Goal: Task Accomplishment & Management: Manage account settings

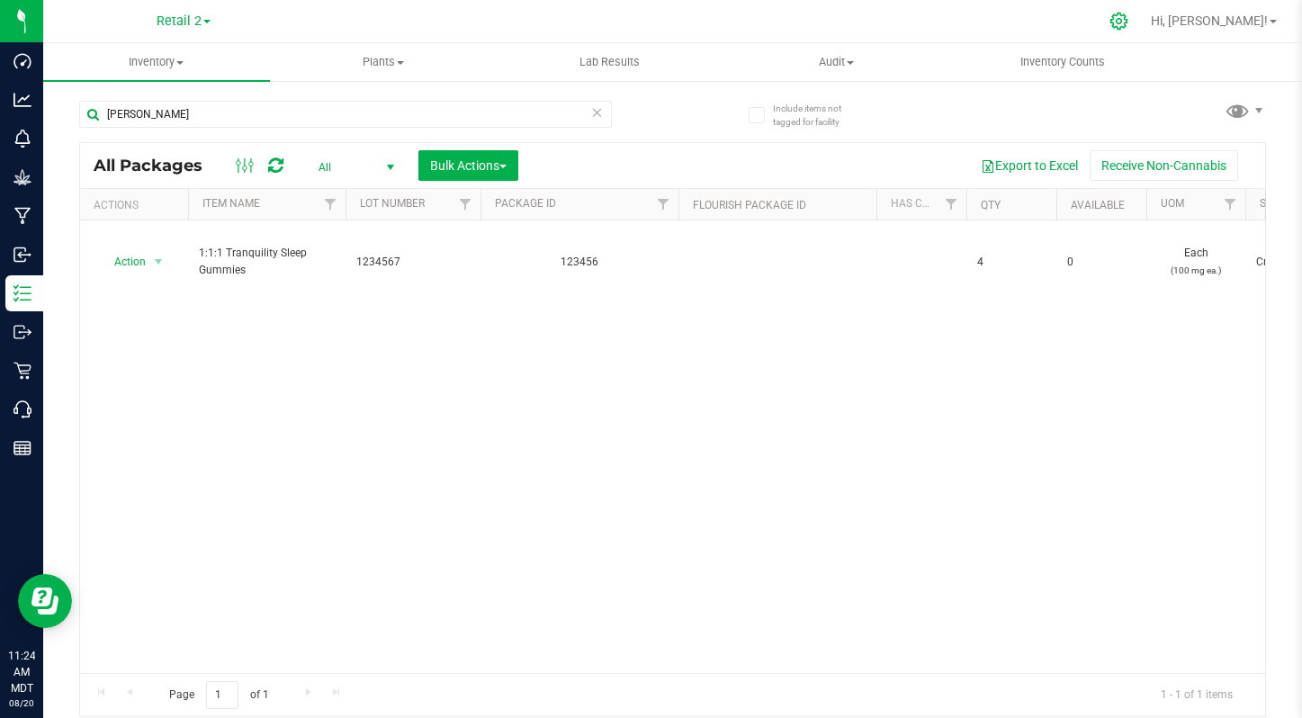
click at [1142, 21] on div at bounding box center [1119, 21] width 45 height 39
click at [1128, 20] on icon at bounding box center [1119, 21] width 19 height 19
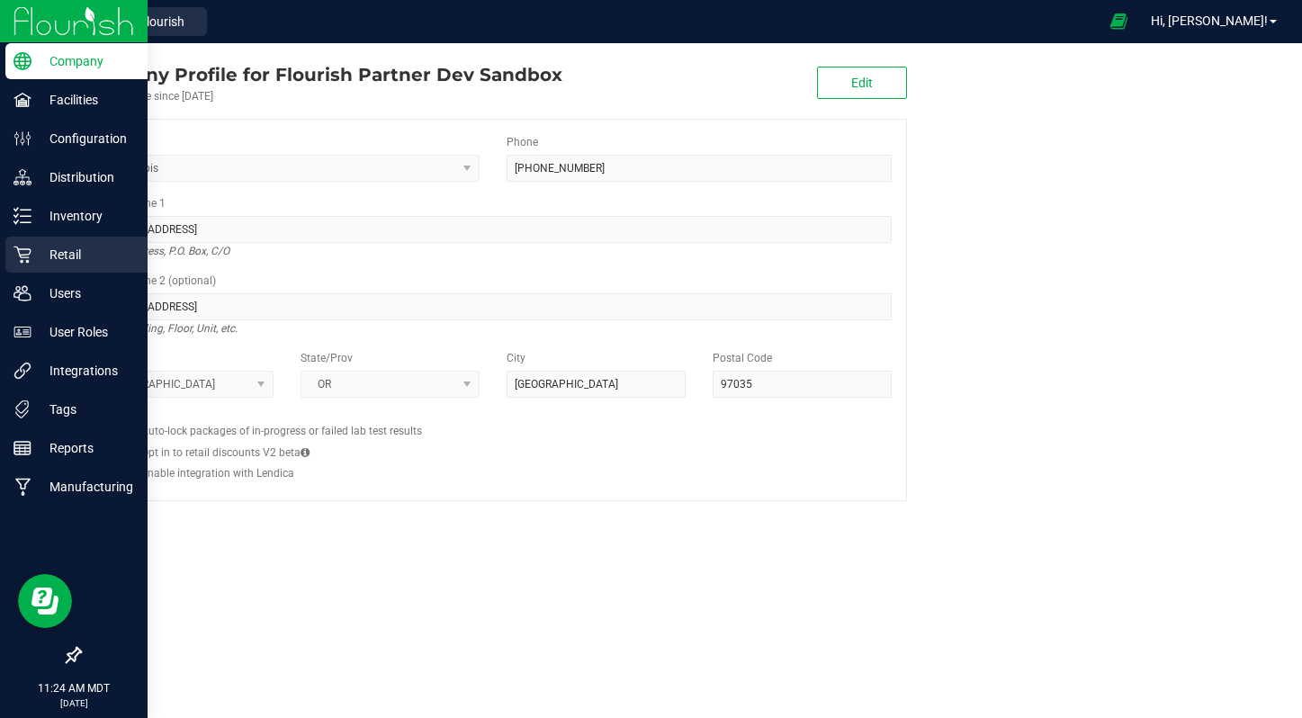
click at [57, 249] on p "Retail" at bounding box center [85, 255] width 108 height 22
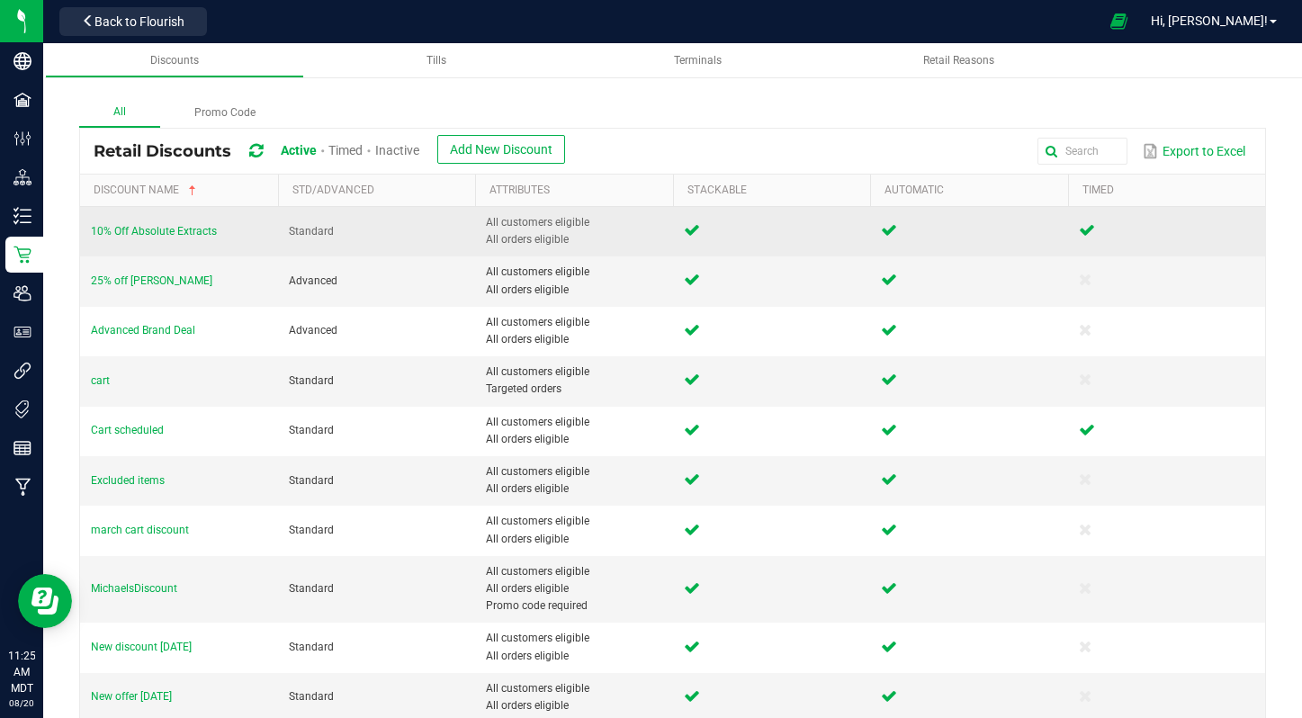
click at [152, 238] on td "10% Off Absolute Extracts" at bounding box center [179, 231] width 198 height 49
click at [148, 229] on span "10% Off Absolute Extracts" at bounding box center [154, 231] width 126 height 13
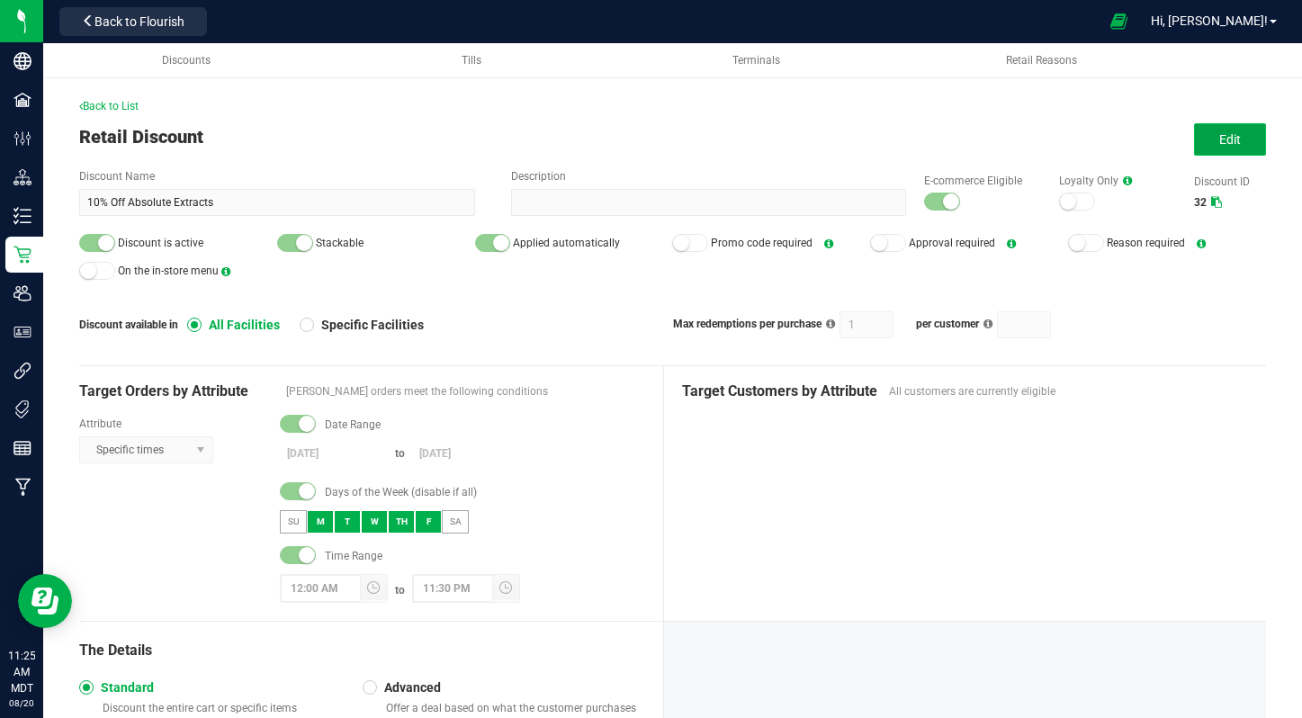
click at [1250, 134] on button "Edit" at bounding box center [1230, 139] width 72 height 32
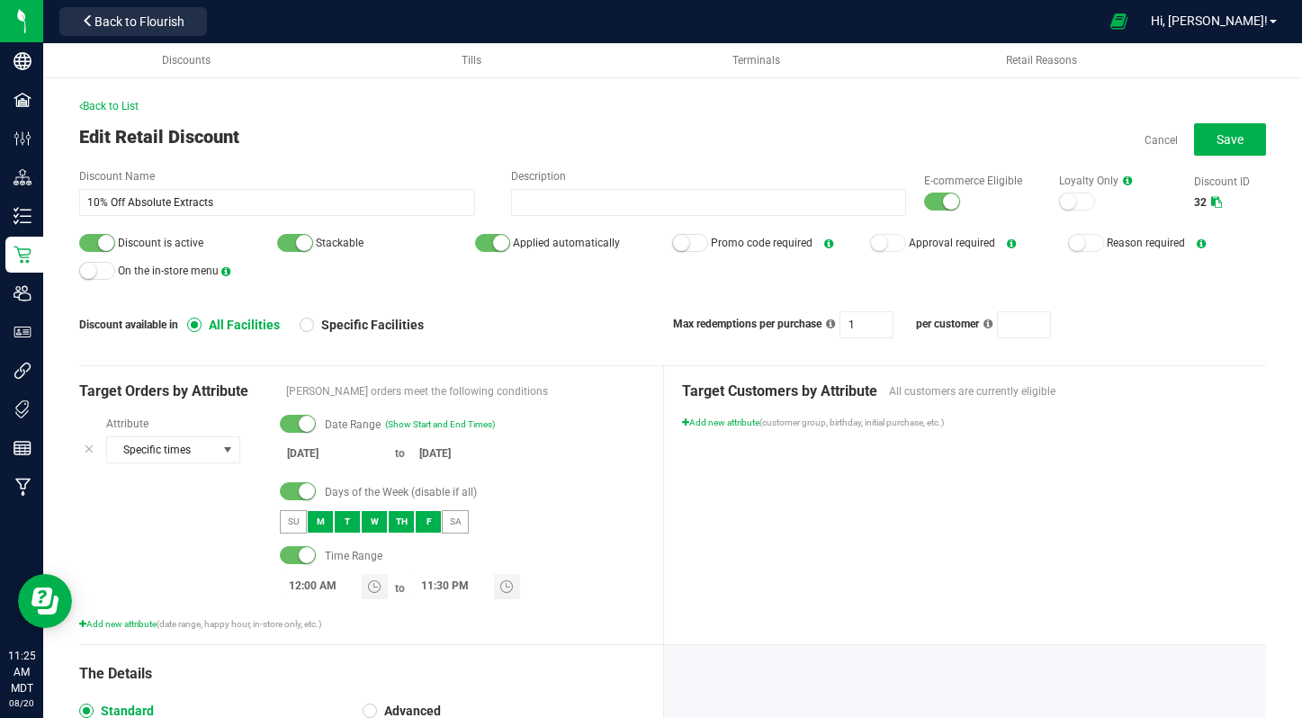
click at [943, 198] on small at bounding box center [951, 201] width 16 height 16
click at [85, 237] on div at bounding box center [97, 243] width 36 height 18
click at [1268, 139] on div "Back to List Edit Retail Discount Cancel Save Discount Name 10% Off Absolute Ex…" at bounding box center [672, 556] width 1259 height 1024
click at [1227, 139] on span "Save" at bounding box center [1230, 139] width 27 height 14
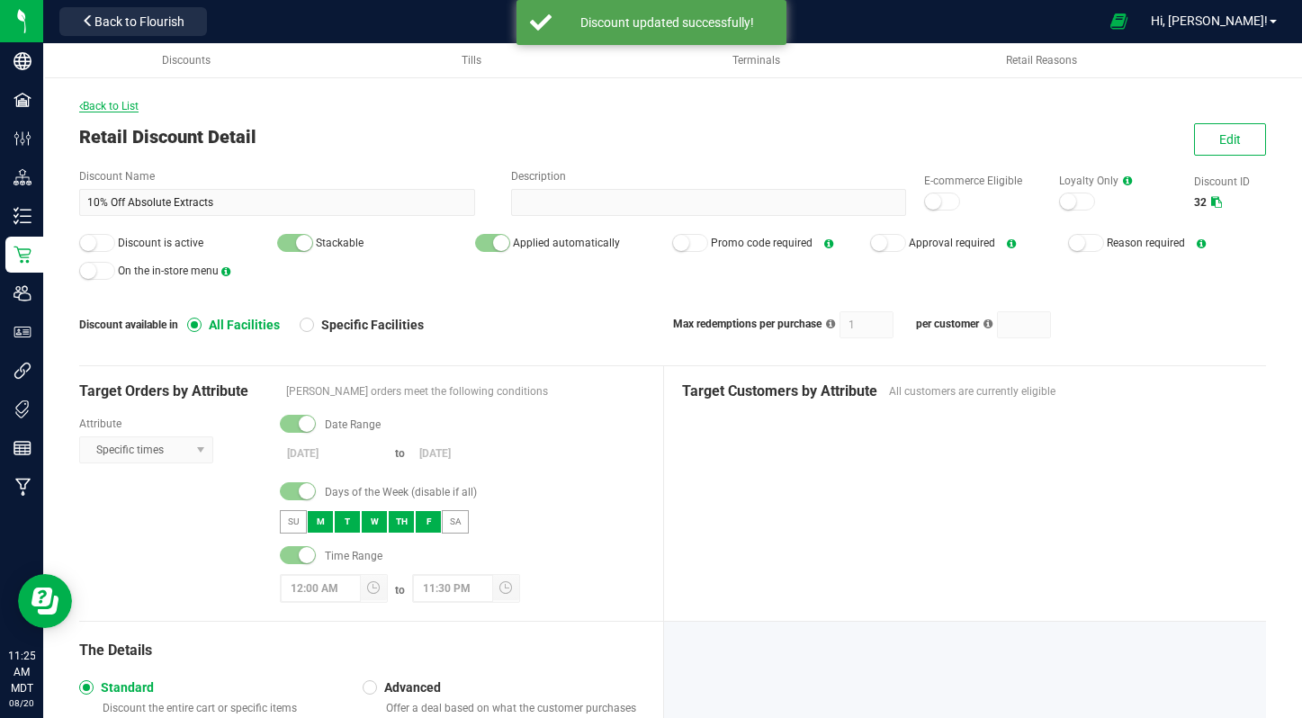
click at [94, 100] on span "Back to List" at bounding box center [108, 106] width 59 height 13
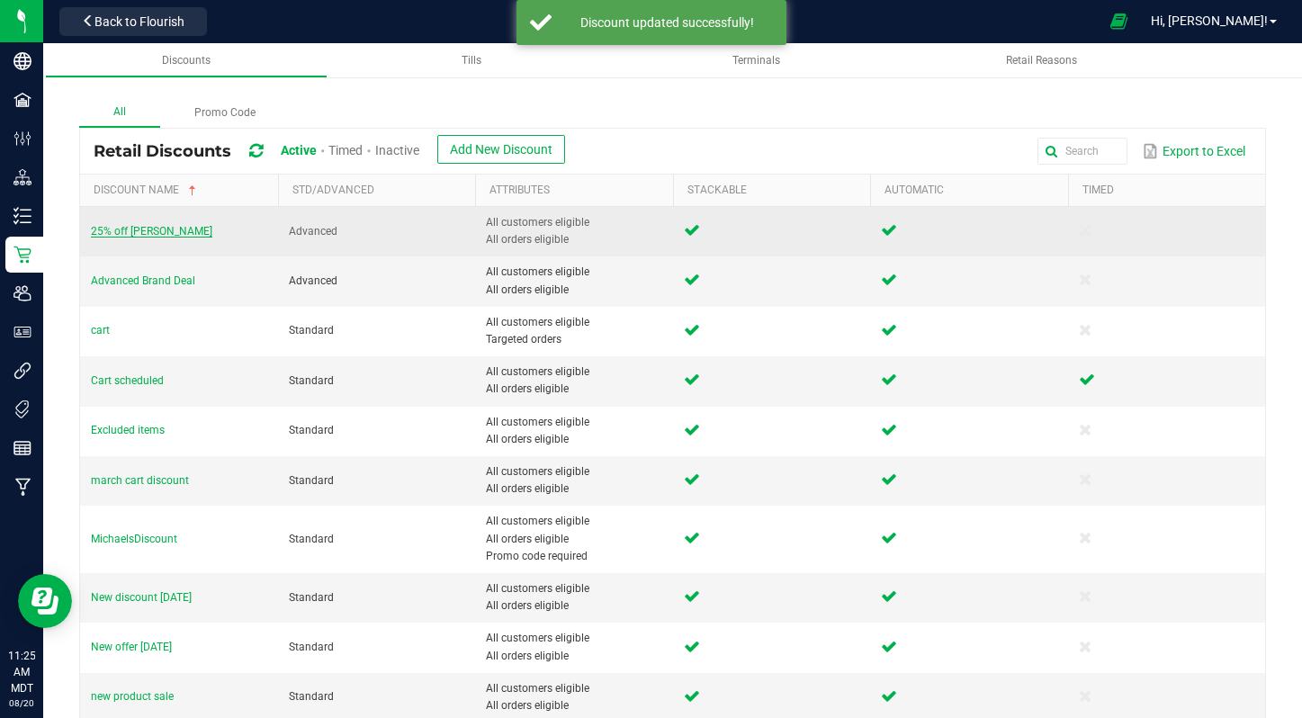
click at [131, 226] on span "25% off Britney" at bounding box center [151, 231] width 121 height 13
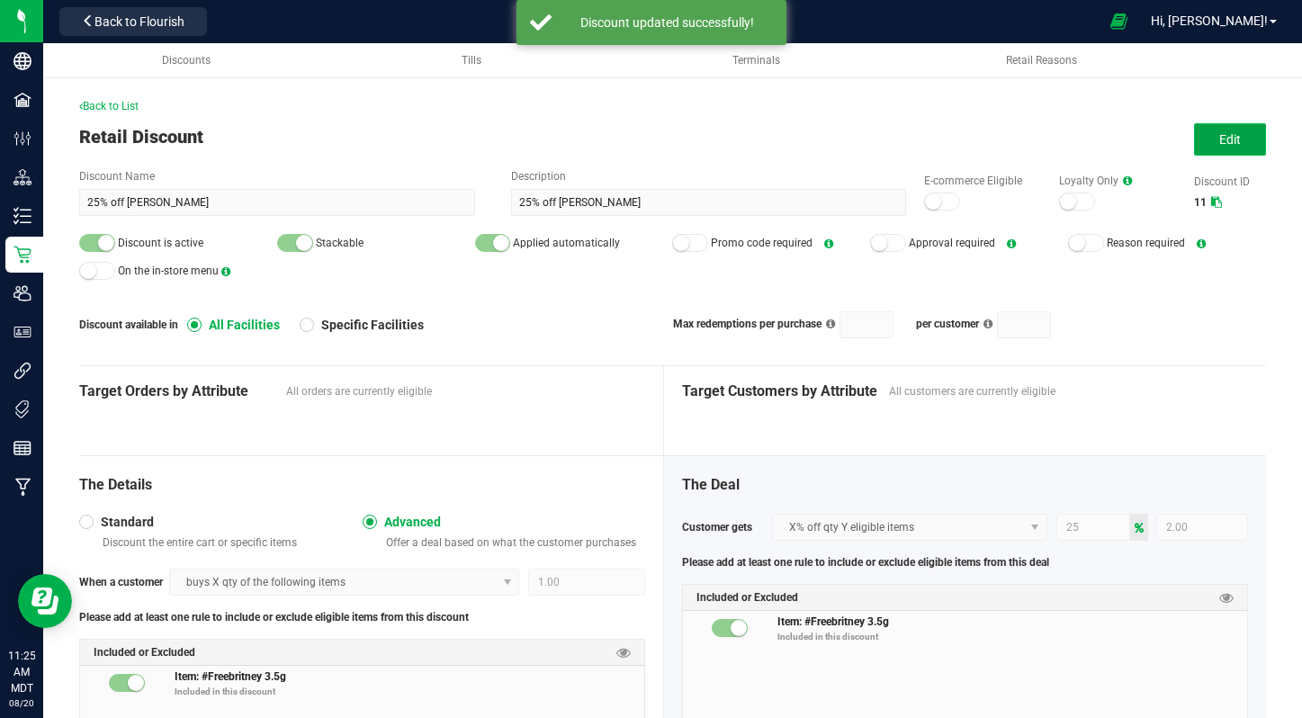
click at [1258, 139] on button "Edit" at bounding box center [1230, 139] width 72 height 32
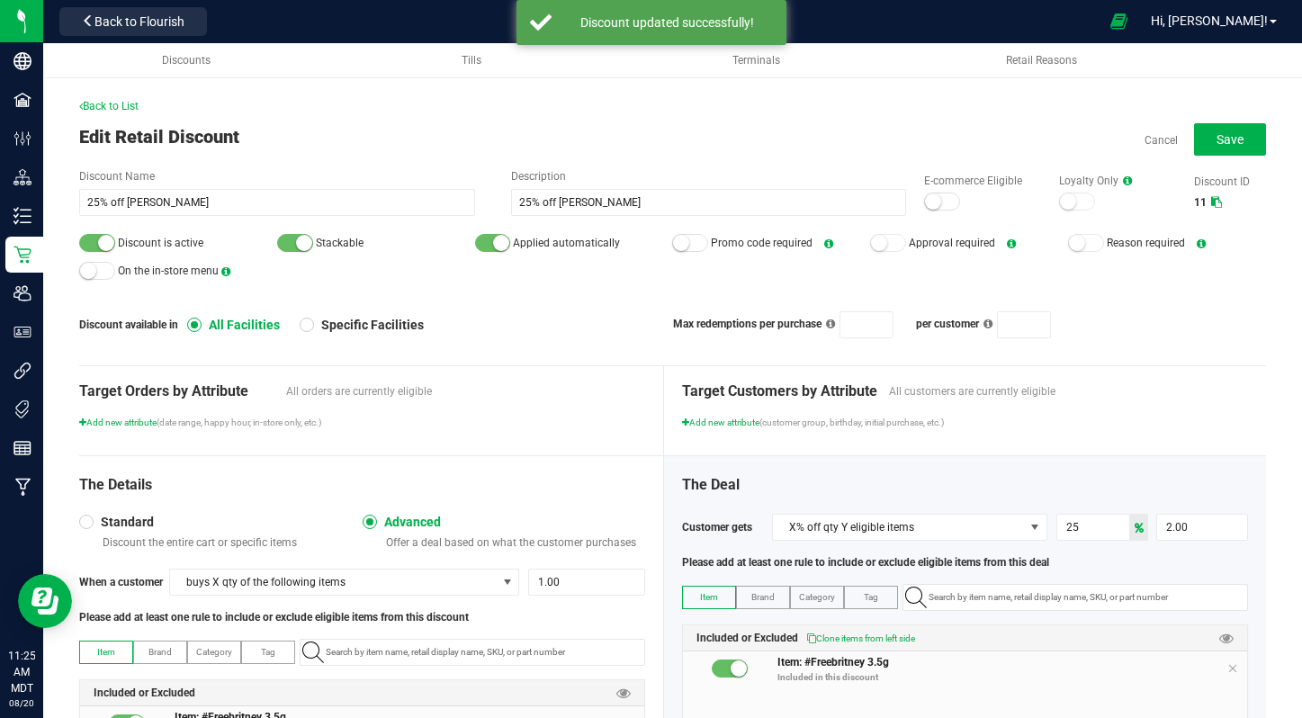
click at [94, 244] on div at bounding box center [97, 243] width 36 height 18
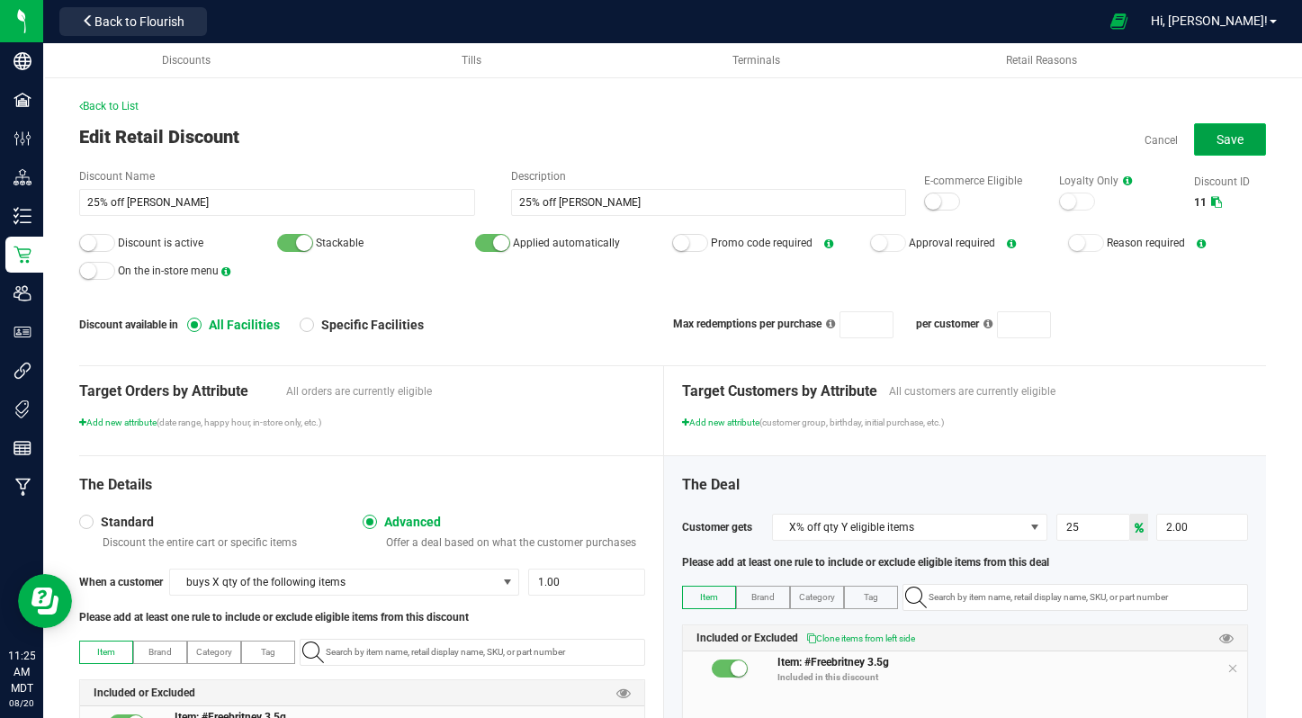
click at [1234, 148] on button "Save" at bounding box center [1230, 139] width 72 height 32
type input "1"
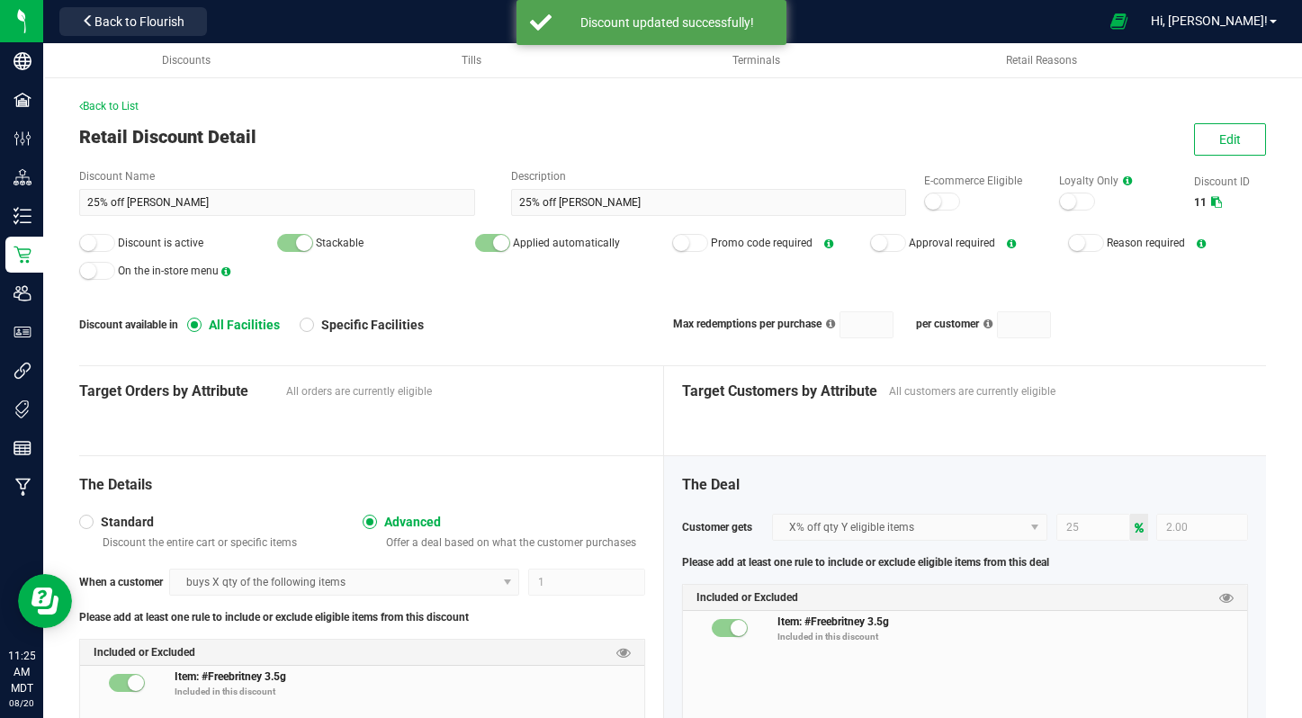
click at [135, 98] on div "Back to List" at bounding box center [672, 106] width 1187 height 16
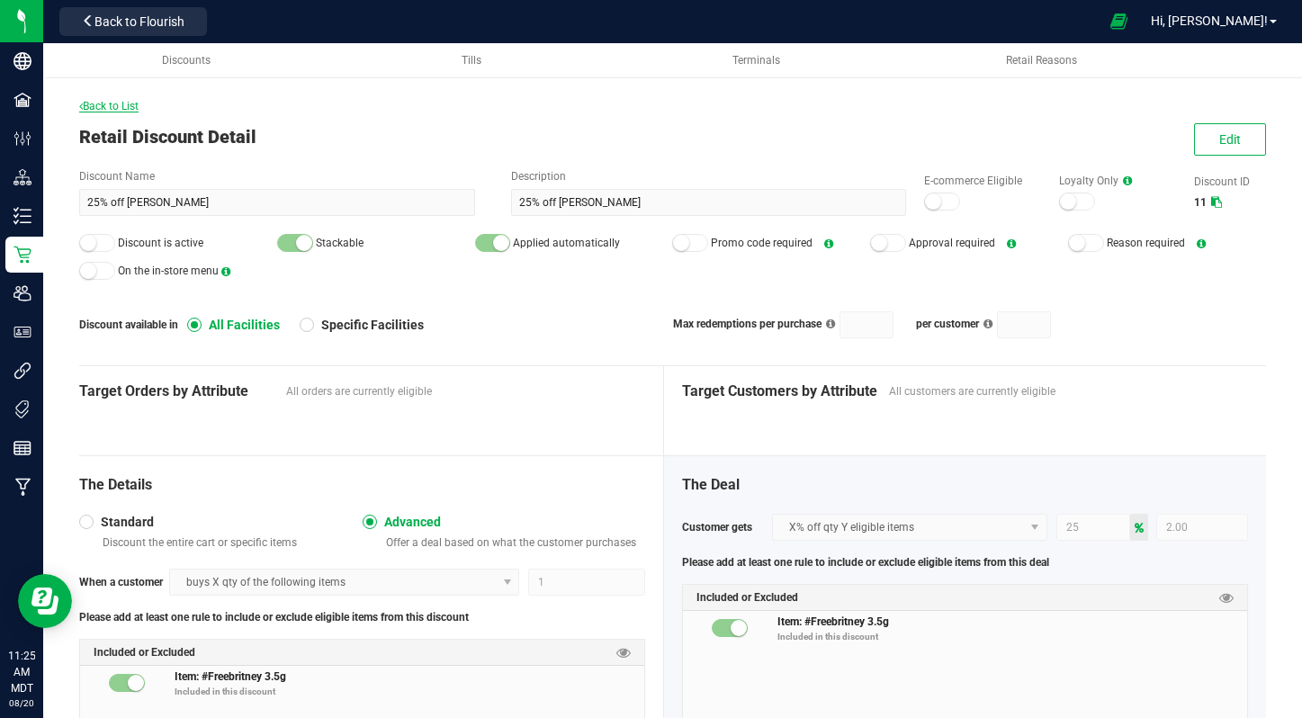
click at [132, 103] on span "Back to List" at bounding box center [108, 106] width 59 height 13
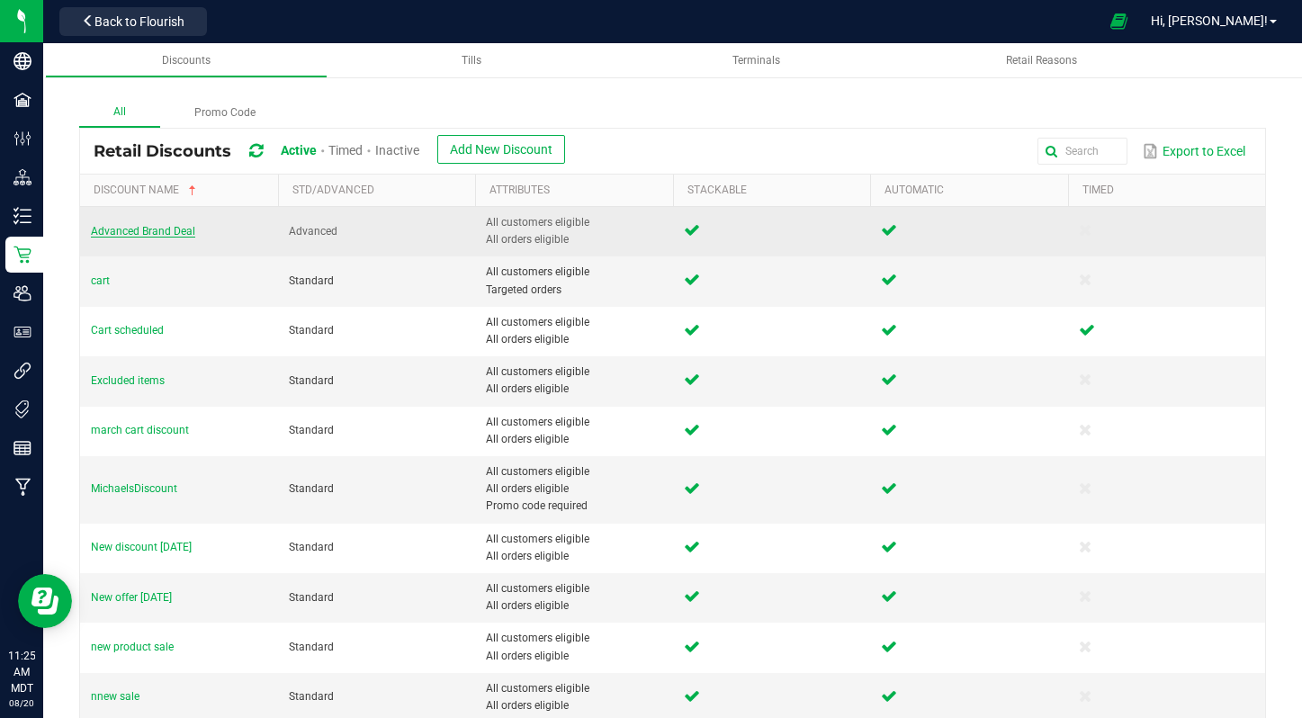
click at [105, 229] on span "Advanced Brand Deal" at bounding box center [143, 231] width 104 height 13
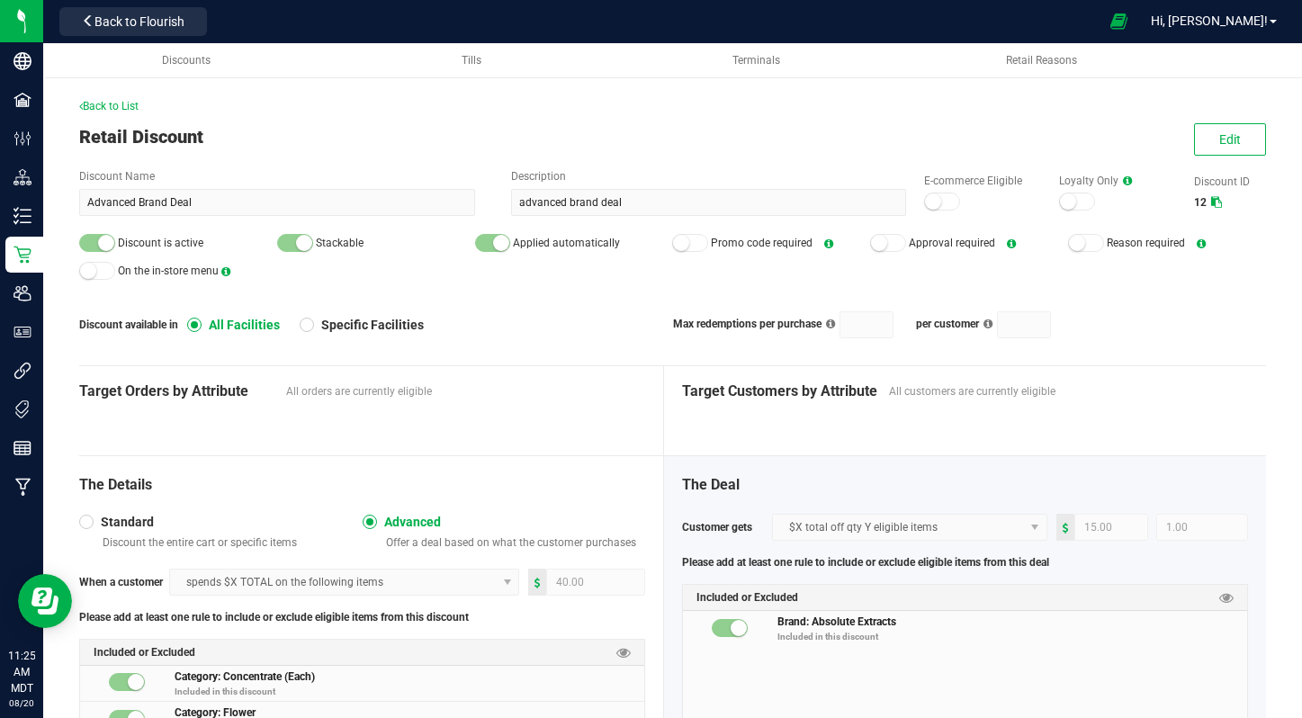
click at [1278, 139] on div "Back to List Retail Discount Edit Discount Name Advanced Brand Deal Description…" at bounding box center [672, 441] width 1259 height 795
click at [1234, 139] on span "Edit" at bounding box center [1230, 139] width 22 height 14
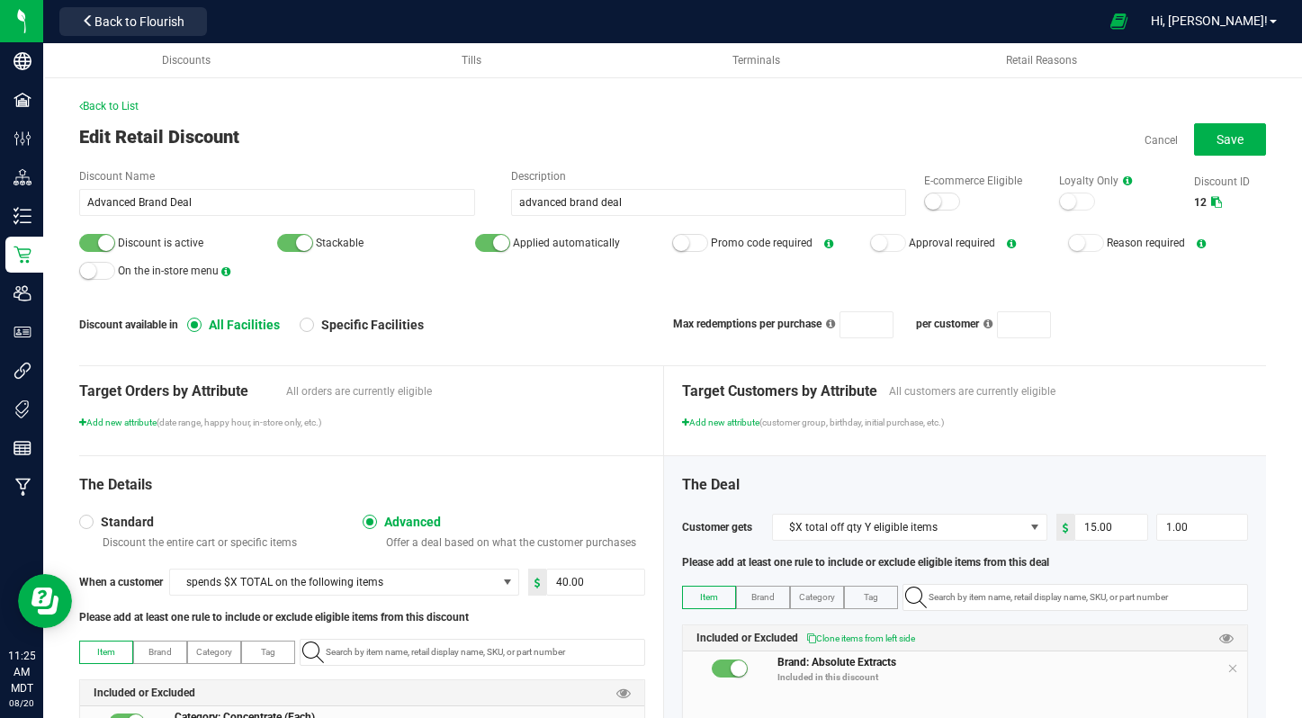
click at [100, 240] on small at bounding box center [106, 243] width 16 height 16
click at [1234, 141] on span "Save" at bounding box center [1230, 139] width 27 height 14
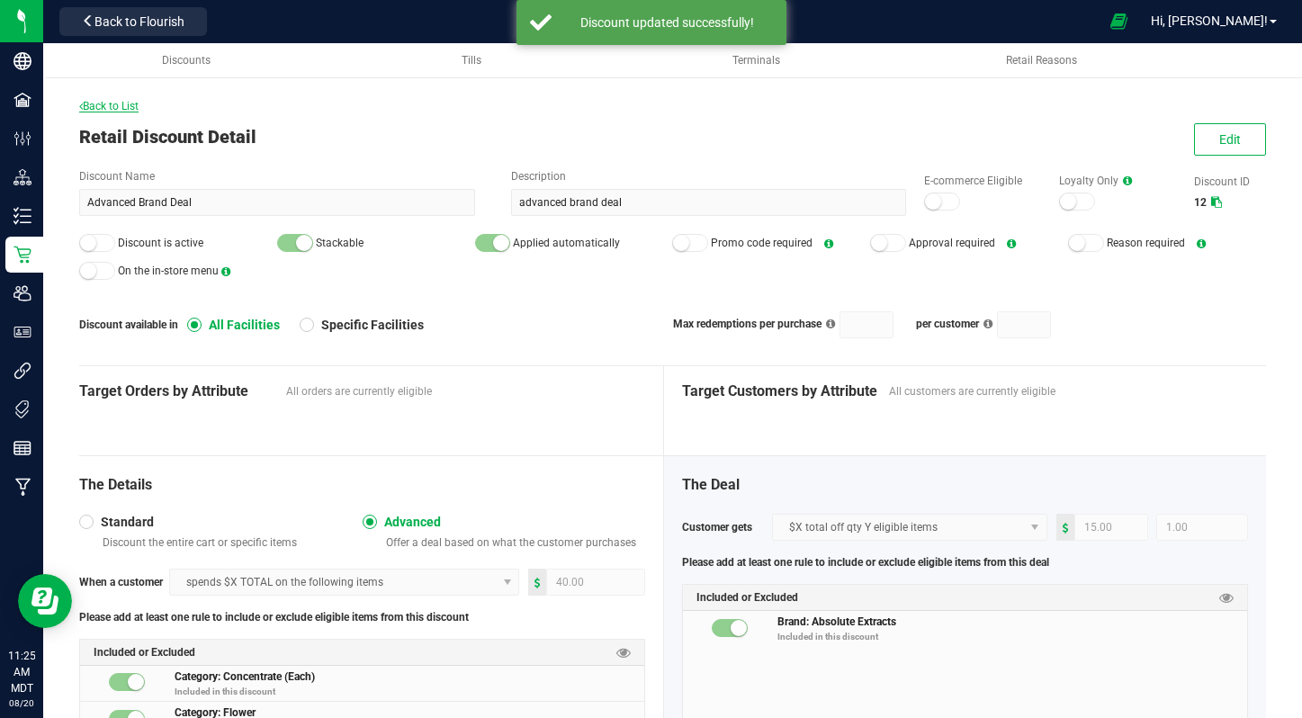
click at [117, 103] on span "Back to List" at bounding box center [108, 106] width 59 height 13
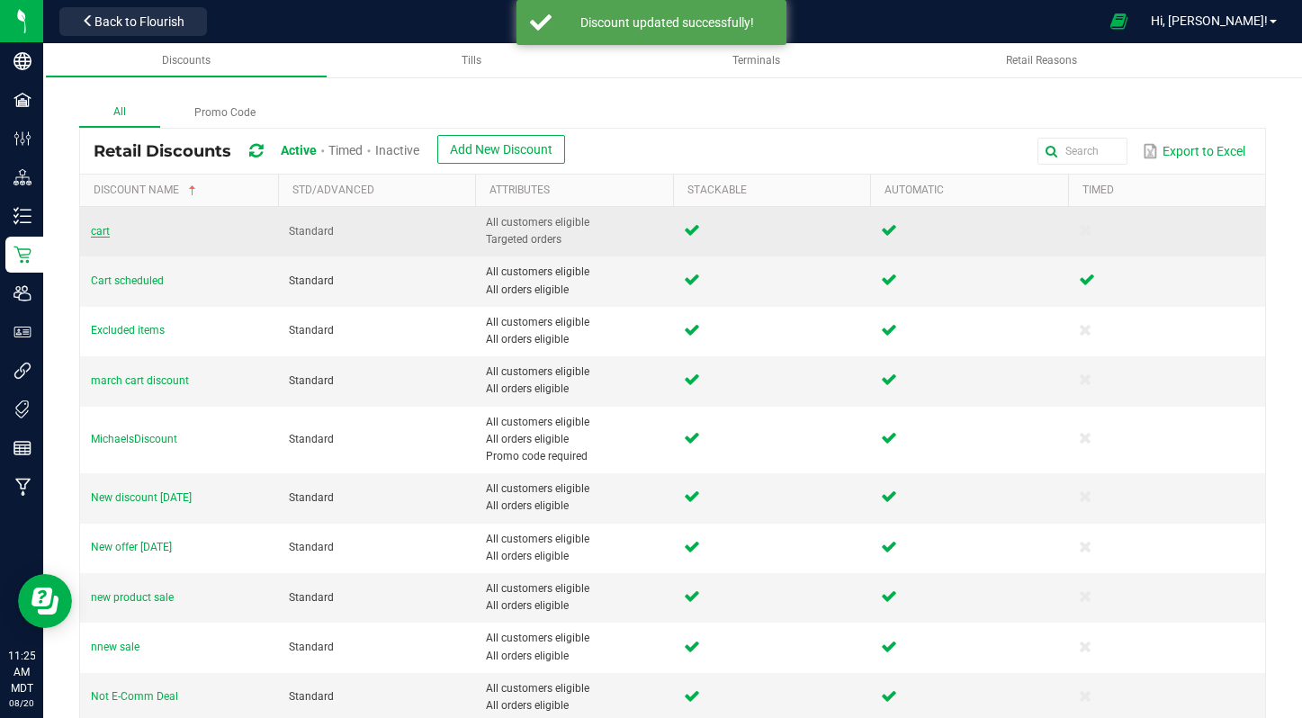
click at [93, 225] on span "cart" at bounding box center [100, 231] width 19 height 13
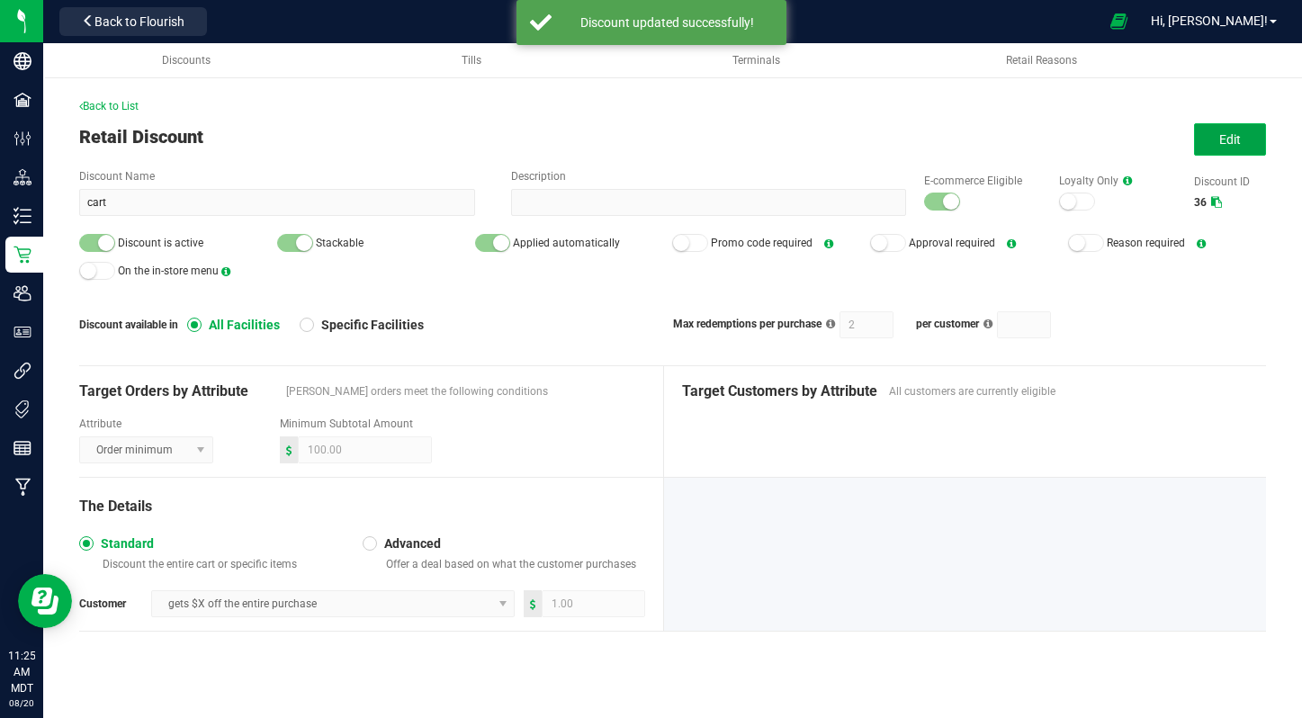
click at [1241, 145] on button "Edit" at bounding box center [1230, 139] width 72 height 32
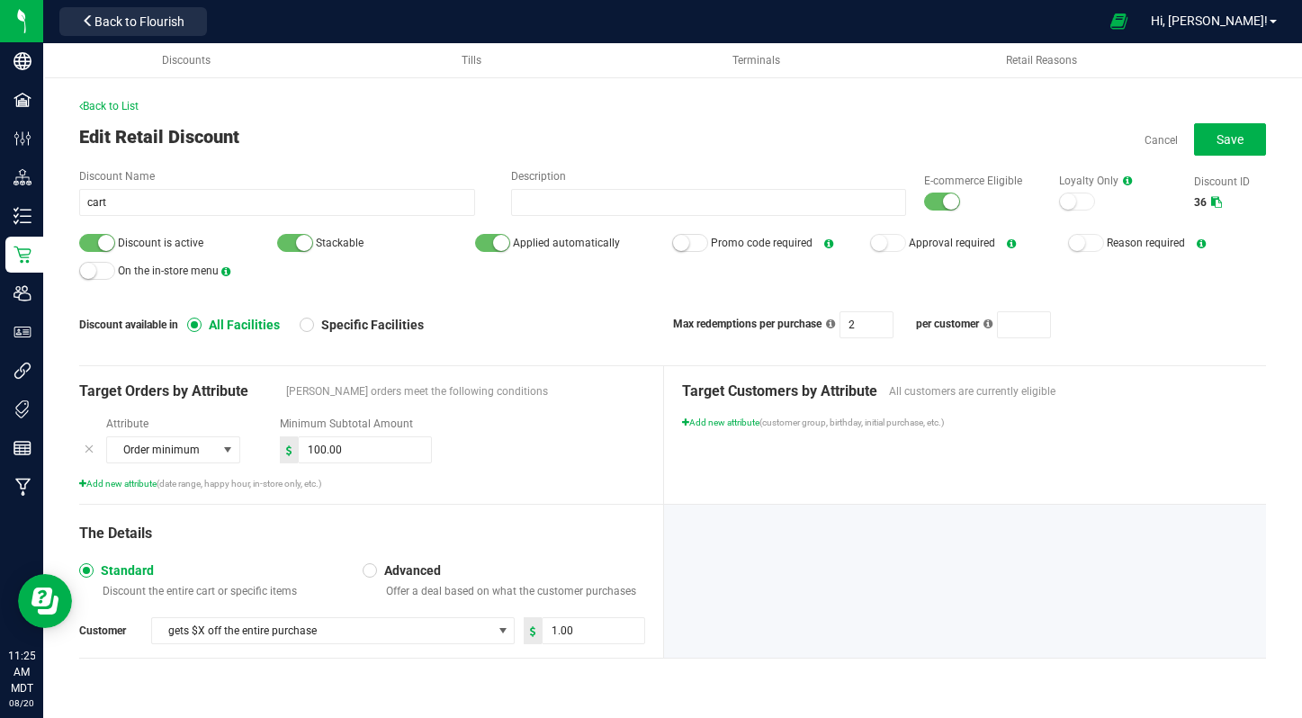
click at [100, 244] on small at bounding box center [106, 243] width 16 height 16
click at [949, 199] on small at bounding box center [951, 201] width 16 height 16
click at [1256, 130] on button "Save" at bounding box center [1230, 139] width 72 height 32
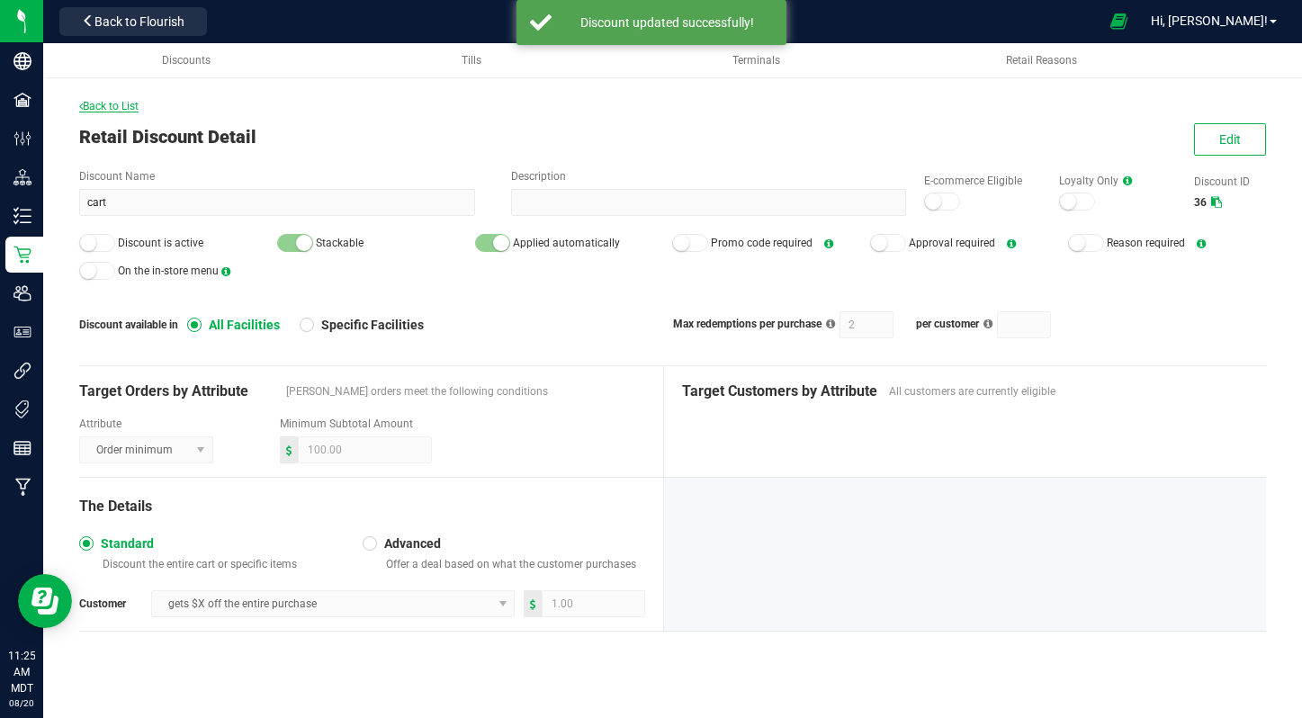
click at [110, 108] on span "Back to List" at bounding box center [108, 106] width 59 height 13
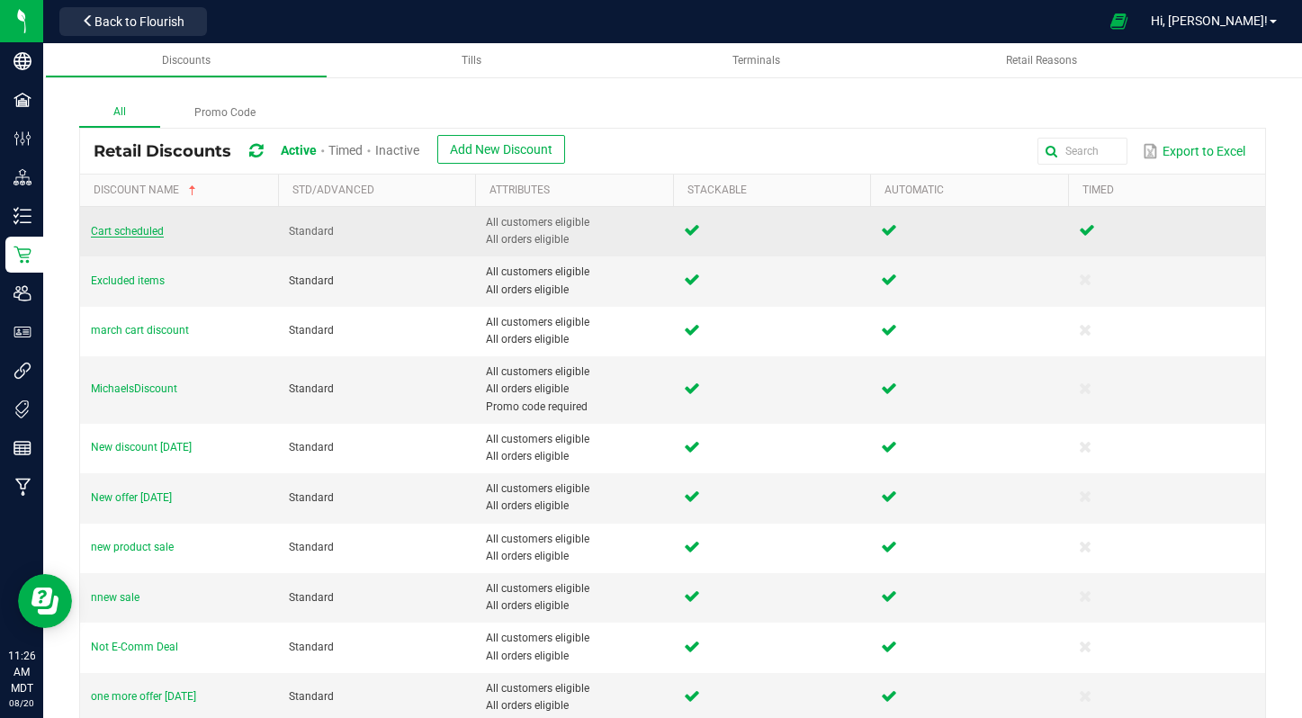
click at [102, 230] on span "Cart scheduled" at bounding box center [127, 231] width 73 height 13
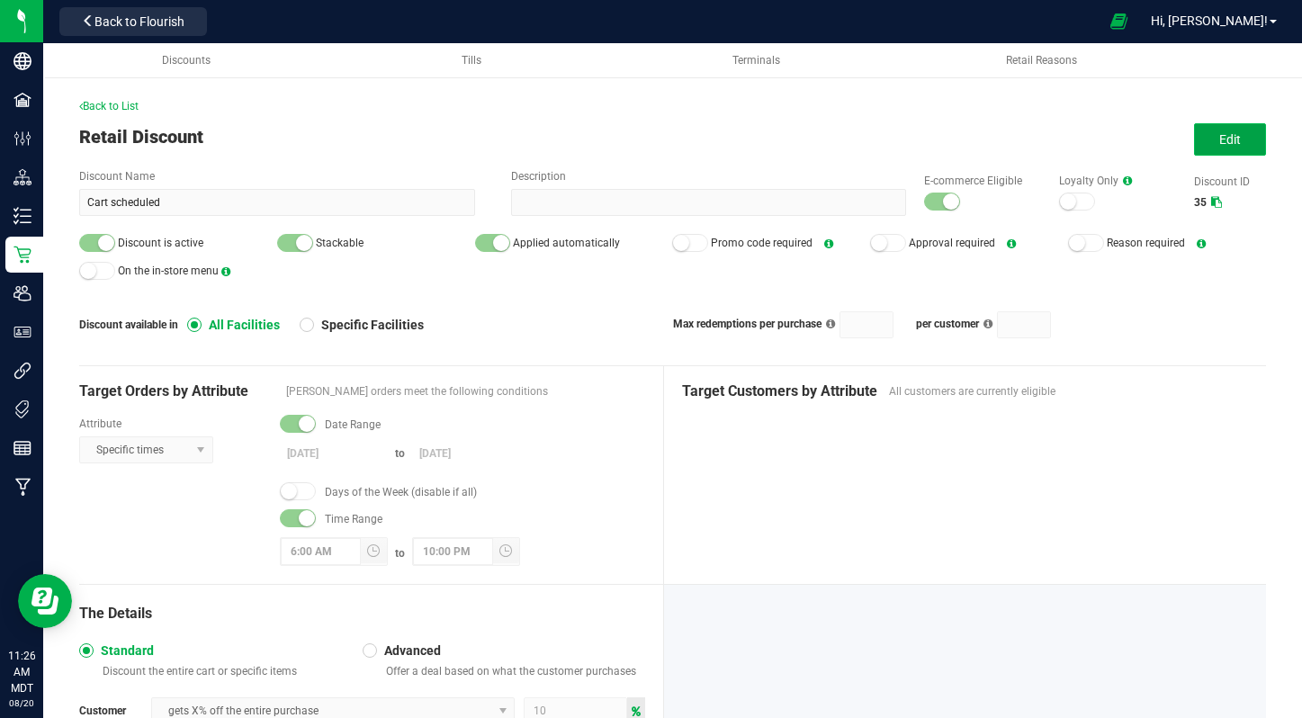
click at [1226, 141] on span "Edit" at bounding box center [1230, 139] width 22 height 14
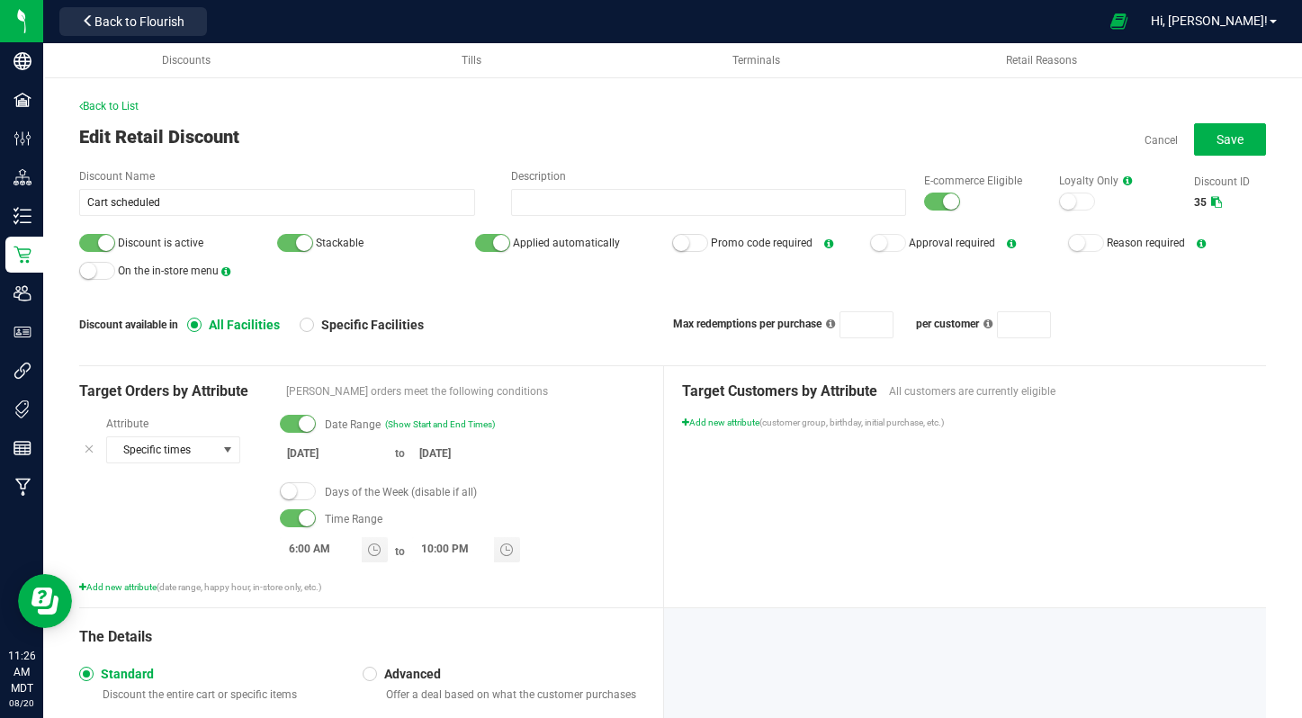
click at [945, 202] on small at bounding box center [951, 201] width 16 height 16
click at [91, 239] on div at bounding box center [97, 243] width 36 height 18
click at [1275, 139] on div "Back to List Edit Retail Discount Cancel Save Discount Name Cart scheduled Desc…" at bounding box center [672, 425] width 1259 height 763
click at [1227, 139] on span "Save" at bounding box center [1230, 139] width 27 height 14
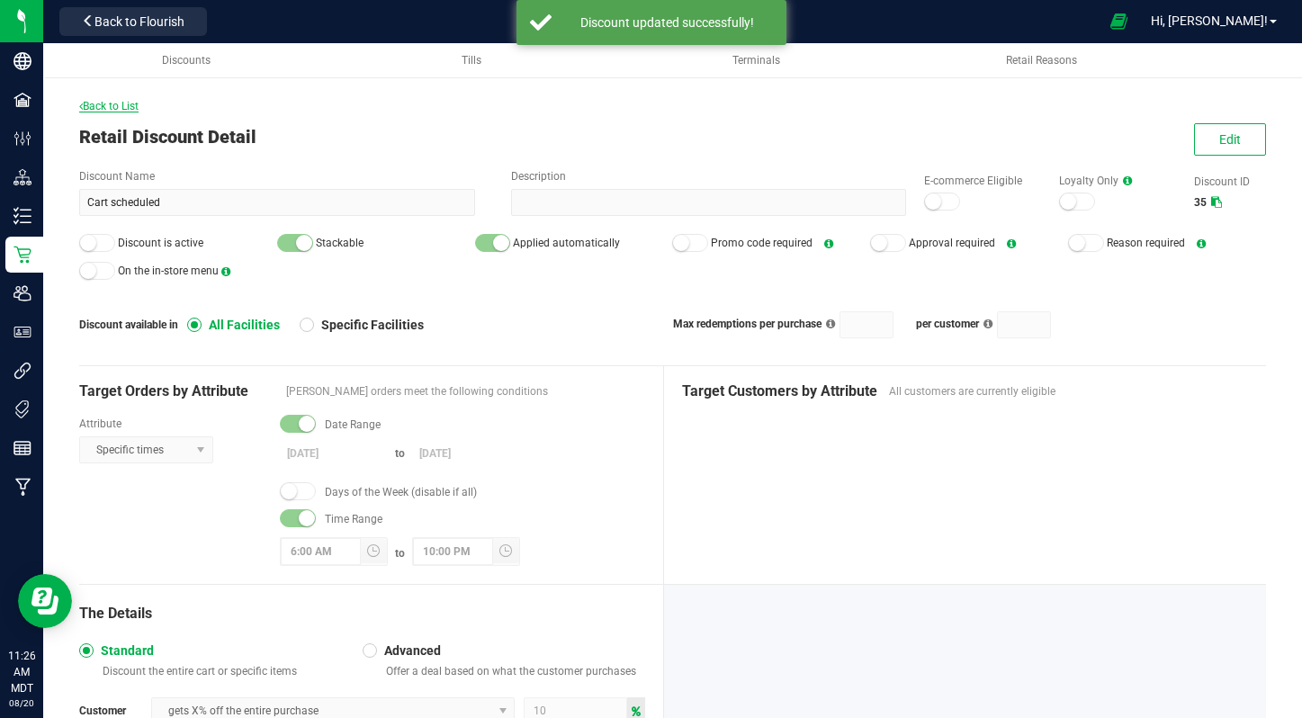
click at [114, 105] on span "Back to List" at bounding box center [108, 106] width 59 height 13
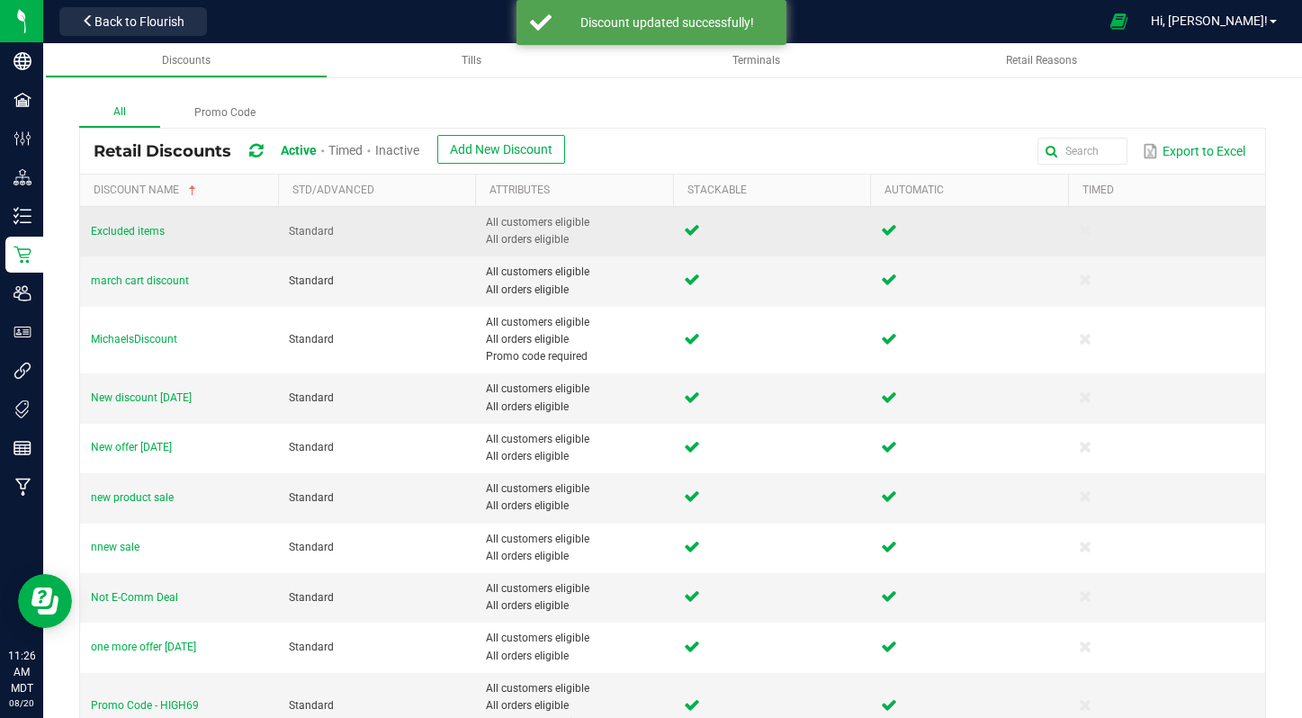
click at [121, 221] on td "Excluded items" at bounding box center [179, 231] width 198 height 49
click at [122, 224] on td "Excluded items" at bounding box center [179, 231] width 198 height 49
click at [125, 234] on span "Excluded items" at bounding box center [128, 231] width 74 height 13
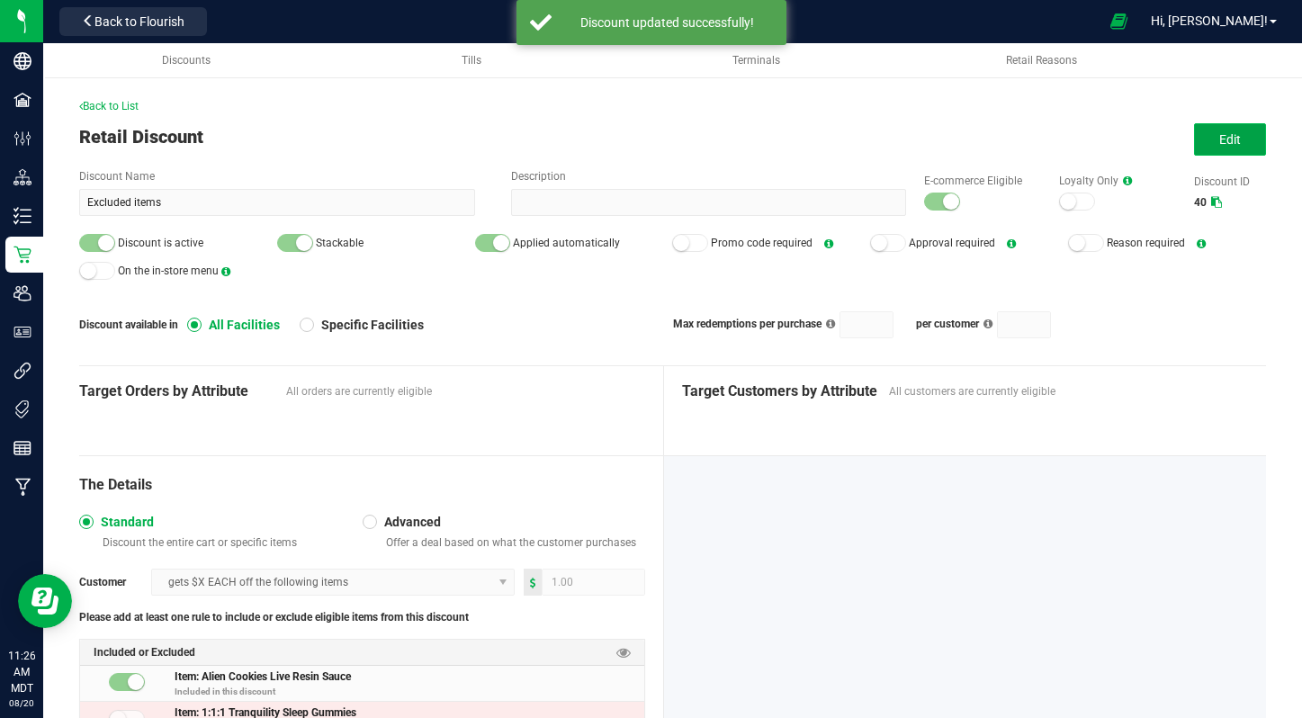
click at [1238, 148] on button "Edit" at bounding box center [1230, 139] width 72 height 32
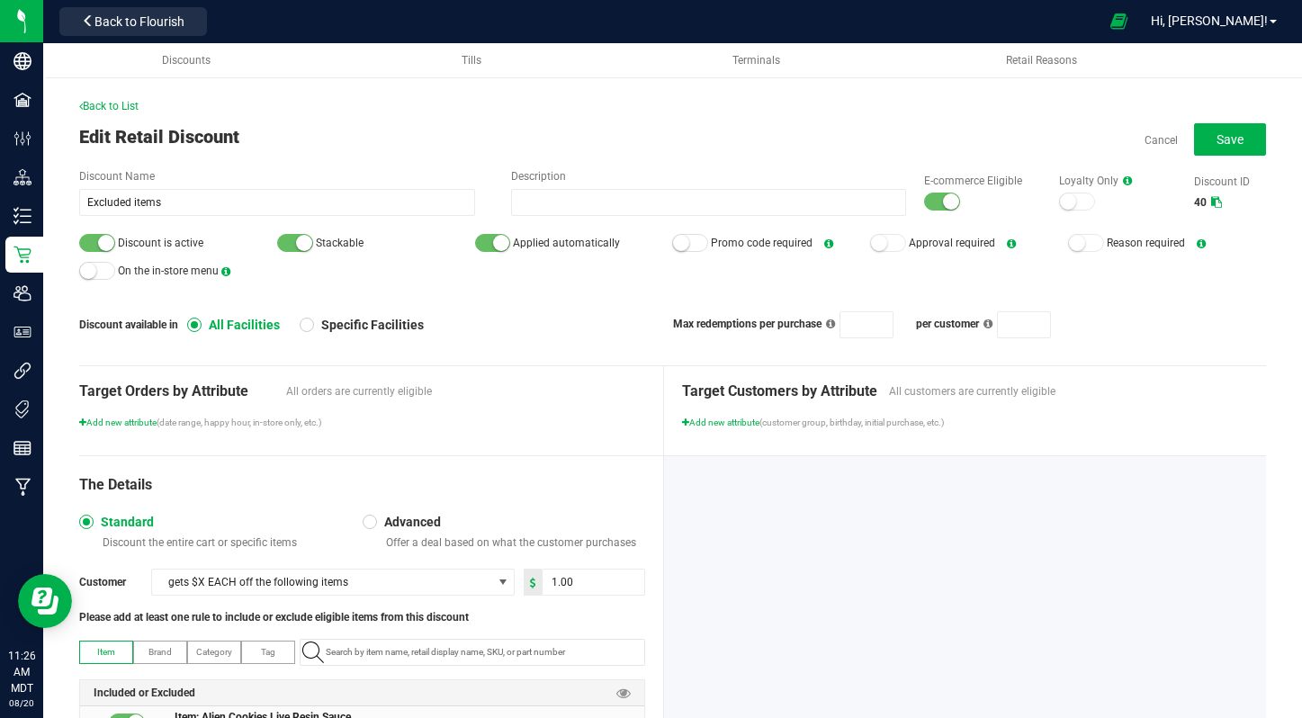
click at [932, 202] on div at bounding box center [942, 202] width 36 height 18
click at [99, 251] on span "Discount is active" at bounding box center [178, 242] width 198 height 27
click at [90, 243] on div at bounding box center [97, 243] width 36 height 18
click at [1250, 134] on button "Save" at bounding box center [1230, 139] width 72 height 32
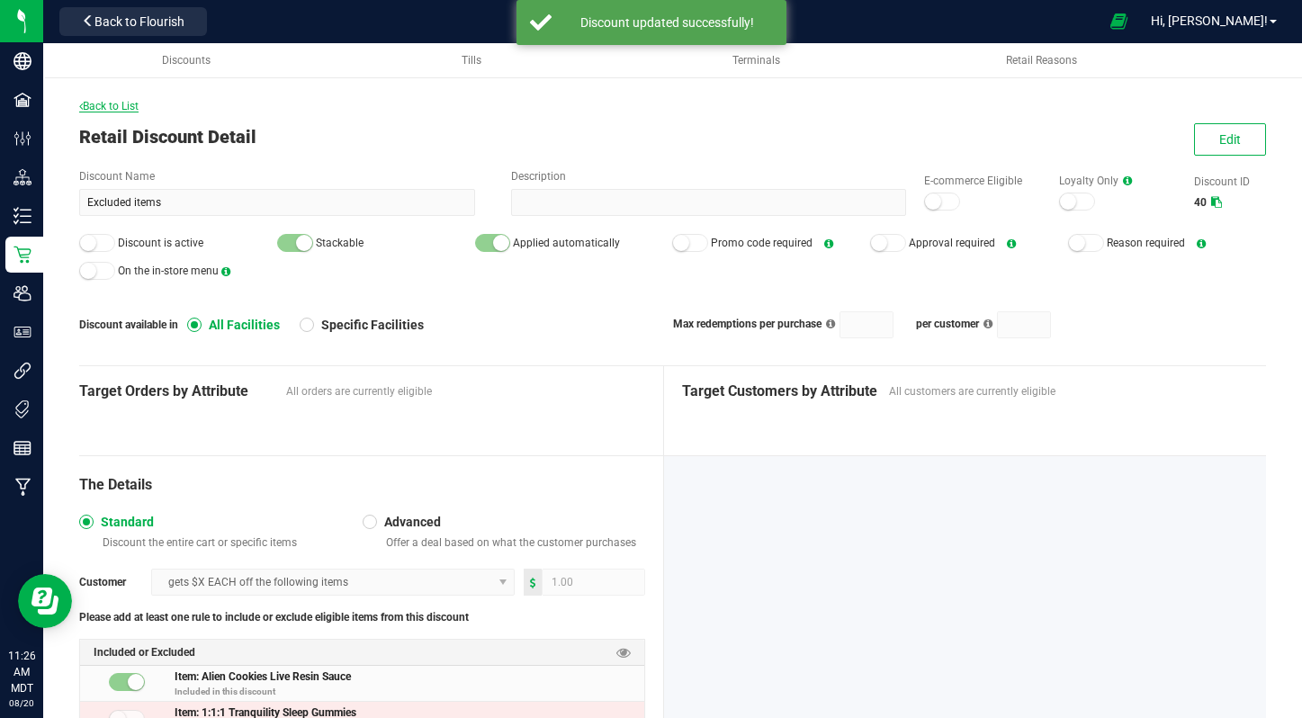
click at [115, 104] on span "Back to List" at bounding box center [108, 106] width 59 height 13
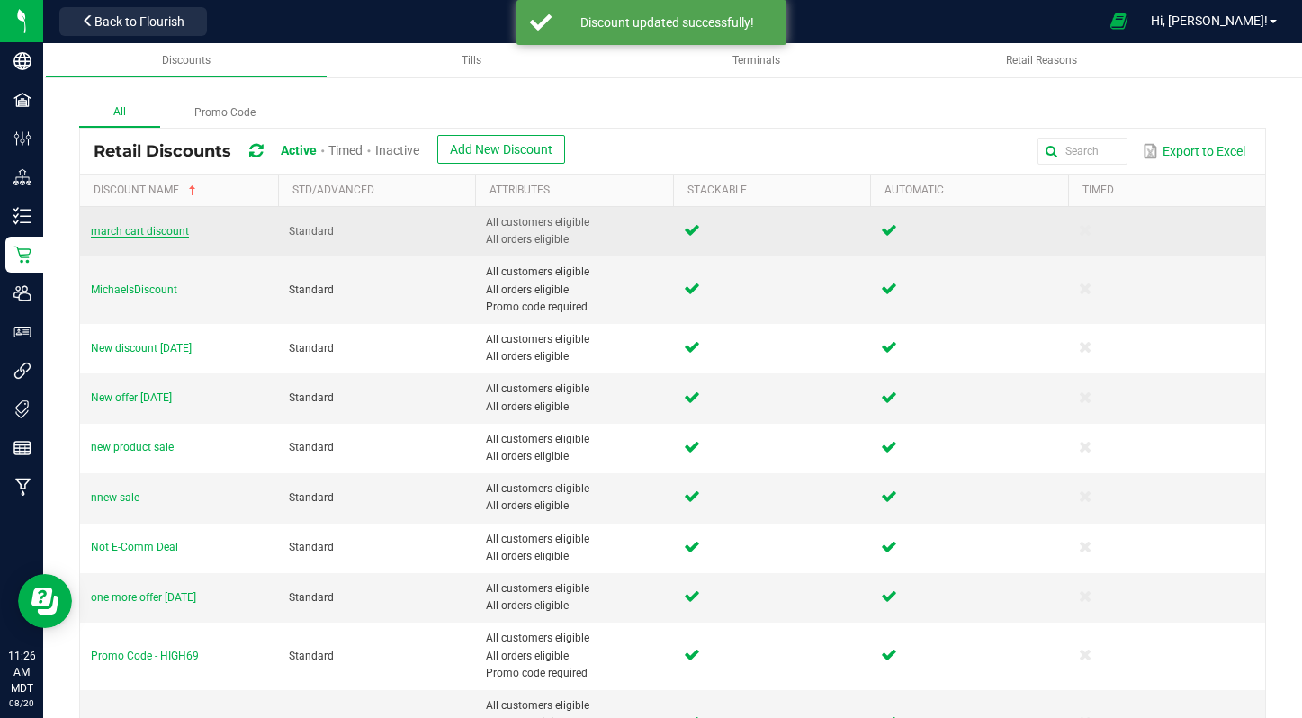
click at [102, 232] on span "march cart discount" at bounding box center [140, 231] width 98 height 13
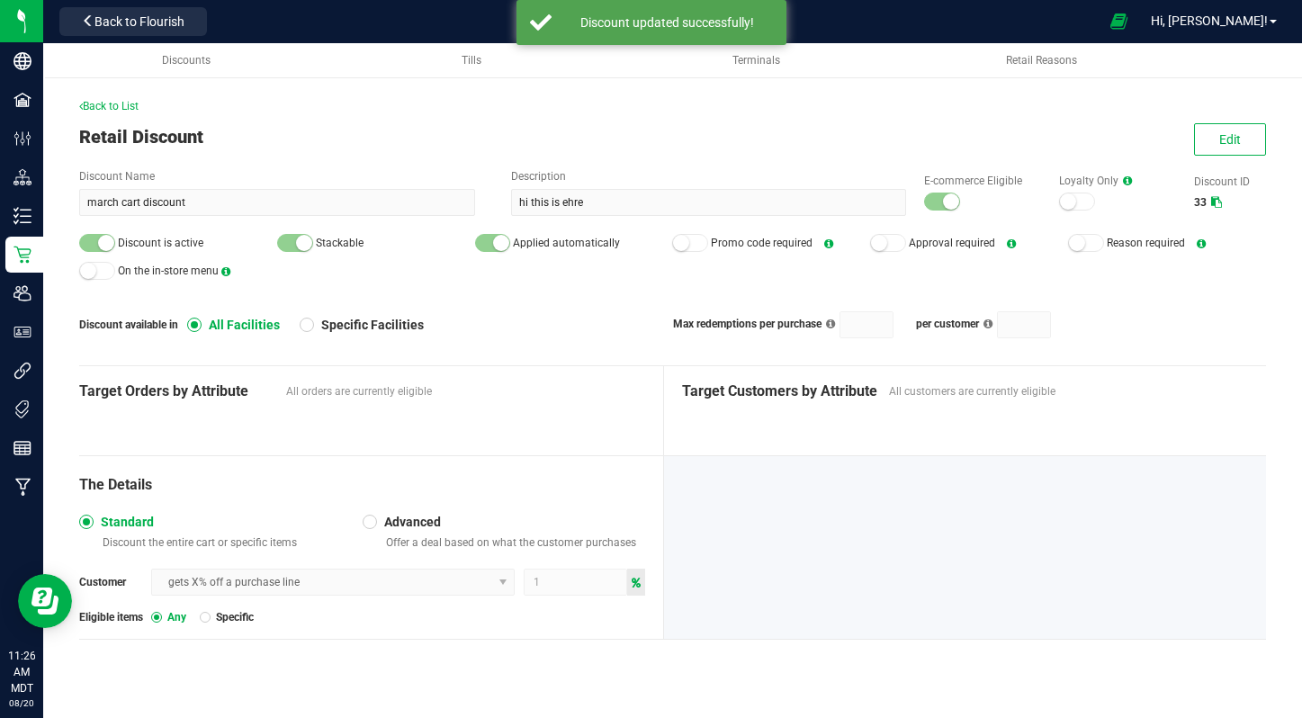
click at [85, 242] on div at bounding box center [97, 243] width 36 height 18
drag, startPoint x: 1247, startPoint y: 137, endPoint x: 1103, endPoint y: 161, distance: 146.0
click at [1246, 137] on button "Edit" at bounding box center [1230, 139] width 72 height 32
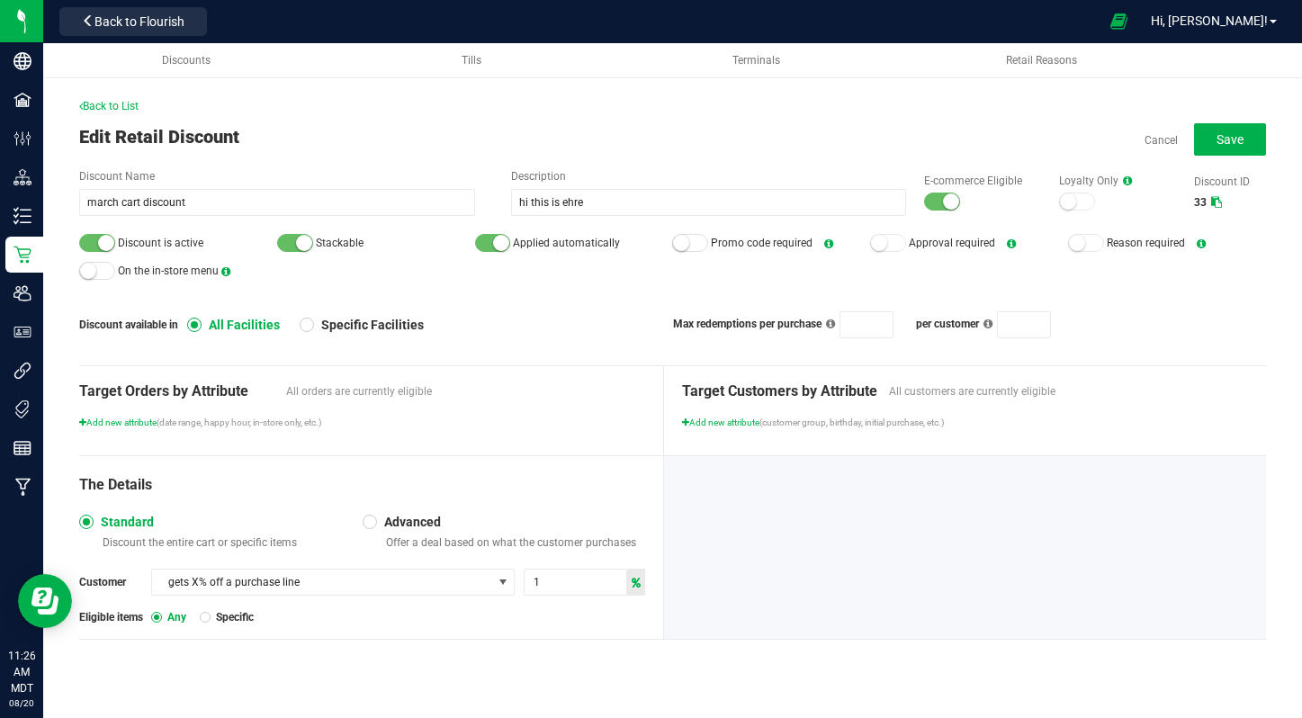
click at [948, 193] on div at bounding box center [942, 202] width 36 height 18
click at [96, 248] on div at bounding box center [97, 243] width 36 height 18
click at [1228, 139] on span "Save" at bounding box center [1230, 139] width 27 height 14
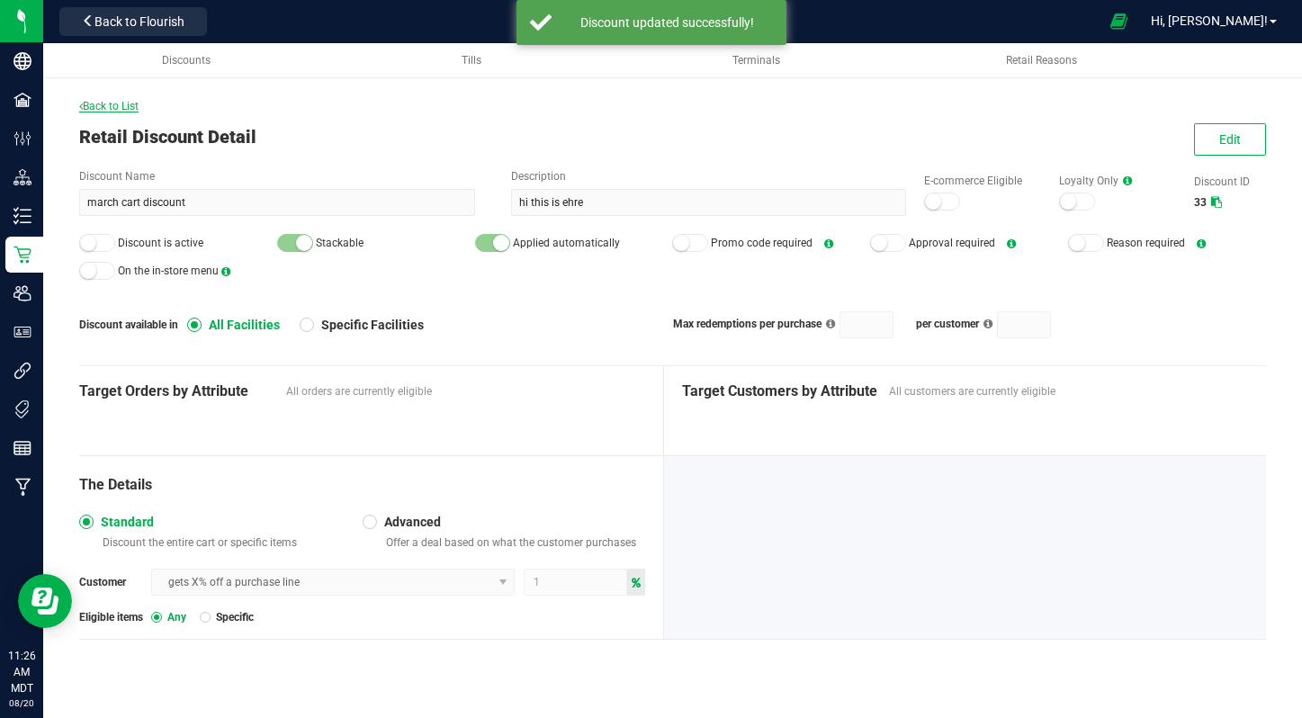
click at [103, 108] on span "Back to List" at bounding box center [108, 106] width 59 height 13
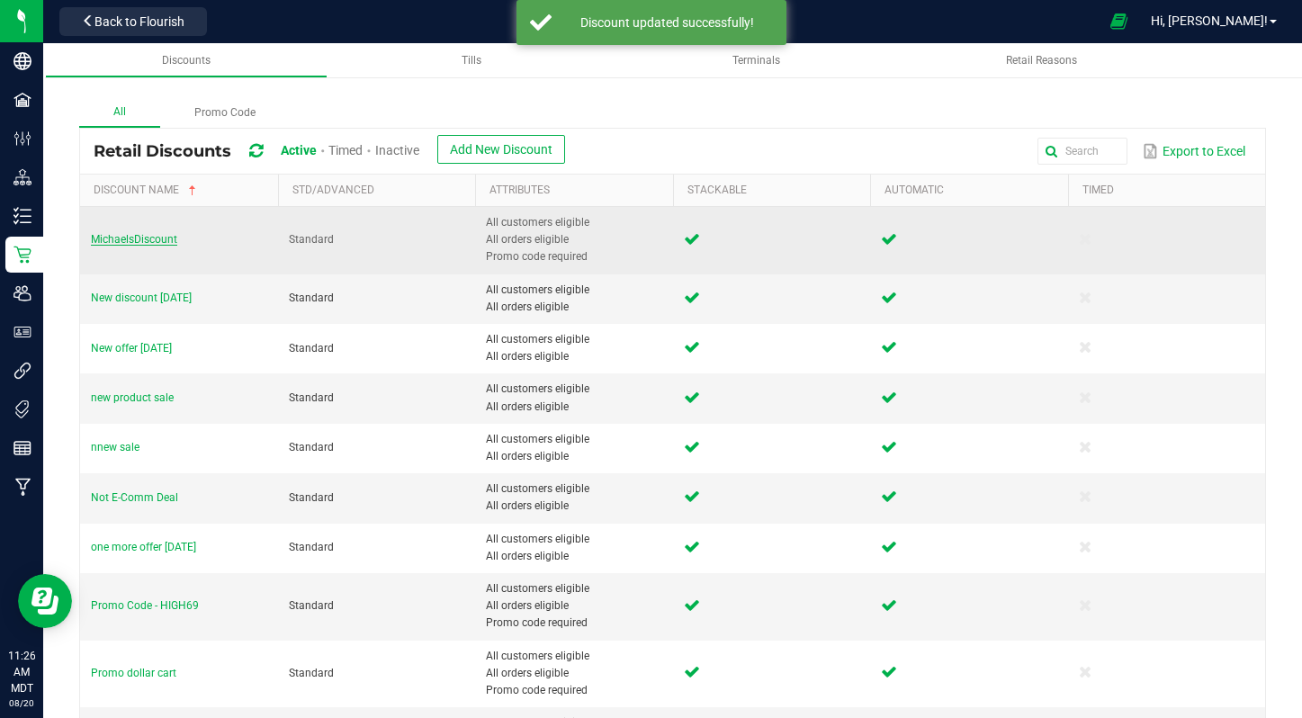
click at [124, 235] on span "MichaelsDiscount" at bounding box center [134, 239] width 86 height 13
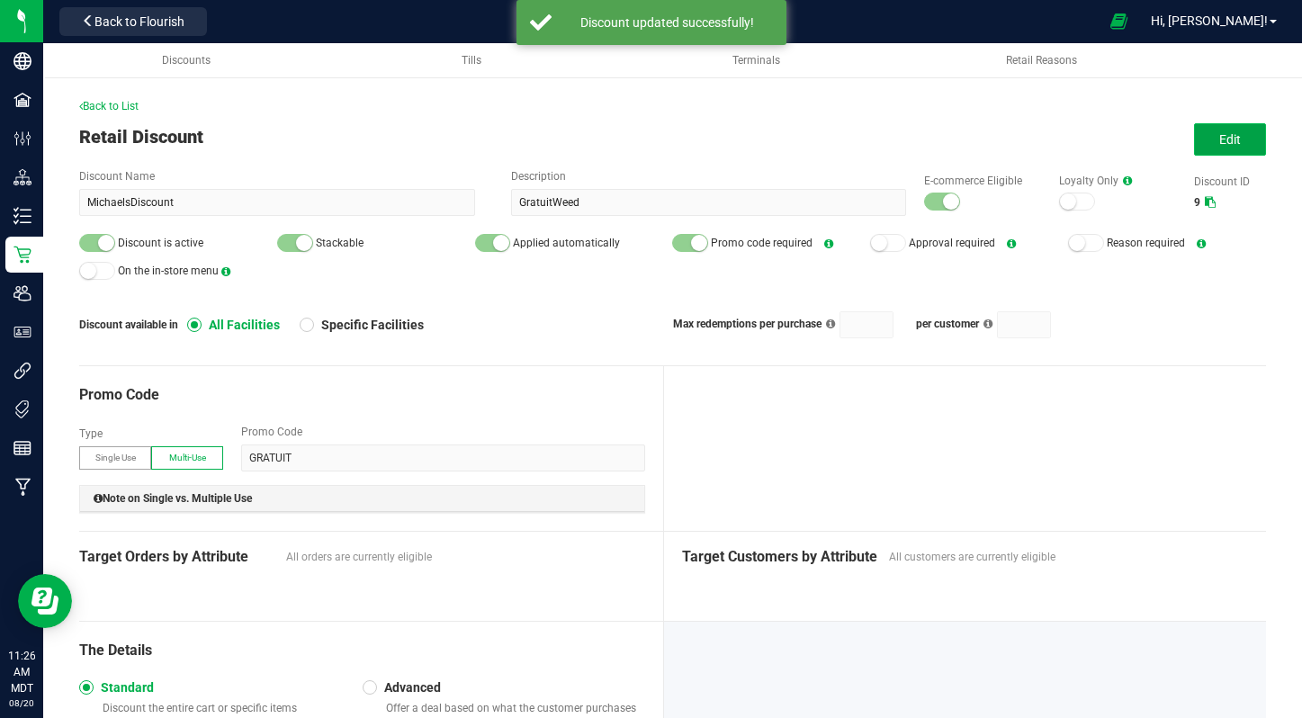
click at [1249, 145] on button "Edit" at bounding box center [1230, 139] width 72 height 32
click at [1242, 150] on button "Save" at bounding box center [1230, 139] width 72 height 32
click at [89, 238] on div at bounding box center [97, 243] width 36 height 18
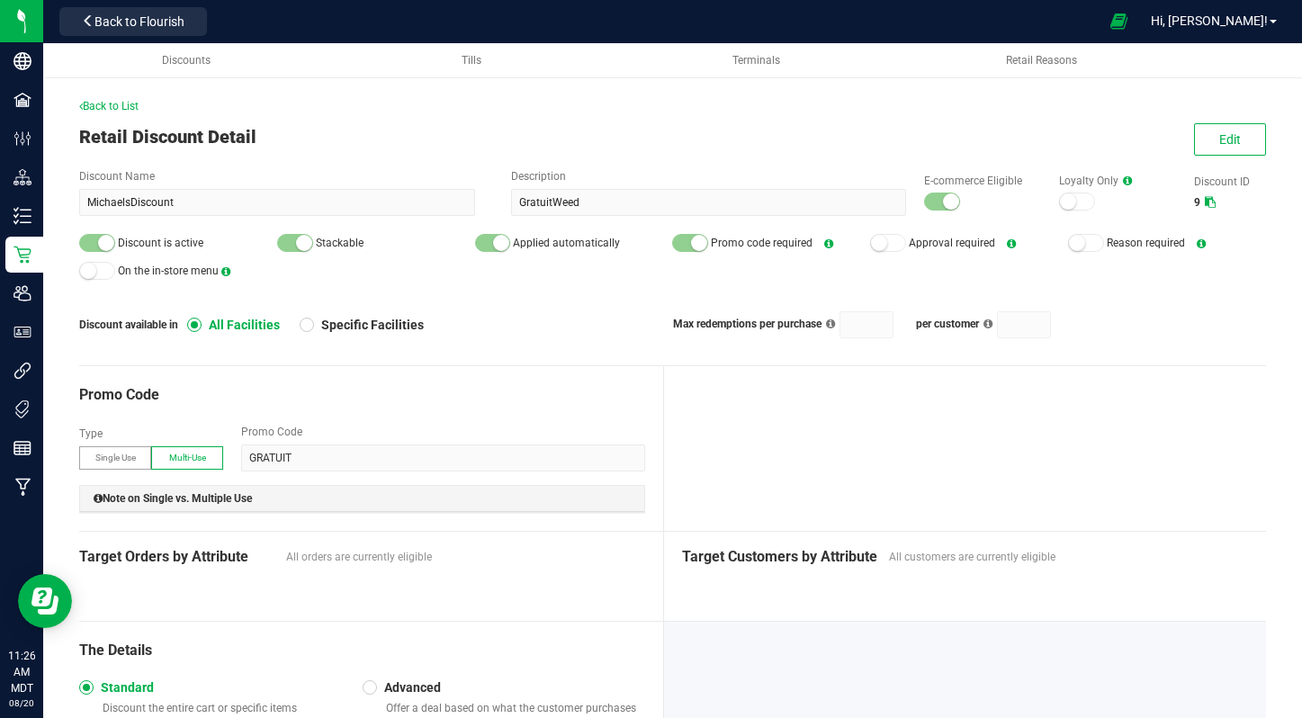
click at [941, 198] on div at bounding box center [942, 202] width 36 height 18
click at [1243, 121] on div "Back to List Retail Discount Detail Edit Discount Name MichaelsDiscount Descrip…" at bounding box center [672, 450] width 1187 height 705
click at [1262, 131] on button "Edit" at bounding box center [1230, 139] width 72 height 32
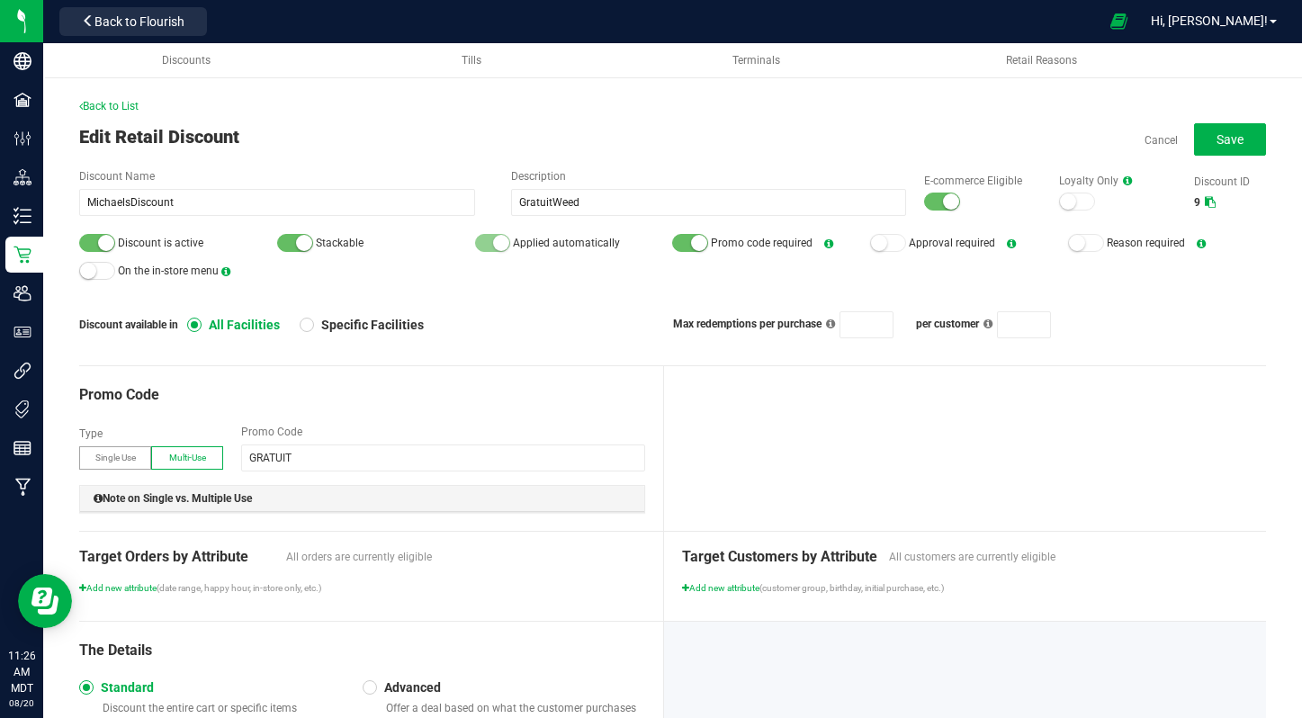
click at [964, 199] on div "E-commerce Eligible" at bounding box center [973, 192] width 135 height 39
click at [933, 204] on div at bounding box center [942, 202] width 36 height 18
click at [89, 246] on div at bounding box center [97, 243] width 36 height 18
click at [1228, 139] on span "Save" at bounding box center [1230, 139] width 27 height 14
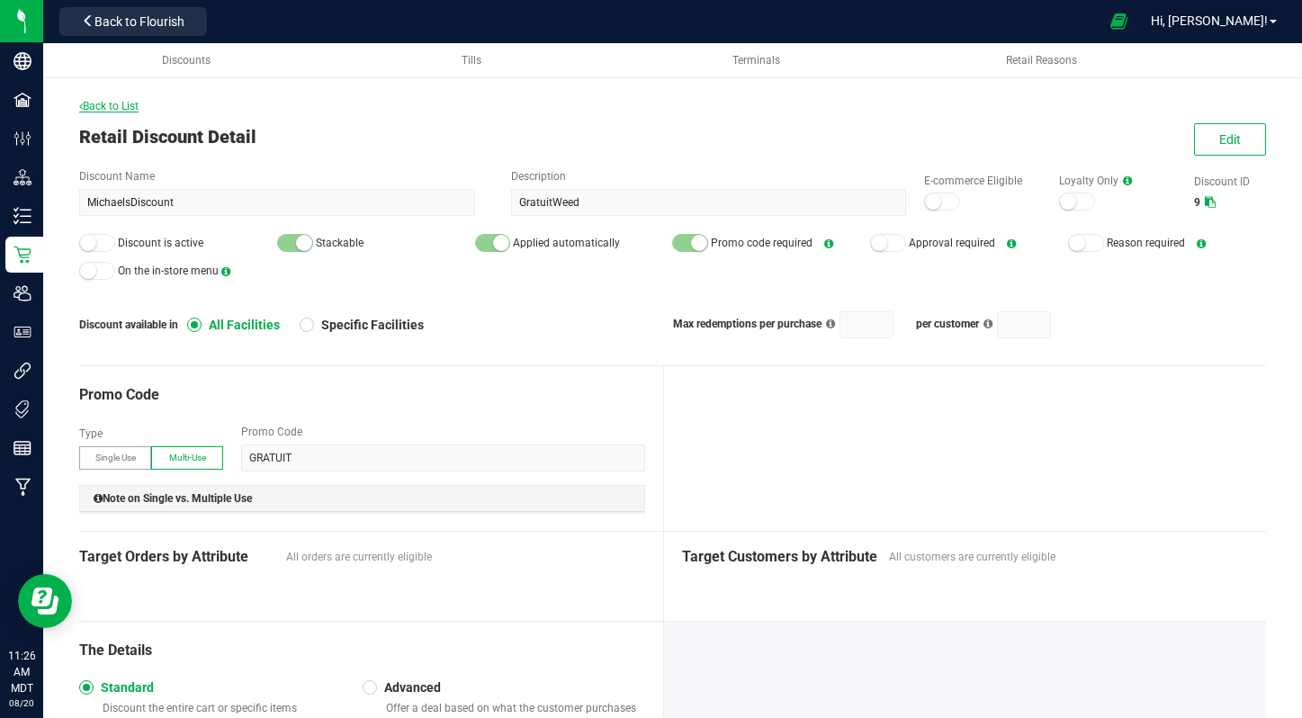
click at [112, 108] on span "Back to List" at bounding box center [108, 106] width 59 height 13
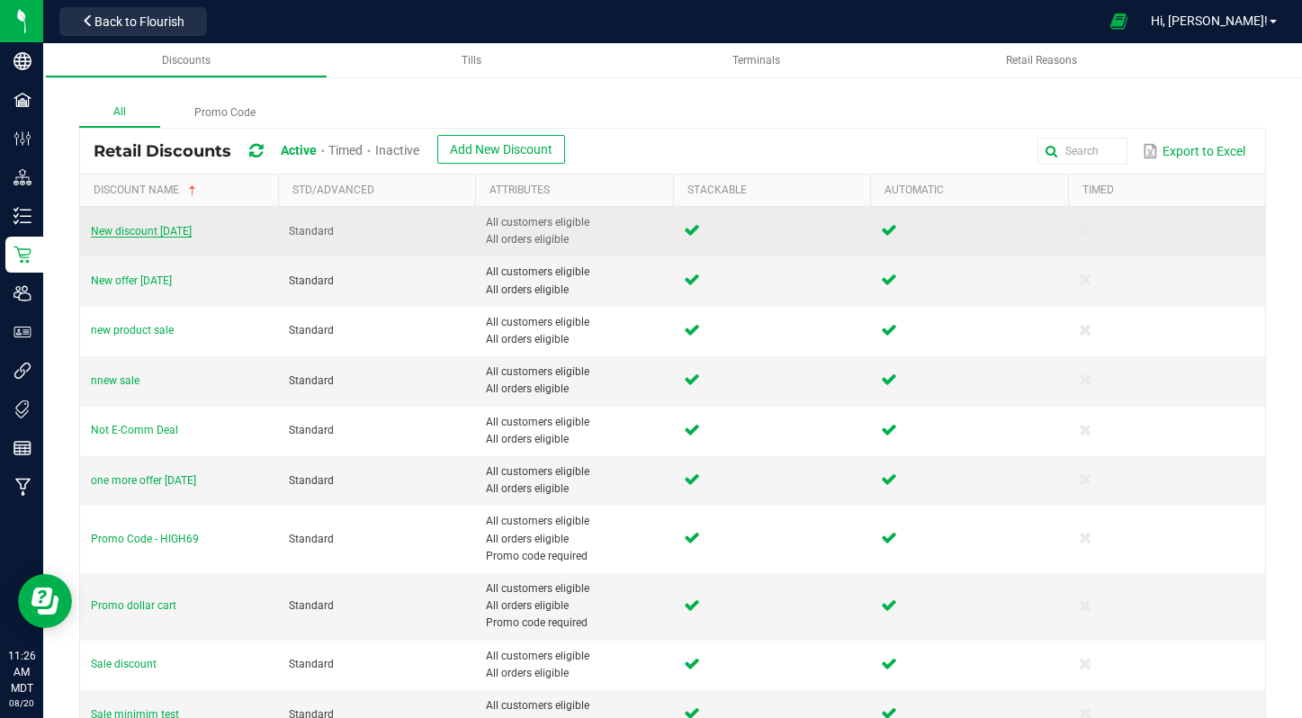
click at [99, 235] on span "New discount aug 14" at bounding box center [141, 231] width 101 height 13
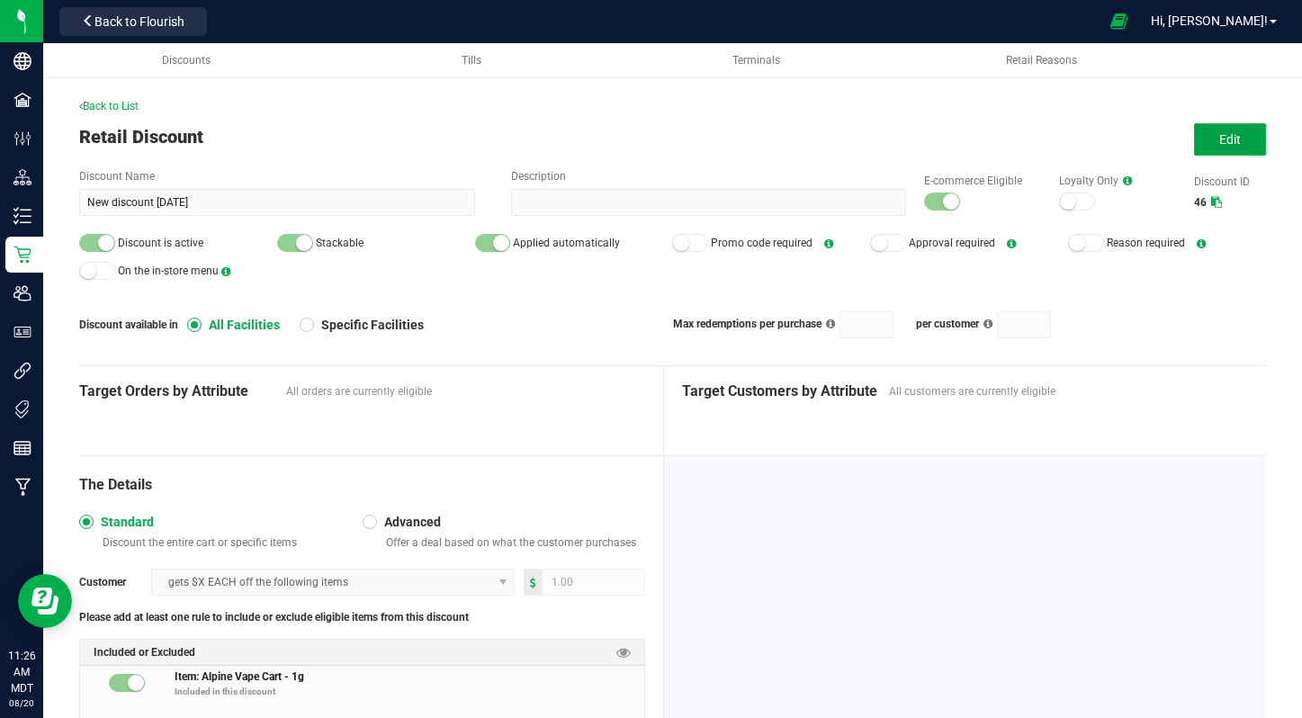
click at [1220, 132] on span "Edit" at bounding box center [1230, 139] width 22 height 14
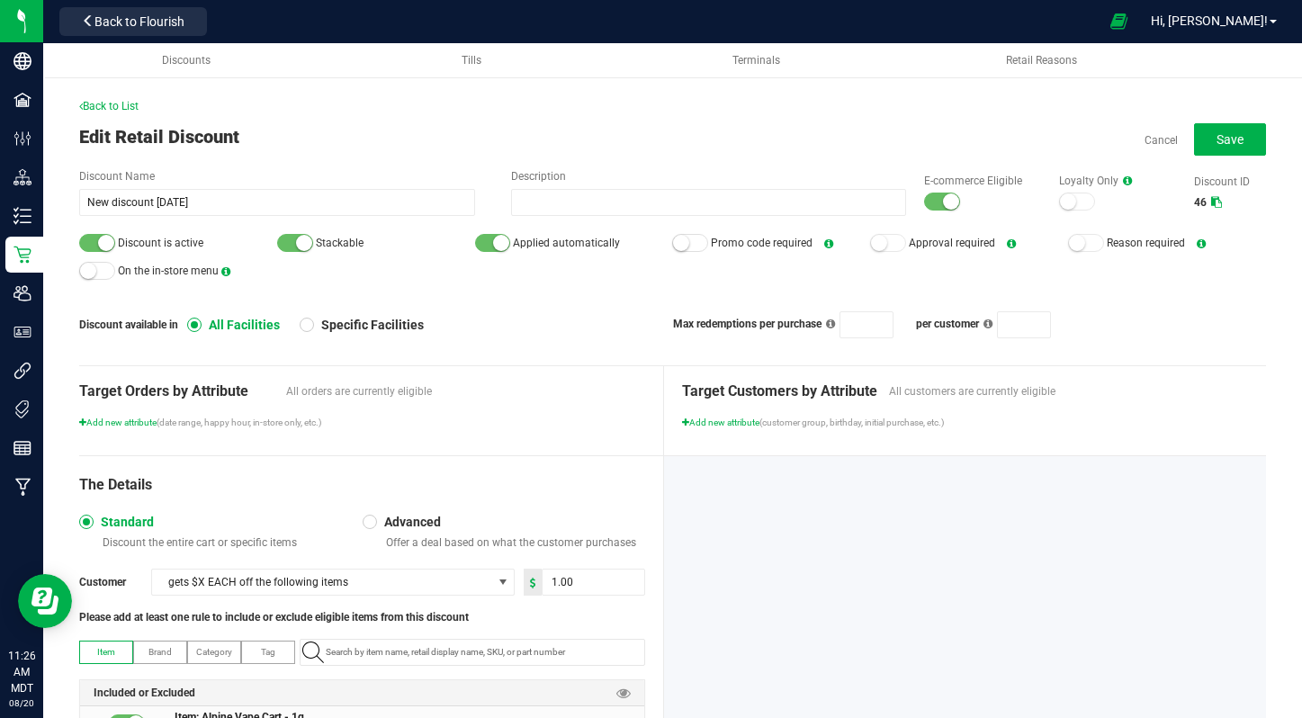
click at [954, 195] on small at bounding box center [951, 201] width 16 height 16
click at [112, 243] on small at bounding box center [106, 243] width 16 height 16
click at [1240, 137] on span "Save" at bounding box center [1230, 139] width 27 height 14
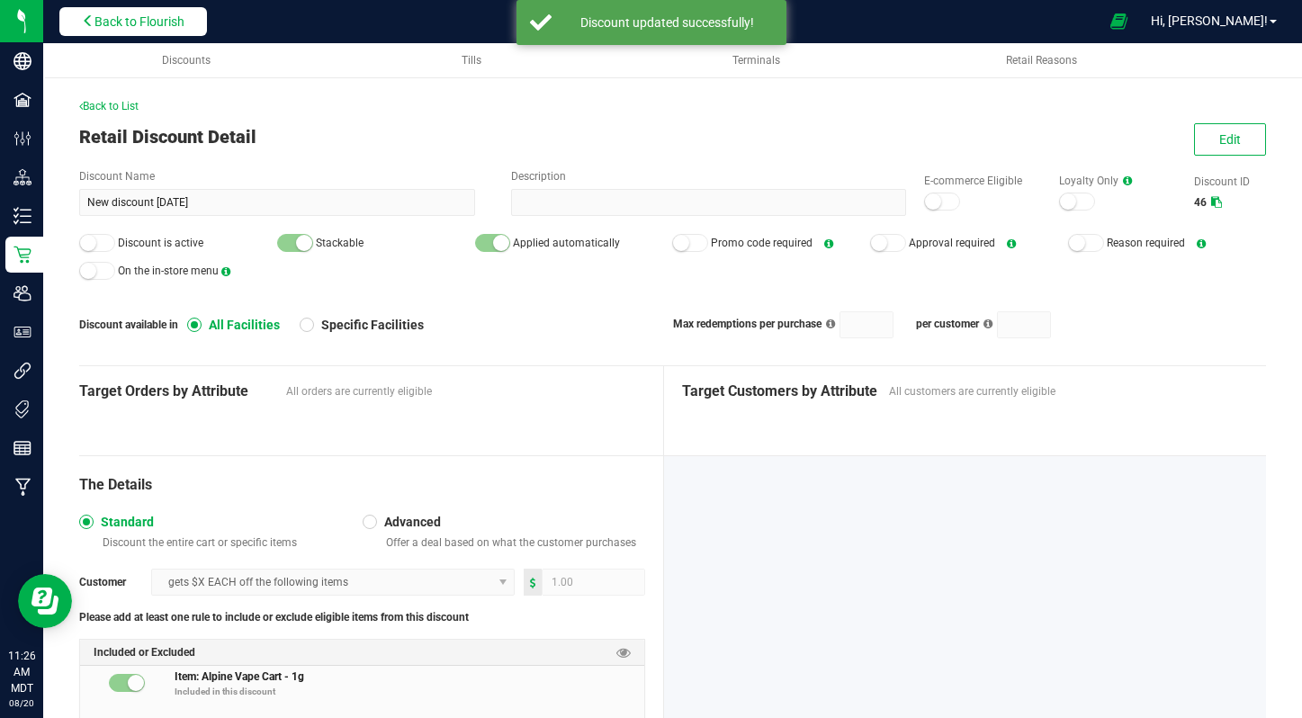
click at [65, 28] on button "Back to Flourish" at bounding box center [133, 21] width 148 height 29
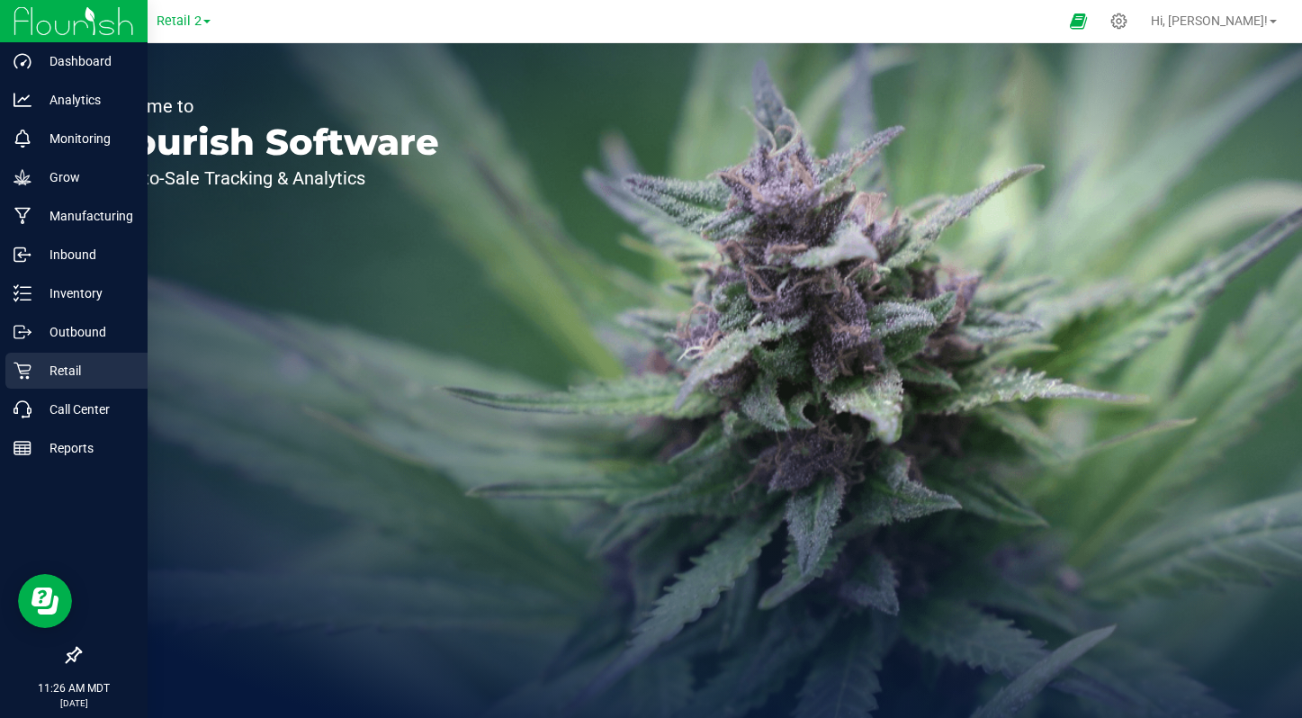
click at [53, 368] on p "Retail" at bounding box center [85, 371] width 108 height 22
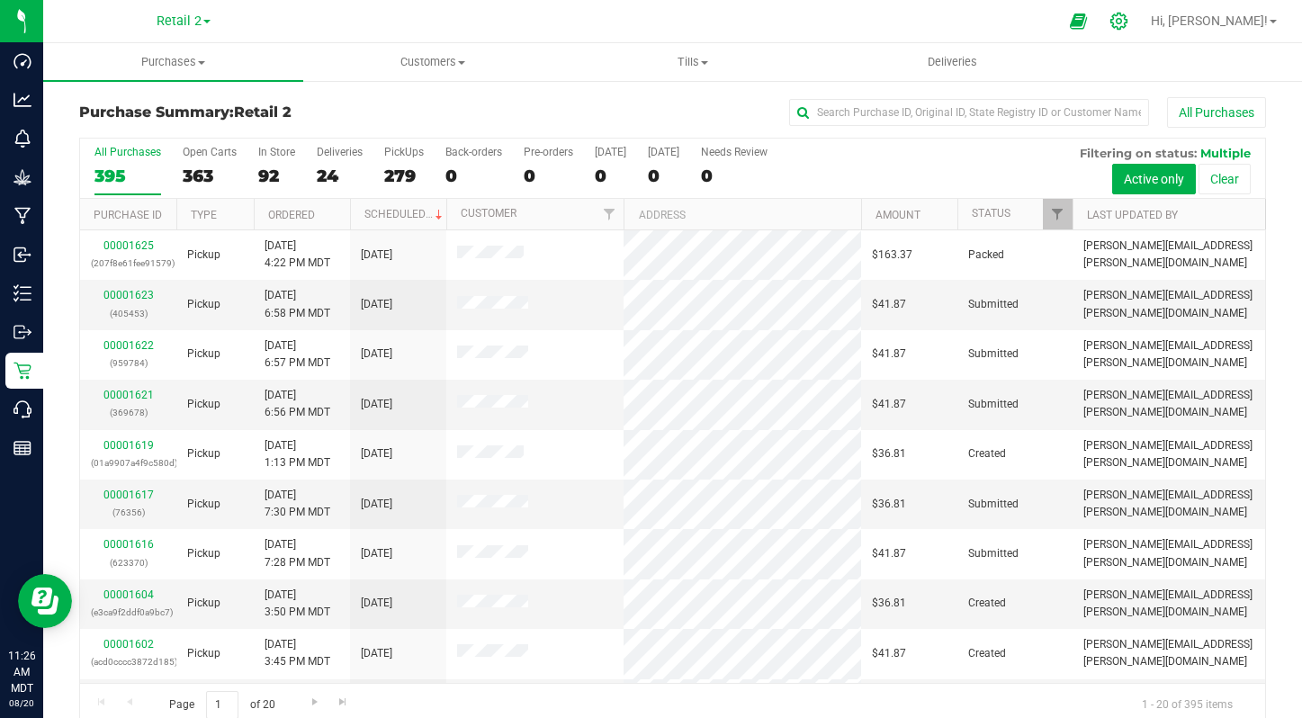
click at [1128, 22] on icon at bounding box center [1119, 21] width 19 height 19
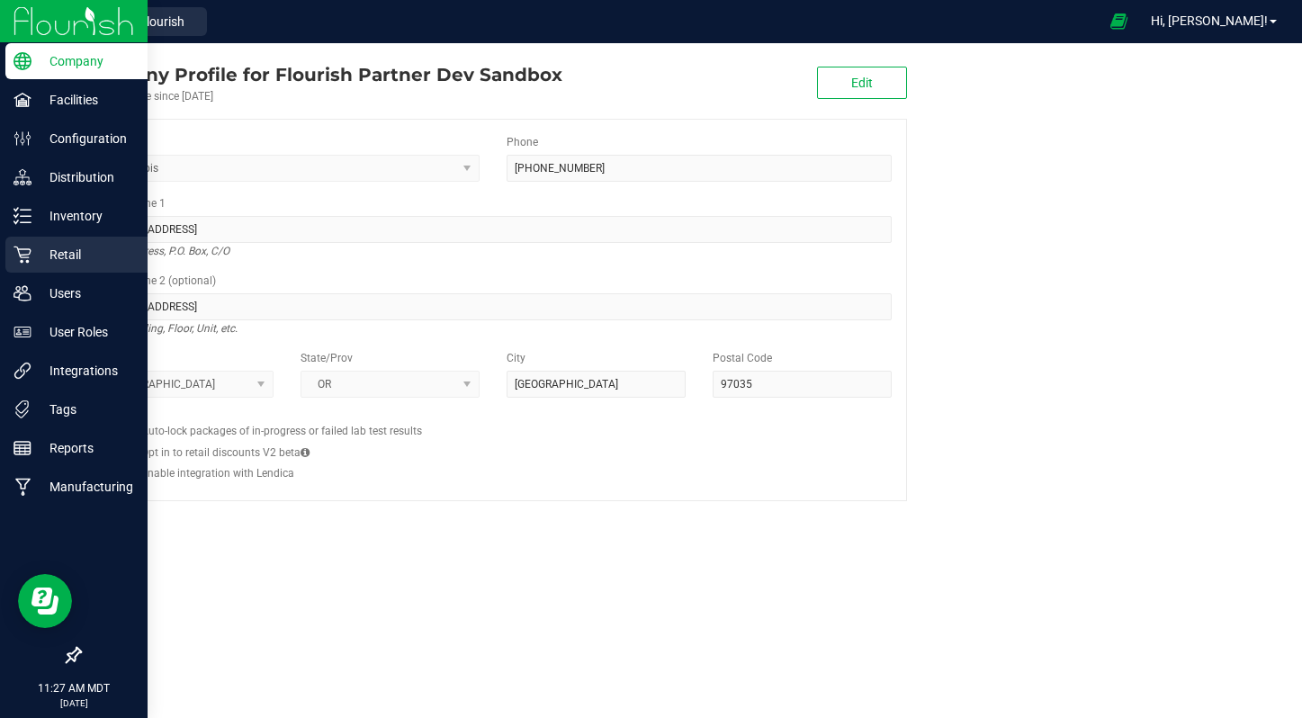
click at [38, 254] on p "Retail" at bounding box center [85, 255] width 108 height 22
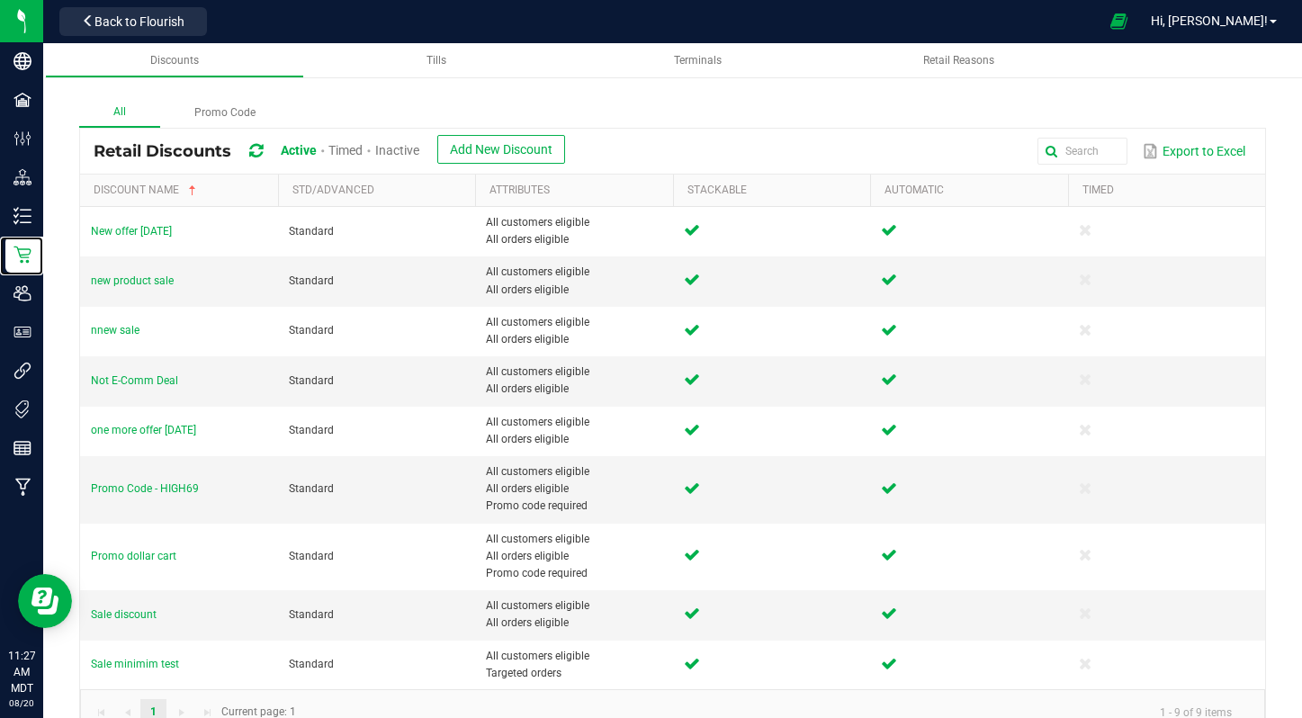
scroll to position [36, 0]
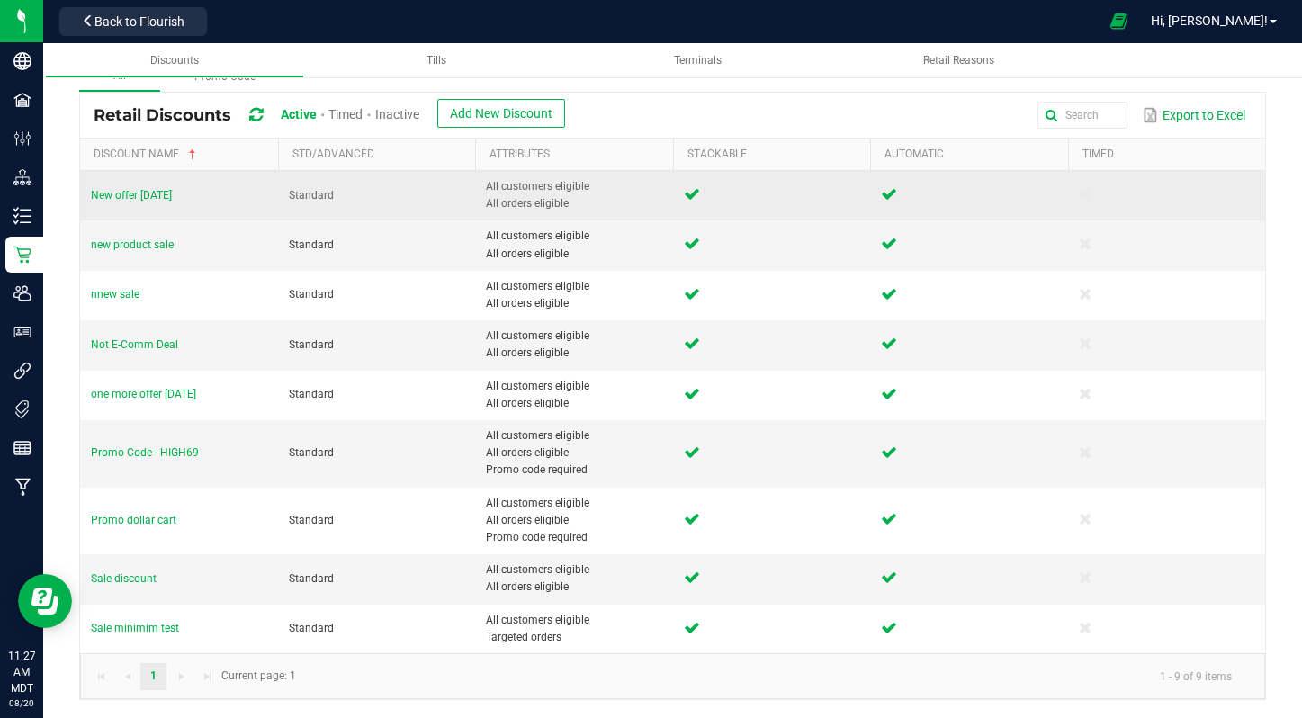
click at [96, 187] on td "New offer july 28" at bounding box center [179, 195] width 198 height 49
click at [104, 195] on span "New offer july 28" at bounding box center [131, 195] width 81 height 13
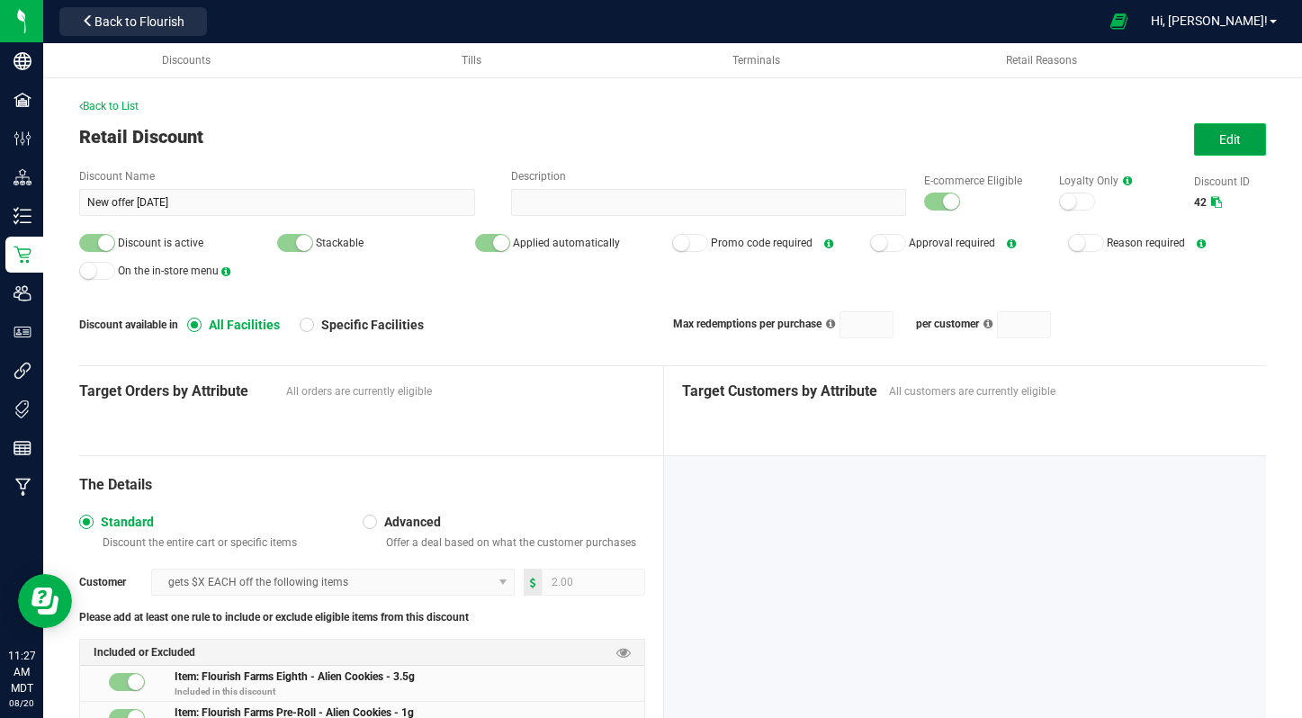
click at [1245, 137] on button "Edit" at bounding box center [1230, 139] width 72 height 32
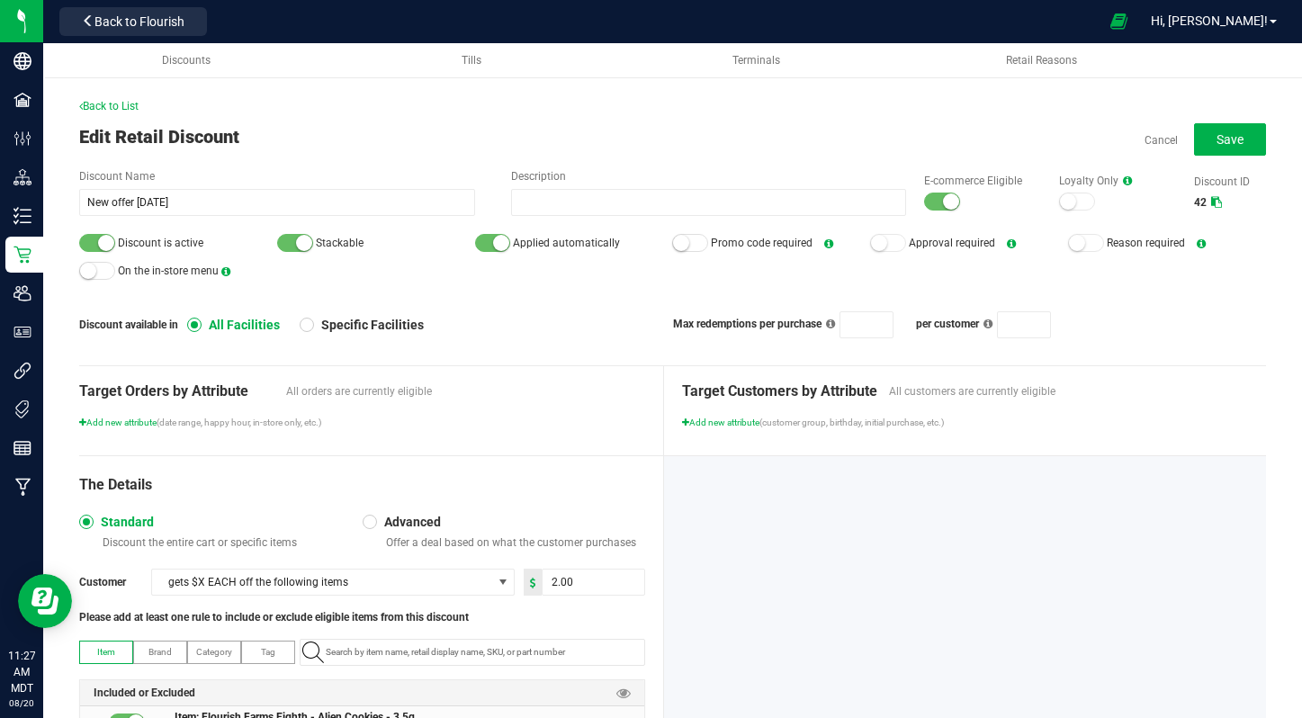
click at [946, 205] on small at bounding box center [951, 201] width 16 height 16
click at [89, 245] on div at bounding box center [97, 243] width 36 height 18
click at [1234, 147] on button "Save" at bounding box center [1230, 139] width 72 height 32
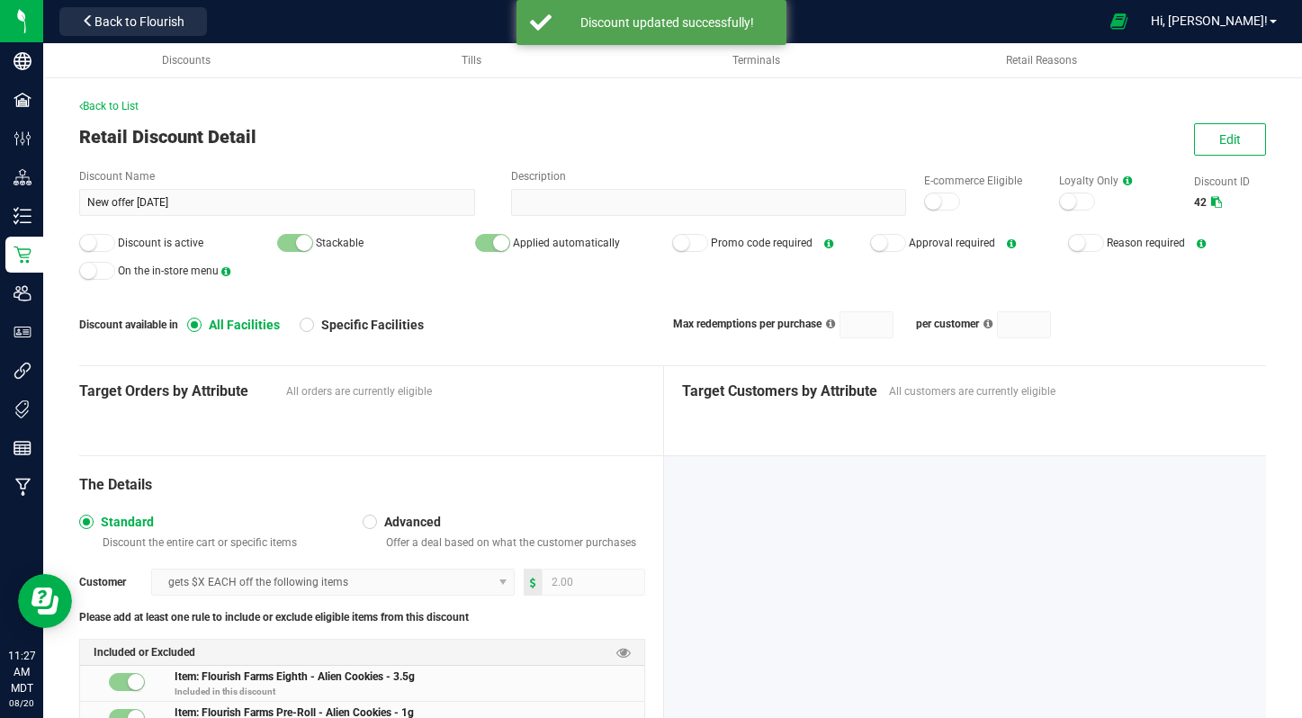
click at [68, 109] on div "Back to List Retail Discount Detail Edit Discount Name New offer july 28 Descri…" at bounding box center [672, 441] width 1259 height 795
click at [139, 105] on span "Back to List" at bounding box center [108, 106] width 59 height 13
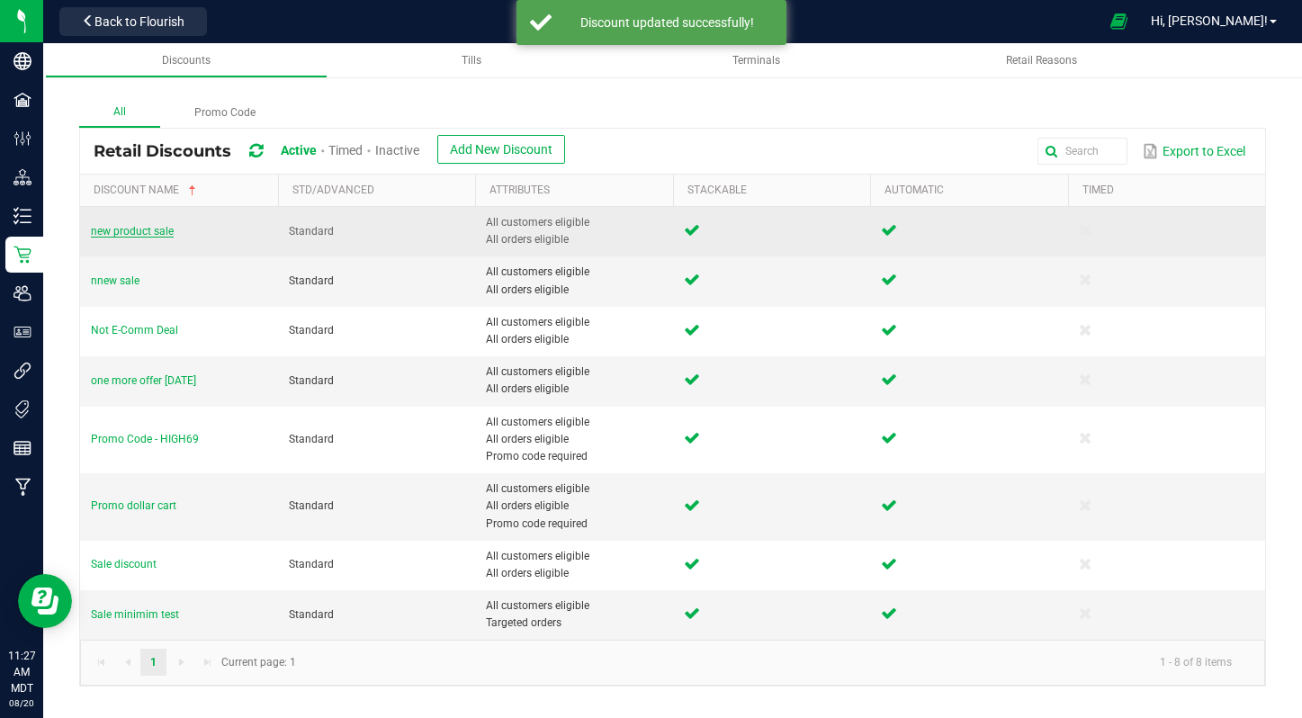
click at [119, 229] on span "new product sale" at bounding box center [132, 231] width 83 height 13
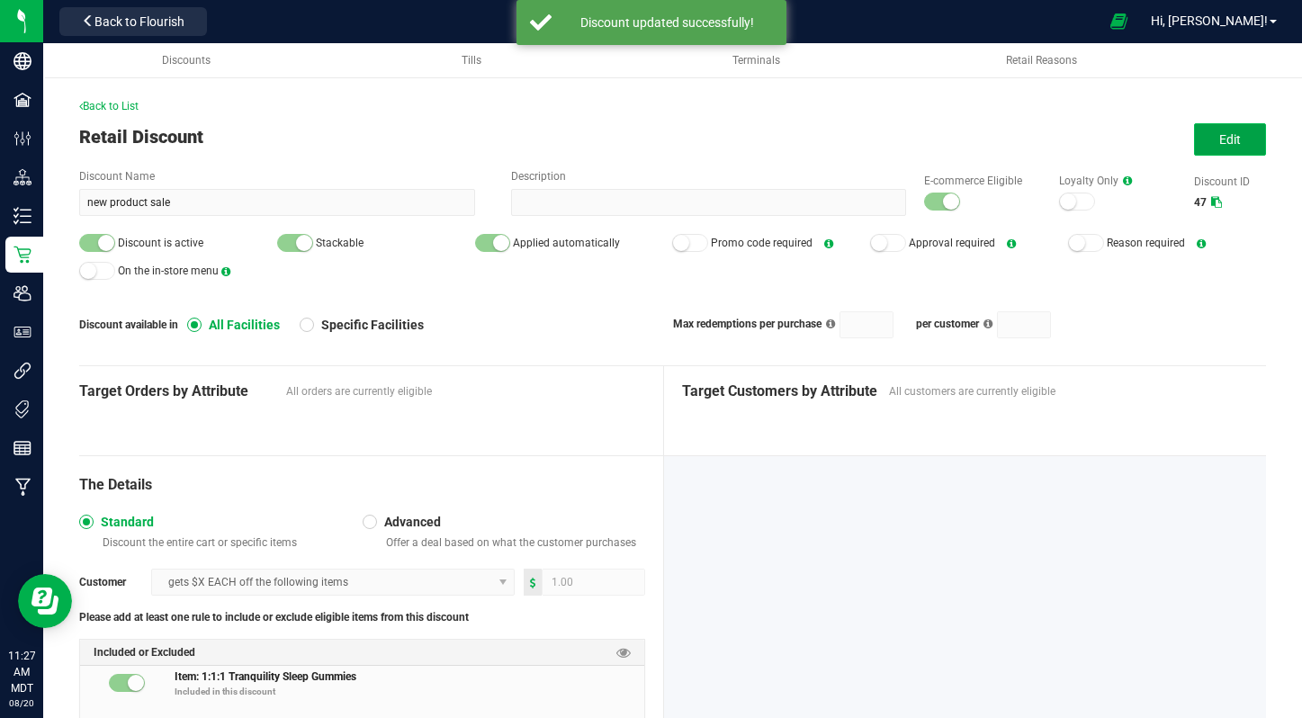
click at [1233, 129] on button "Edit" at bounding box center [1230, 139] width 72 height 32
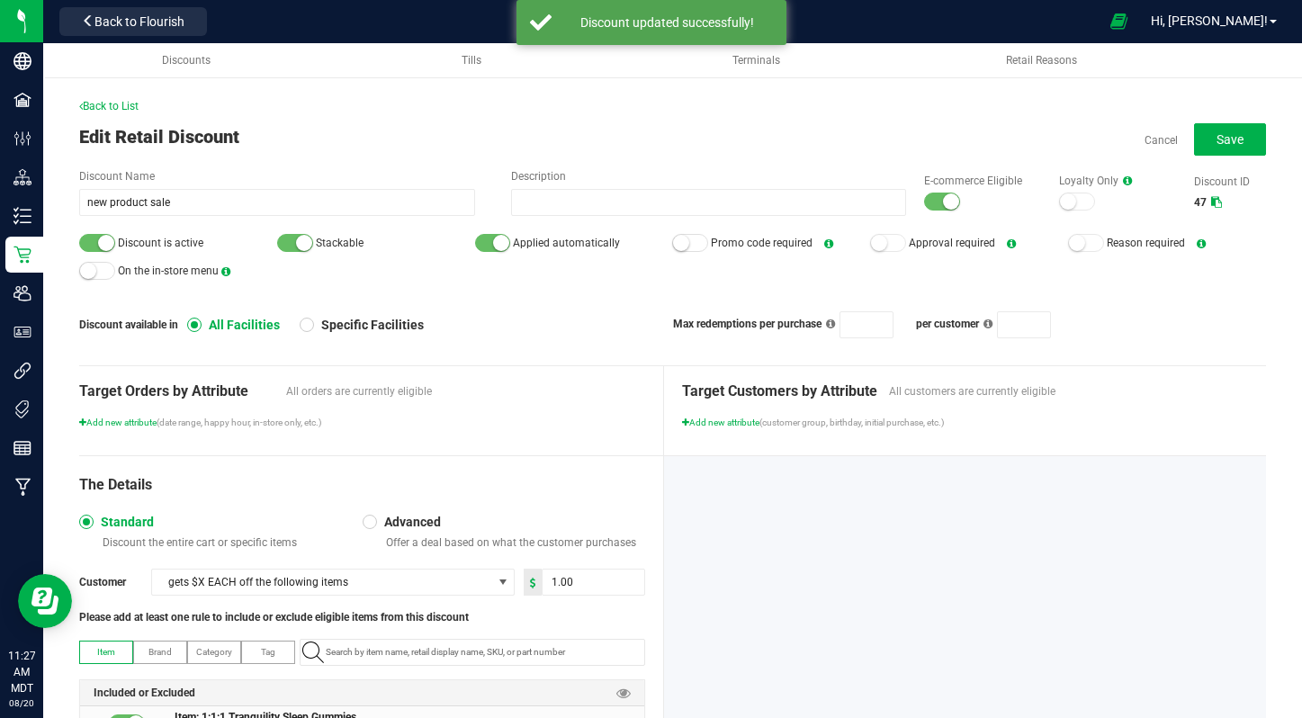
click at [935, 202] on div at bounding box center [942, 202] width 36 height 18
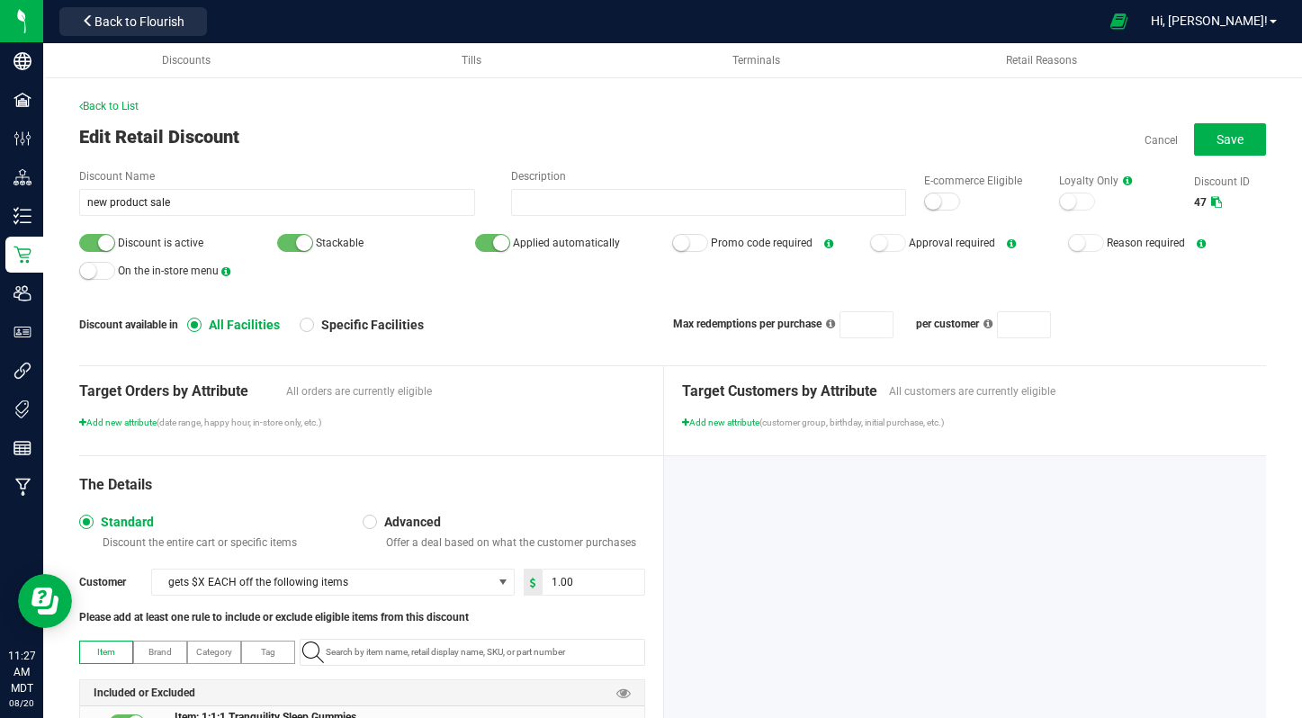
click at [97, 246] on div at bounding box center [97, 243] width 36 height 18
click at [1245, 148] on button "Save" at bounding box center [1230, 139] width 72 height 32
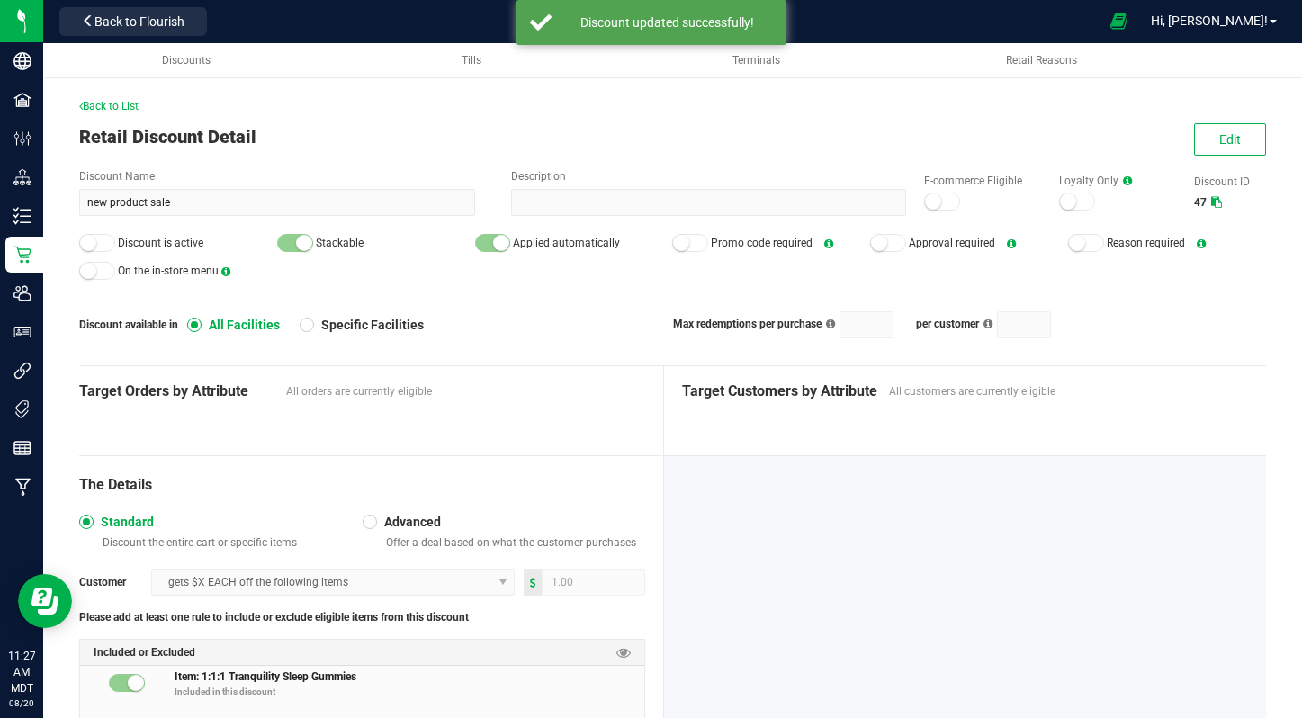
click at [126, 111] on span "Back to List" at bounding box center [108, 106] width 59 height 13
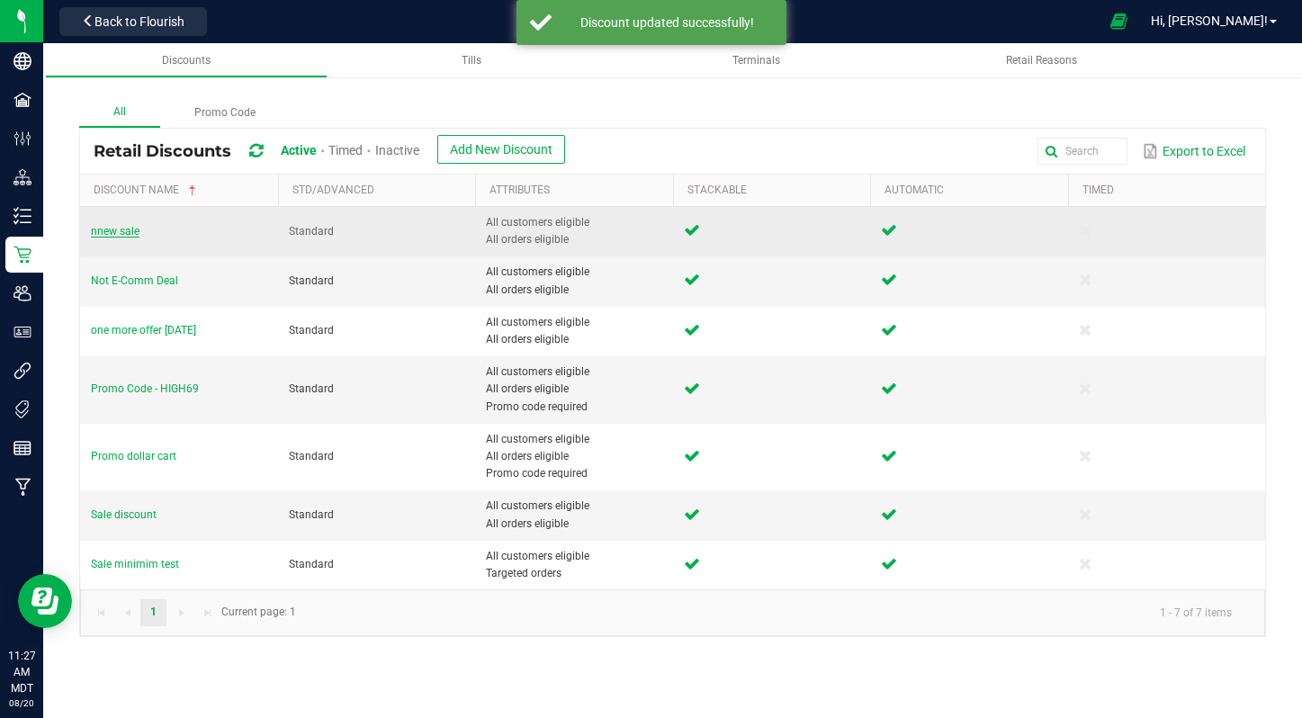
click at [114, 229] on span "nnew sale" at bounding box center [115, 231] width 49 height 13
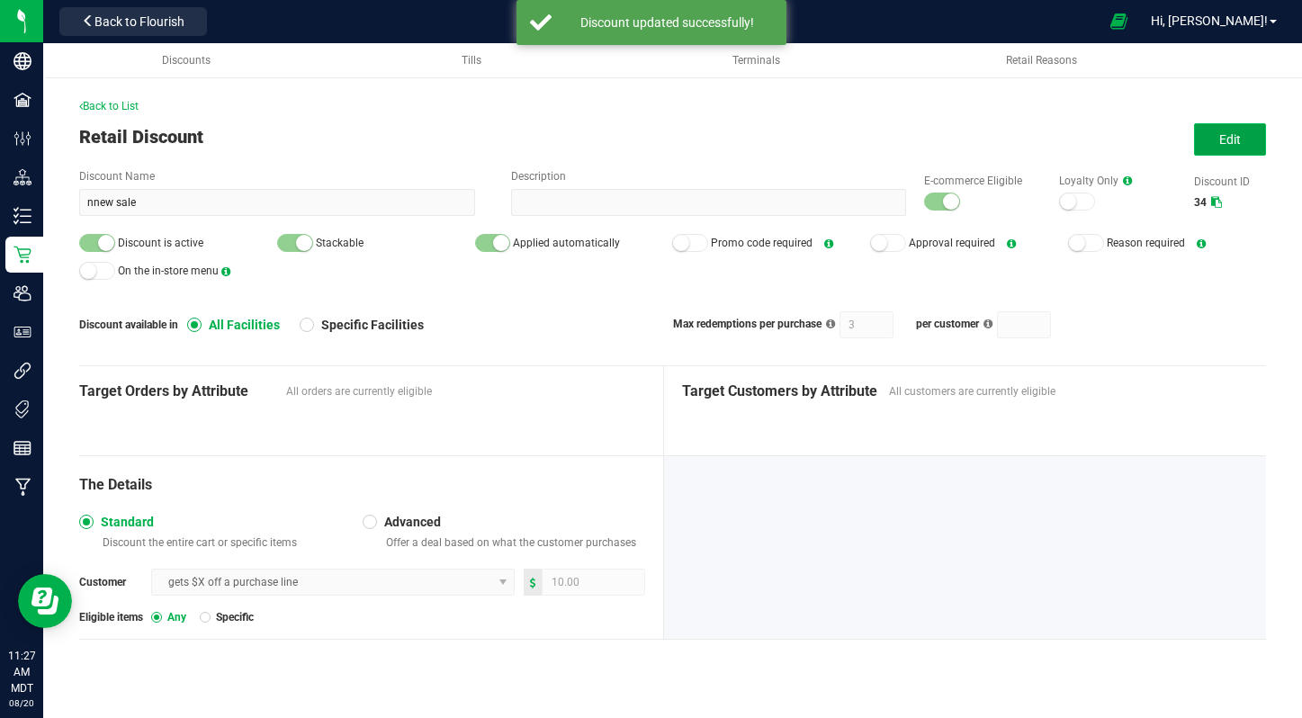
click at [1214, 126] on button "Edit" at bounding box center [1230, 139] width 72 height 32
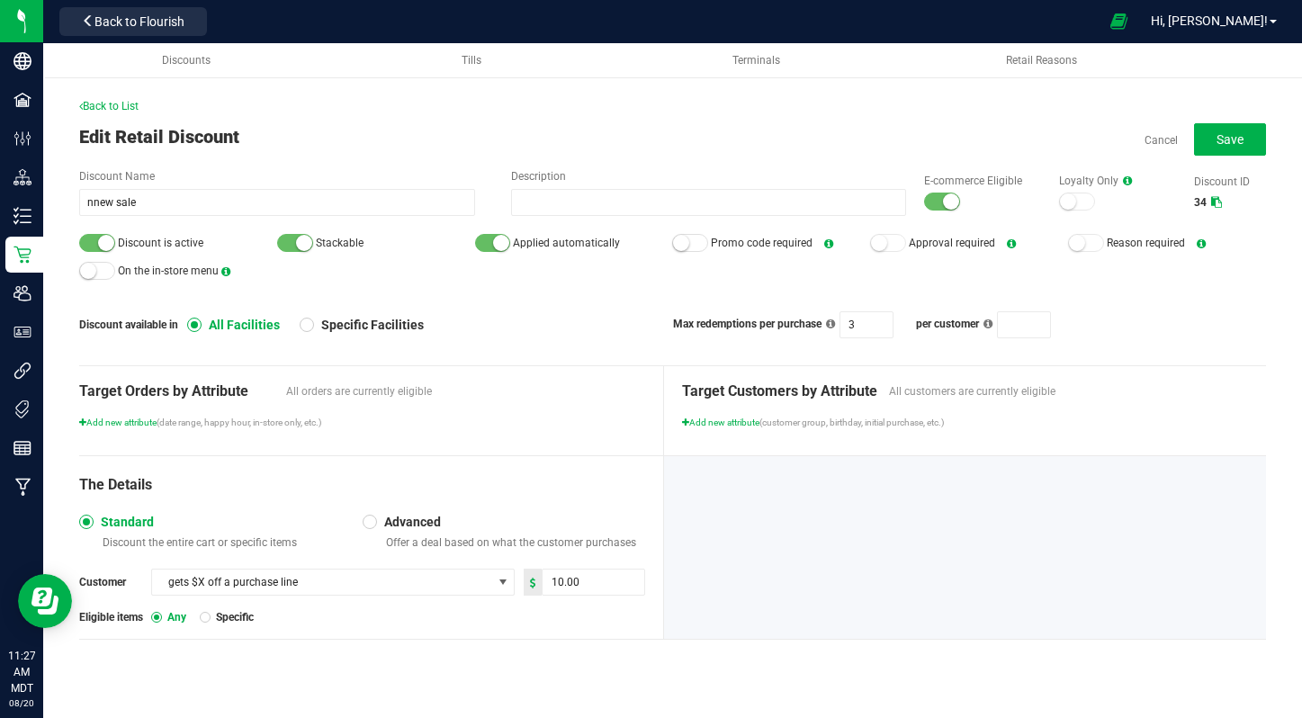
click at [948, 198] on small at bounding box center [951, 201] width 16 height 16
click at [88, 244] on div at bounding box center [97, 243] width 36 height 18
click at [1232, 148] on button "Save" at bounding box center [1230, 139] width 72 height 32
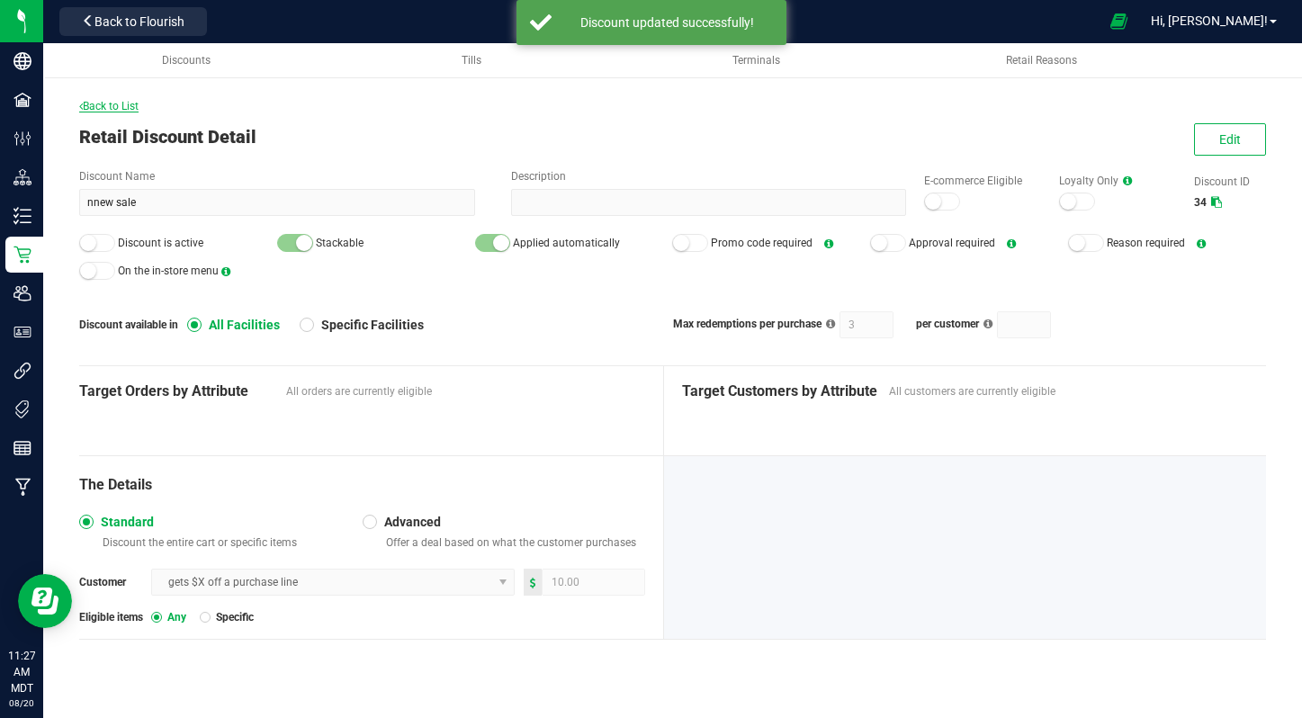
click at [110, 100] on span "Back to List" at bounding box center [108, 106] width 59 height 13
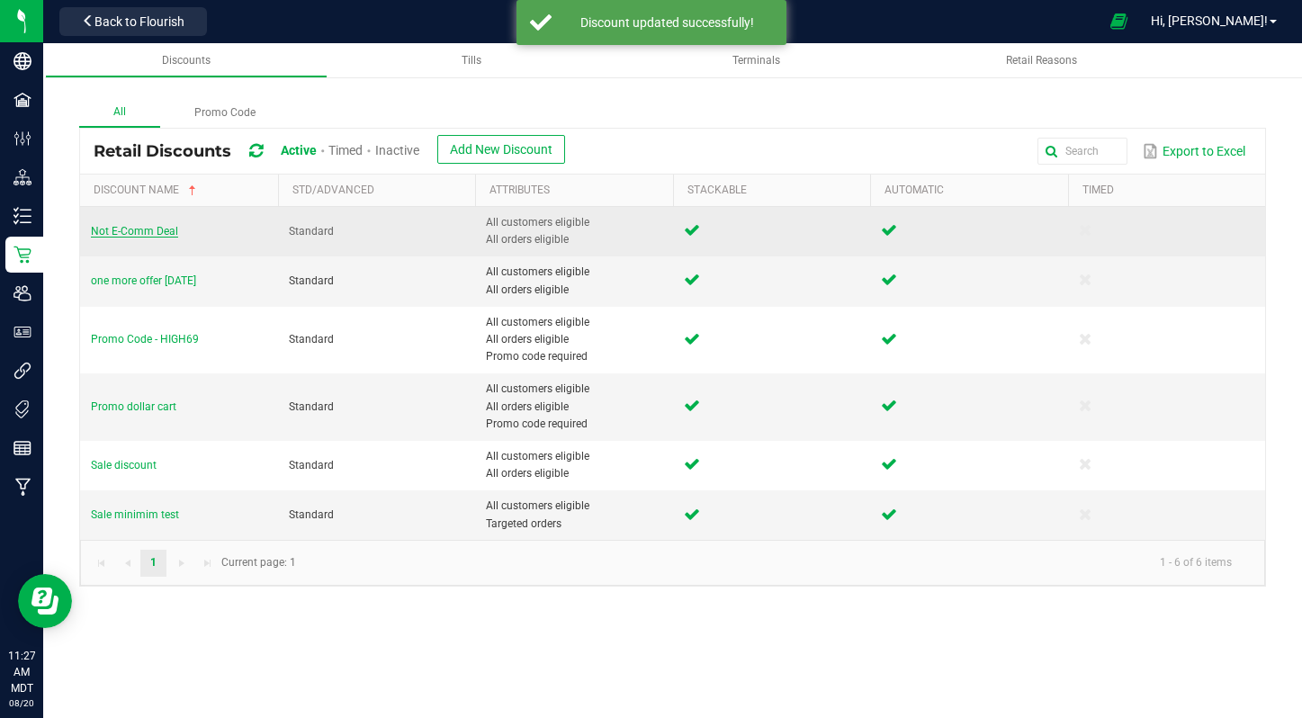
click at [121, 233] on span "Not E-Comm Deal" at bounding box center [134, 231] width 87 height 13
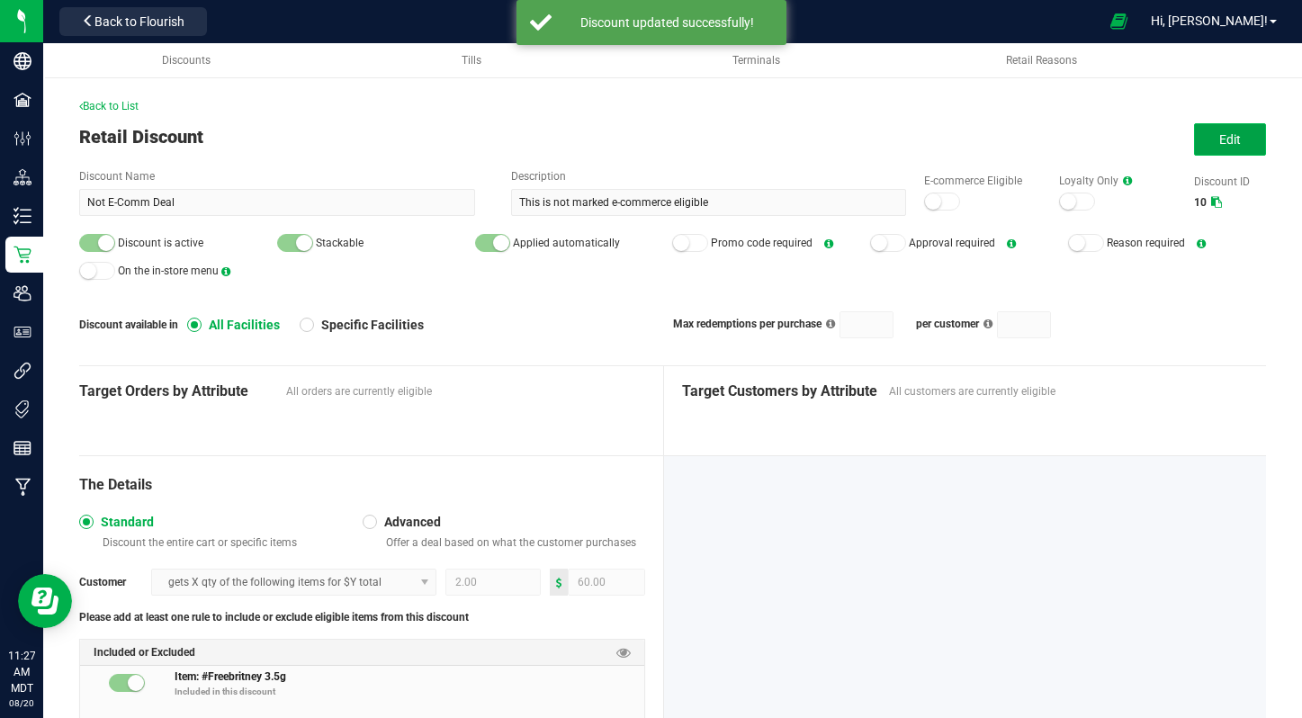
click at [1265, 136] on button "Edit" at bounding box center [1230, 139] width 72 height 32
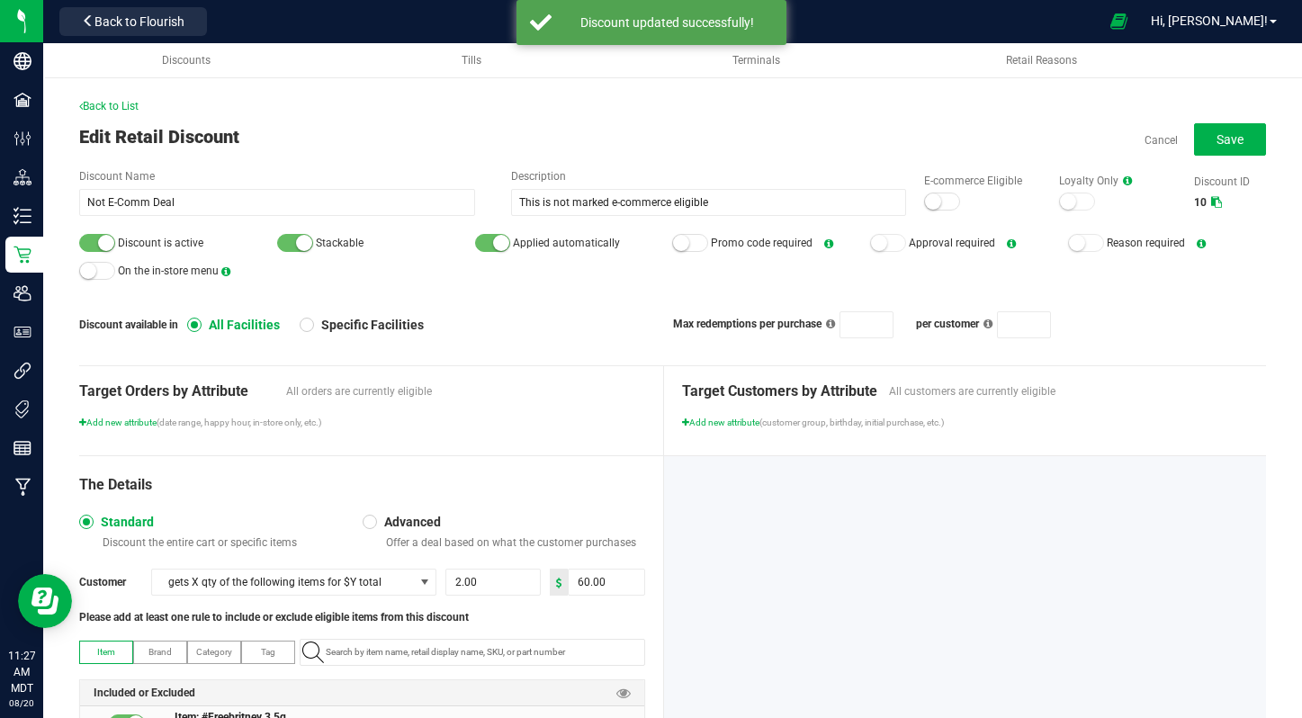
click at [106, 240] on small at bounding box center [106, 243] width 16 height 16
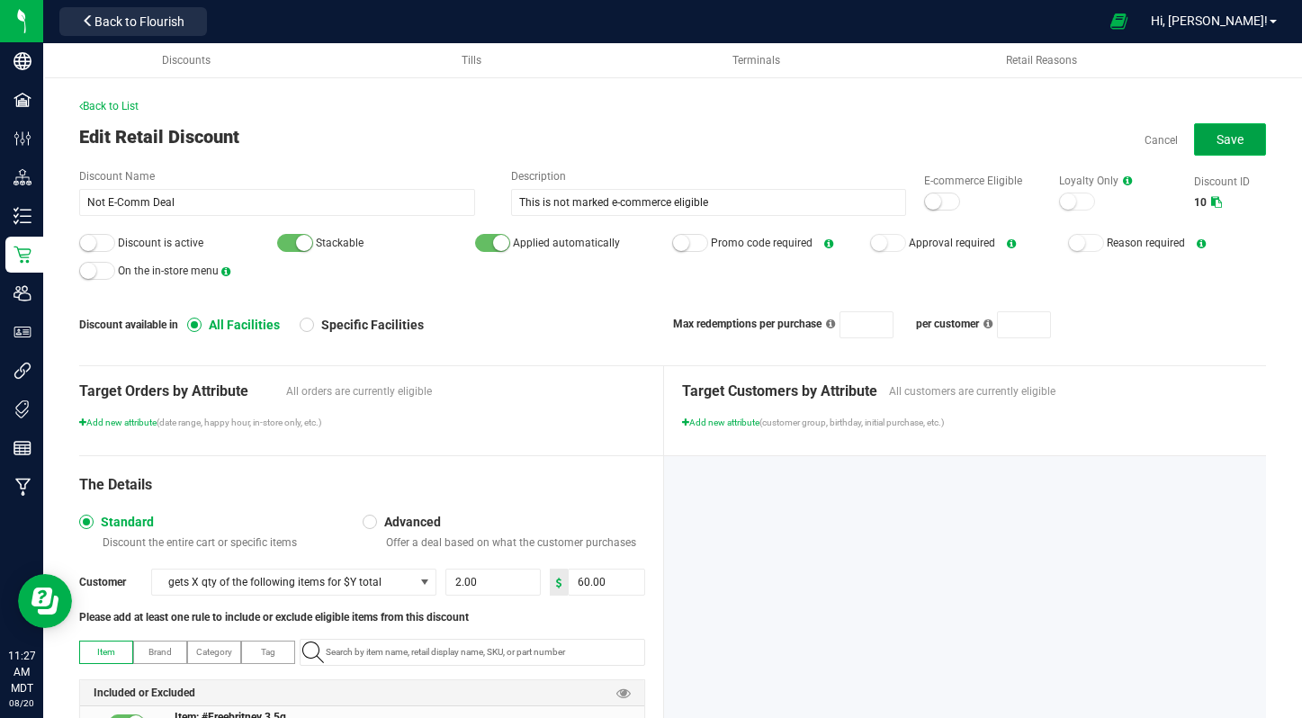
click at [1201, 141] on button "Save" at bounding box center [1230, 139] width 72 height 32
type input "2"
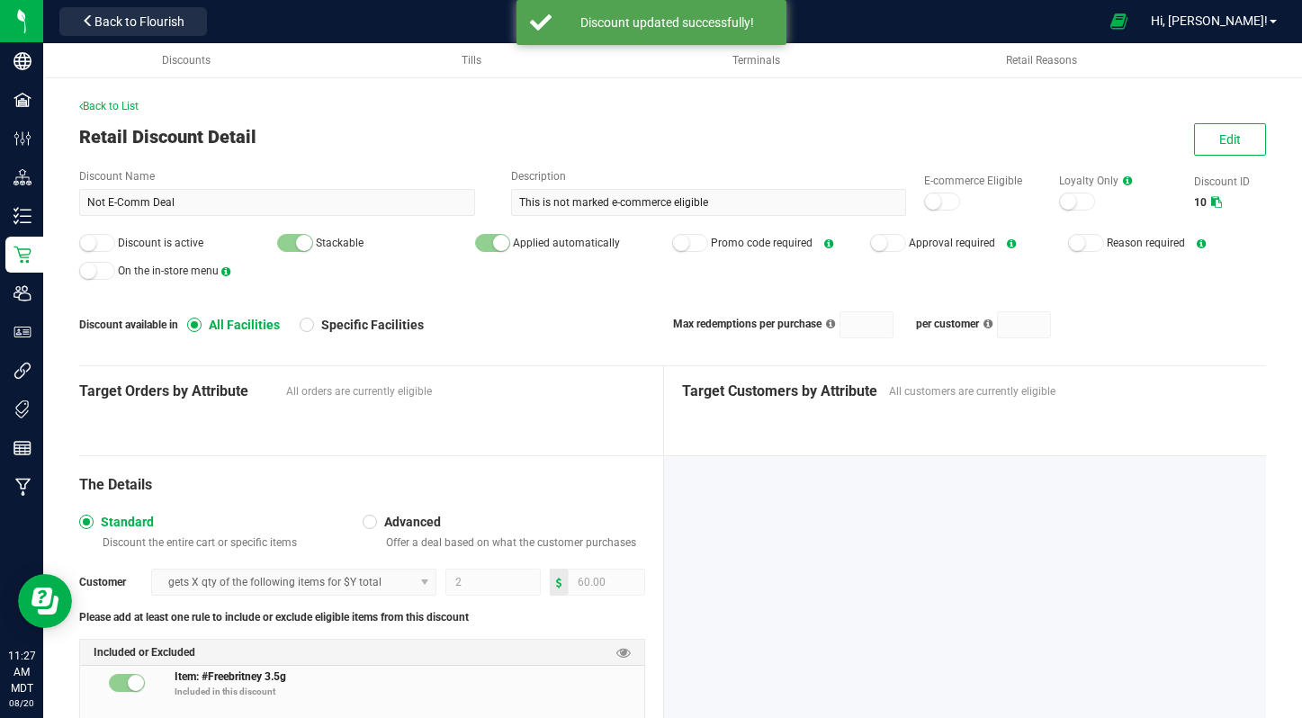
click at [104, 86] on div "Back to List Retail Discount Detail Edit Discount Name Not E-Comm Deal Descript…" at bounding box center [672, 441] width 1259 height 795
click at [104, 112] on div "Back to List" at bounding box center [672, 106] width 1187 height 16
click at [104, 108] on span "Back to List" at bounding box center [108, 106] width 59 height 13
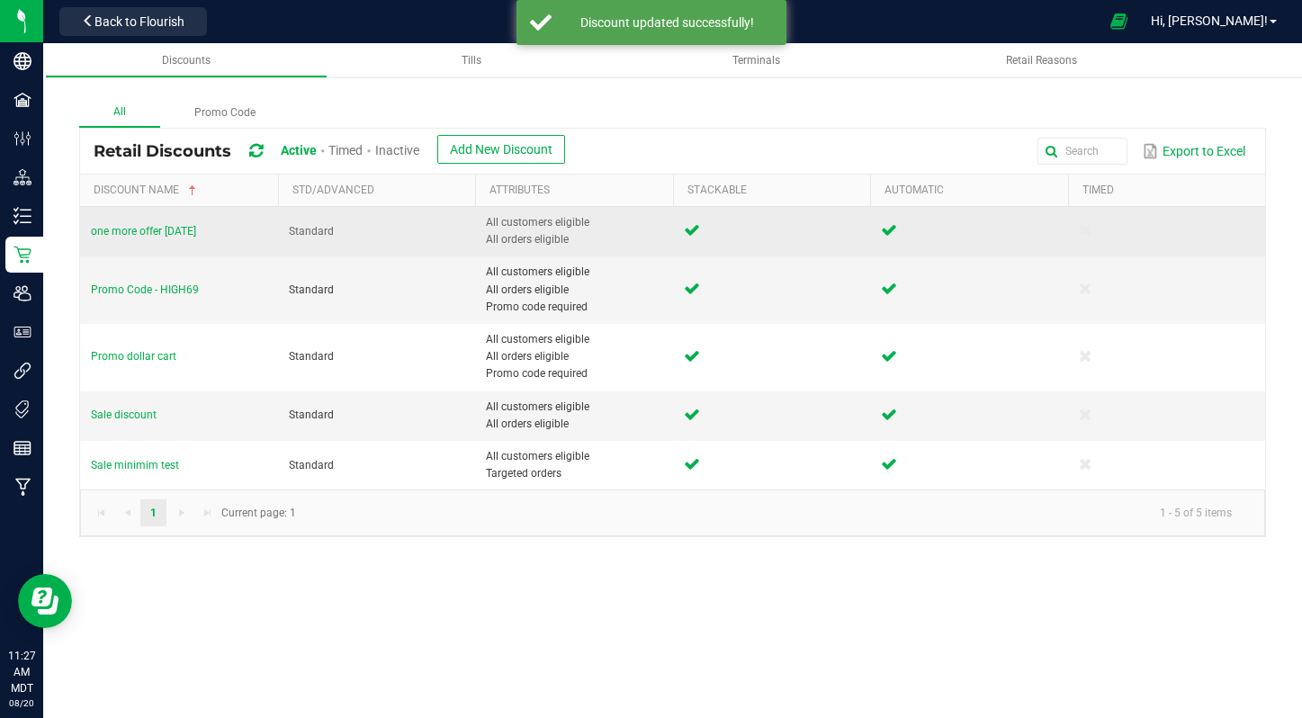
click at [110, 223] on td "one more offer july 28" at bounding box center [179, 231] width 198 height 49
click at [112, 229] on span "one more offer july 28" at bounding box center [143, 231] width 105 height 13
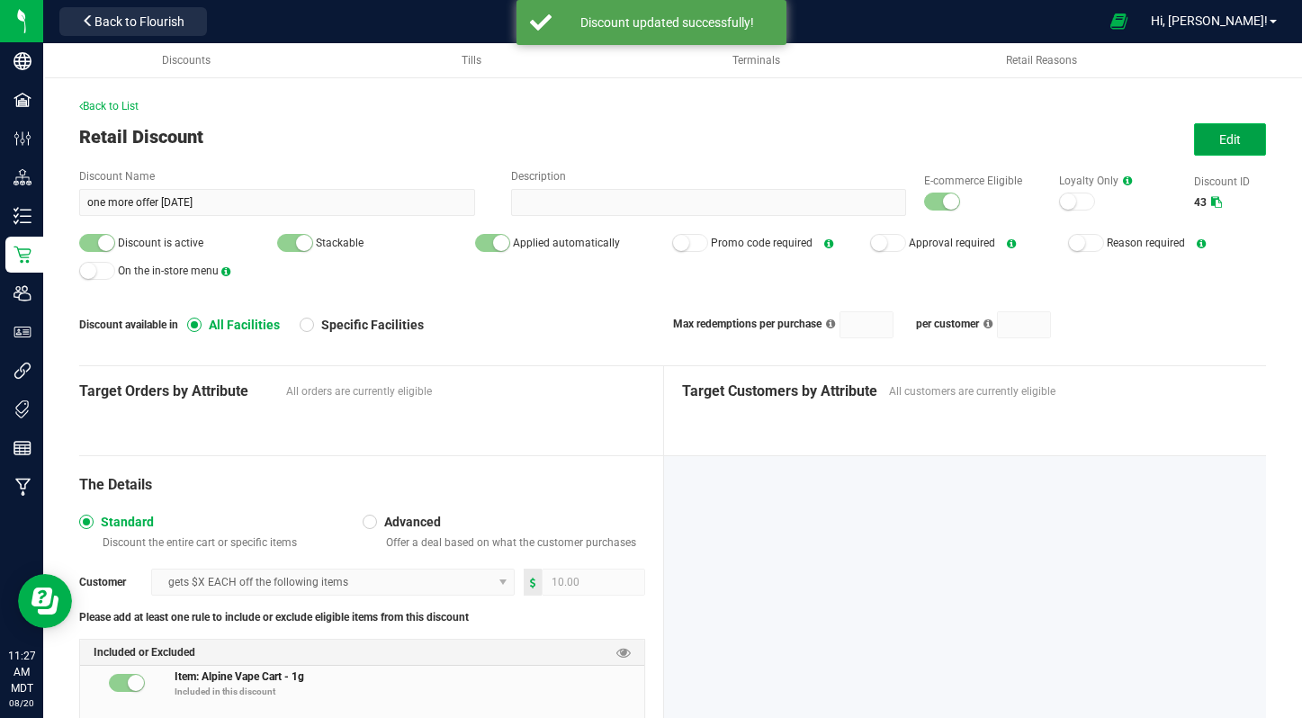
click at [1242, 143] on button "Edit" at bounding box center [1230, 139] width 72 height 32
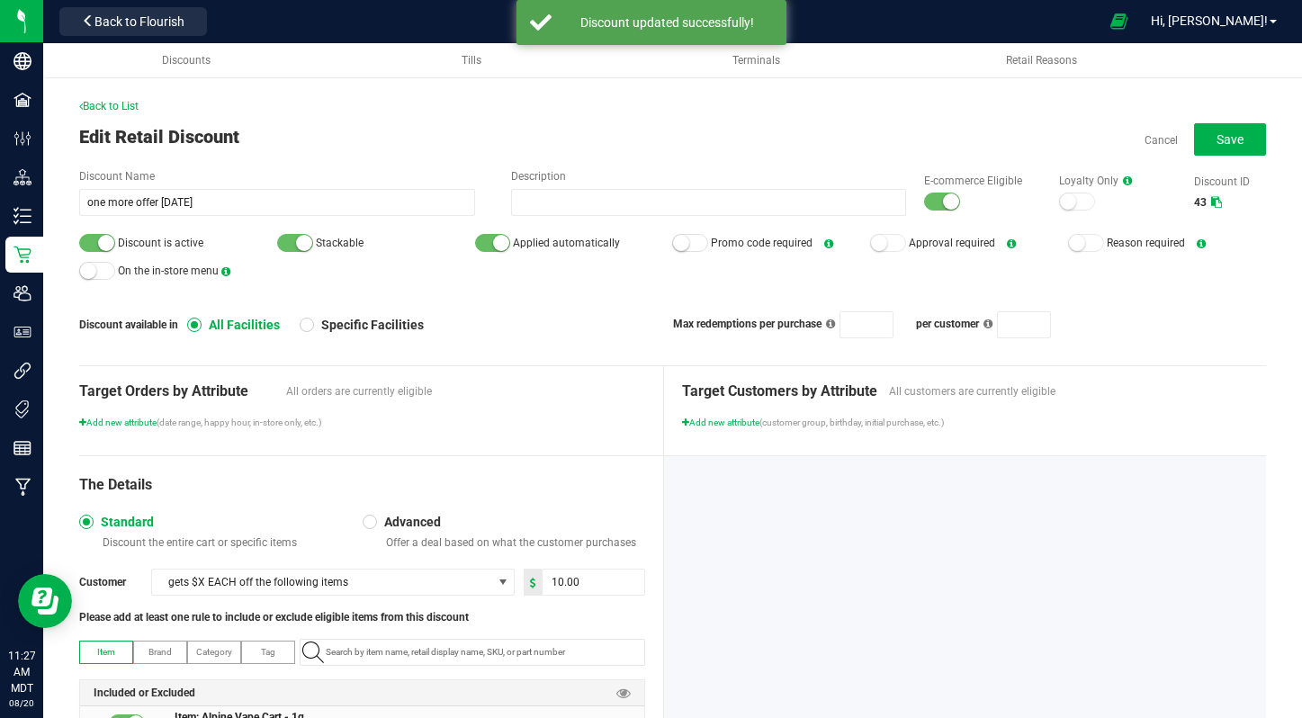
click at [938, 200] on div at bounding box center [942, 202] width 36 height 18
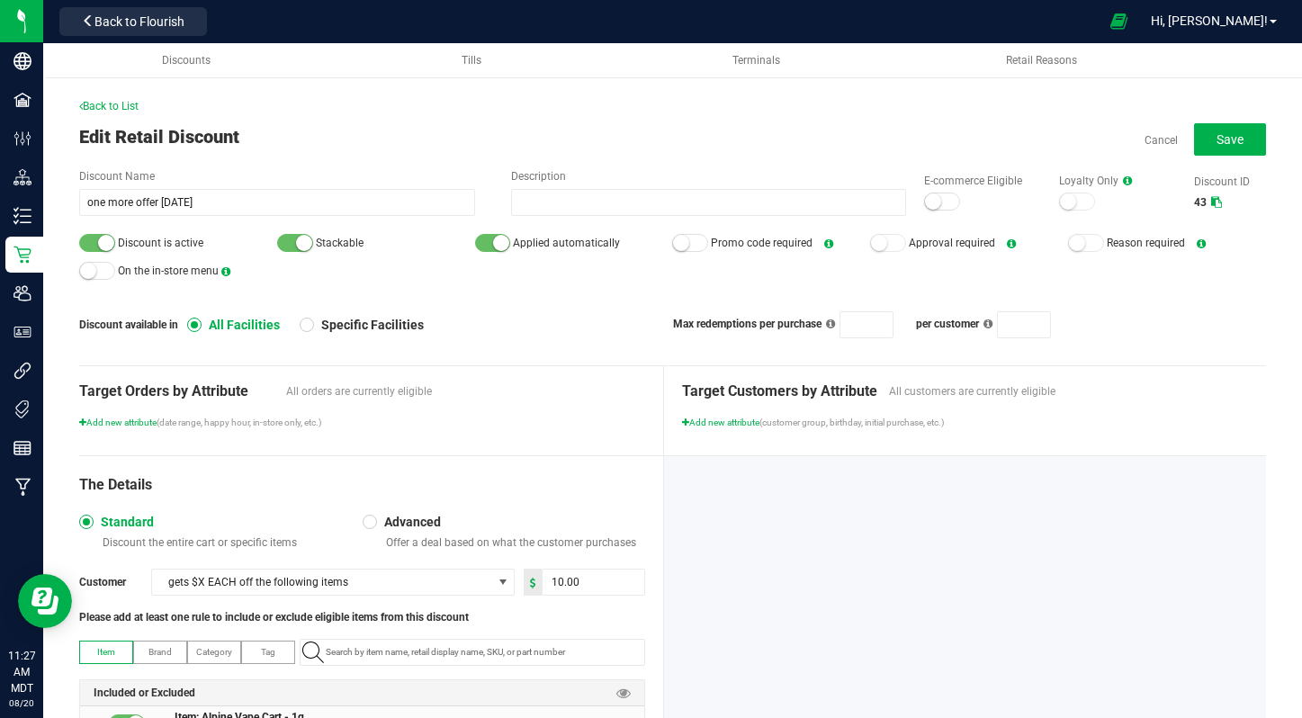
click at [87, 241] on div at bounding box center [97, 243] width 36 height 18
click at [1231, 140] on span "Save" at bounding box center [1230, 139] width 27 height 14
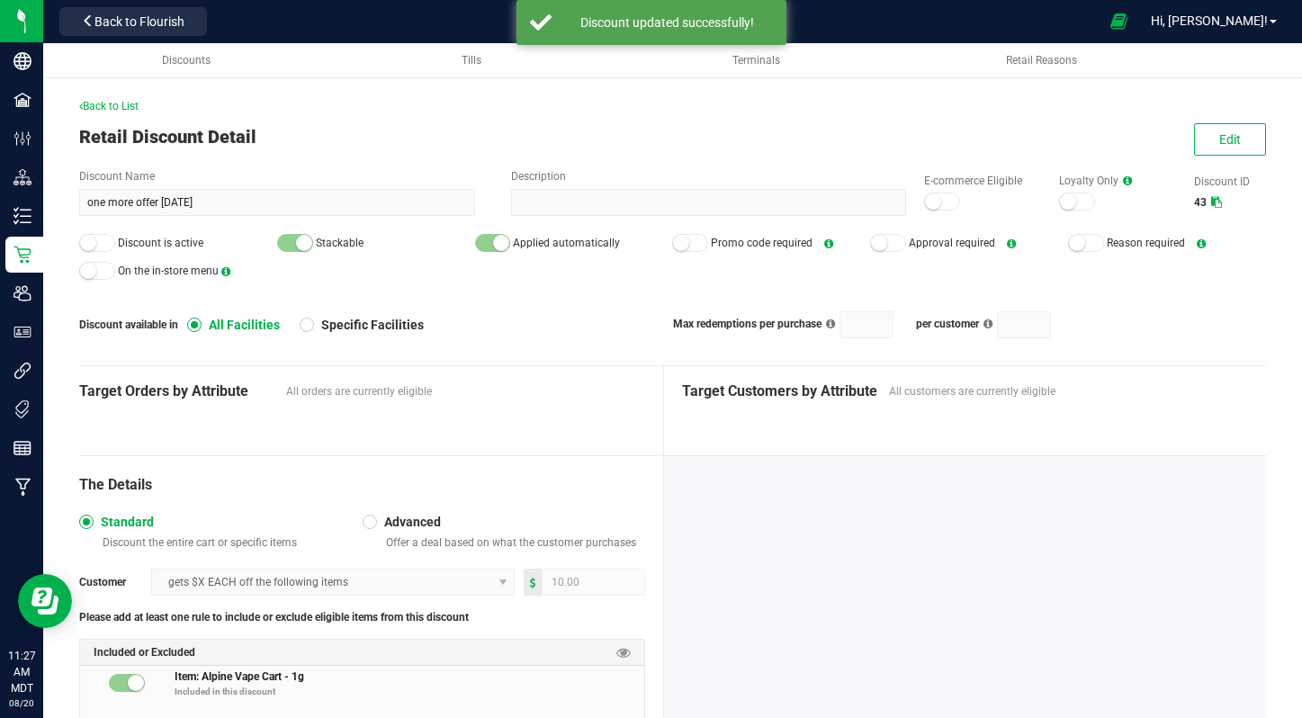
click at [115, 99] on div "Back to List" at bounding box center [672, 106] width 1187 height 16
click at [115, 106] on span "Back to List" at bounding box center [108, 106] width 59 height 13
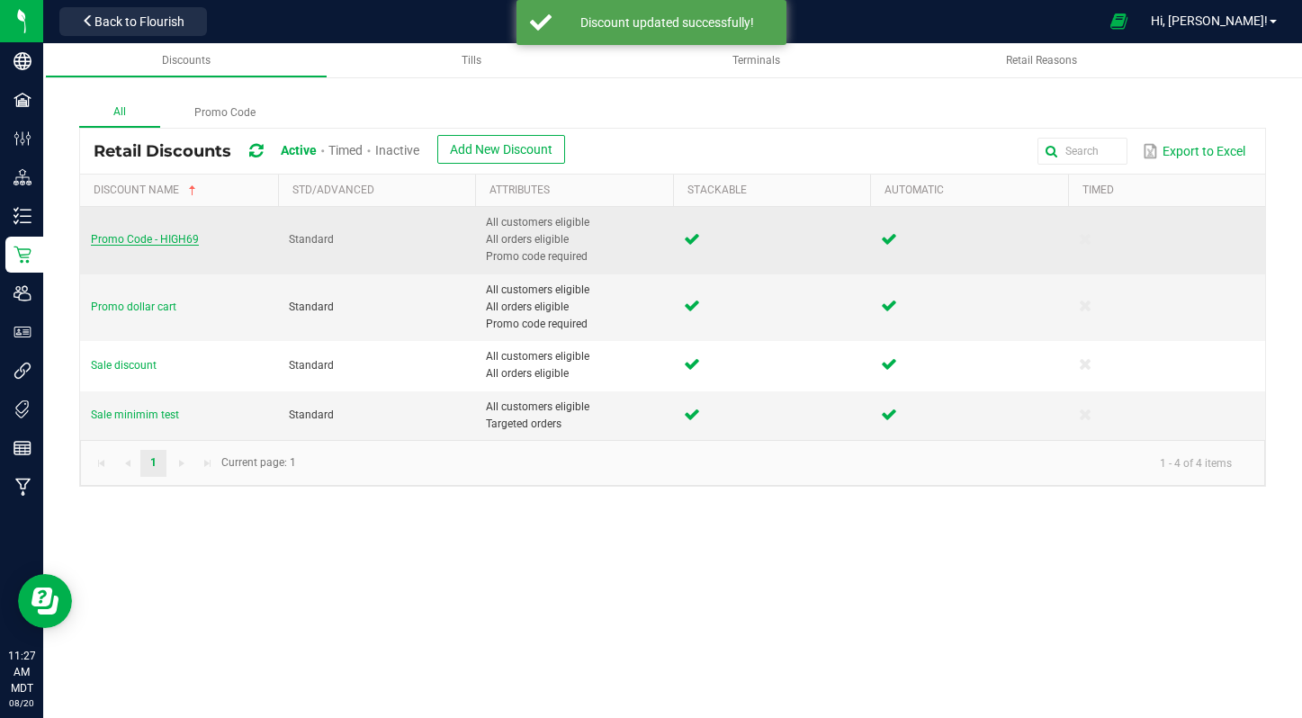
click at [112, 245] on span "Promo Code - HIGH69" at bounding box center [145, 239] width 108 height 13
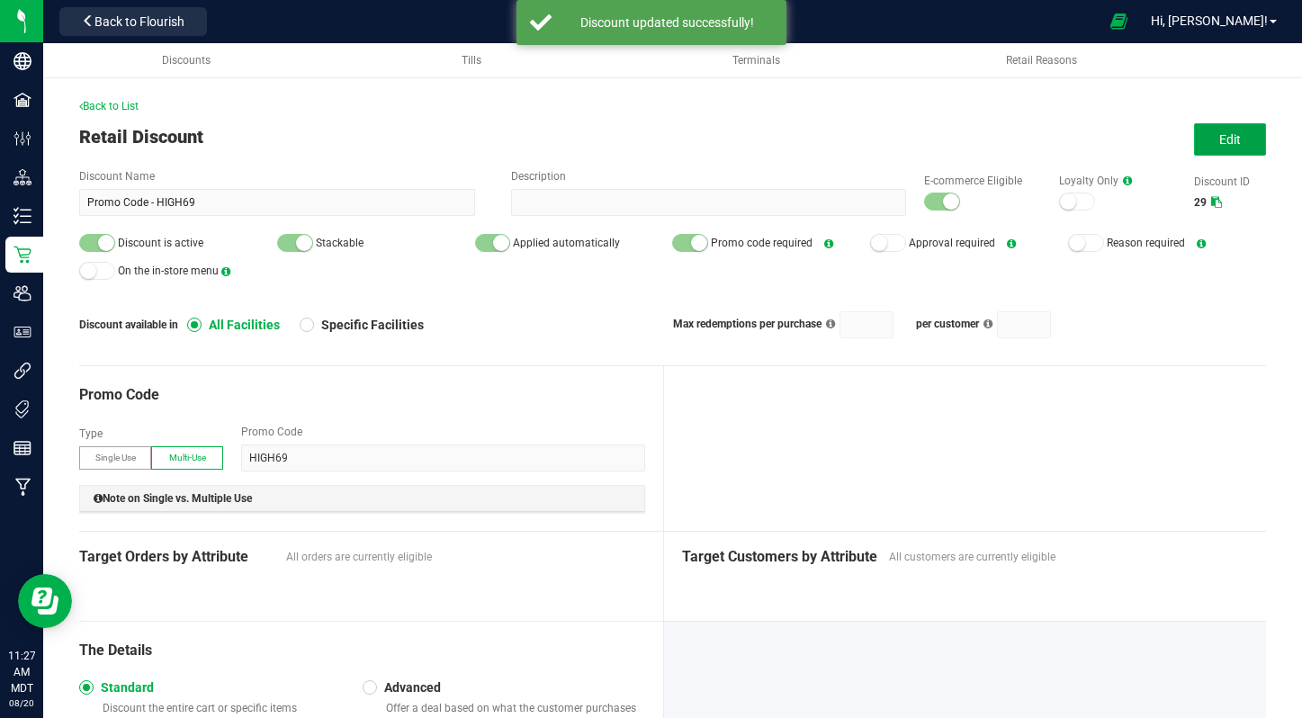
click at [1249, 139] on button "Edit" at bounding box center [1230, 139] width 72 height 32
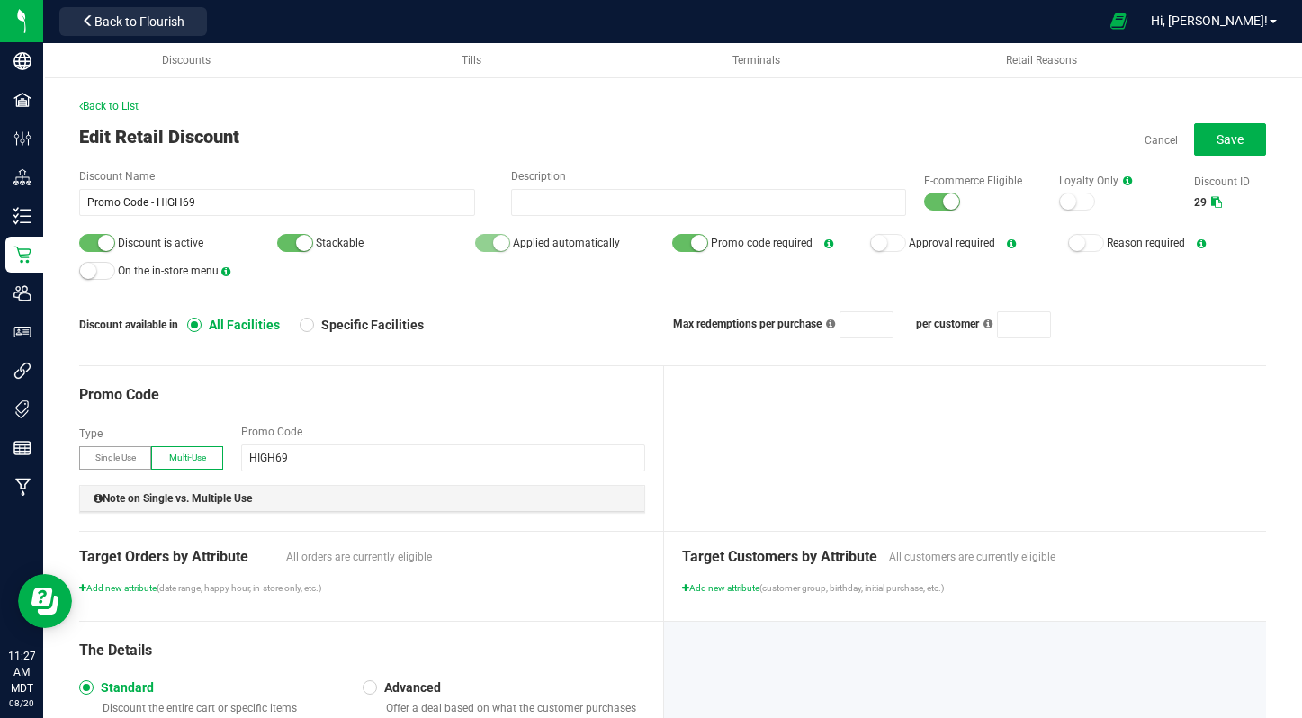
click at [961, 192] on div "E-commerce Eligible" at bounding box center [973, 192] width 135 height 39
click at [943, 202] on small at bounding box center [951, 201] width 16 height 16
click at [100, 246] on small at bounding box center [106, 243] width 16 height 16
click at [1271, 140] on div "Back to List Edit Retail Discount Cancel Save Discount Name Promo Code - HIGH69…" at bounding box center [672, 432] width 1259 height 777
click at [1244, 140] on button "Save" at bounding box center [1230, 139] width 72 height 32
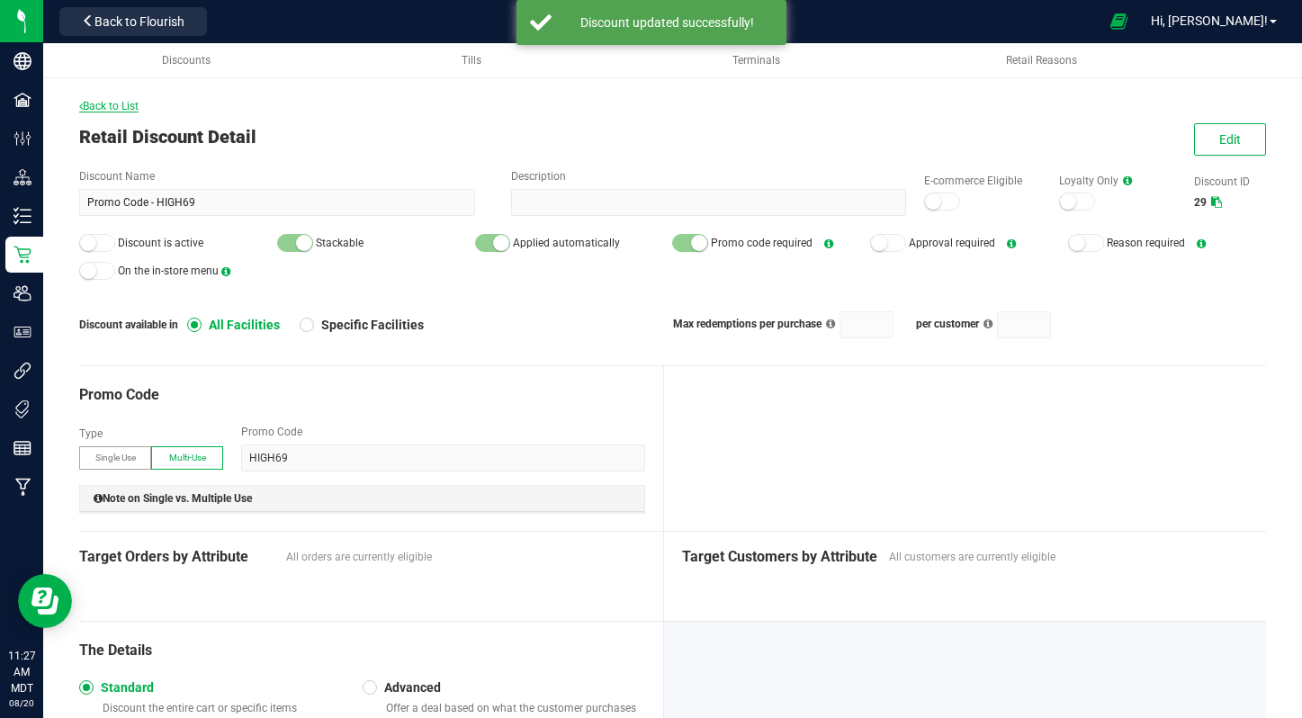
click at [109, 108] on span "Back to List" at bounding box center [108, 106] width 59 height 13
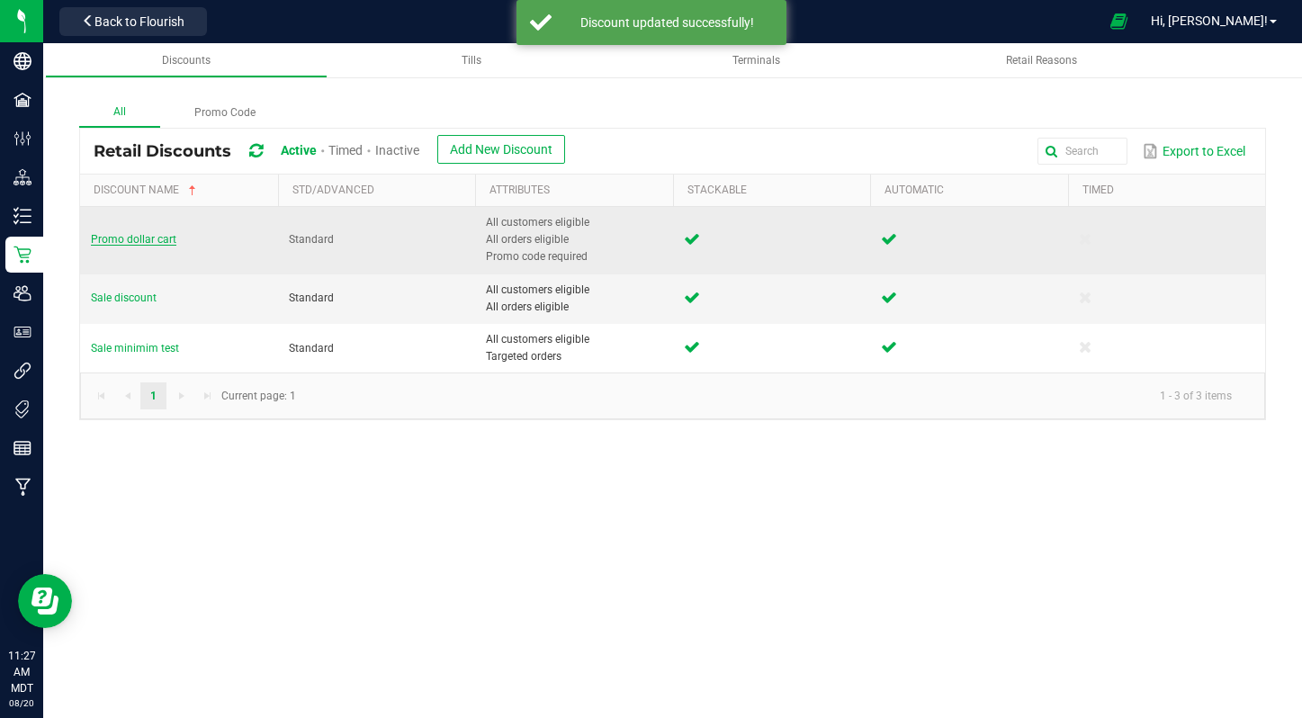
click at [118, 235] on span "Promo dollar cart" at bounding box center [133, 239] width 85 height 13
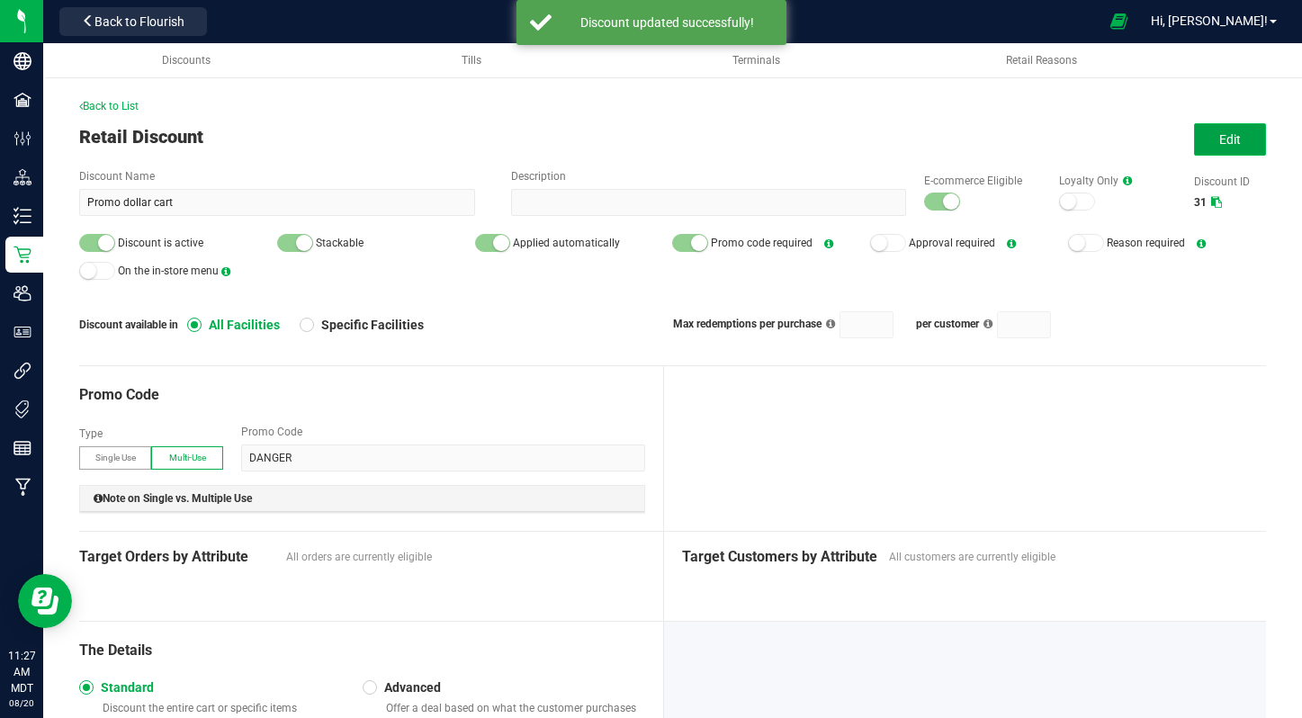
click at [1264, 144] on button "Edit" at bounding box center [1230, 139] width 72 height 32
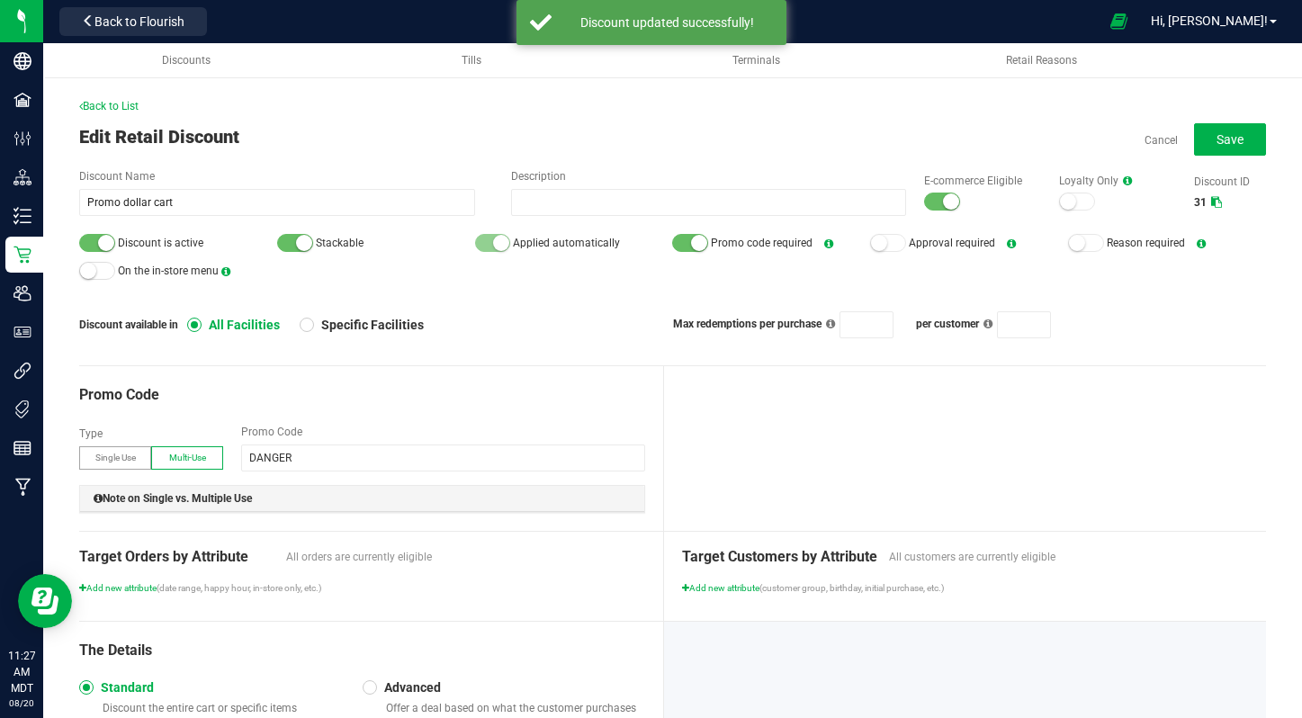
click at [957, 195] on div at bounding box center [942, 202] width 36 height 18
click at [97, 248] on div at bounding box center [97, 243] width 36 height 18
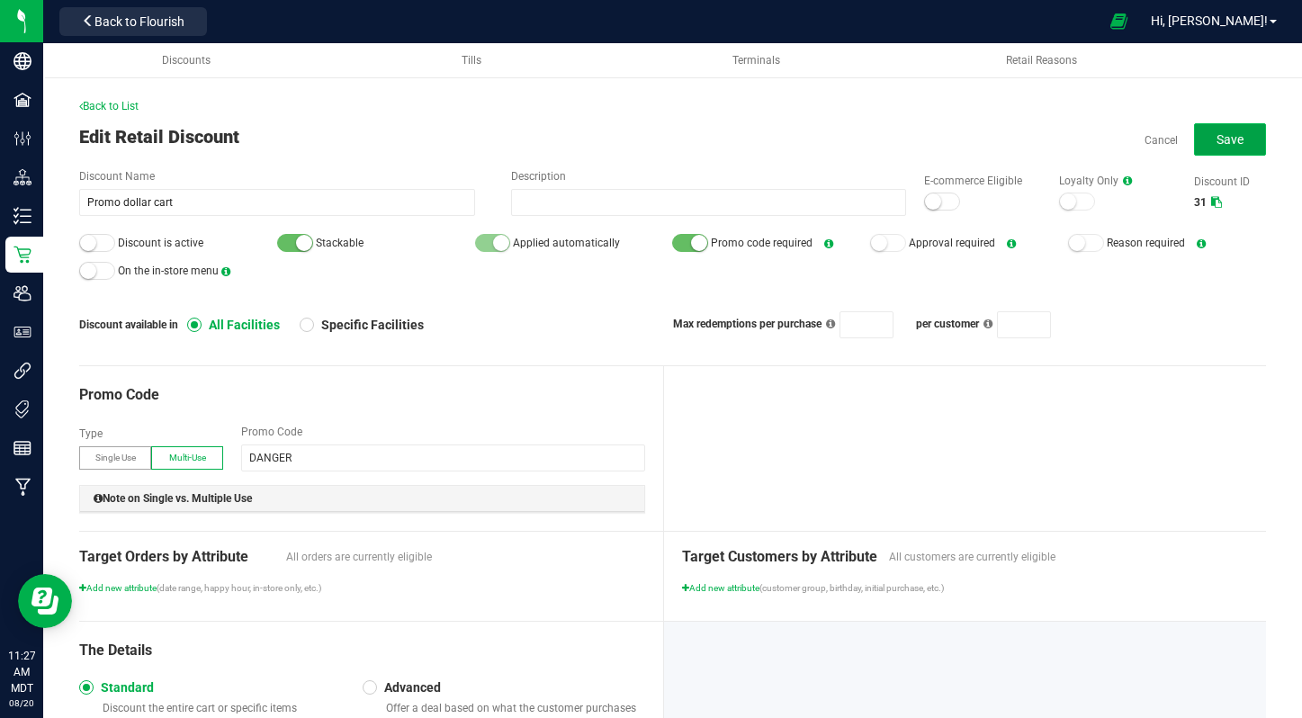
click at [1237, 126] on button "Save" at bounding box center [1230, 139] width 72 height 32
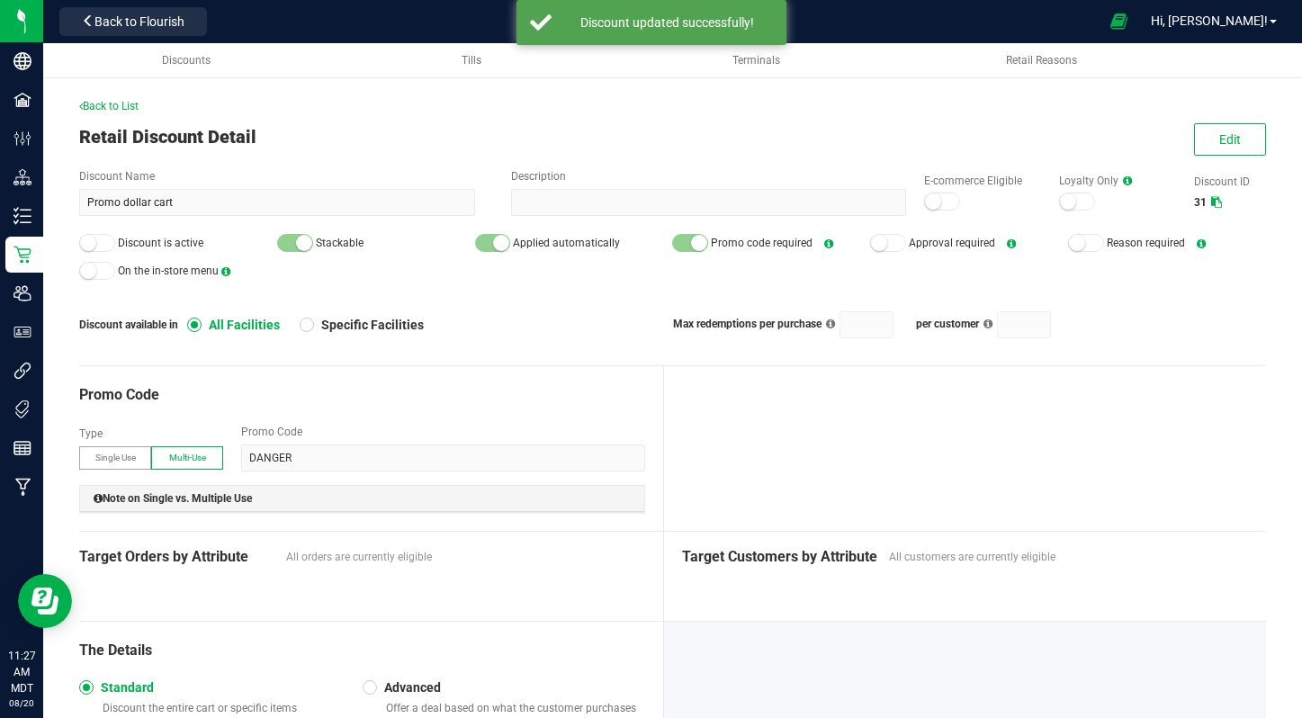
click at [106, 97] on div "Back to List Retail Discount Detail Edit Discount Name Promo dollar cart Descri…" at bounding box center [672, 432] width 1259 height 777
click at [104, 92] on div "Back to List Retail Discount Detail Edit Discount Name Promo dollar cart Descri…" at bounding box center [672, 432] width 1259 height 777
click at [104, 98] on div "Back to List" at bounding box center [672, 106] width 1187 height 16
click at [106, 114] on div "Back to List Retail Discount Detail Edit Discount Name Promo dollar cart Descri…" at bounding box center [672, 450] width 1187 height 705
click at [106, 111] on span "Back to List" at bounding box center [108, 106] width 59 height 13
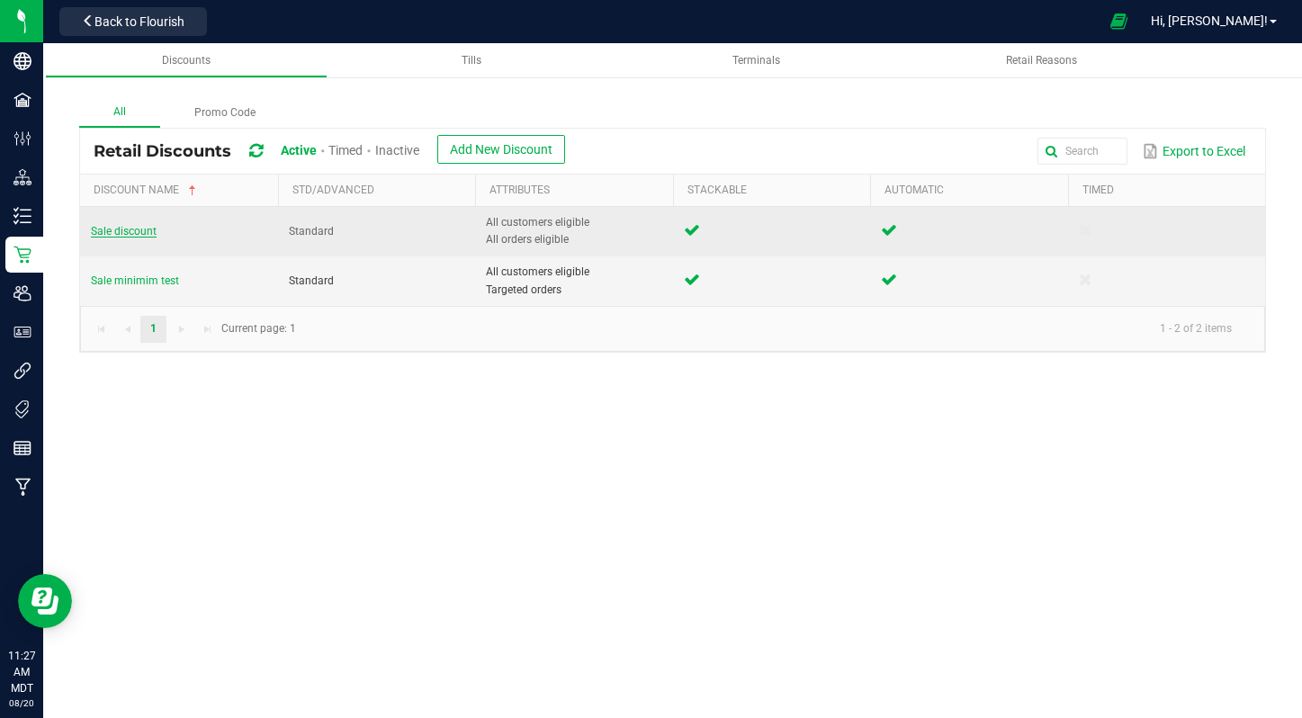
click at [123, 234] on span "Sale discount" at bounding box center [124, 231] width 66 height 13
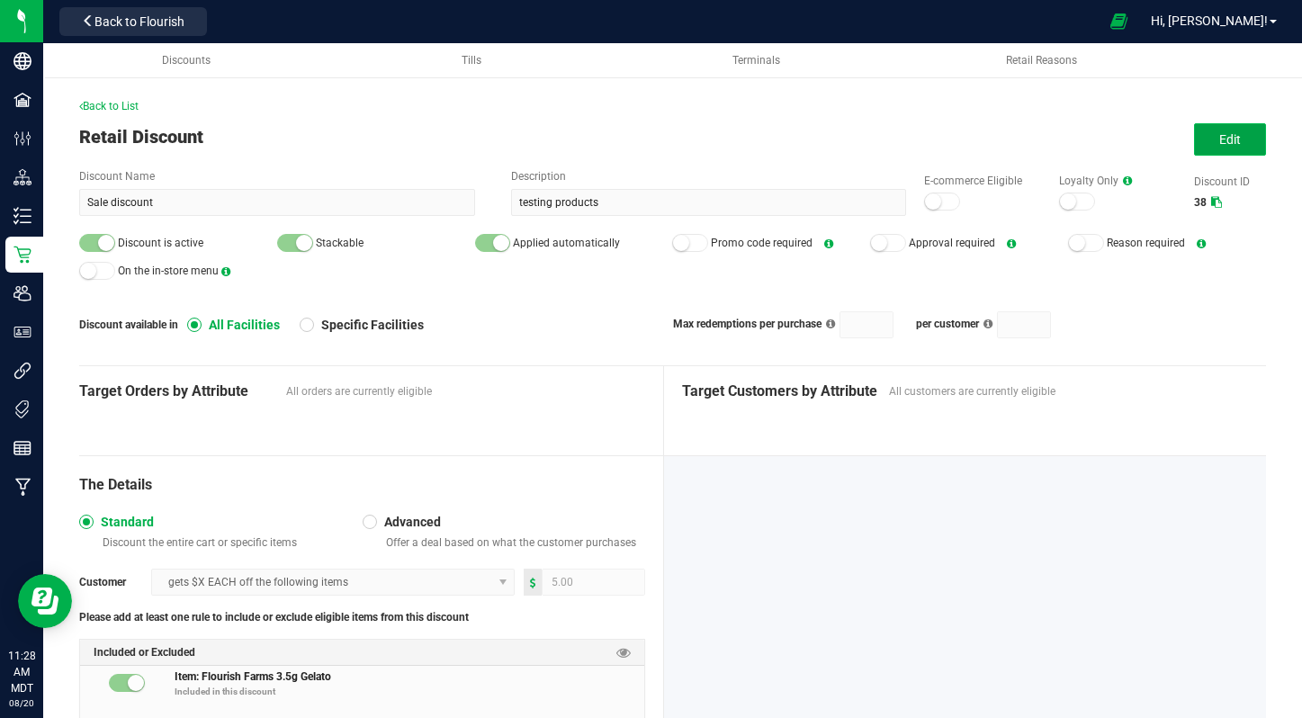
click at [1252, 131] on button "Edit" at bounding box center [1230, 139] width 72 height 32
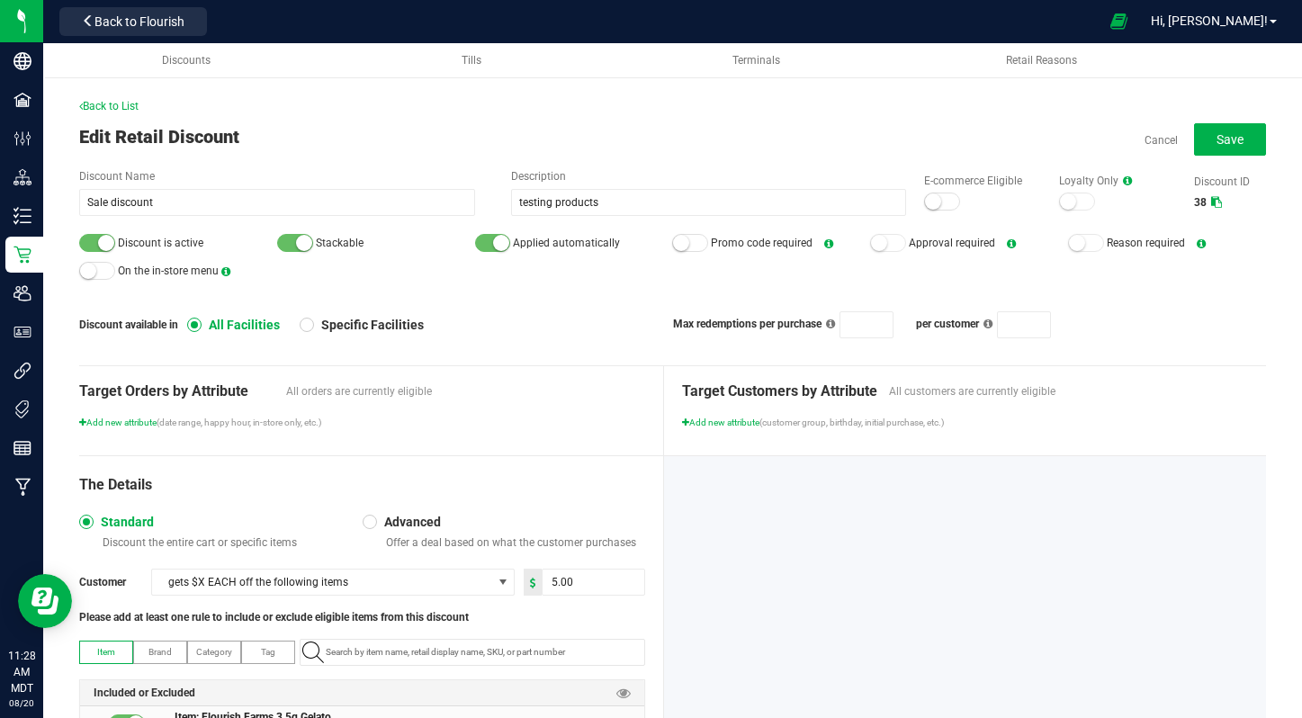
click at [98, 243] on small at bounding box center [106, 243] width 16 height 16
click at [1224, 121] on div "Back to List Edit Retail Discount Cancel Save Discount Name Sale discount Descr…" at bounding box center [672, 479] width 1187 height 763
click at [1224, 132] on span "Save" at bounding box center [1230, 139] width 27 height 14
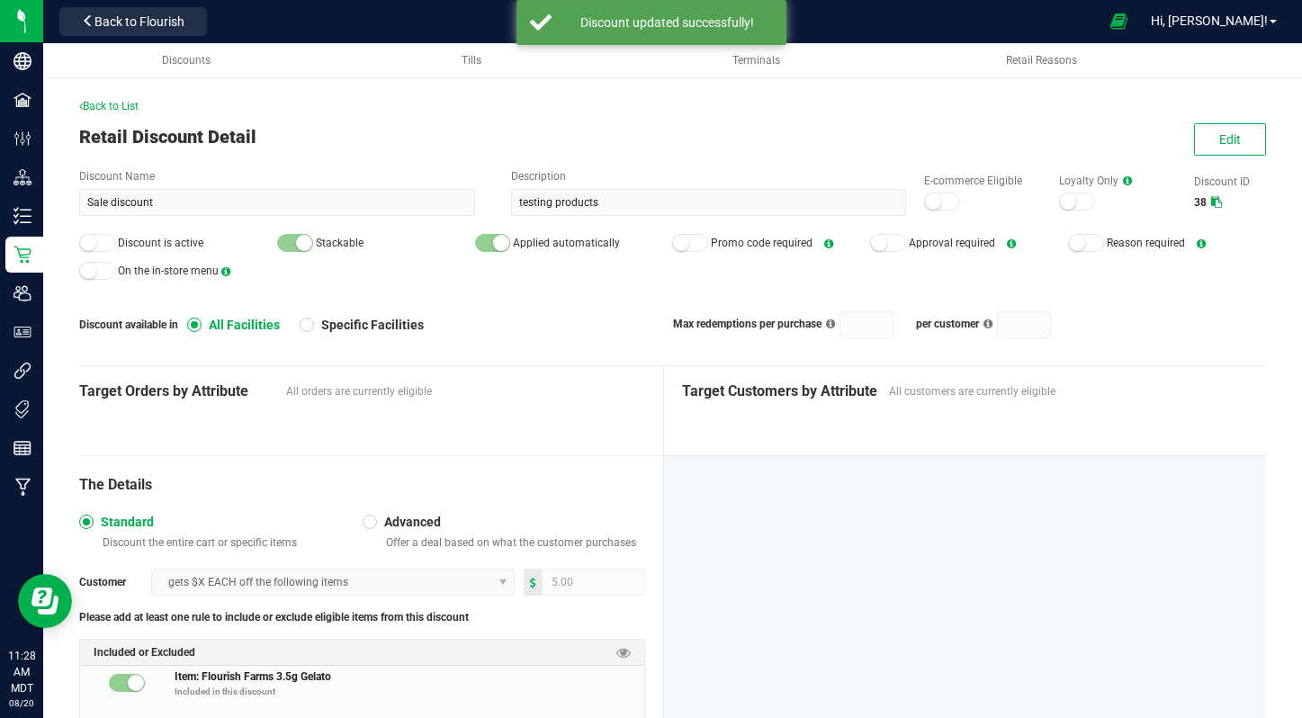
click at [78, 103] on div "Back to List Retail Discount Detail Edit Discount Name Sale discount Descriptio…" at bounding box center [672, 441] width 1259 height 795
click at [95, 103] on span "Back to List" at bounding box center [108, 106] width 59 height 13
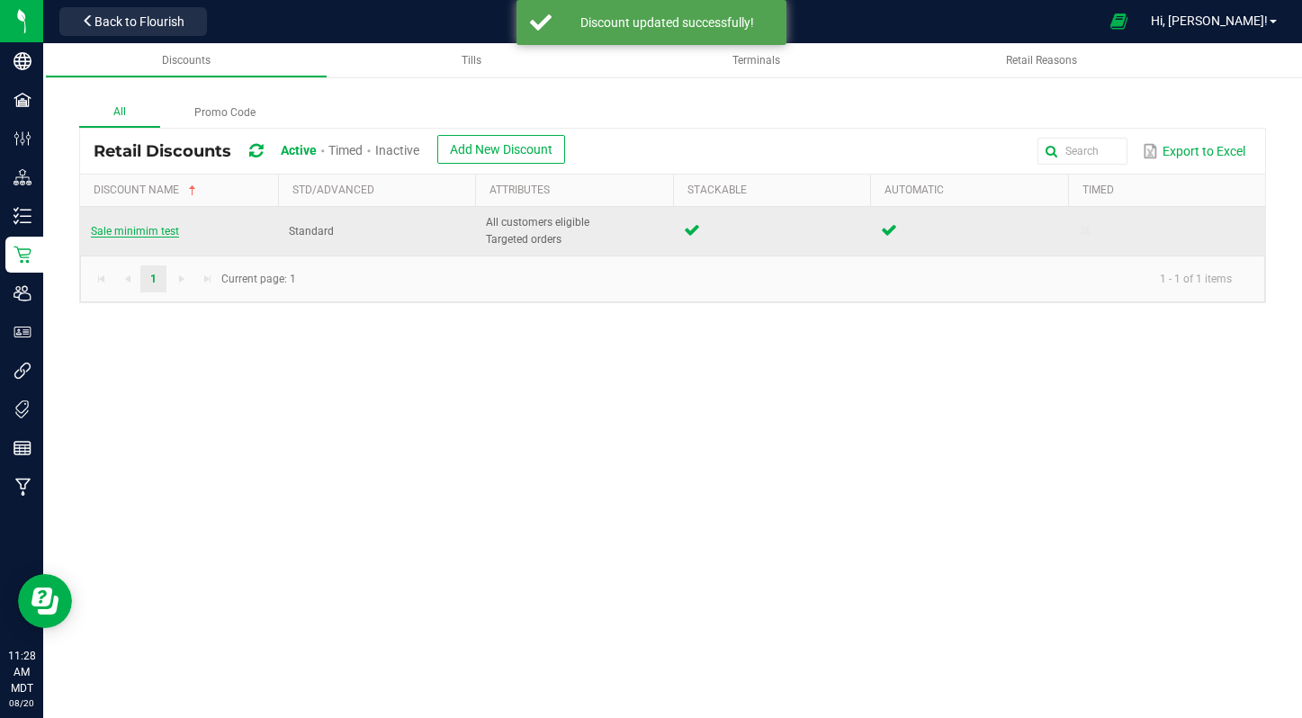
click at [137, 233] on span "Sale minimim test" at bounding box center [135, 231] width 88 height 13
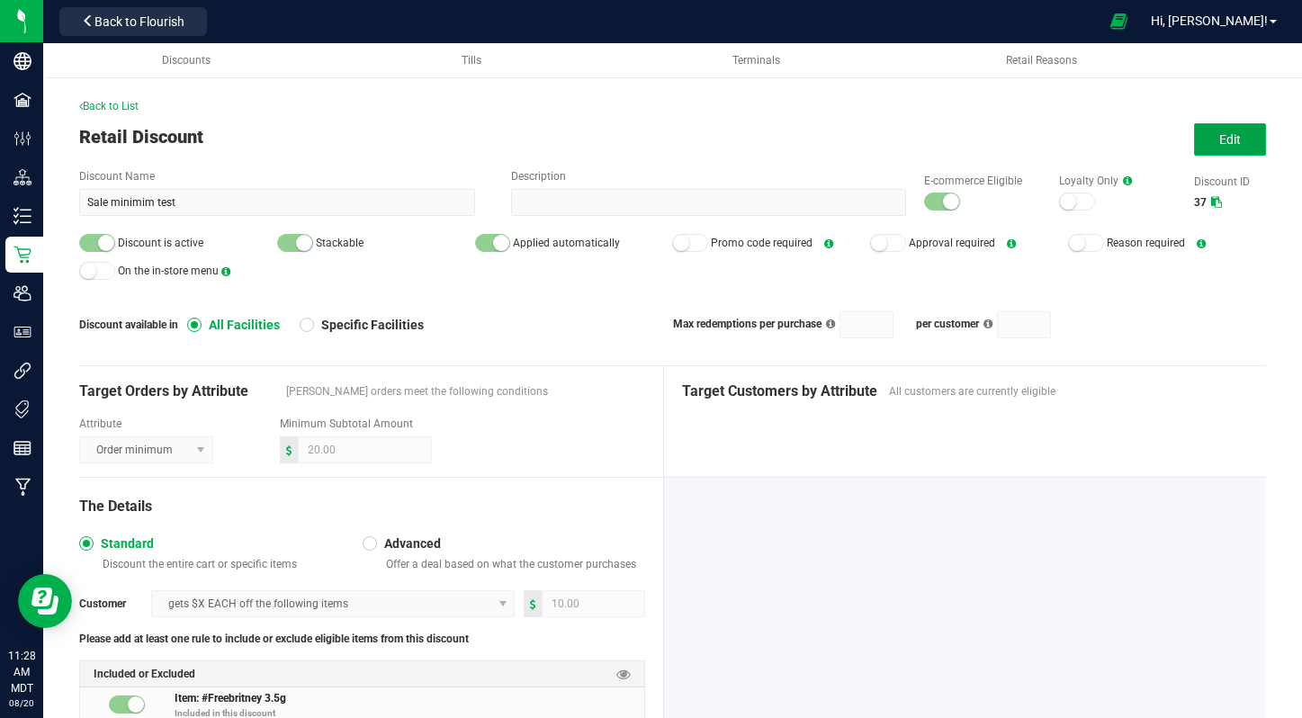
click at [1237, 152] on button "Edit" at bounding box center [1230, 139] width 72 height 32
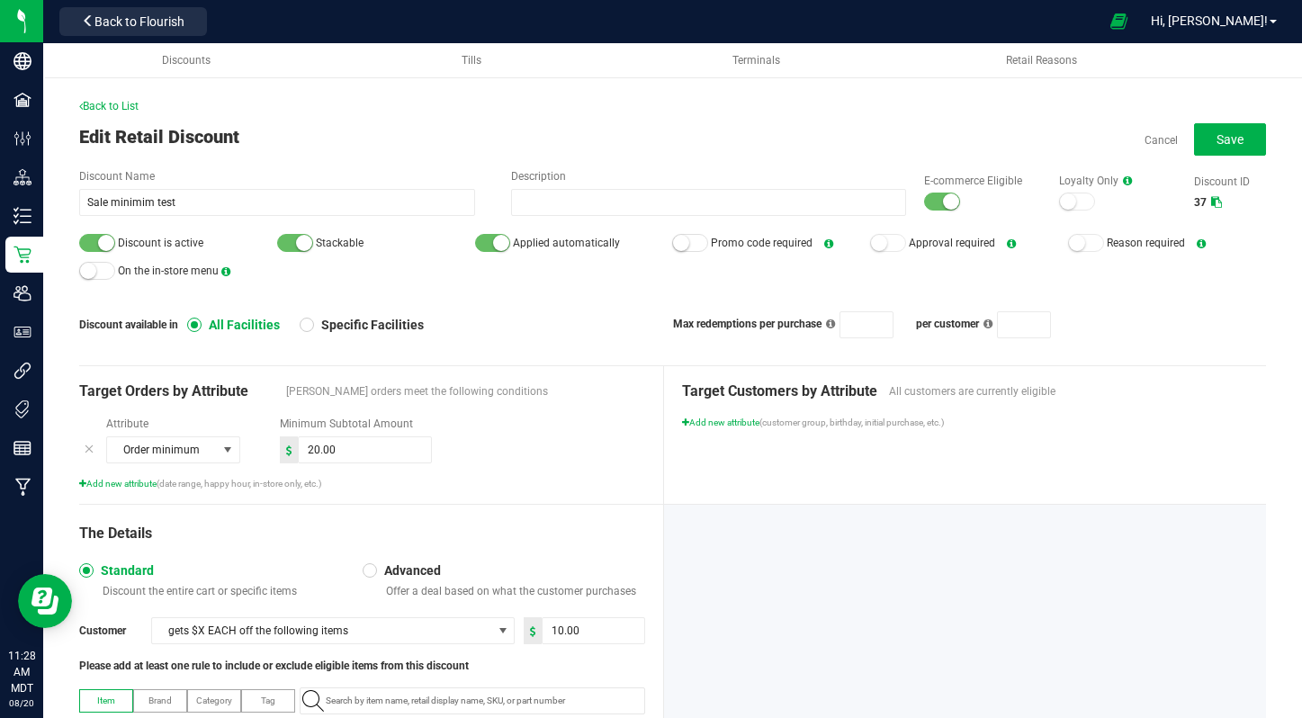
click at [103, 243] on small at bounding box center [106, 243] width 16 height 16
click at [950, 205] on small at bounding box center [951, 201] width 16 height 16
click at [1240, 135] on span "Save" at bounding box center [1230, 139] width 27 height 14
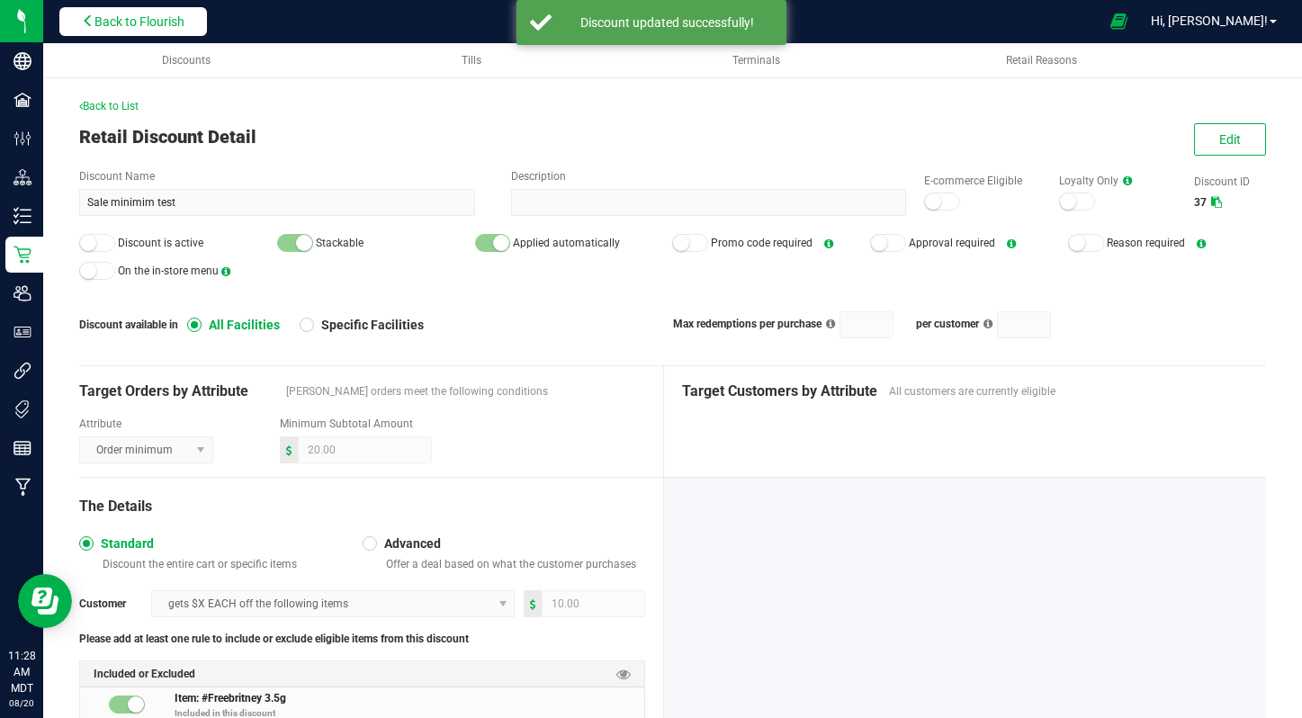
click at [72, 31] on button "Back to Flourish" at bounding box center [133, 21] width 148 height 29
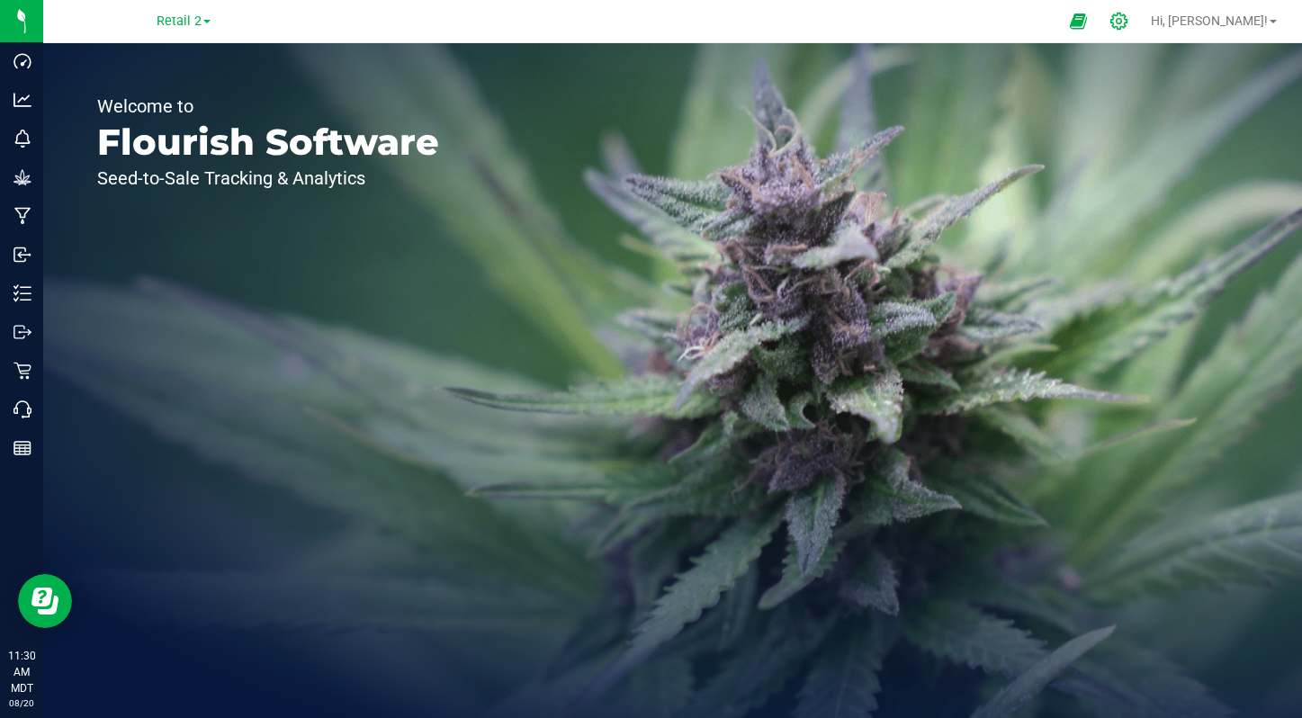
click at [1128, 25] on icon at bounding box center [1119, 21] width 19 height 19
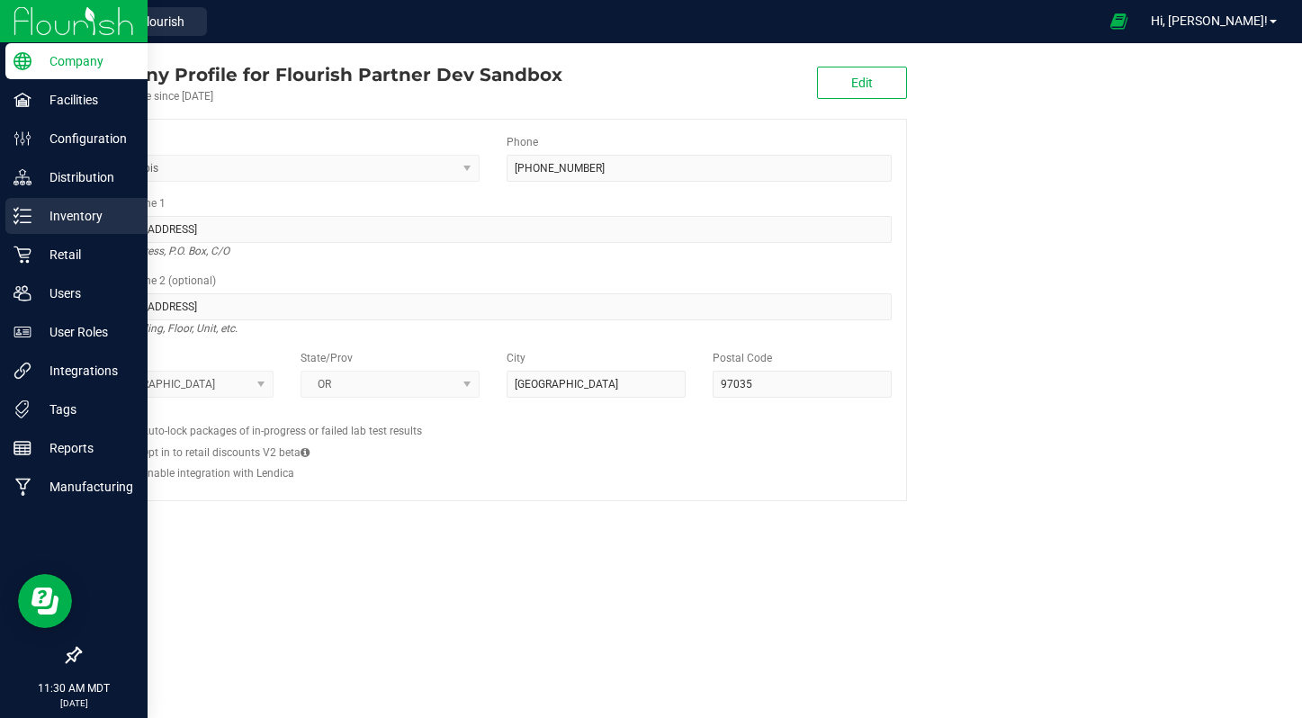
click at [66, 235] on link "Inventory" at bounding box center [74, 217] width 148 height 39
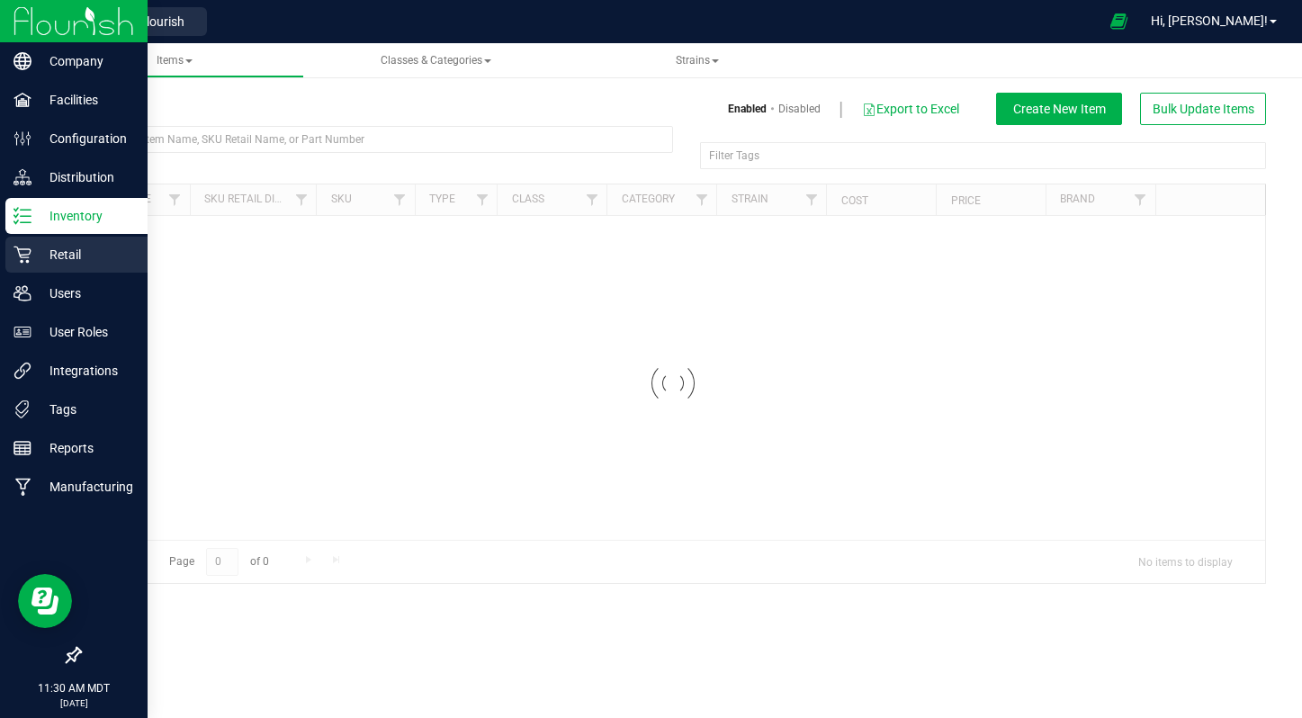
click at [59, 260] on p "Retail" at bounding box center [85, 255] width 108 height 22
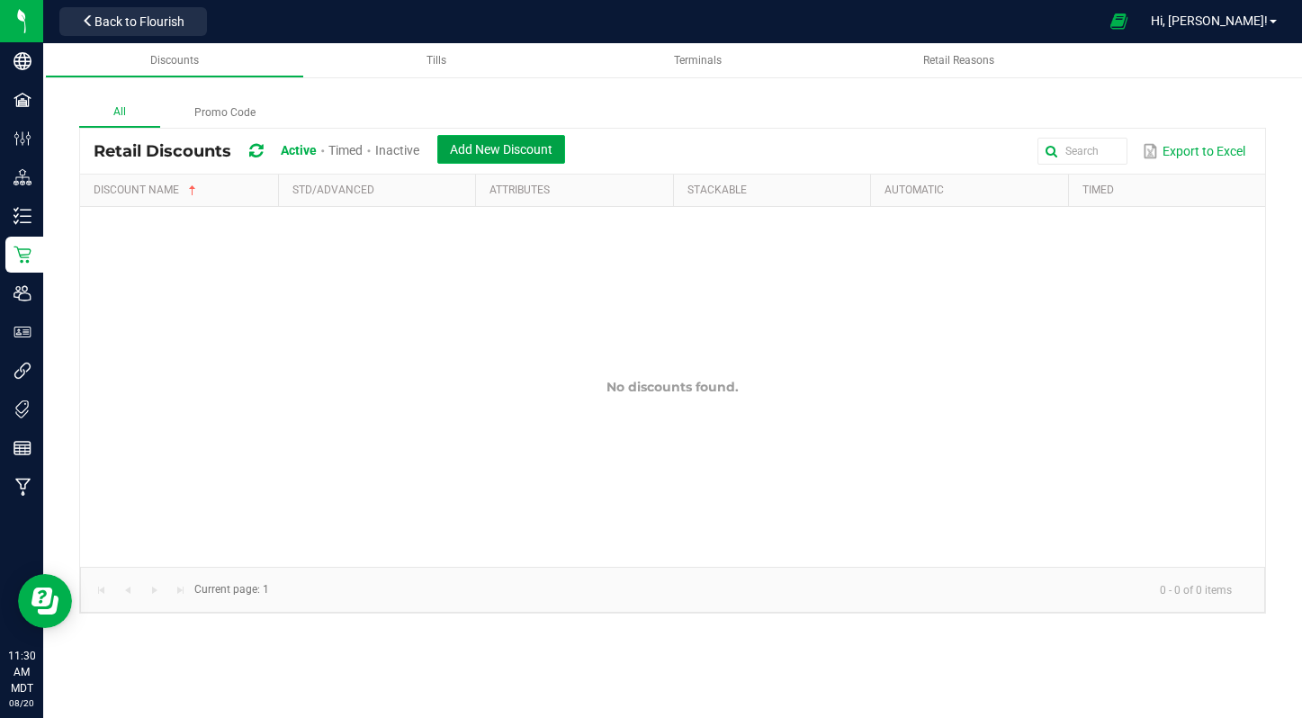
click at [517, 148] on span "Add New Discount" at bounding box center [501, 149] width 103 height 14
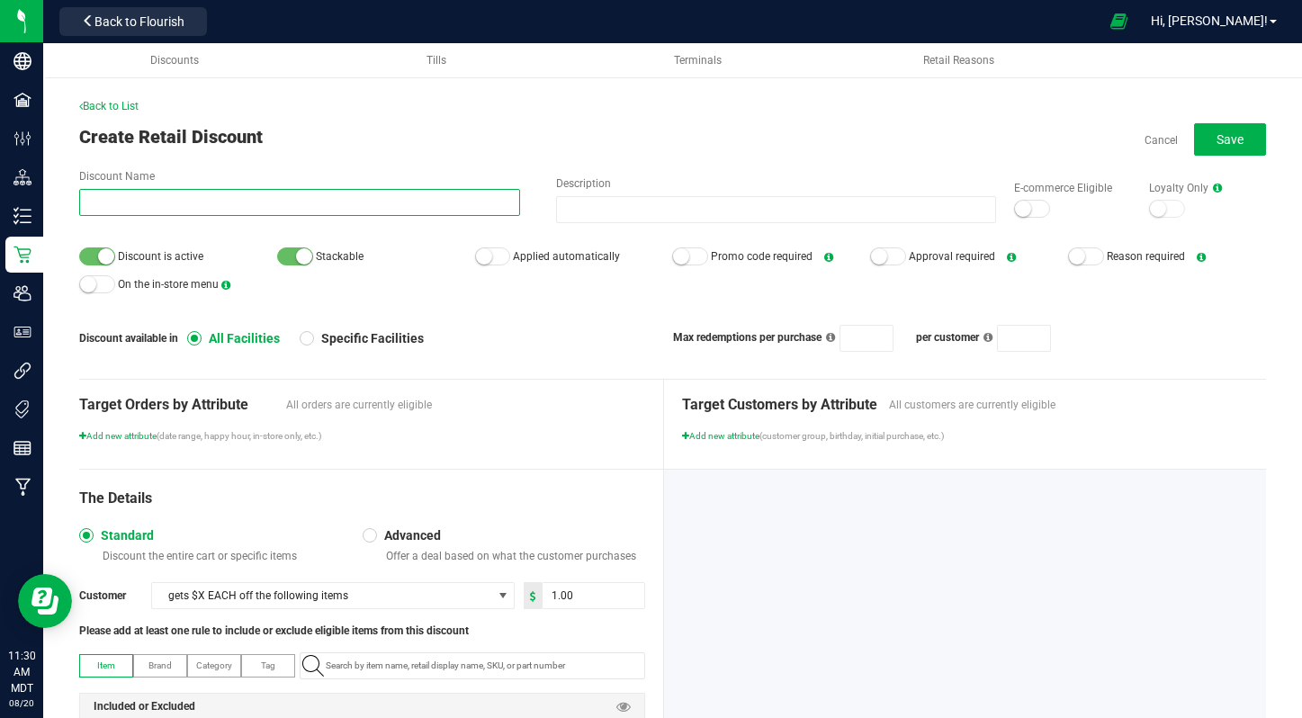
click at [248, 203] on input "Discount Name" at bounding box center [299, 202] width 441 height 27
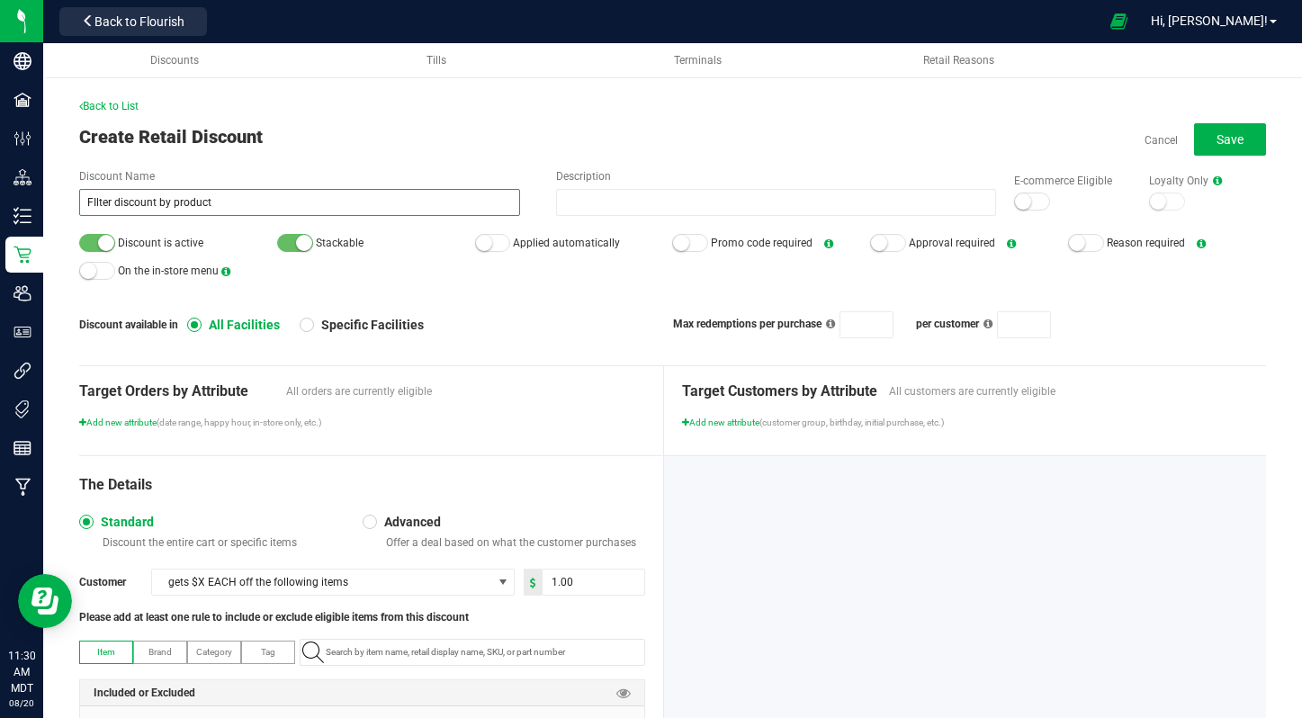
scroll to position [161, 0]
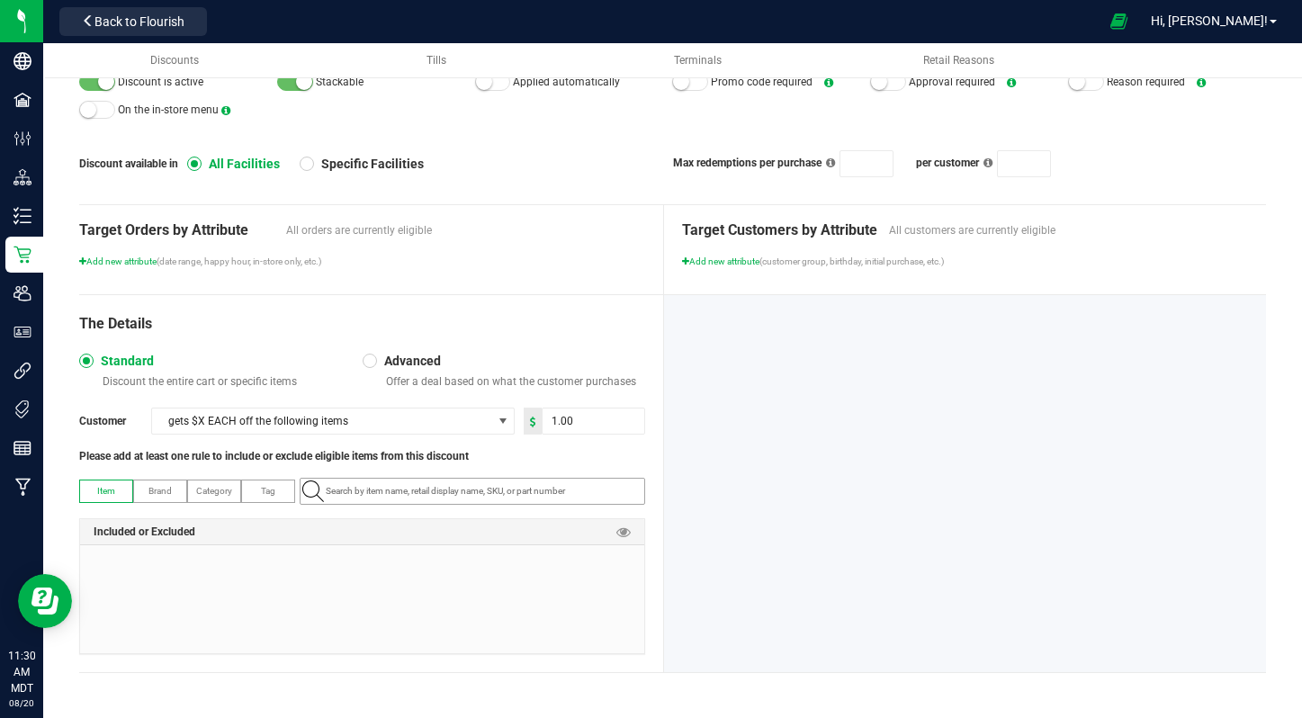
type input "FIlter discount by product"
click at [377, 494] on input "NO DATA FOUND" at bounding box center [482, 491] width 326 height 25
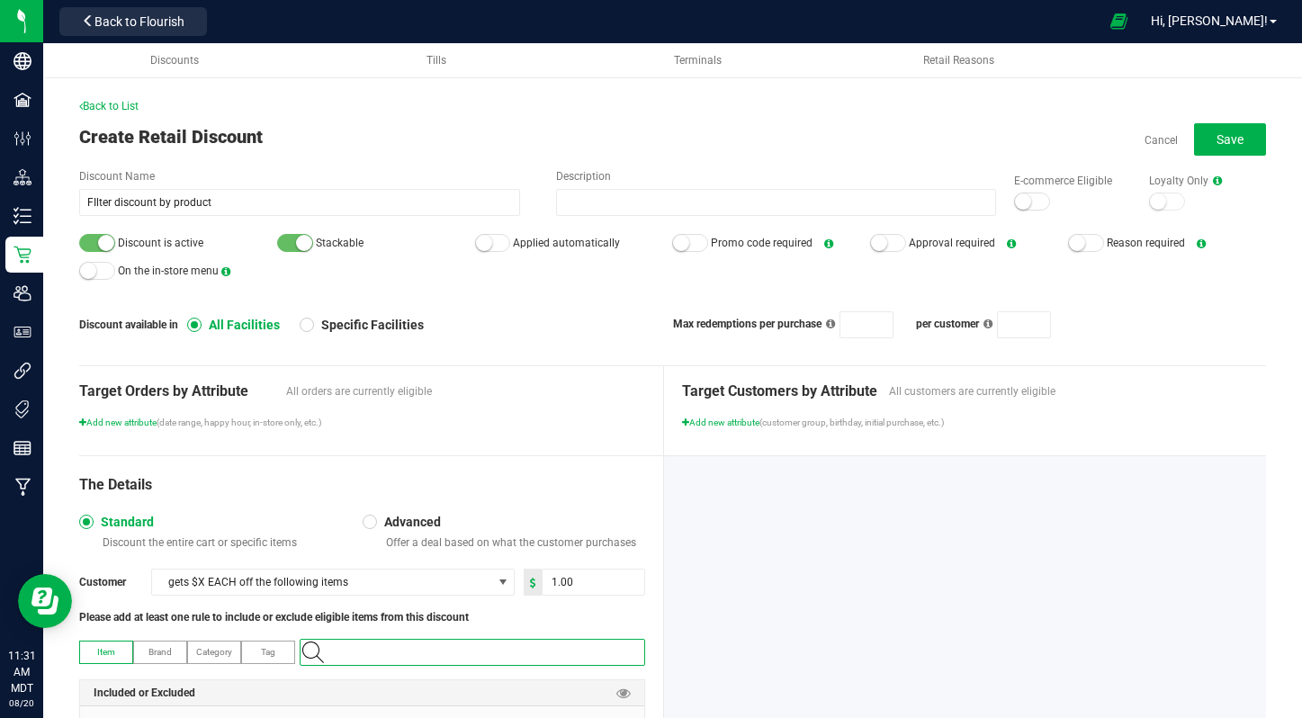
click at [404, 651] on input "NO DATA FOUND" at bounding box center [482, 652] width 326 height 25
paste input "canabis 3"
type input "canabis 3"
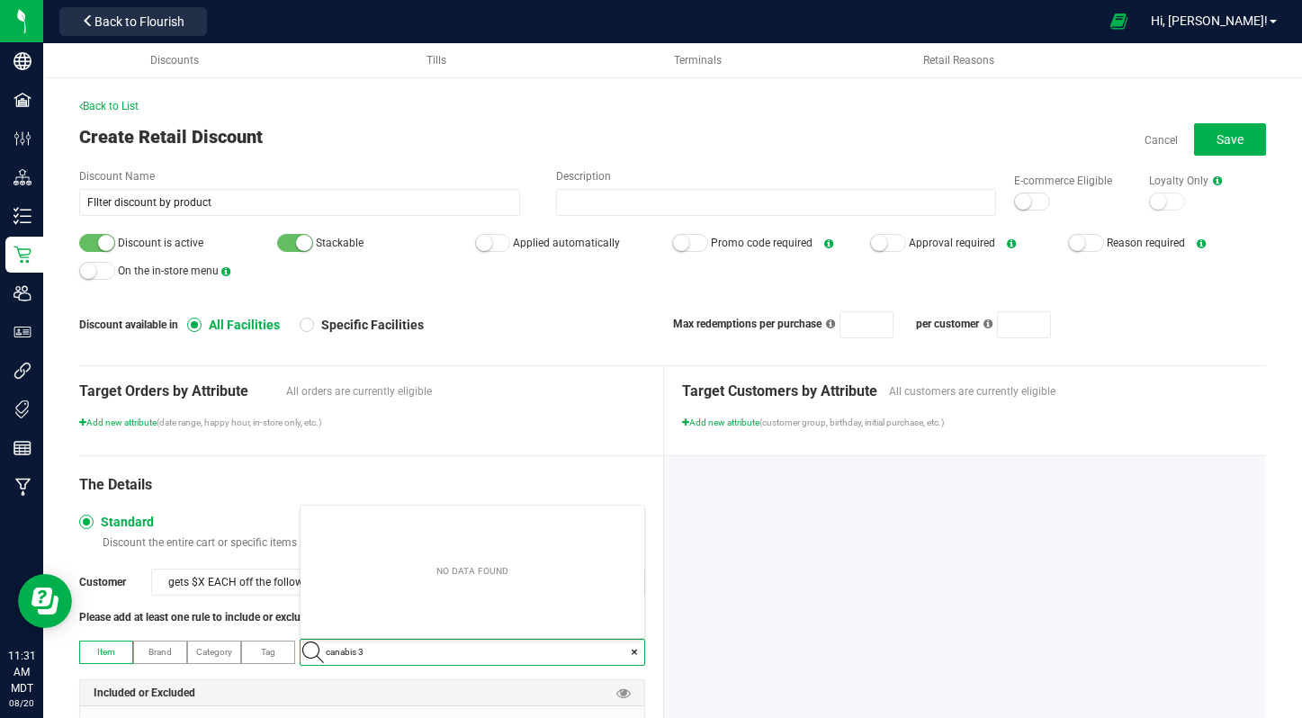
scroll to position [25, 344]
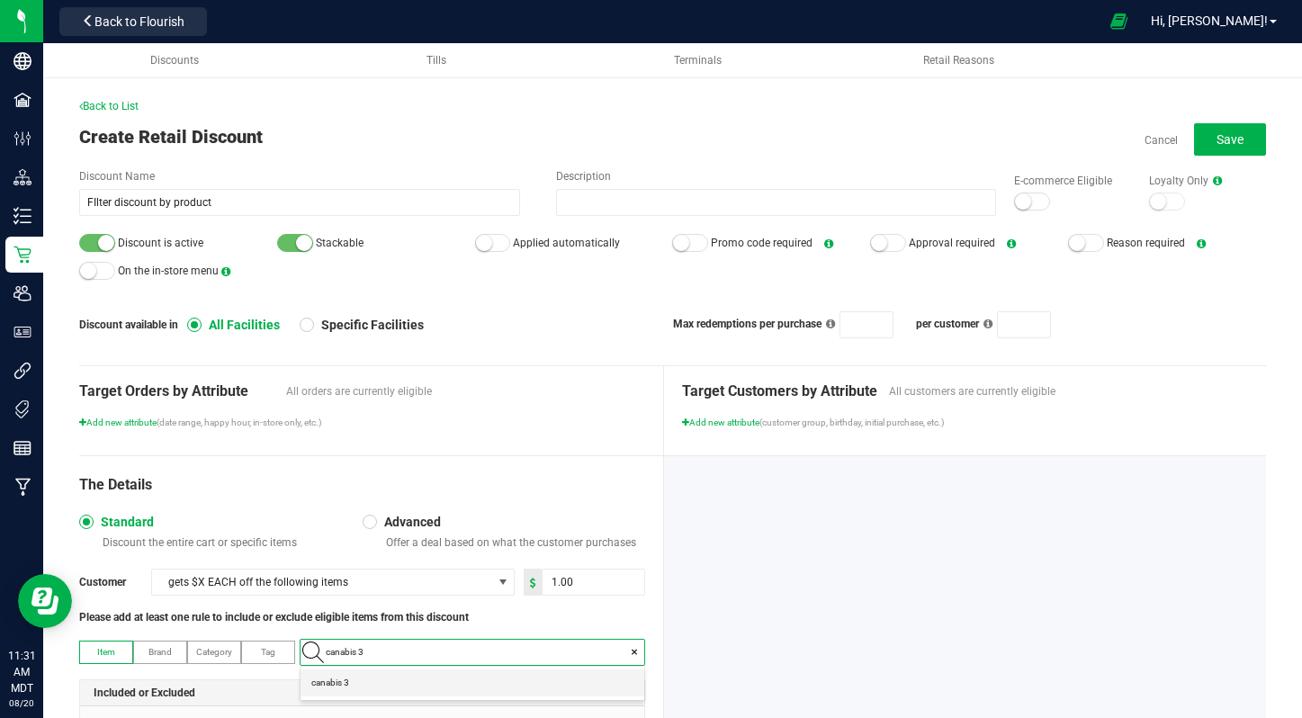
click at [368, 695] on 3 "canabis 3" at bounding box center [473, 682] width 344 height 27
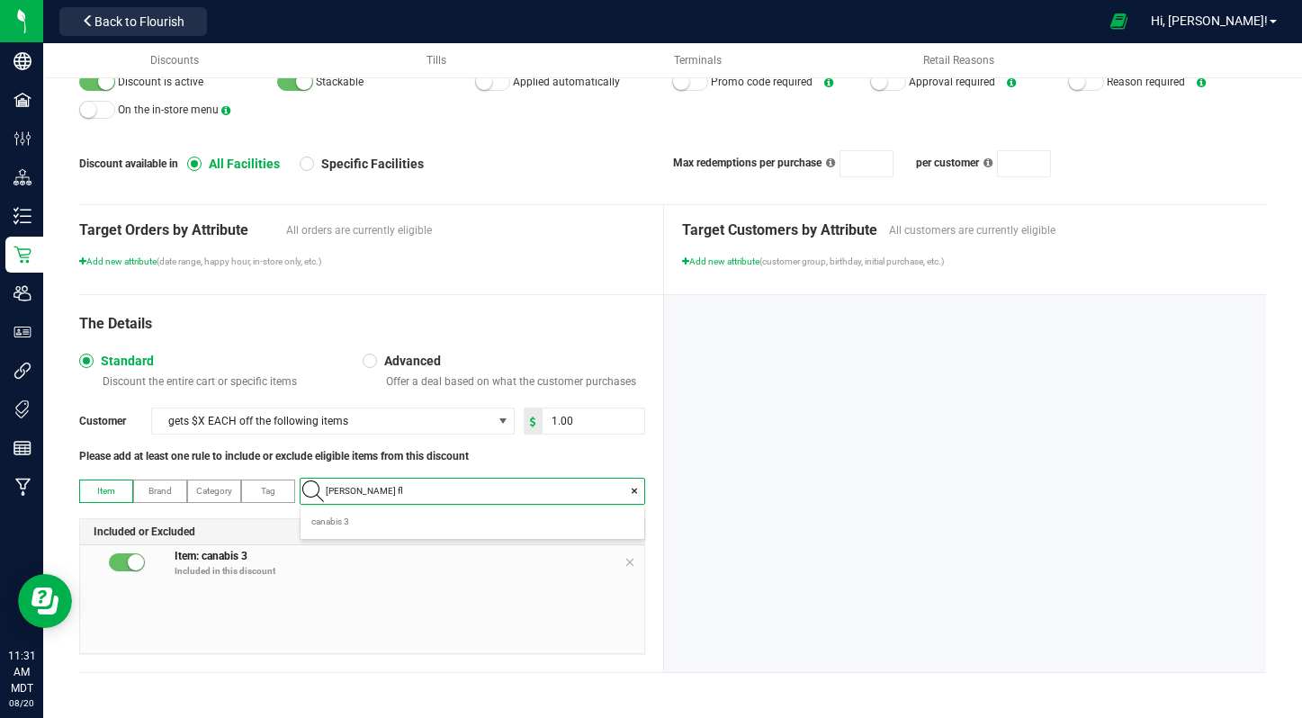
type input "adam june flo"
click at [418, 545] on 2 "[PERSON_NAME] June Flower 2" at bounding box center [473, 548] width 344 height 27
type input "1"
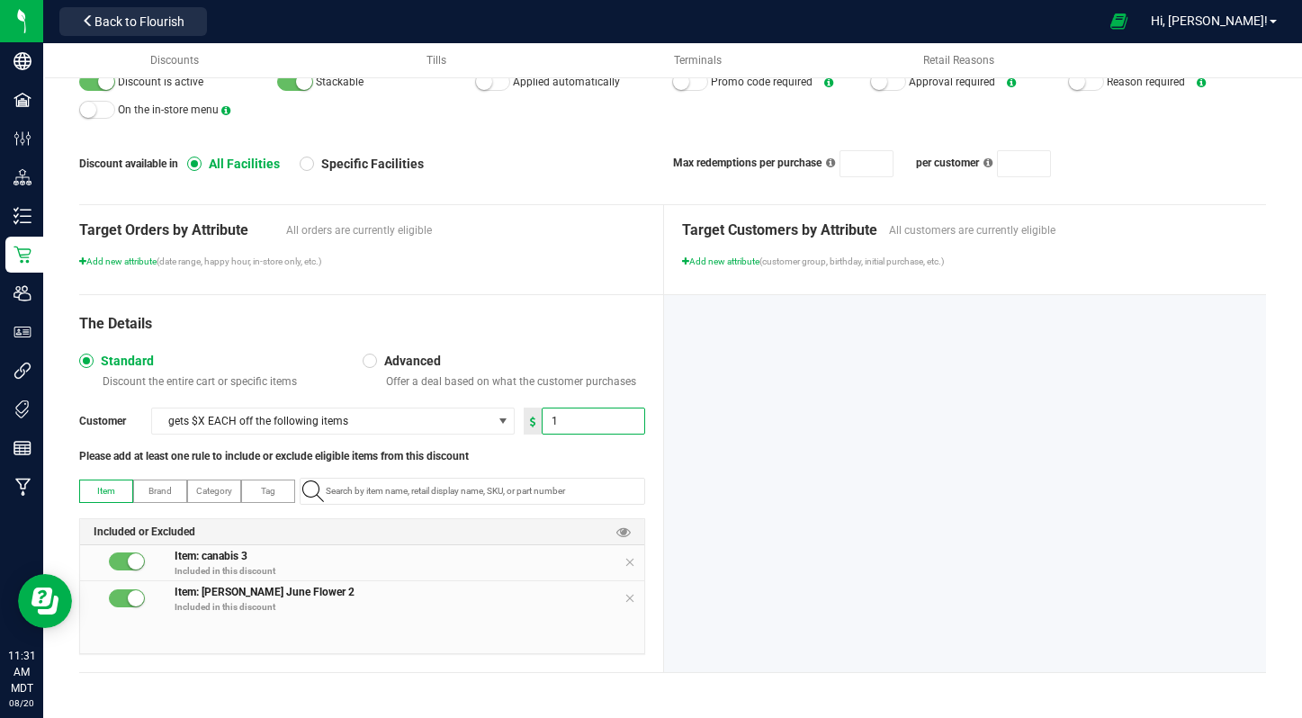
drag, startPoint x: 596, startPoint y: 424, endPoint x: 530, endPoint y: 421, distance: 65.7
click at [530, 422] on div "1" at bounding box center [584, 421] width 121 height 27
type input "5.00"
click at [858, 457] on div at bounding box center [965, 483] width 602 height 377
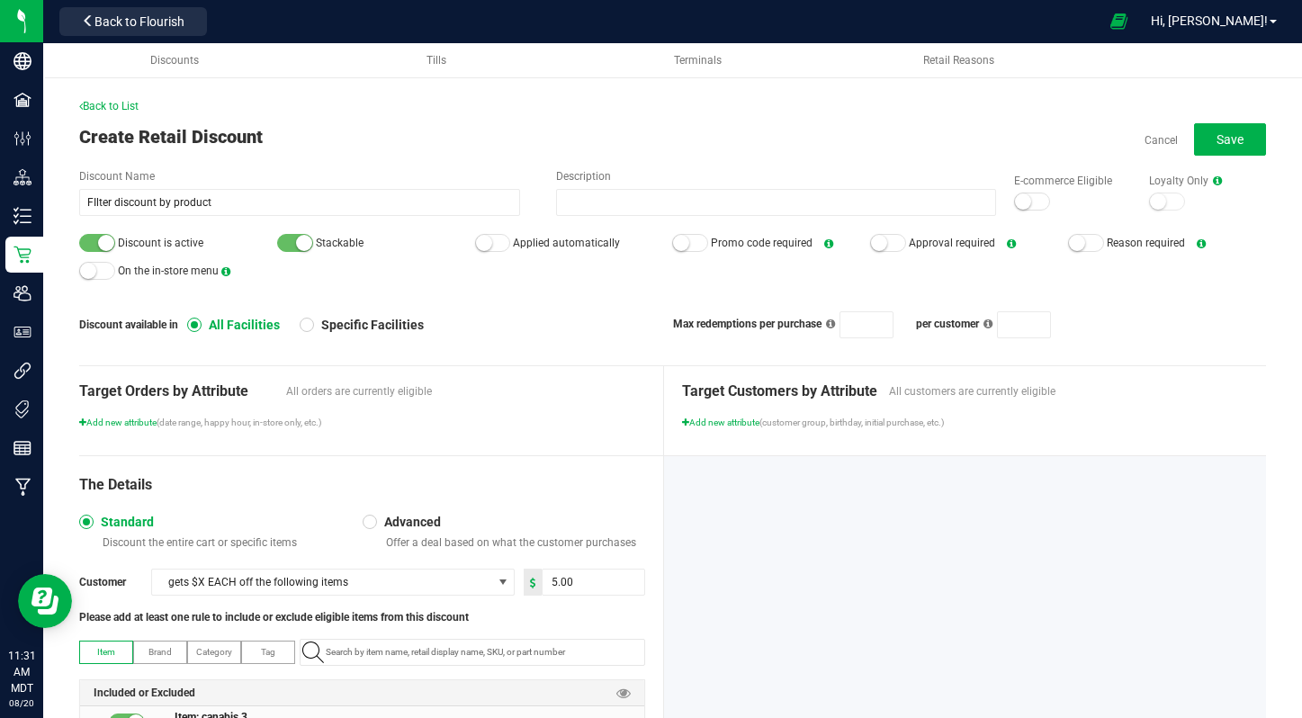
click at [732, 221] on div "Discount Name FIlter discount by product Description E-commerce Eligible Loyalt…" at bounding box center [672, 253] width 1187 height 170
click at [1031, 204] on div at bounding box center [1032, 202] width 36 height 18
click at [483, 247] on small at bounding box center [484, 243] width 16 height 16
click at [1239, 142] on span "Save" at bounding box center [1230, 139] width 27 height 14
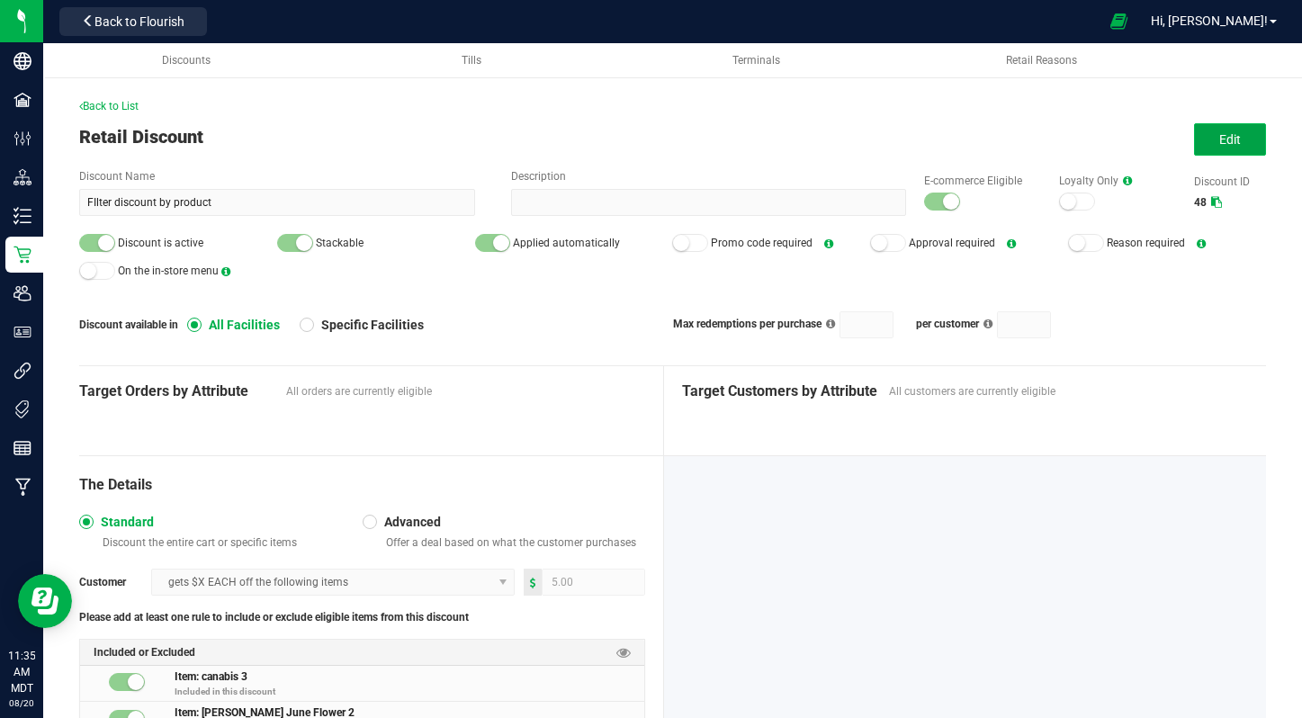
click at [1222, 142] on span "Edit" at bounding box center [1230, 139] width 22 height 14
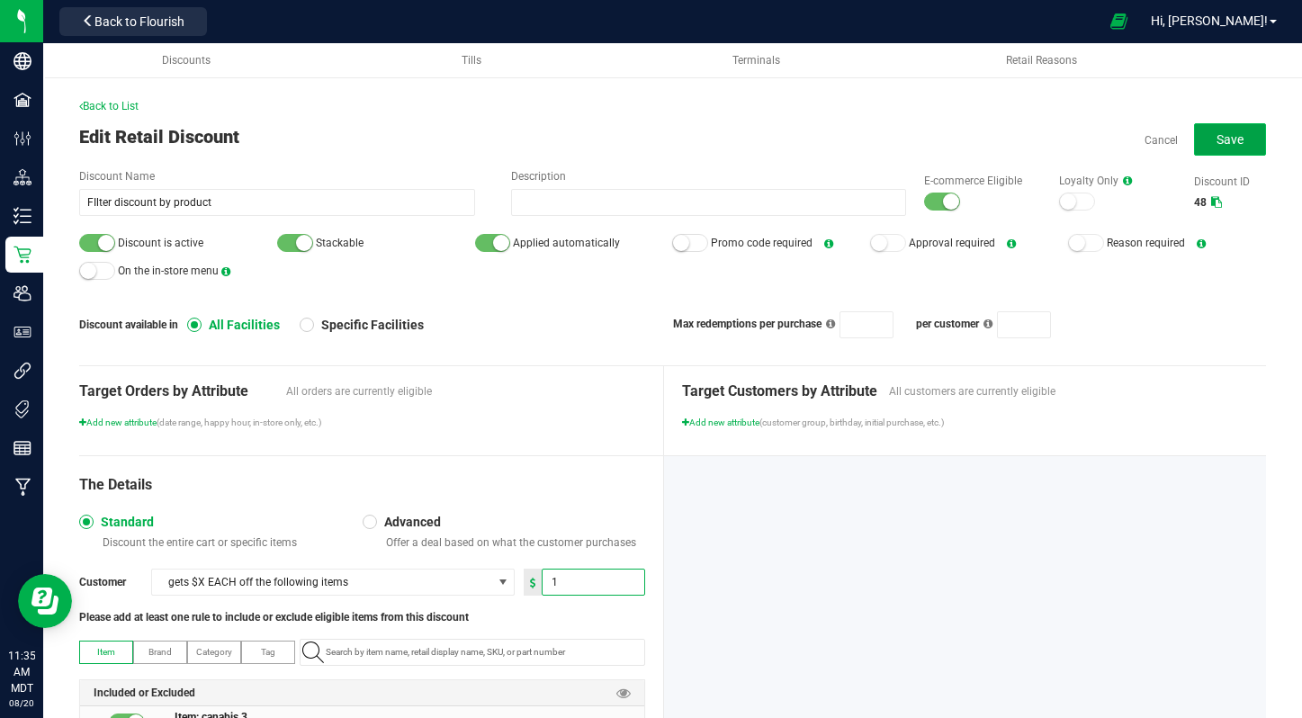
type input "1.00"
click at [1234, 137] on span "Save" at bounding box center [1230, 139] width 27 height 14
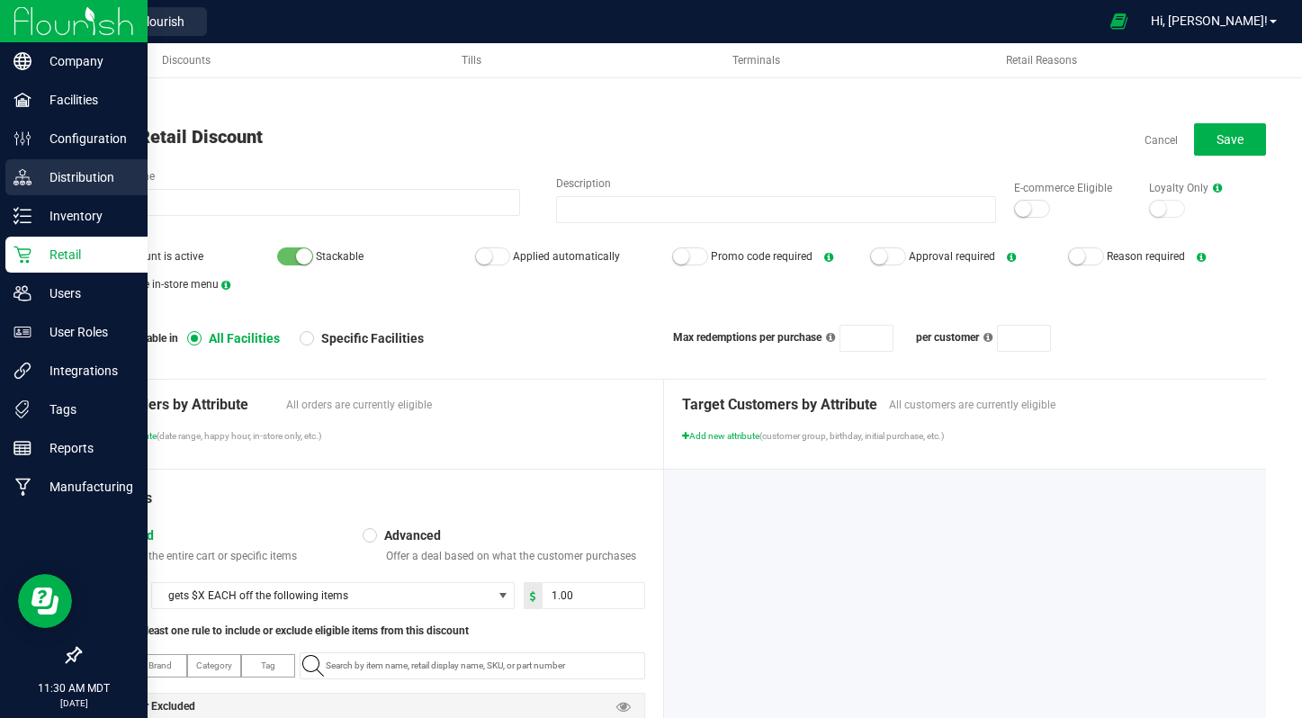
click at [56, 197] on link "Distribution" at bounding box center [74, 178] width 148 height 39
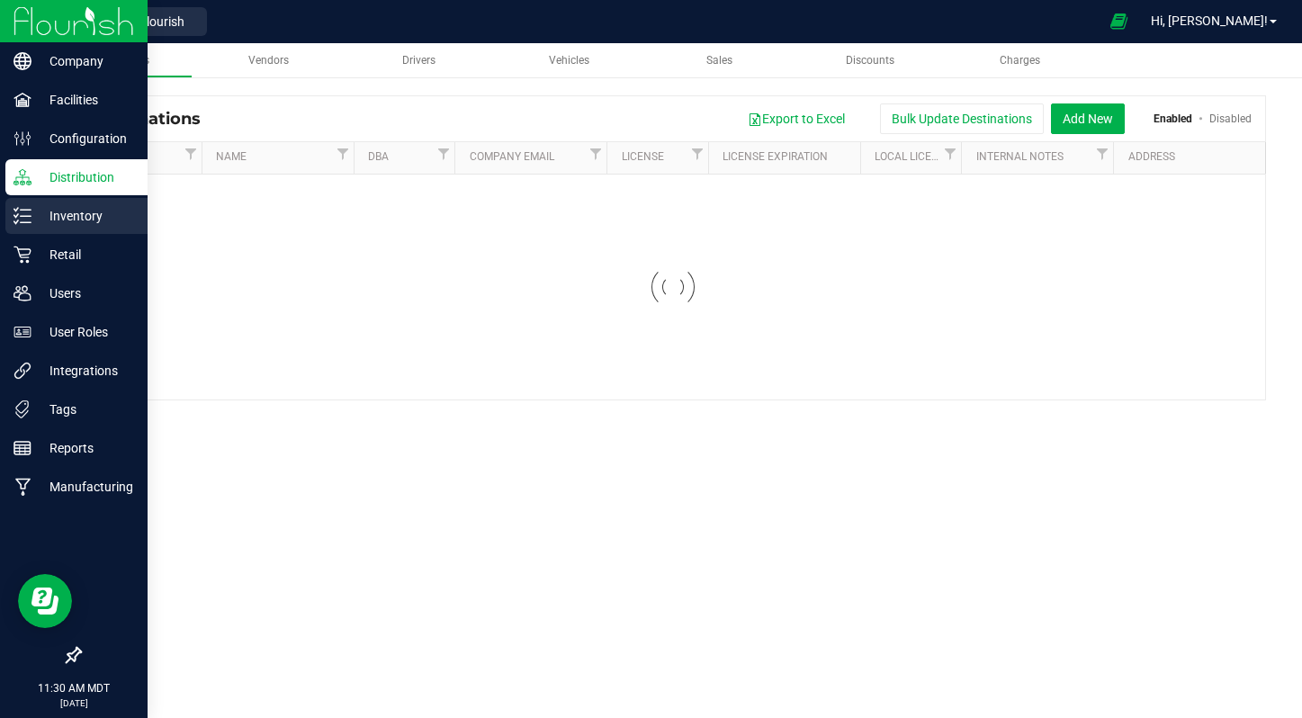
click at [60, 212] on p "Inventory" at bounding box center [85, 216] width 108 height 22
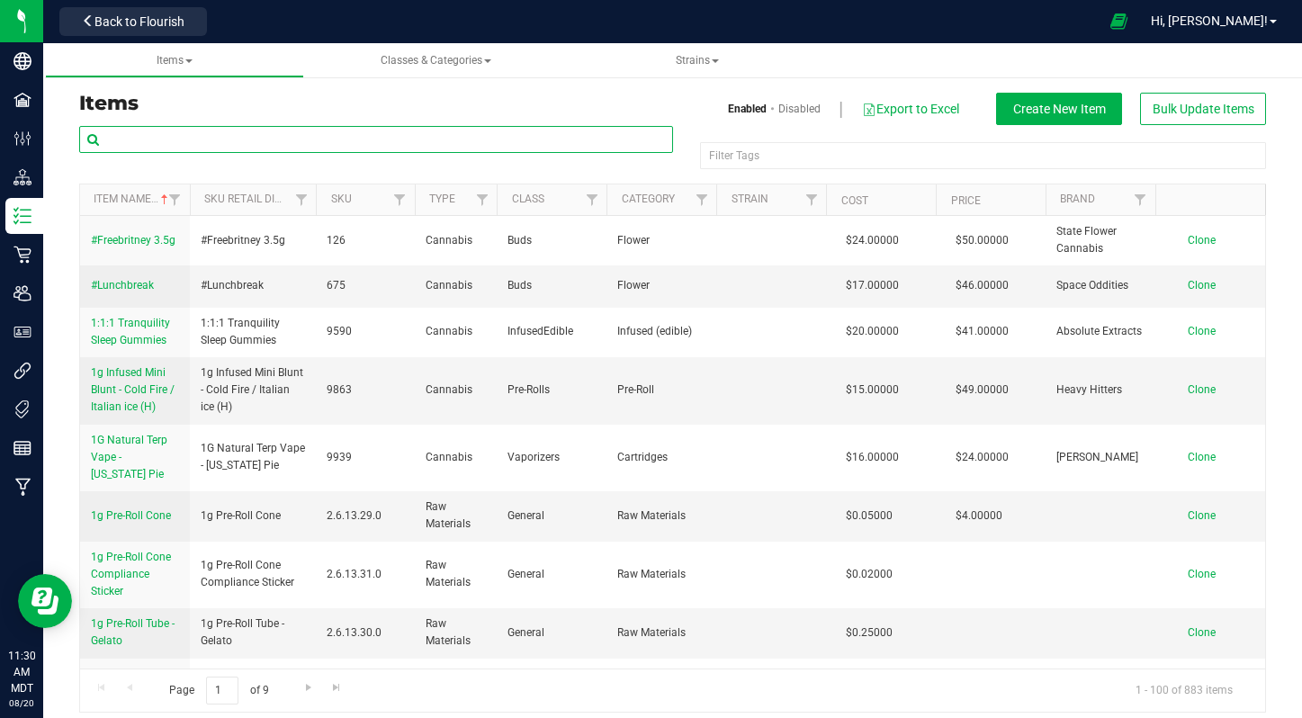
click at [200, 129] on input "text" at bounding box center [376, 139] width 594 height 27
paste input "[PERSON_NAME] June Flower 2"
type input "[PERSON_NAME] June Flower 2"
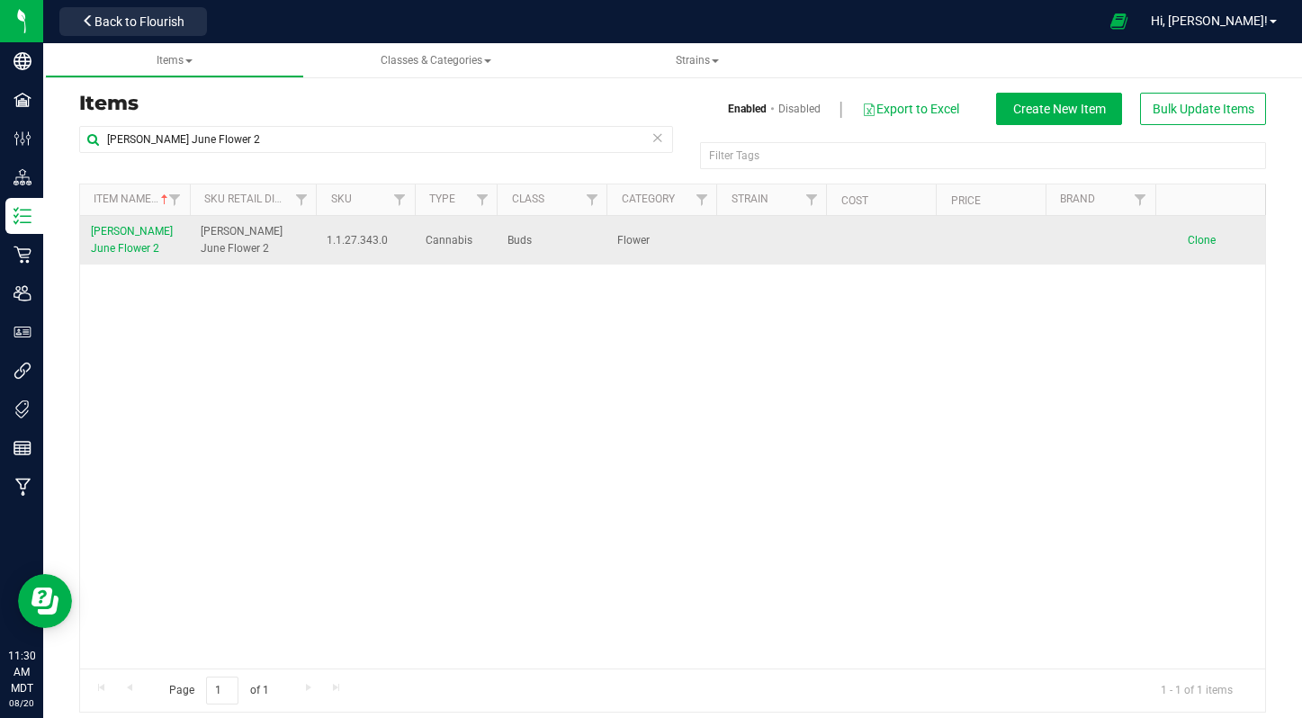
click at [105, 245] on span "[PERSON_NAME] June Flower 2" at bounding box center [132, 240] width 82 height 30
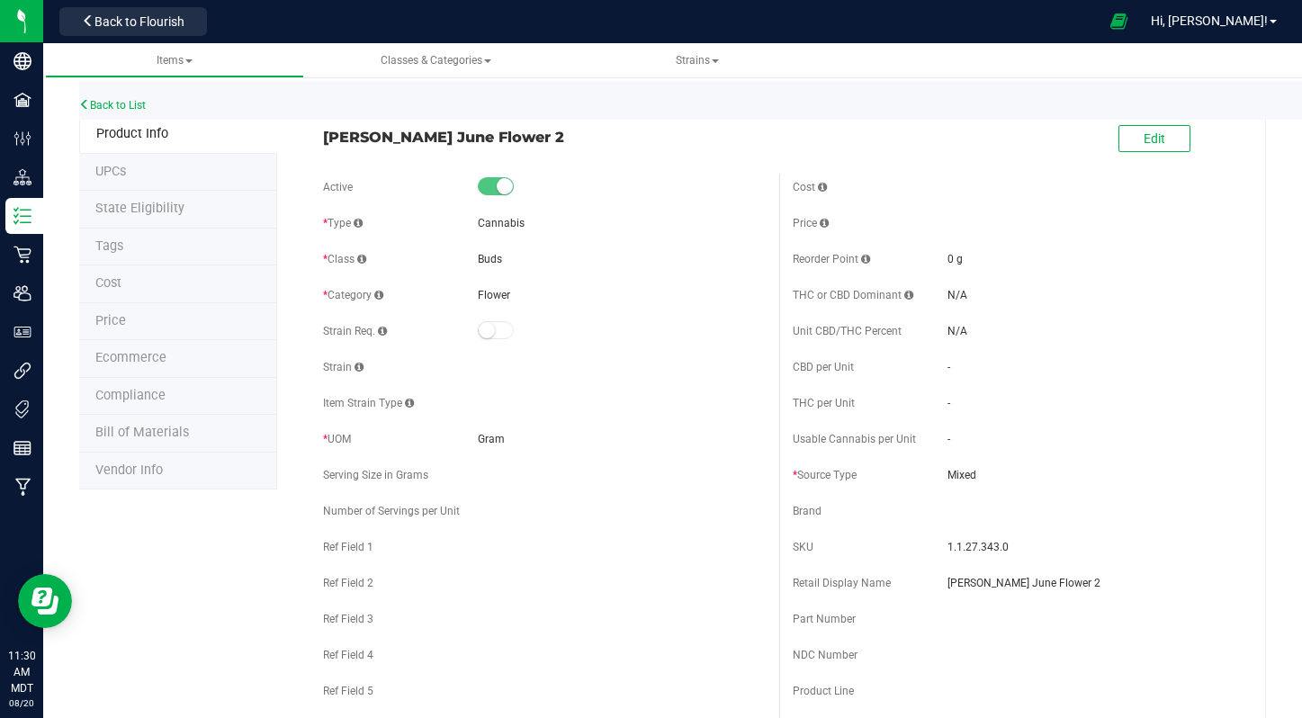
click at [134, 356] on span "Ecommerce" at bounding box center [130, 357] width 71 height 15
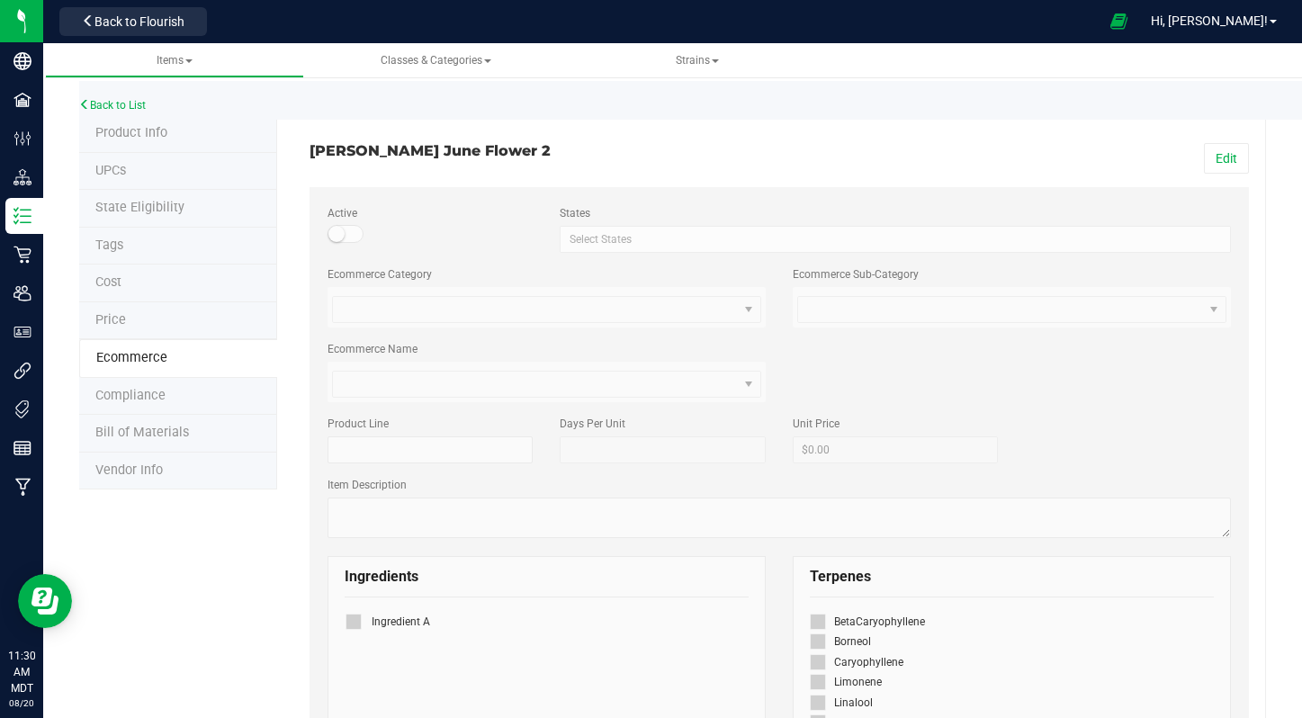
click at [336, 227] on small at bounding box center [336, 234] width 16 height 16
click at [1229, 152] on button "Edit" at bounding box center [1226, 158] width 45 height 31
click at [342, 240] on span at bounding box center [346, 234] width 36 height 18
click at [1218, 153] on span "Save" at bounding box center [1223, 158] width 27 height 14
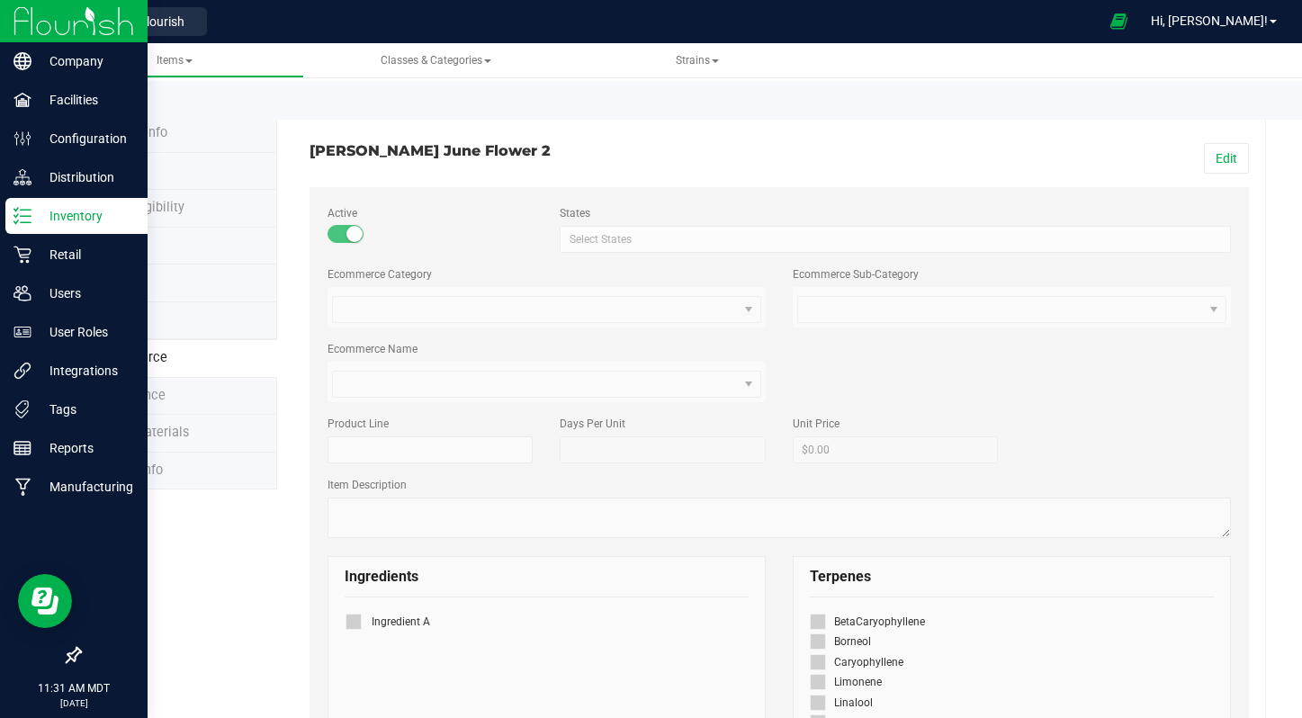
click at [13, 224] on icon at bounding box center [22, 216] width 18 height 18
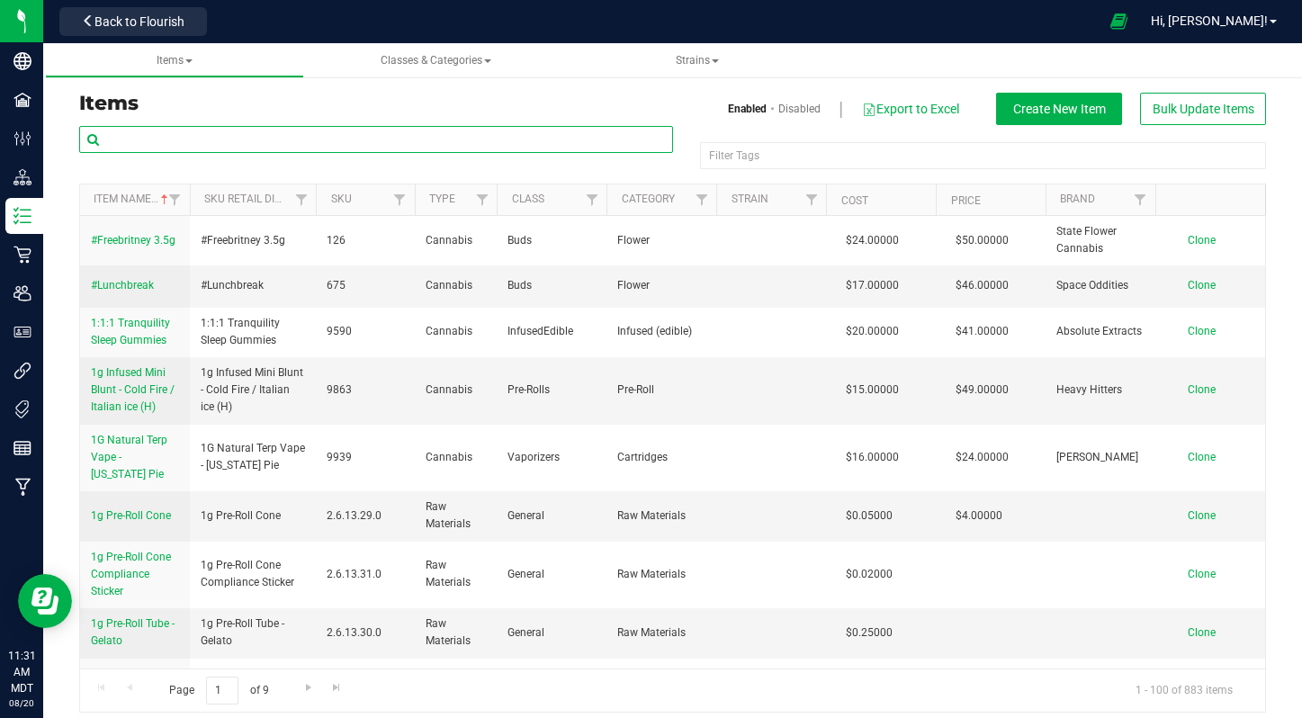
click at [239, 131] on input "text" at bounding box center [376, 139] width 594 height 27
paste input "canabis 3"
type input "canabis 3"
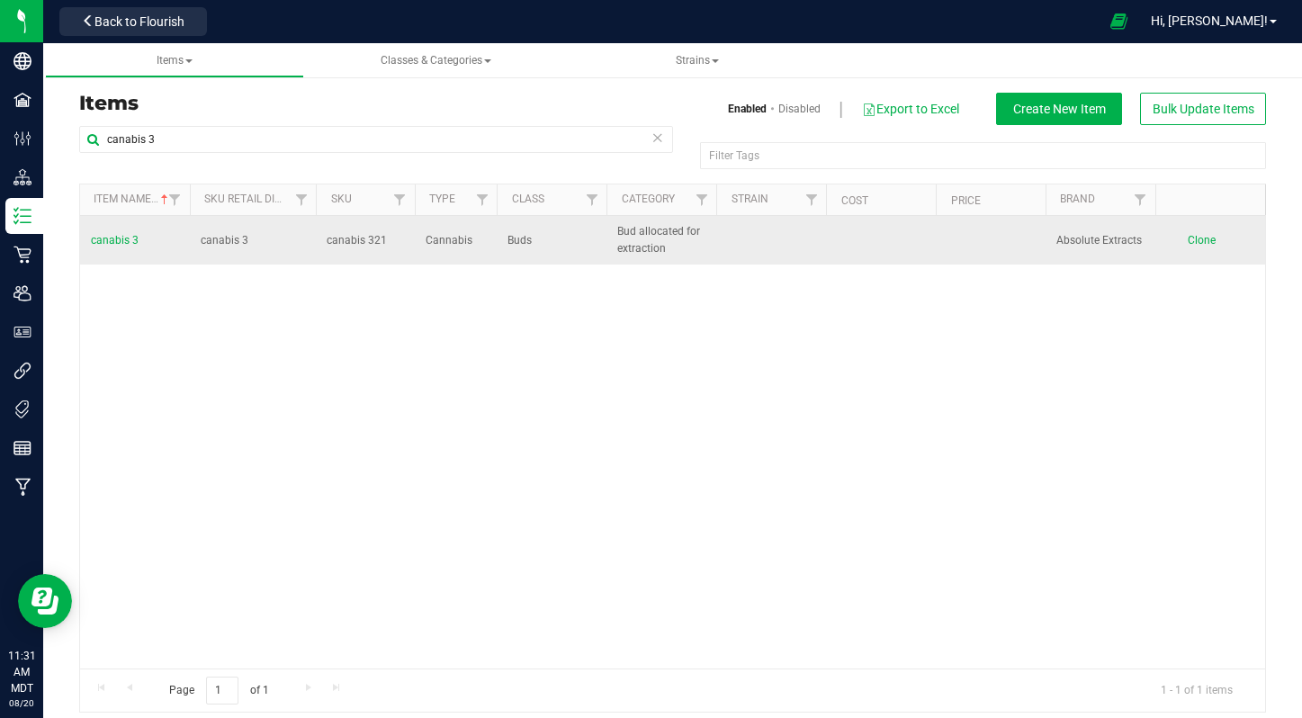
click at [128, 240] on span "canabis 3" at bounding box center [115, 240] width 48 height 13
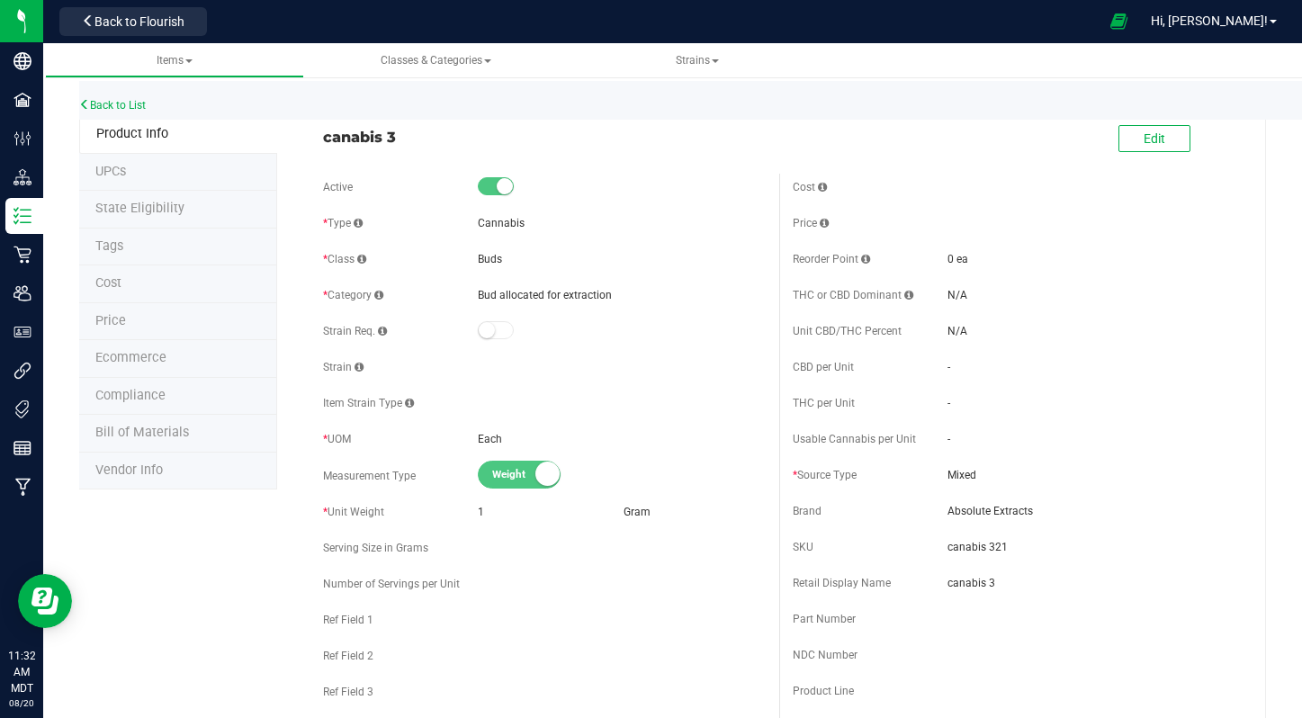
click at [512, 186] on small at bounding box center [505, 186] width 16 height 16
click at [508, 185] on small at bounding box center [505, 186] width 16 height 16
click at [1164, 143] on span "Edit" at bounding box center [1155, 138] width 22 height 14
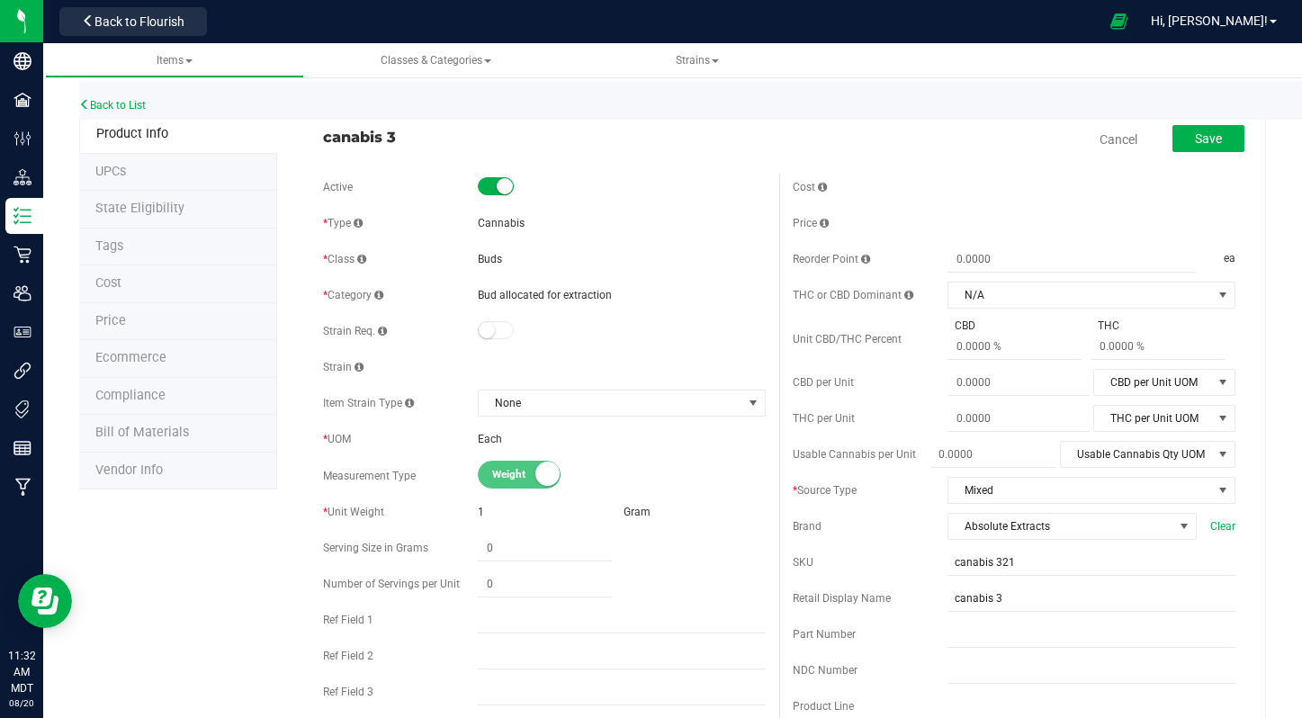
click at [507, 184] on small at bounding box center [505, 186] width 16 height 16
click at [1227, 136] on button "Save" at bounding box center [1209, 138] width 72 height 27
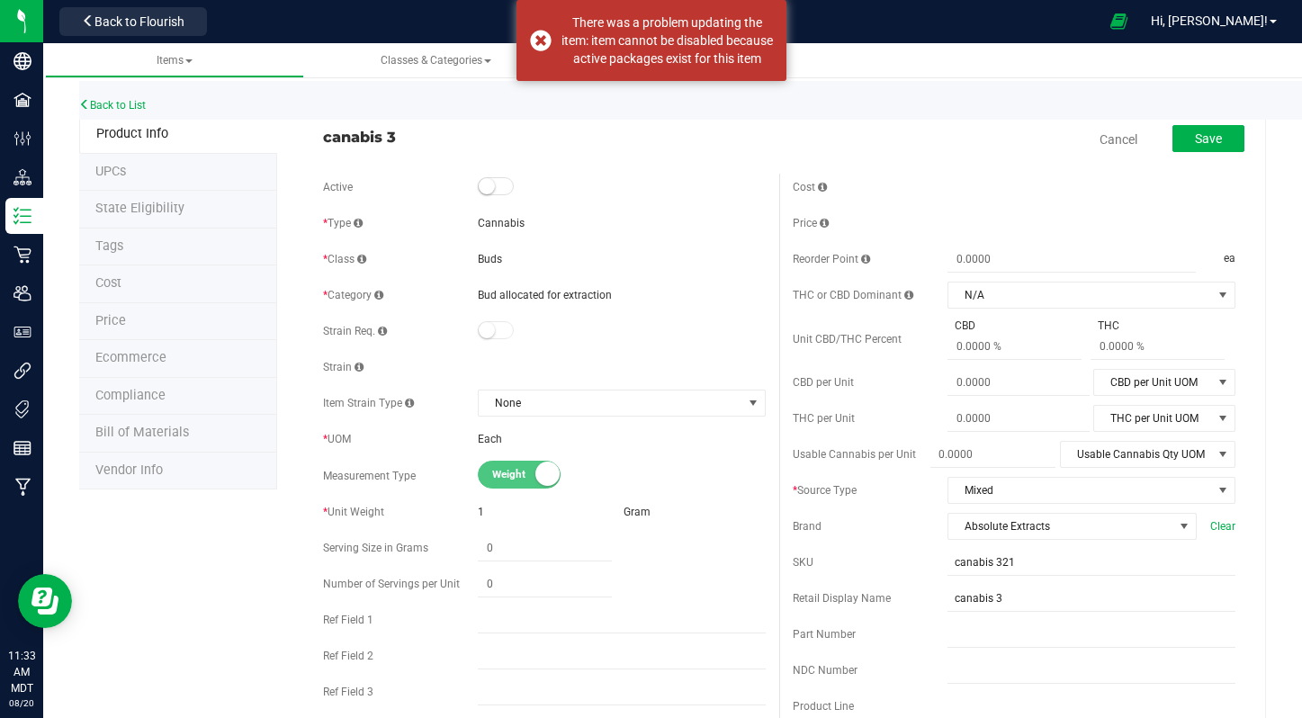
click at [497, 191] on span at bounding box center [496, 186] width 36 height 18
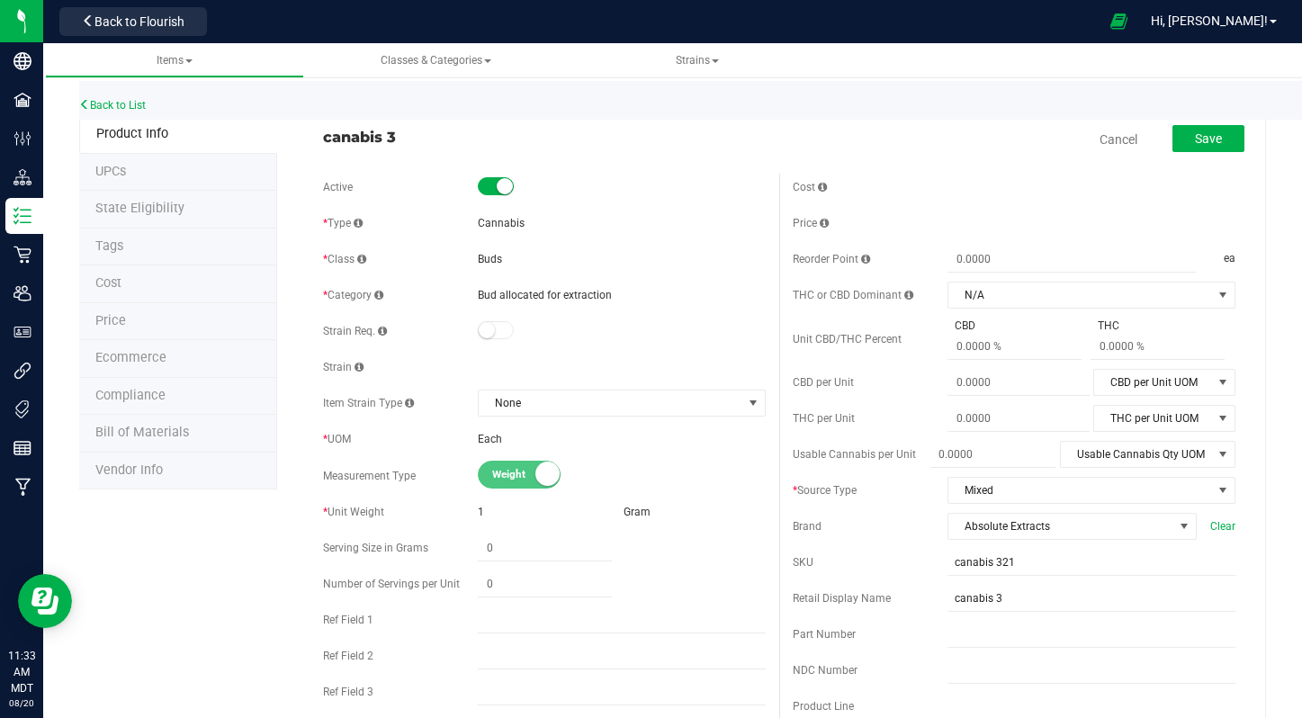
click at [130, 346] on li "Ecommerce" at bounding box center [178, 359] width 198 height 38
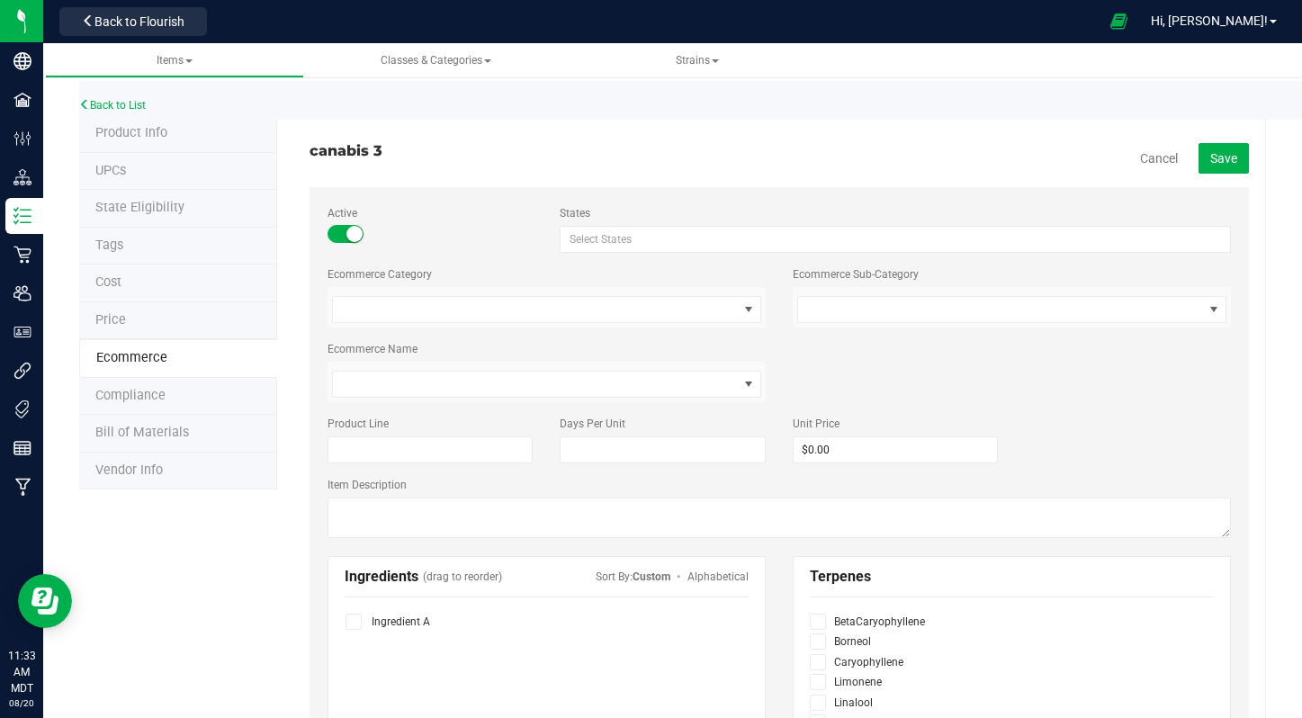
click at [338, 233] on span at bounding box center [346, 234] width 36 height 18
click at [1226, 157] on span "Save" at bounding box center [1223, 158] width 27 height 14
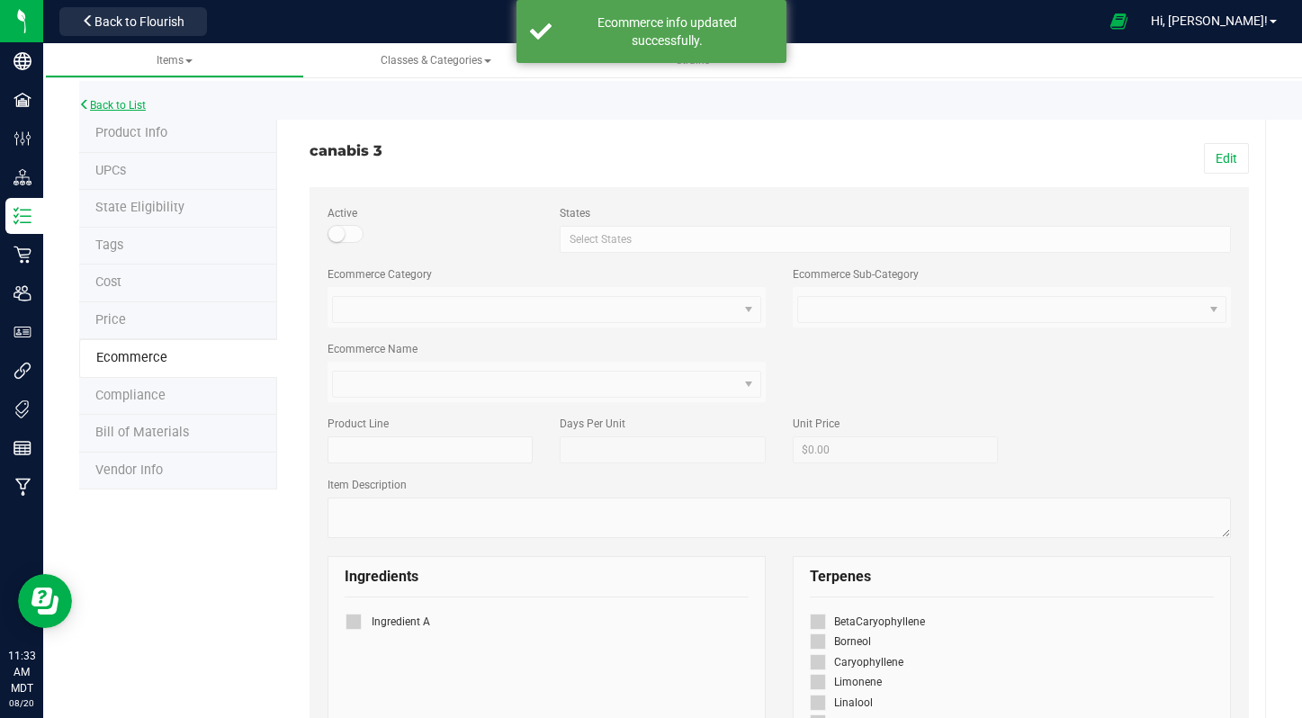
click at [104, 103] on link "Back to List" at bounding box center [112, 105] width 67 height 13
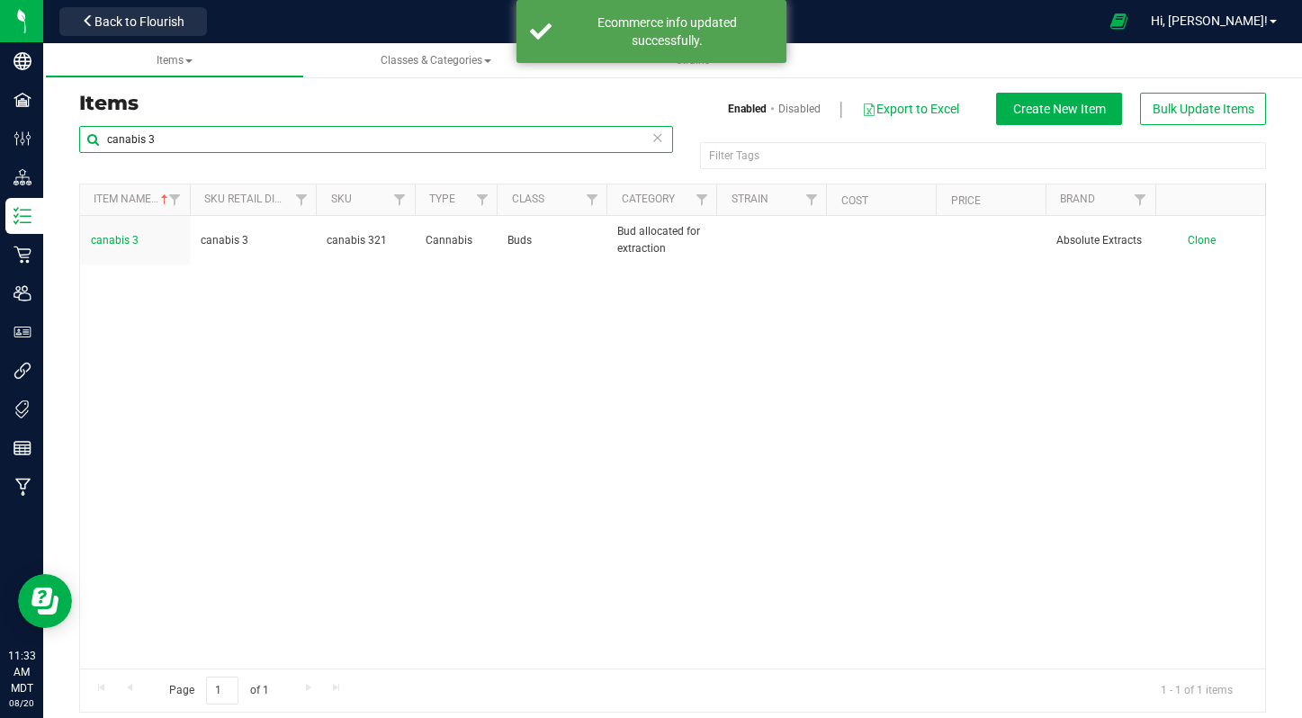
click at [212, 139] on input "canabis 3" at bounding box center [376, 139] width 594 height 27
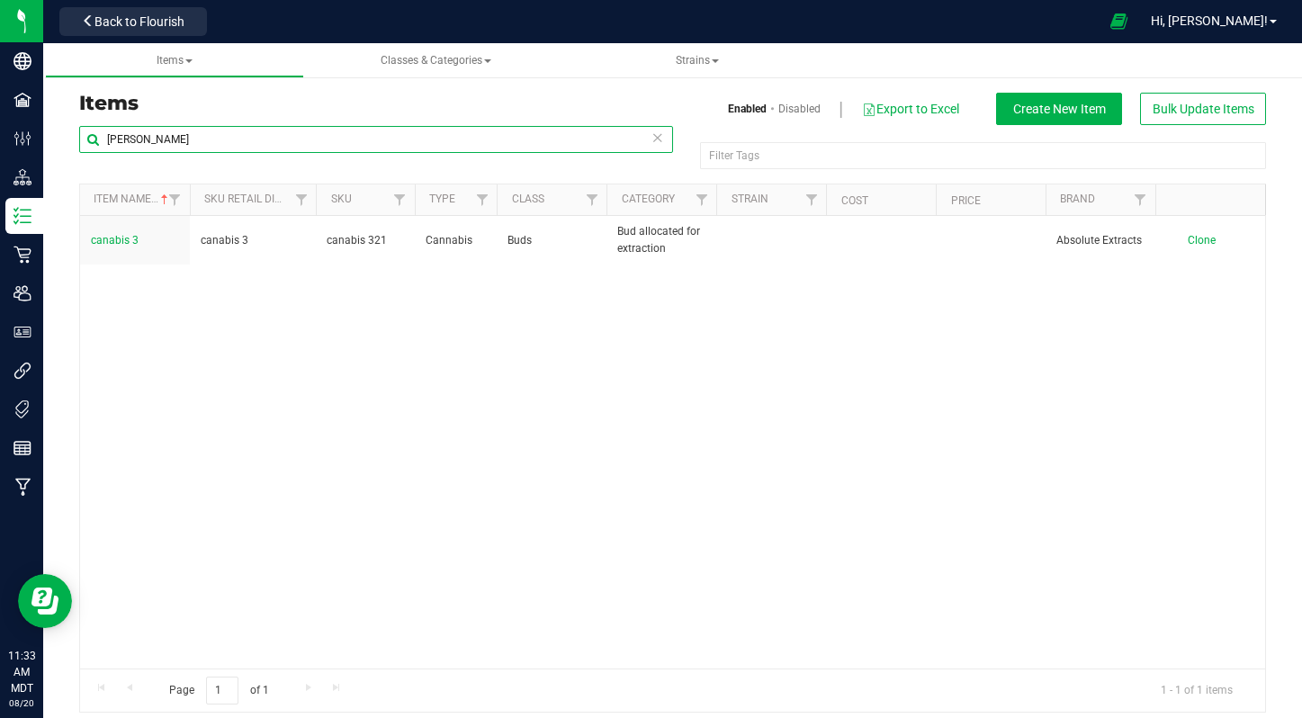
type input "[PERSON_NAME]"
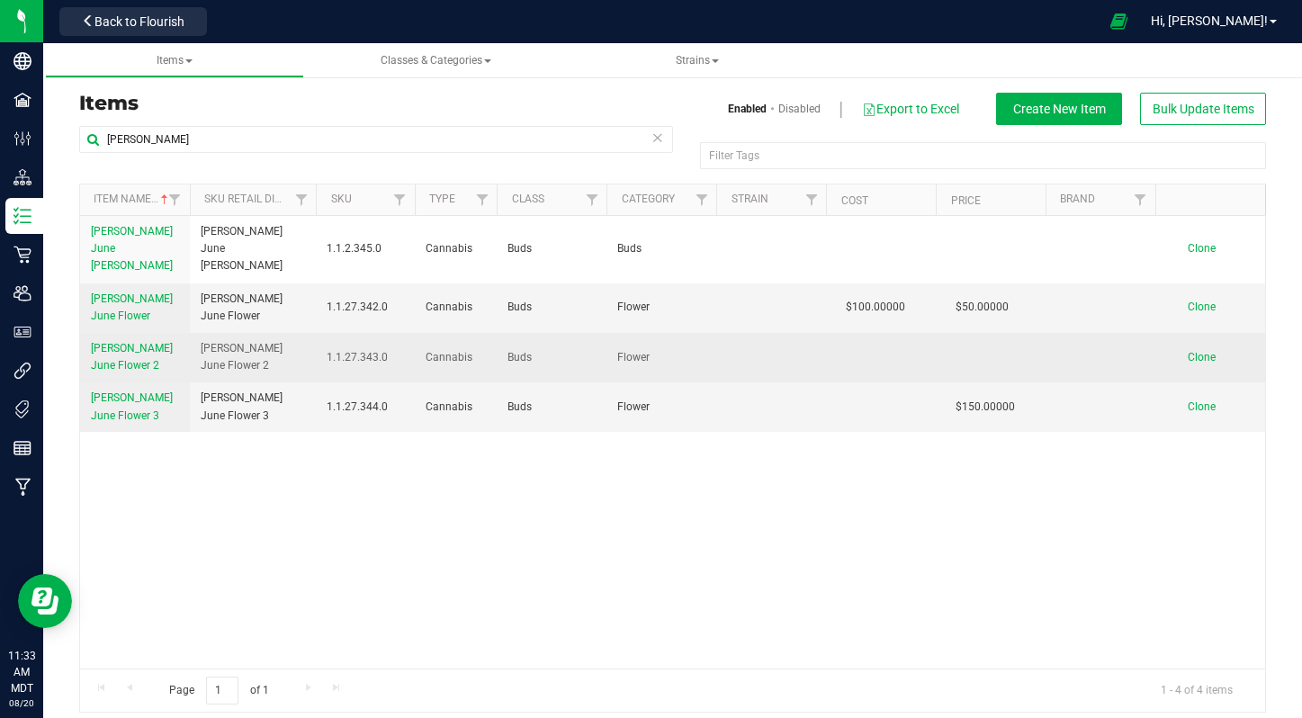
click at [103, 342] on span "[PERSON_NAME] June Flower 2" at bounding box center [132, 357] width 82 height 30
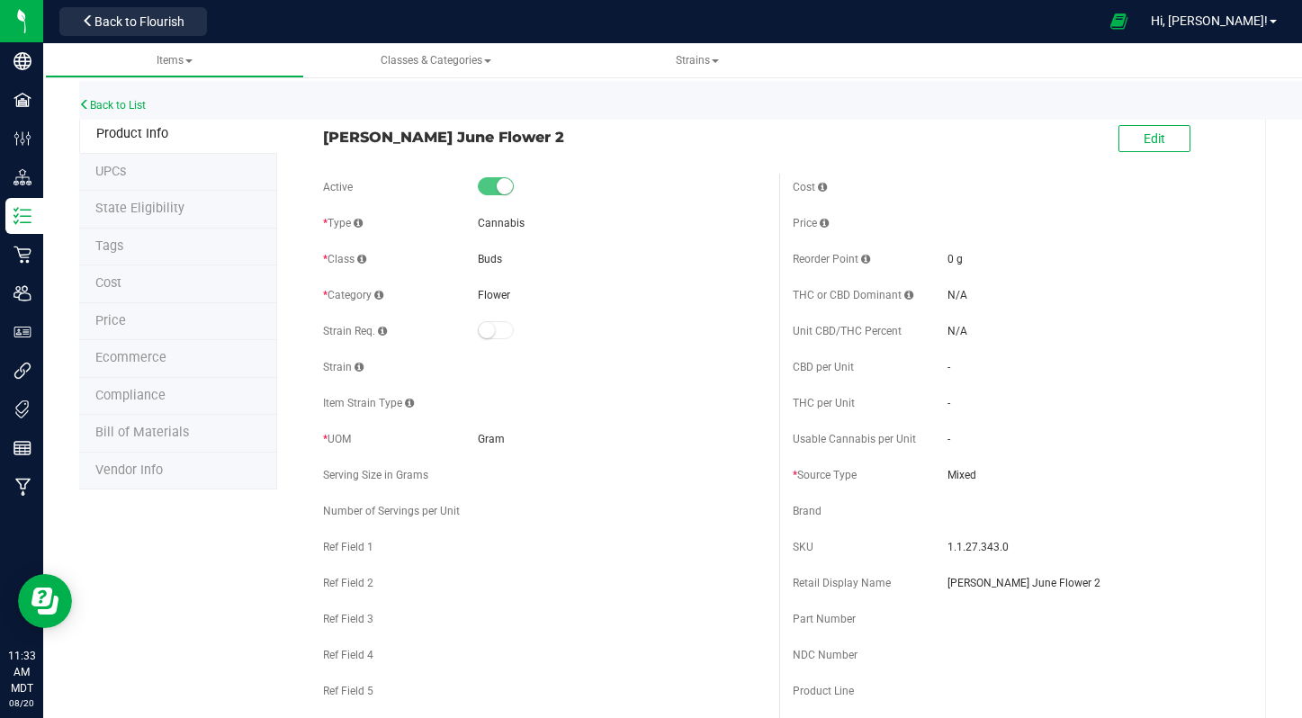
click at [138, 355] on span "Ecommerce" at bounding box center [130, 357] width 71 height 15
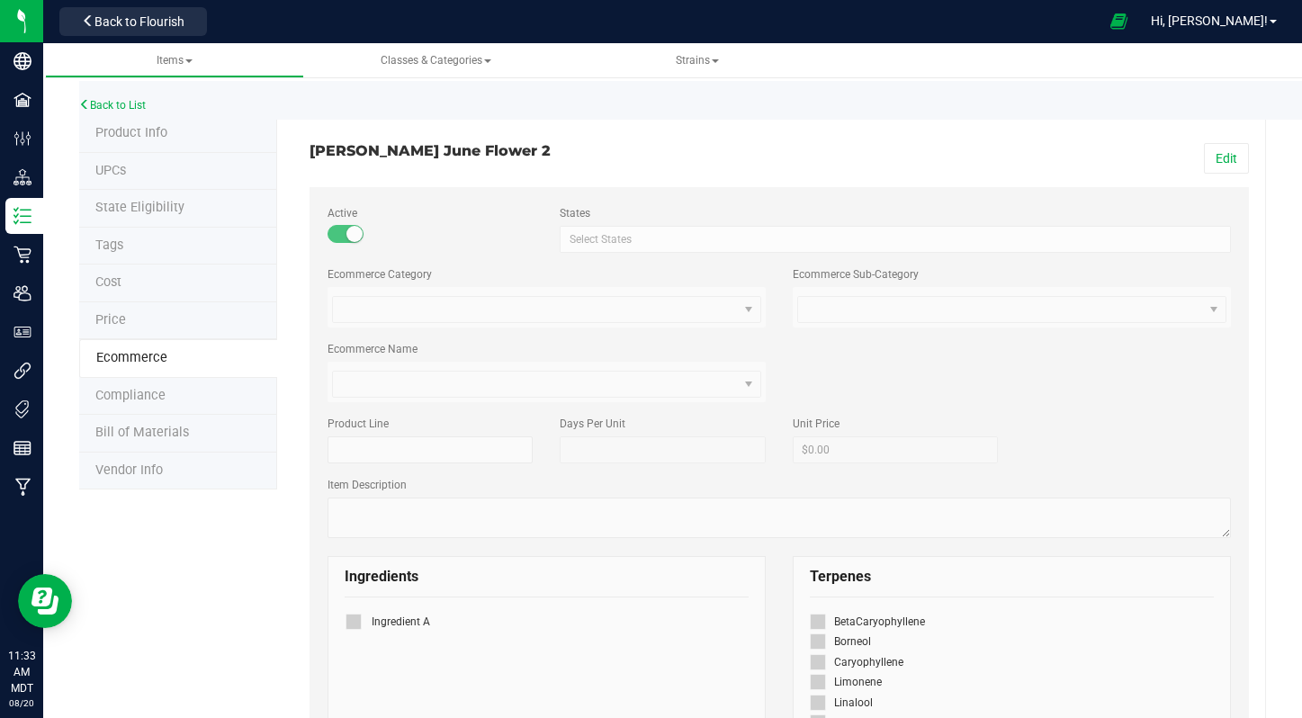
click at [348, 234] on small at bounding box center [354, 234] width 16 height 16
click at [1228, 158] on button "Edit" at bounding box center [1226, 158] width 45 height 31
click at [348, 239] on small at bounding box center [354, 234] width 16 height 16
click at [1228, 148] on button "Save" at bounding box center [1224, 158] width 50 height 31
drag, startPoint x: 323, startPoint y: 138, endPoint x: 765, endPoint y: 147, distance: 441.9
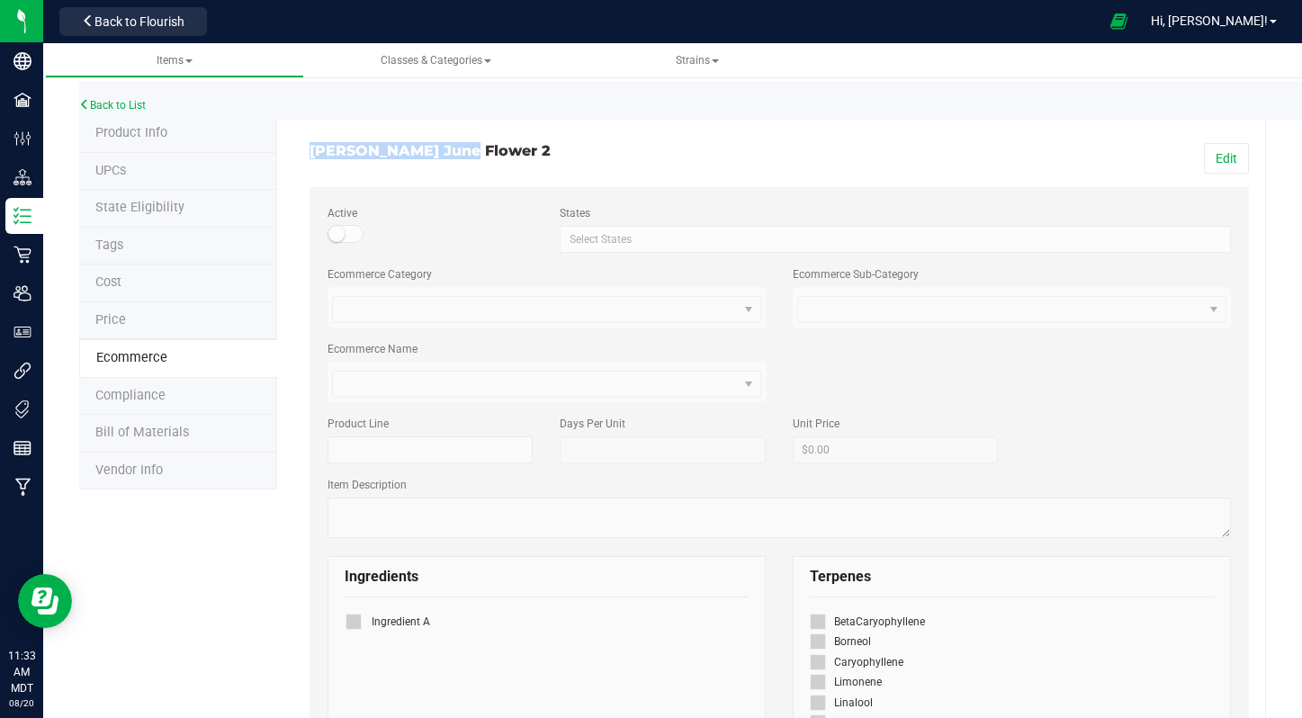
click at [97, 96] on div "Back to List" at bounding box center [730, 100] width 1302 height 39
click at [100, 103] on link "Back to List" at bounding box center [112, 105] width 67 height 13
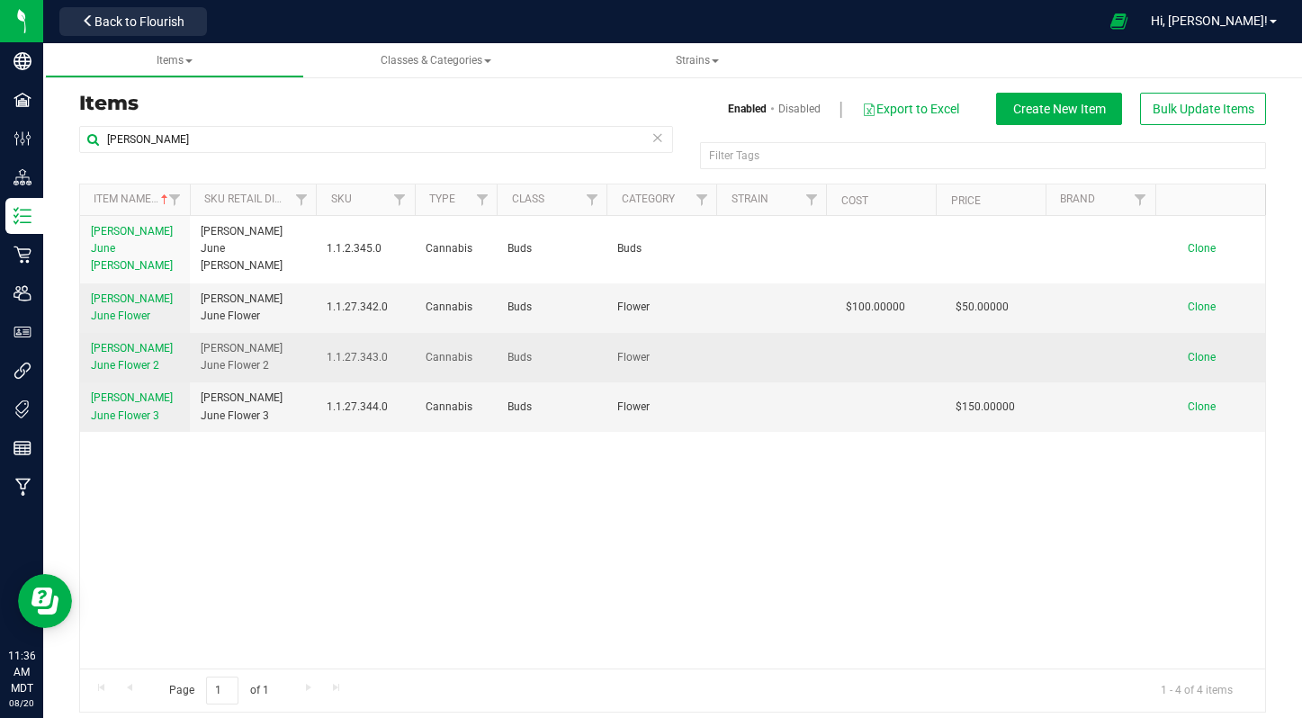
click at [112, 342] on span "[PERSON_NAME] June Flower 2" at bounding box center [132, 357] width 82 height 30
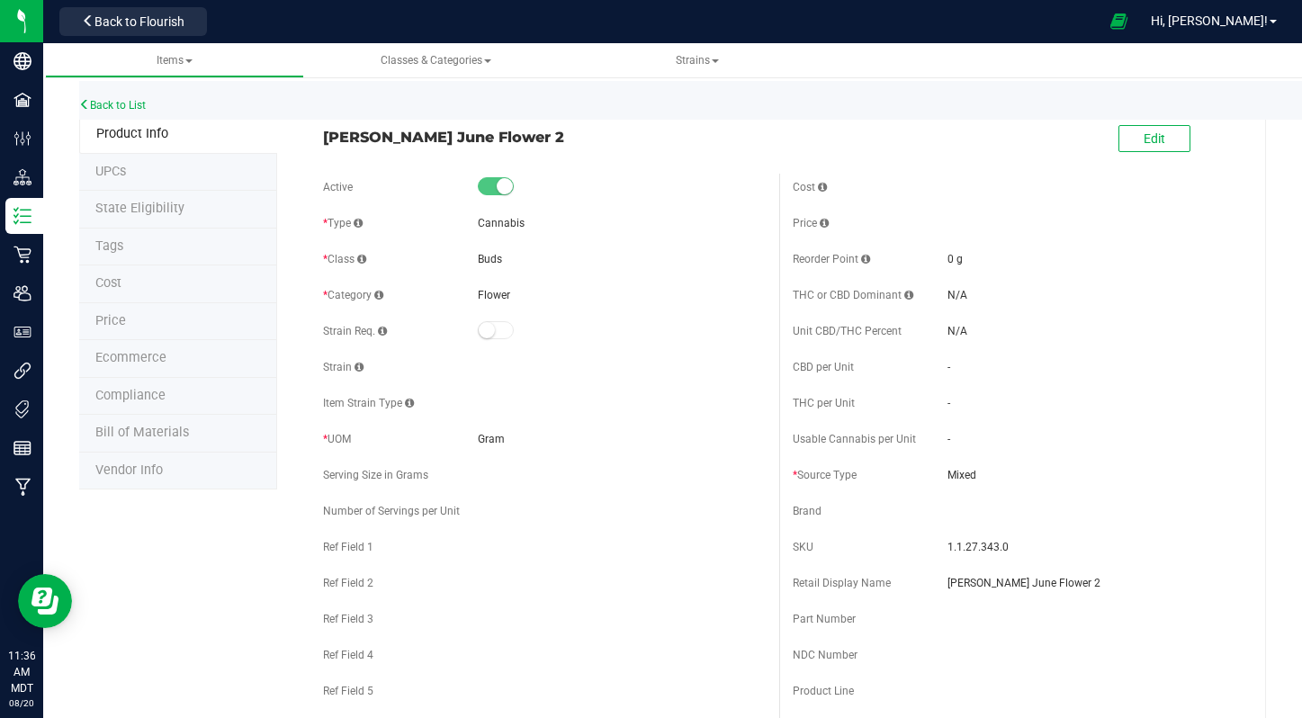
click at [121, 453] on li "Vendor Info" at bounding box center [178, 472] width 198 height 38
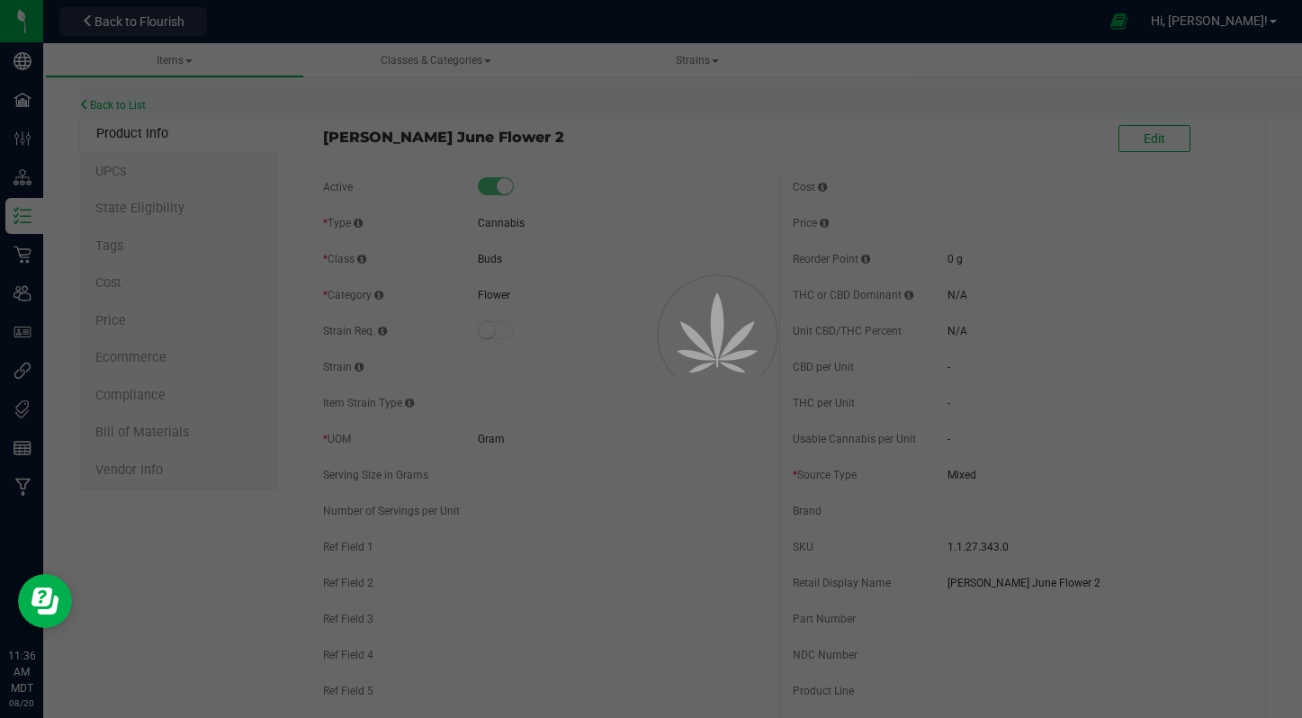
click at [113, 328] on div at bounding box center [651, 359] width 1302 height 718
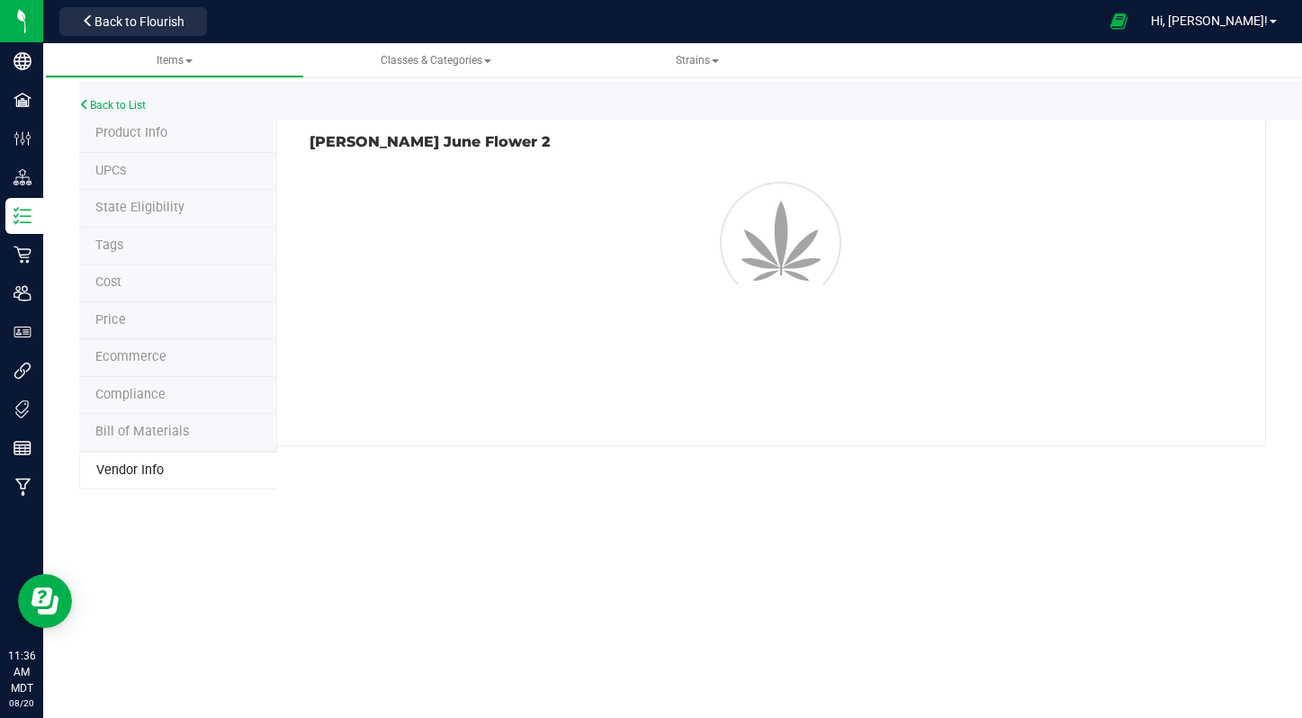
click at [119, 355] on span "Ecommerce" at bounding box center [130, 356] width 71 height 15
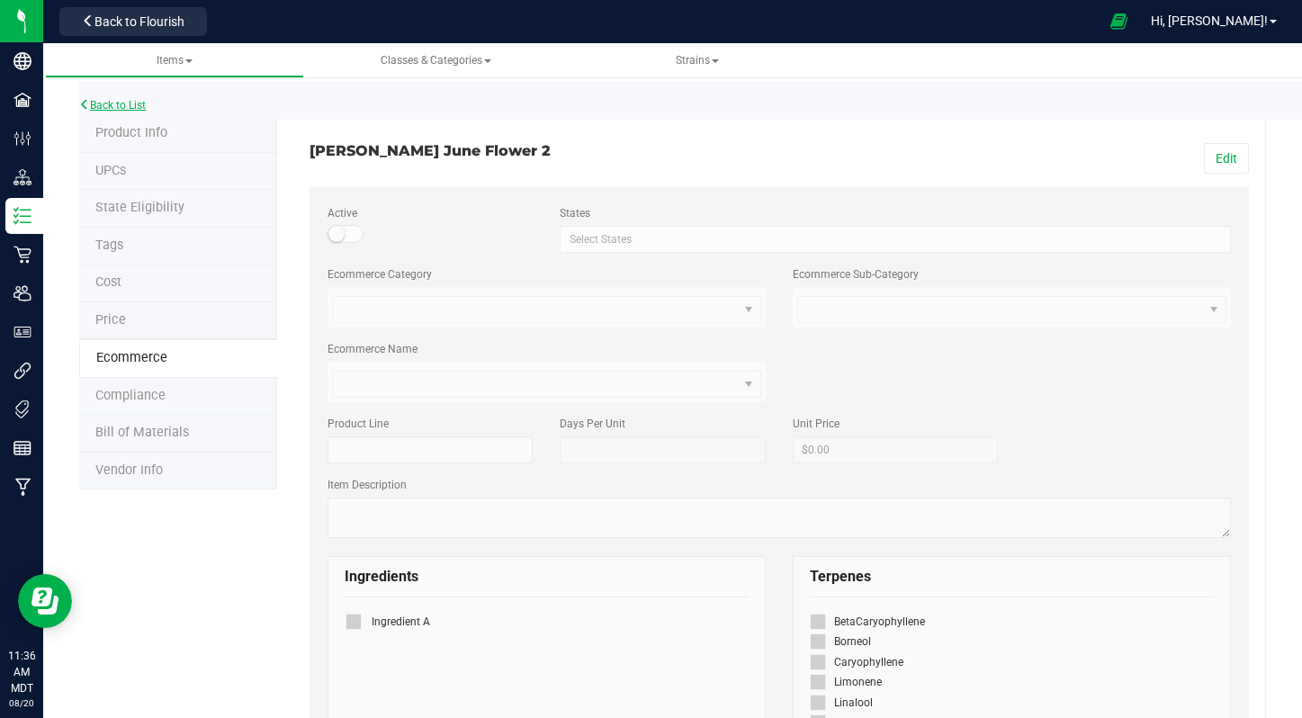
click at [92, 106] on link "Back to List" at bounding box center [112, 105] width 67 height 13
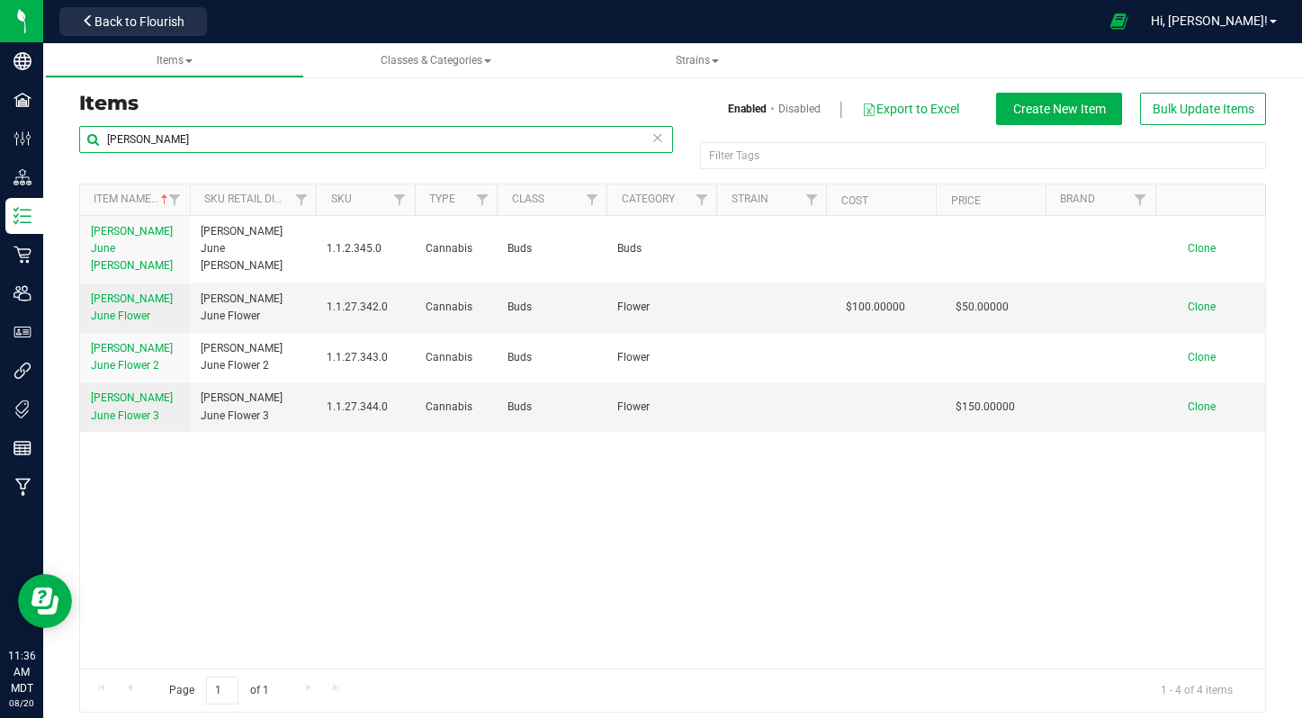
click at [171, 144] on input "[PERSON_NAME]" at bounding box center [376, 139] width 594 height 27
click at [156, 140] on input "[PERSON_NAME]" at bounding box center [376, 139] width 594 height 27
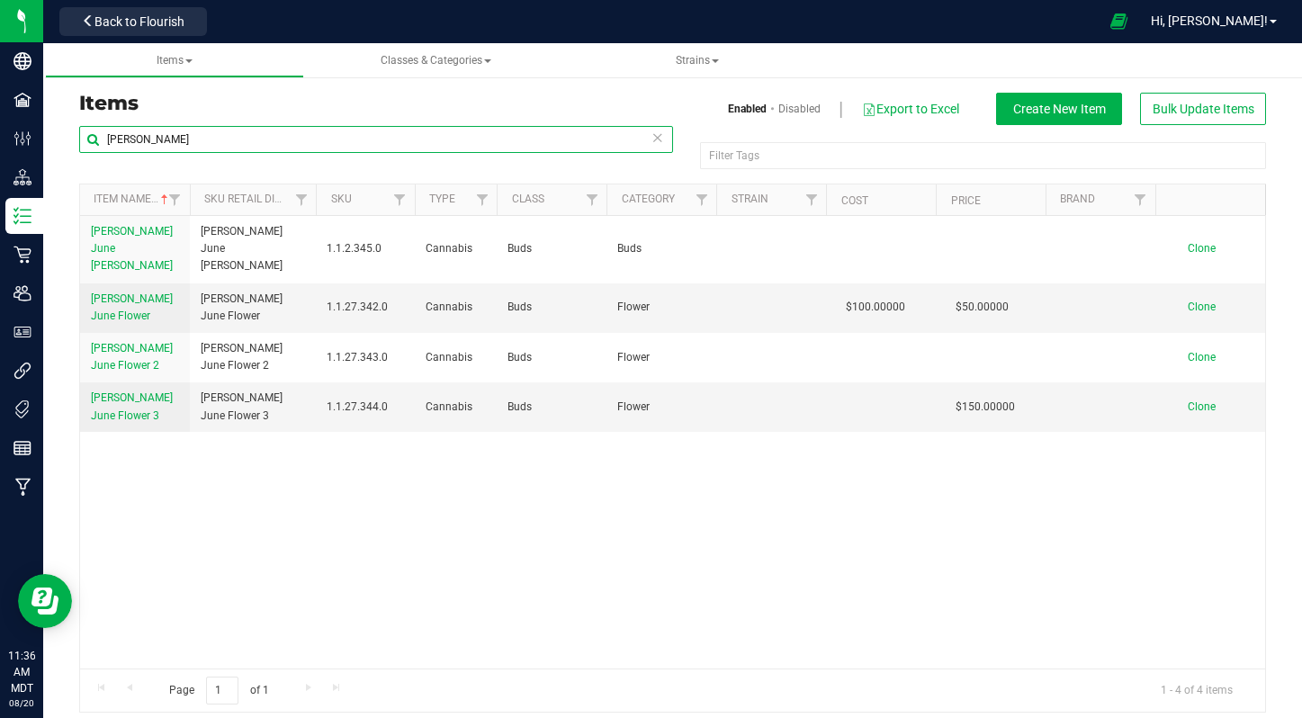
click at [156, 140] on input "[PERSON_NAME]" at bounding box center [376, 139] width 594 height 27
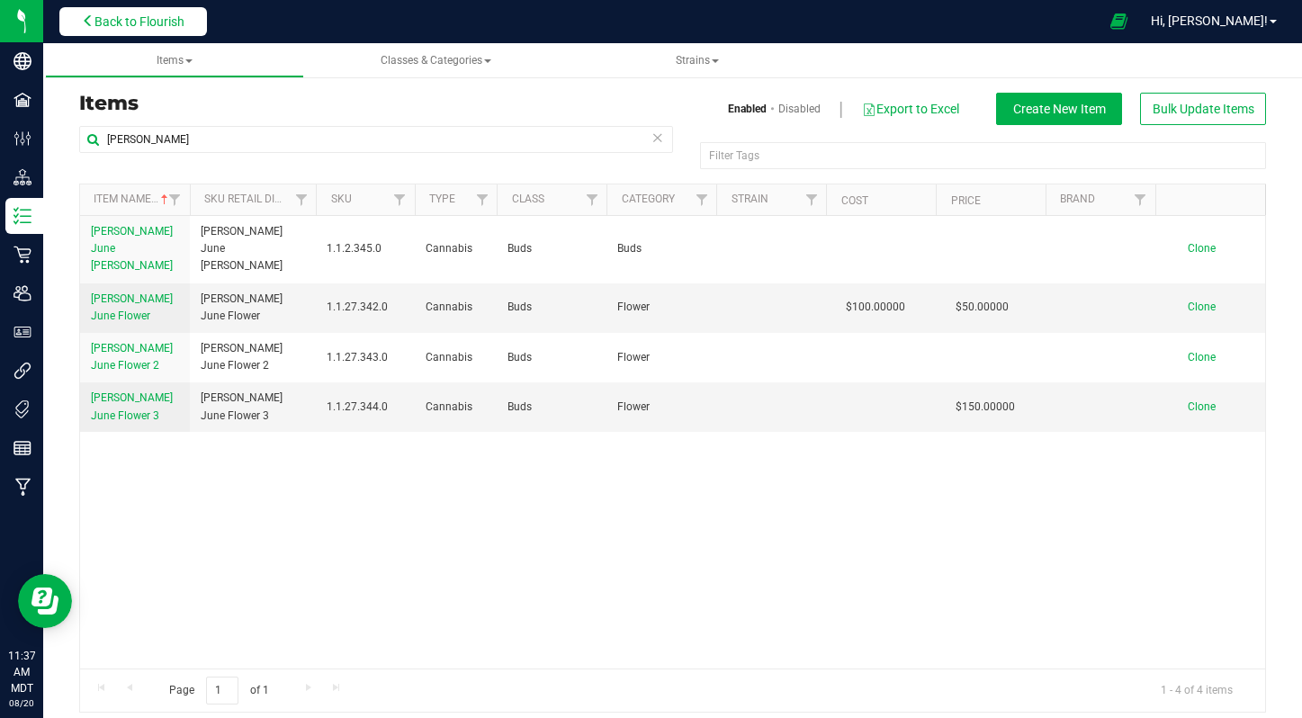
click at [82, 19] on icon at bounding box center [88, 20] width 13 height 13
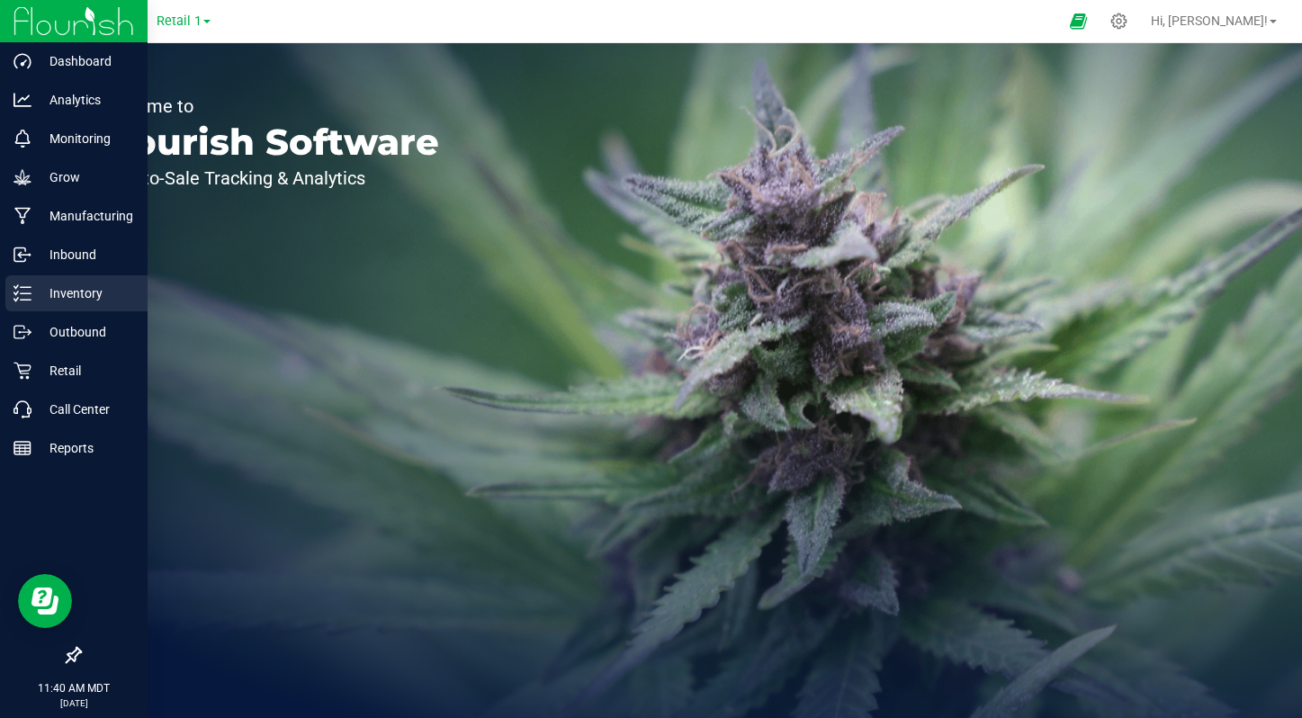
click at [67, 304] on div "Inventory" at bounding box center [76, 293] width 142 height 36
click at [62, 290] on p "Inventory" at bounding box center [85, 294] width 108 height 22
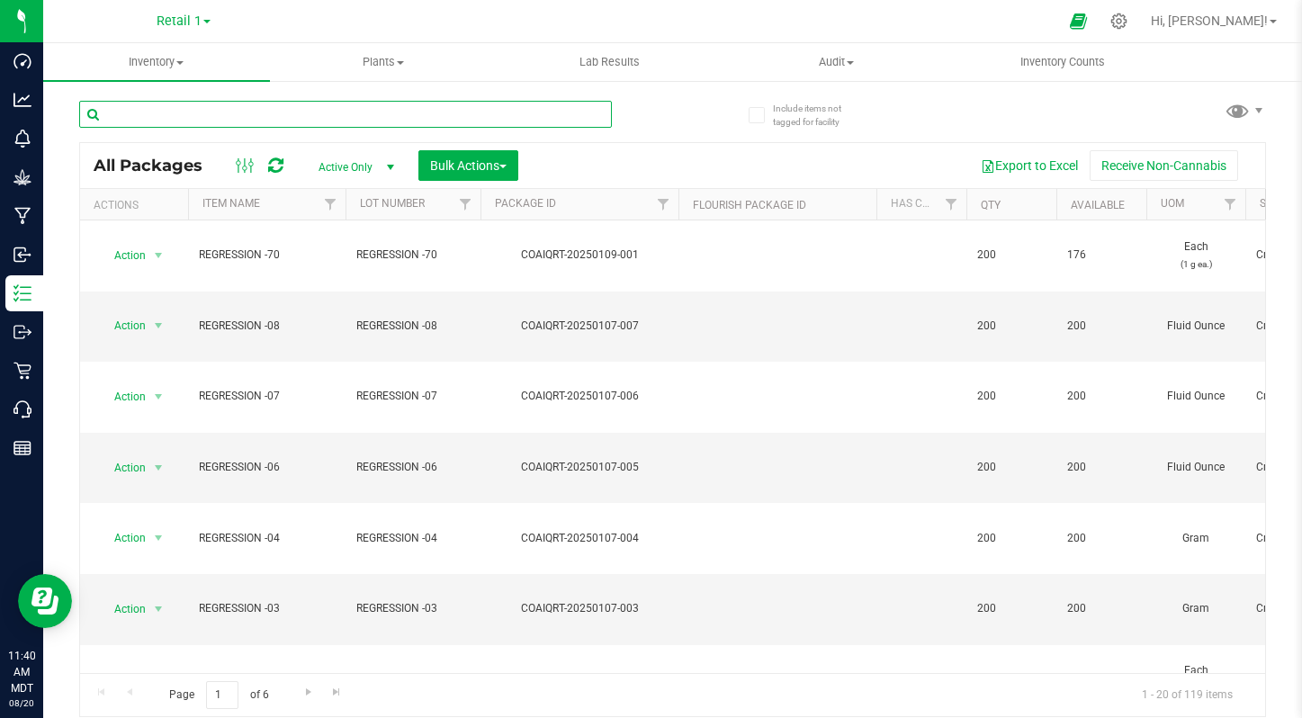
click at [514, 121] on input "text" at bounding box center [345, 114] width 533 height 27
paste input "FF-PR-AC-1G"
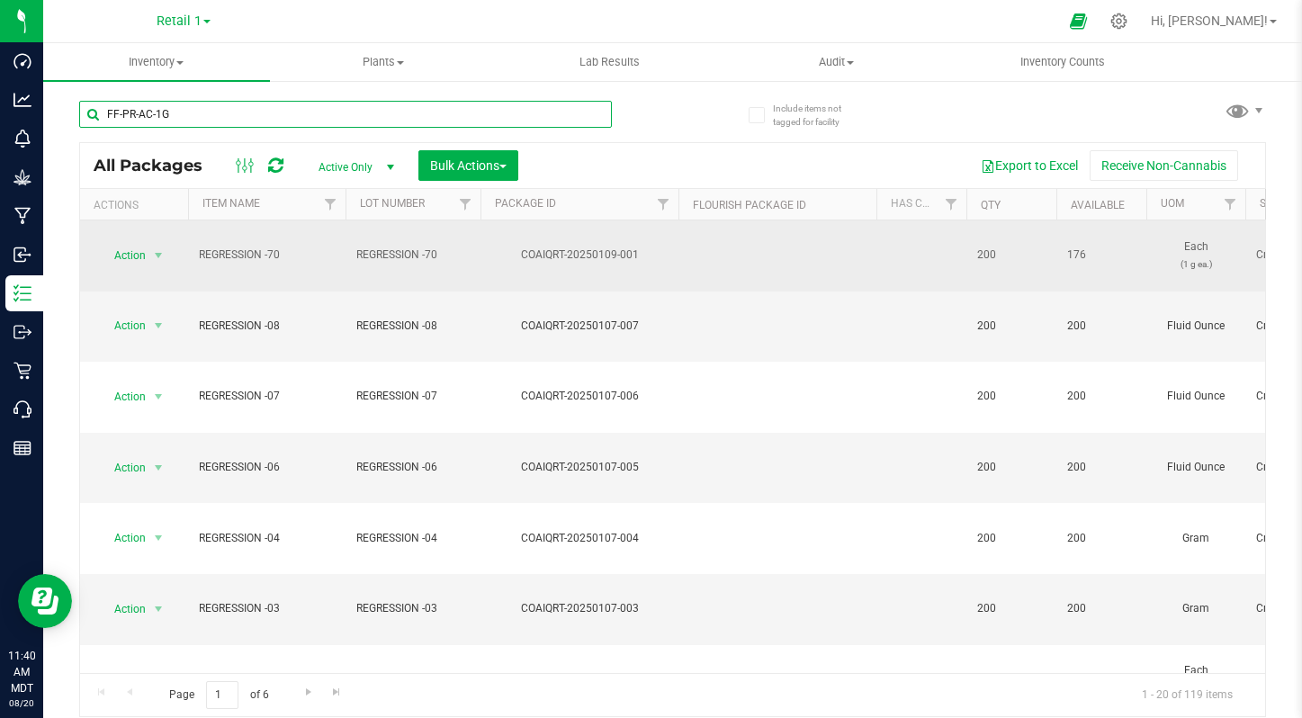
type input "FF-PR-AC-1G"
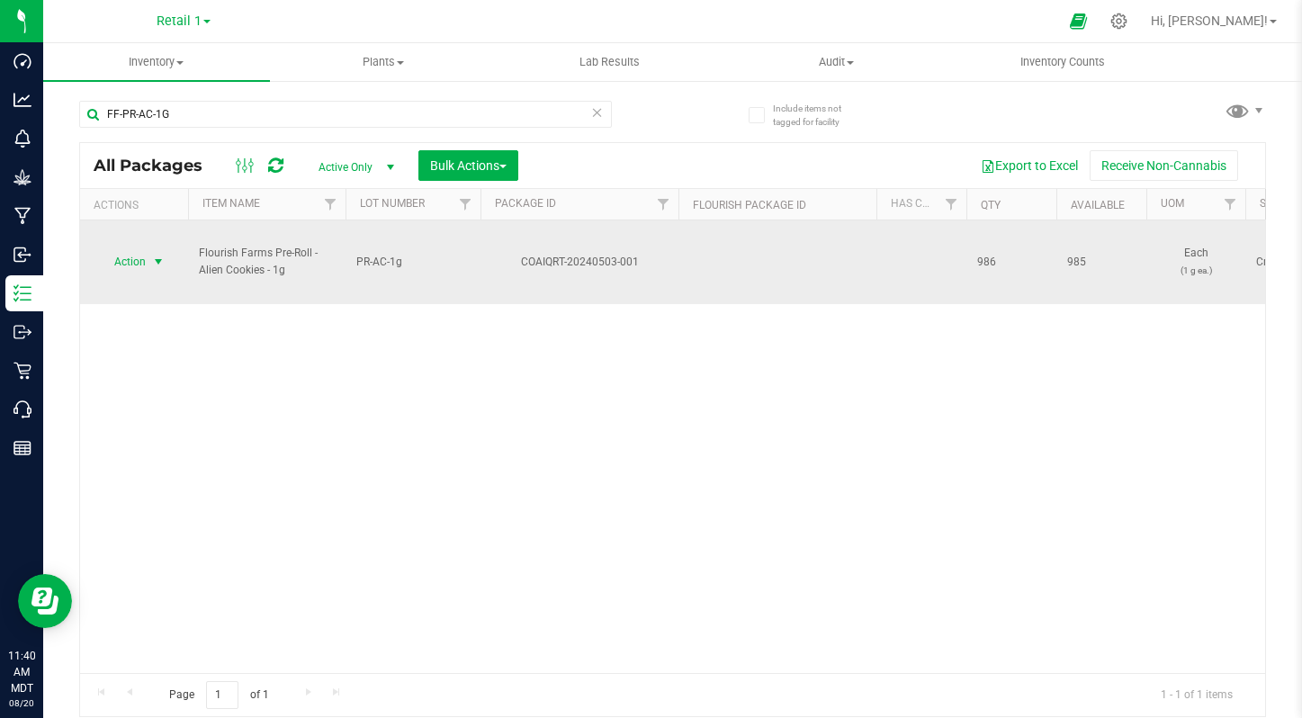
click at [130, 254] on span "Action" at bounding box center [122, 261] width 49 height 25
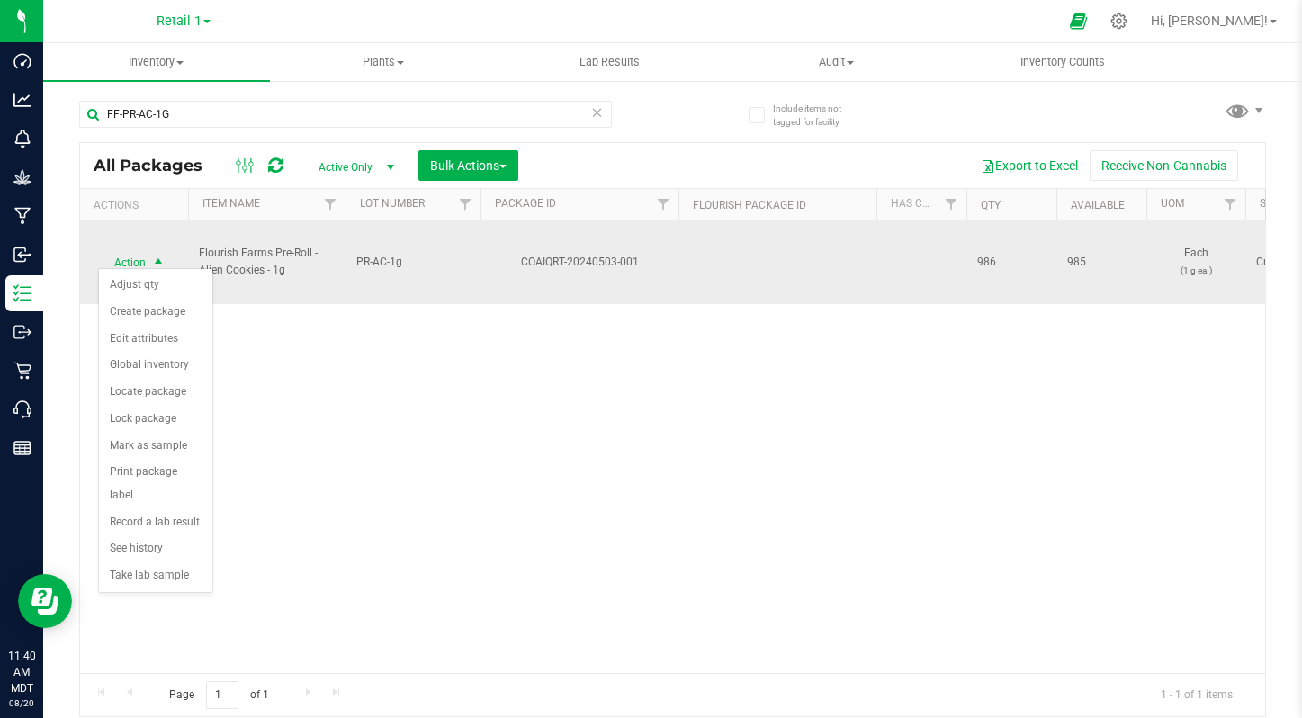
click at [269, 254] on span "Flourish Farms Pre-Roll - Alien Cookies - 1g" at bounding box center [267, 262] width 136 height 34
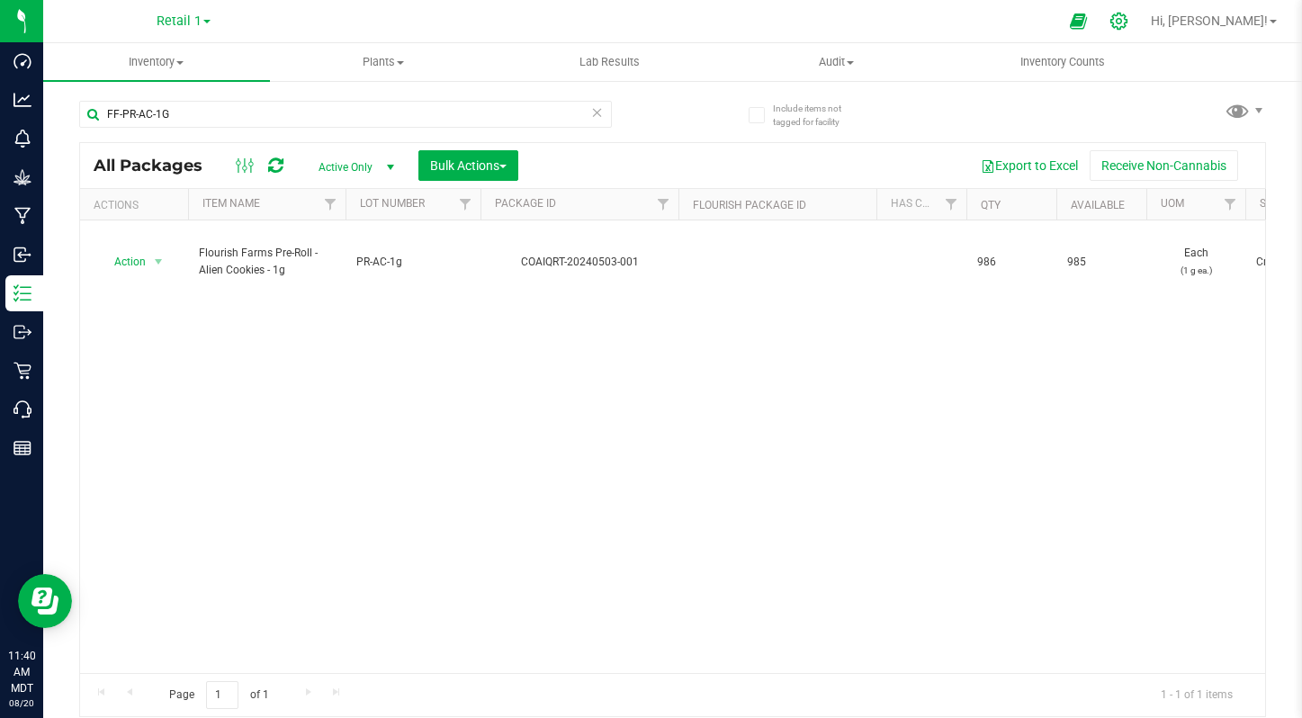
click at [1128, 15] on icon at bounding box center [1119, 21] width 19 height 19
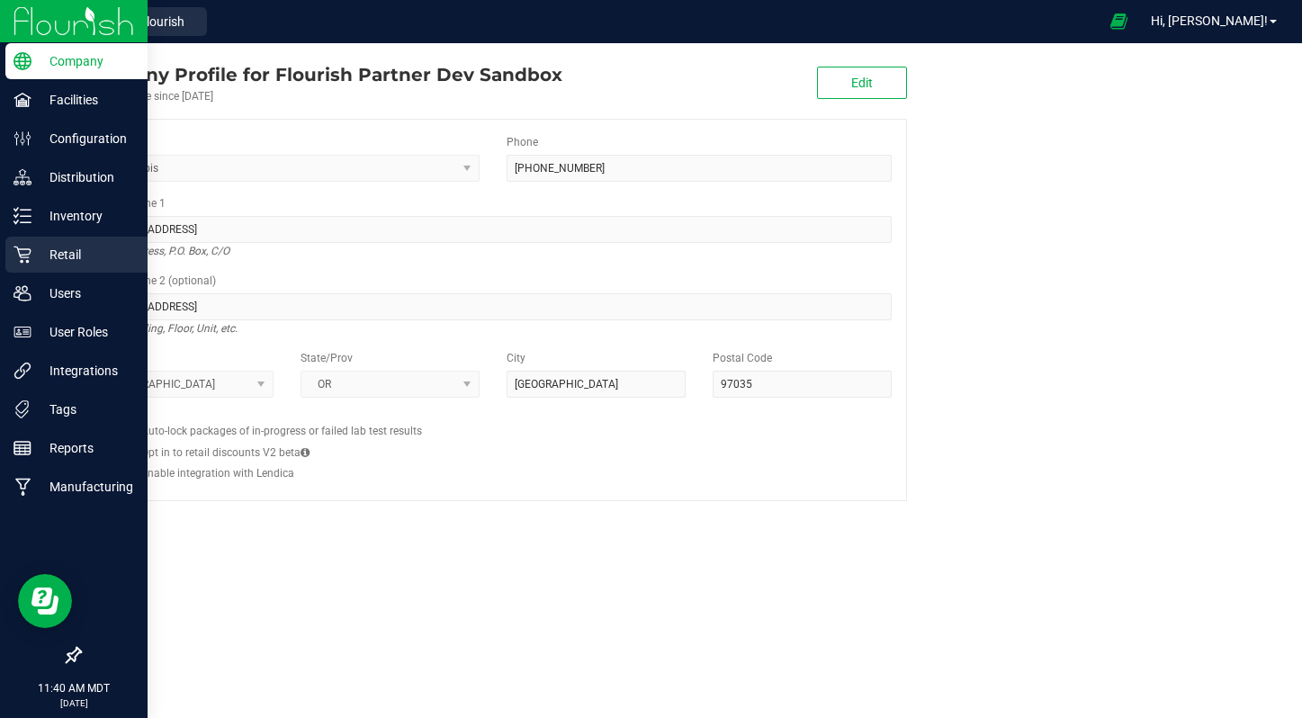
click at [76, 241] on div "Retail" at bounding box center [76, 255] width 142 height 36
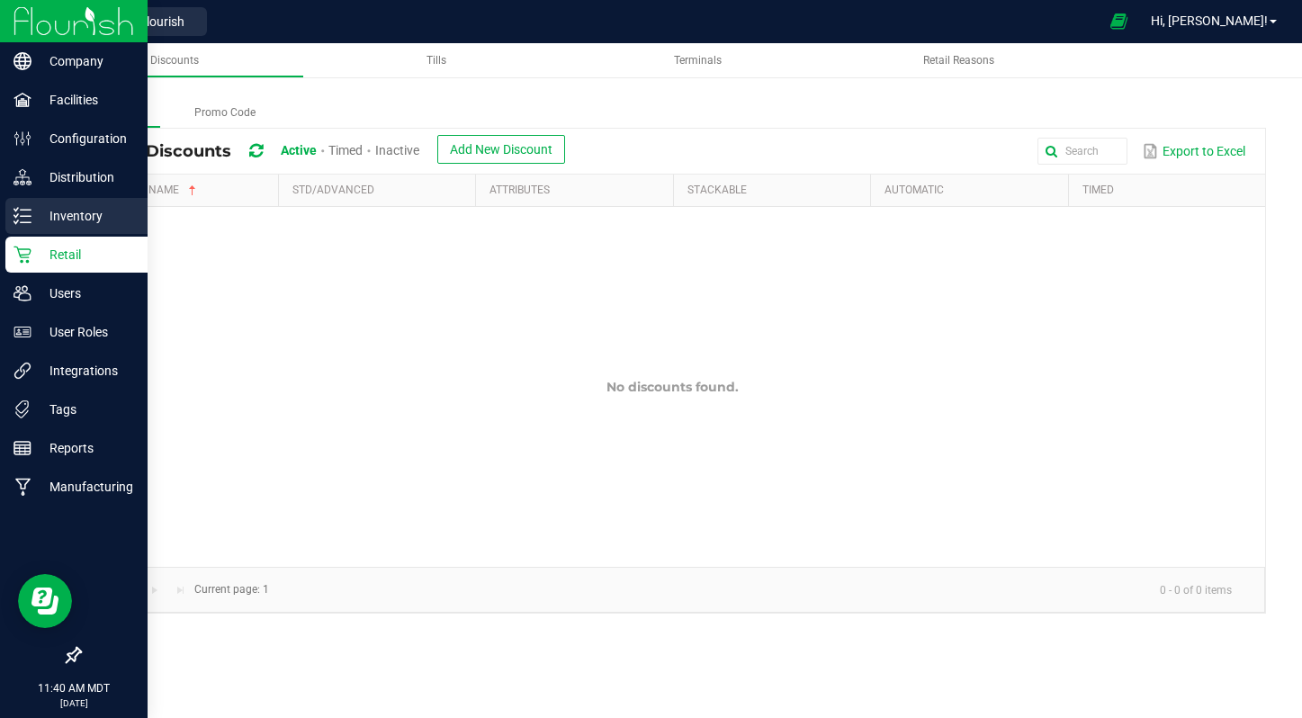
click at [68, 218] on p "Inventory" at bounding box center [85, 216] width 108 height 22
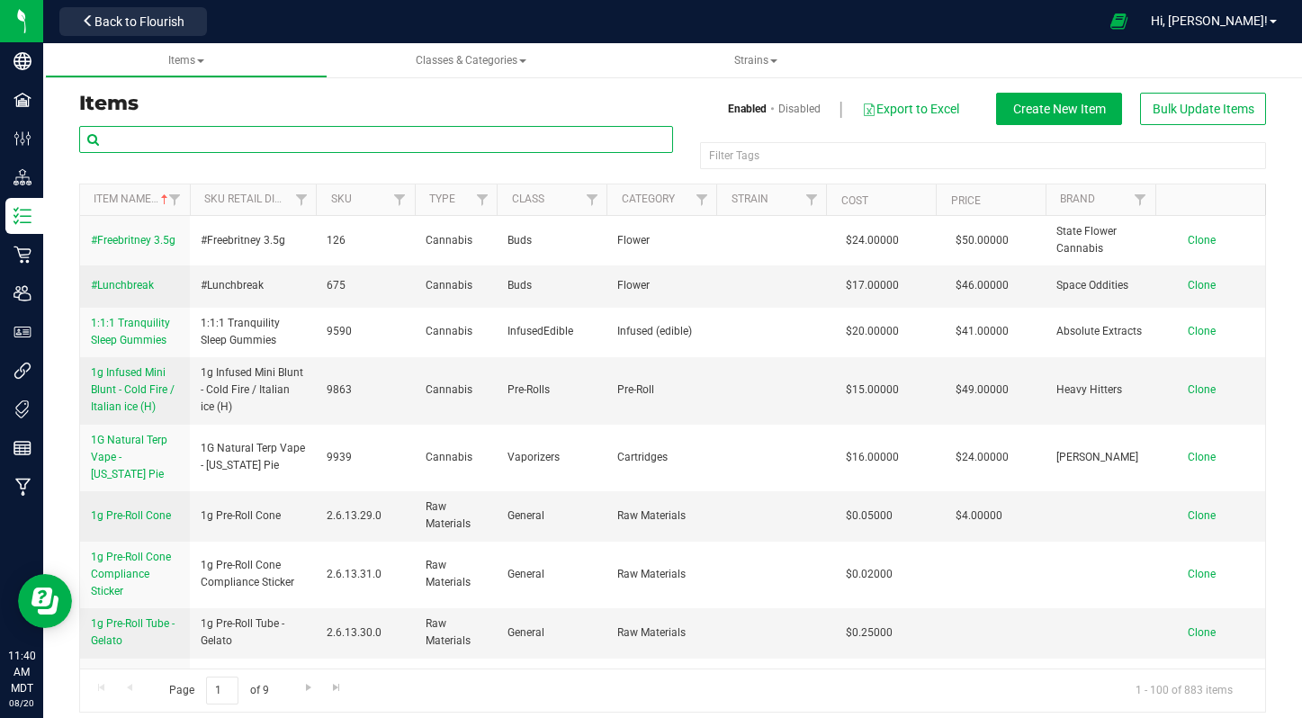
click at [307, 146] on input "text" at bounding box center [376, 139] width 594 height 27
paste input "FF-PR-AC-1G"
type input "FF-PR-AC-1G"
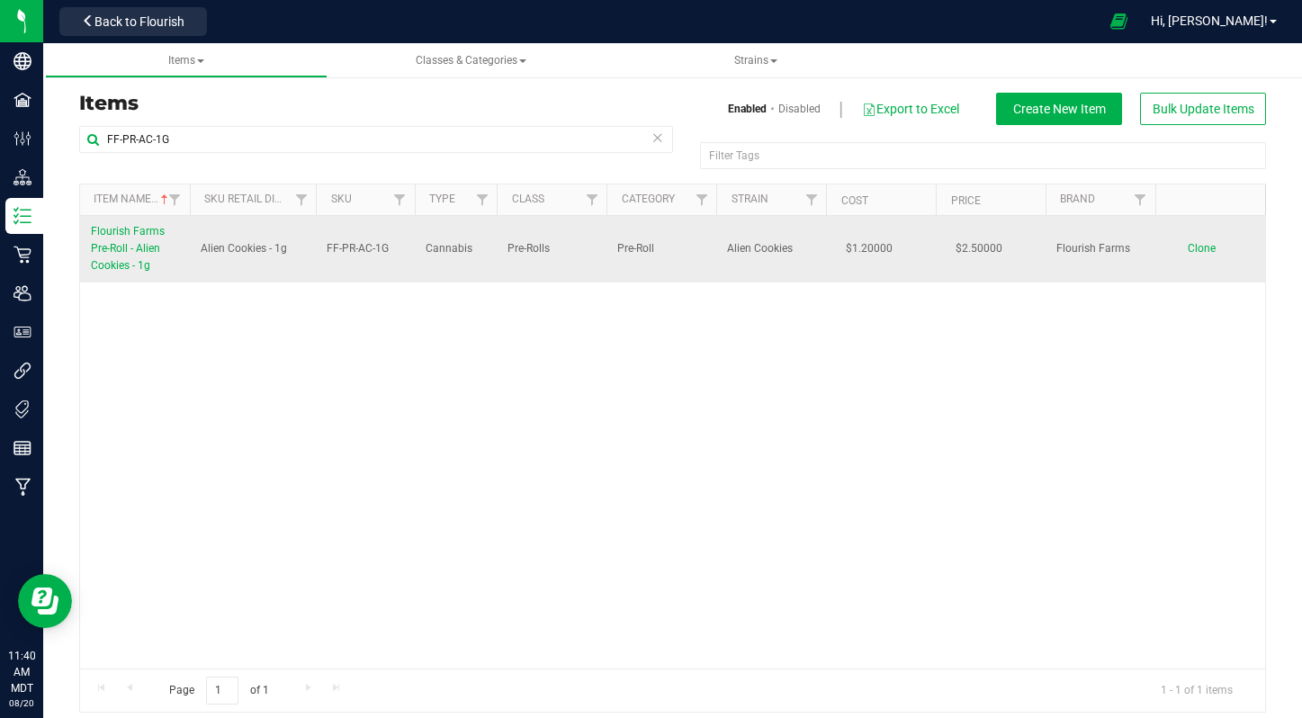
click at [103, 235] on span "Flourish Farms Pre-Roll - Alien Cookies - 1g" at bounding box center [128, 248] width 74 height 47
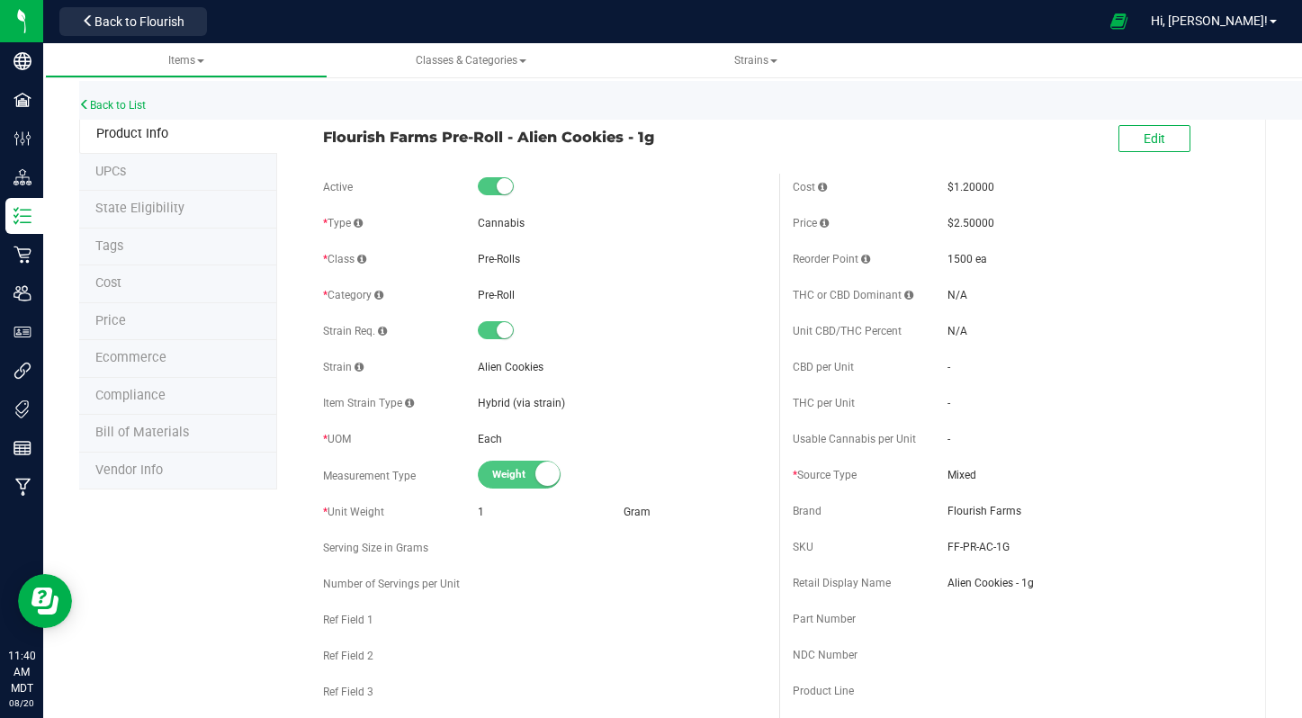
click at [154, 340] on li "Ecommerce" at bounding box center [178, 359] width 198 height 38
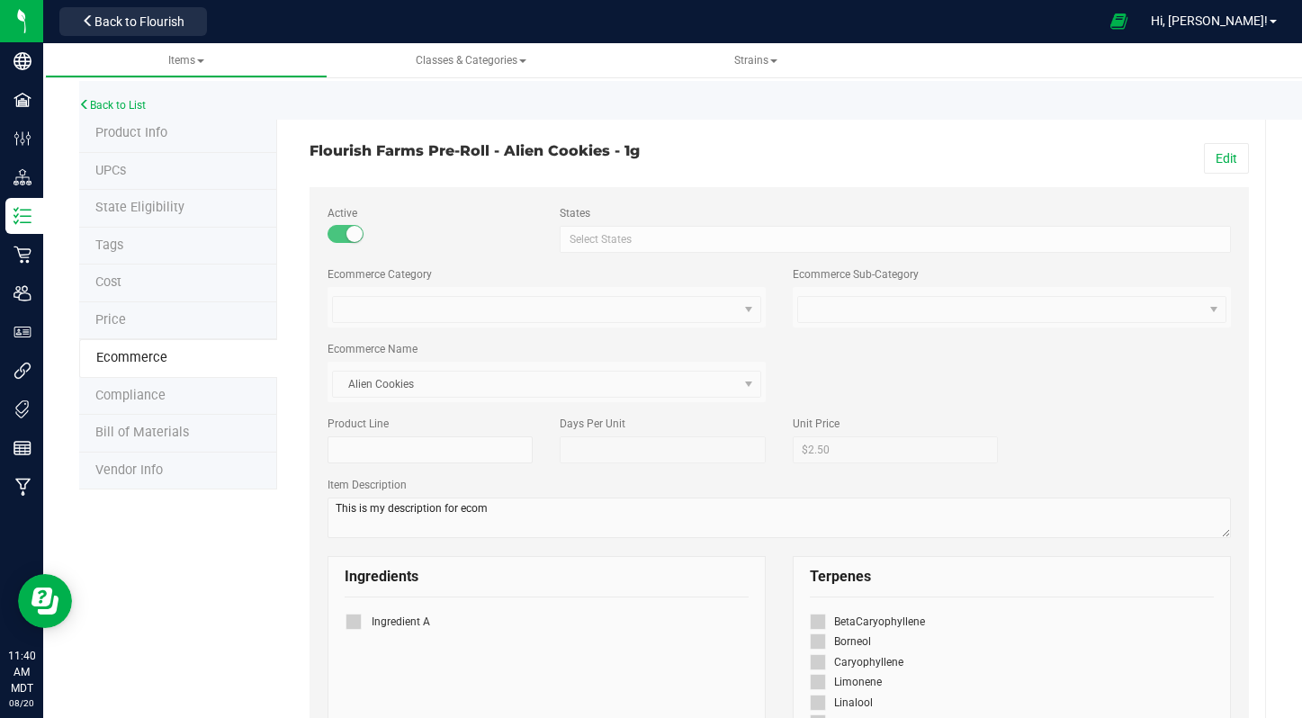
click at [352, 228] on small at bounding box center [354, 234] width 16 height 16
click at [1236, 156] on button "Edit" at bounding box center [1226, 158] width 45 height 31
click at [350, 231] on small at bounding box center [354, 234] width 16 height 16
click at [1225, 153] on span "Save" at bounding box center [1223, 158] width 27 height 14
click at [590, 146] on h3 "Flourish Farms Pre-Roll - Alien Cookies - 1g" at bounding box center [538, 151] width 456 height 16
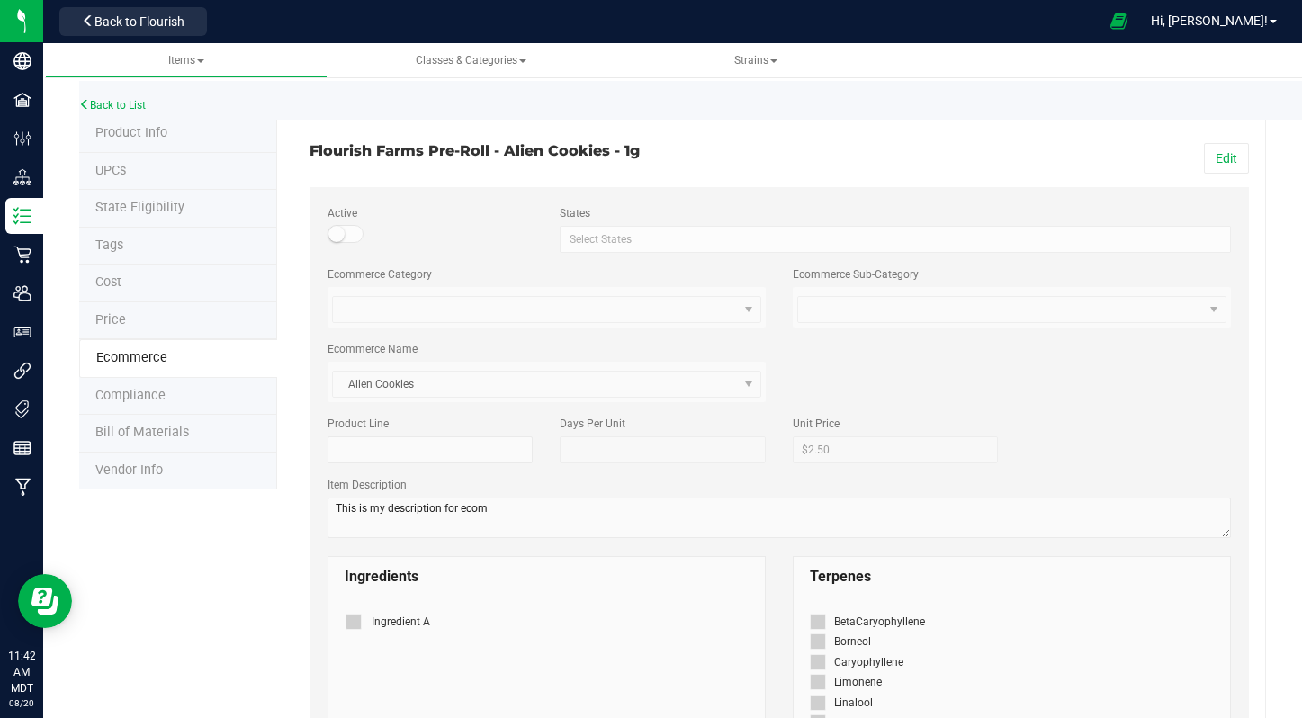
click at [87, 87] on div "Back to List" at bounding box center [730, 100] width 1302 height 39
click at [87, 108] on icon at bounding box center [84, 104] width 11 height 11
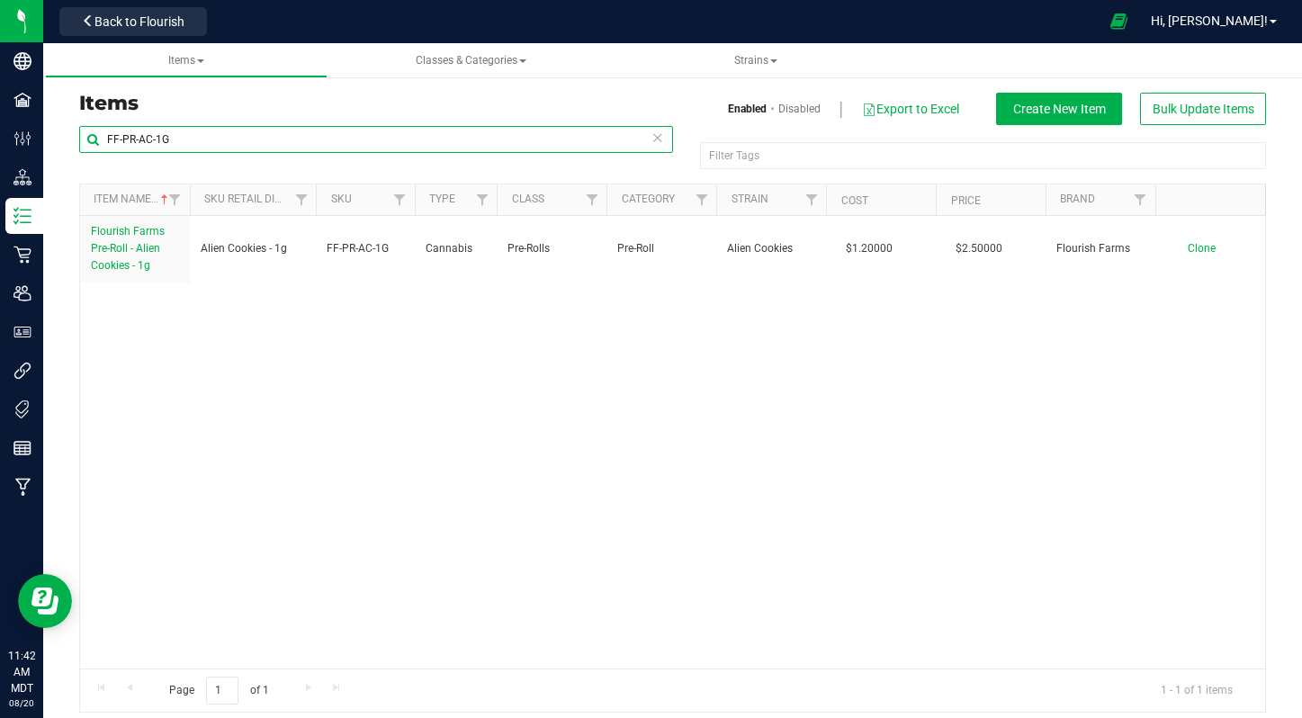
click at [423, 151] on input "FF-PR-AC-1G" at bounding box center [376, 139] width 594 height 27
click at [423, 150] on input "FF-PR-AC-1G" at bounding box center [376, 139] width 594 height 27
paste input "VAPE-C-1G"
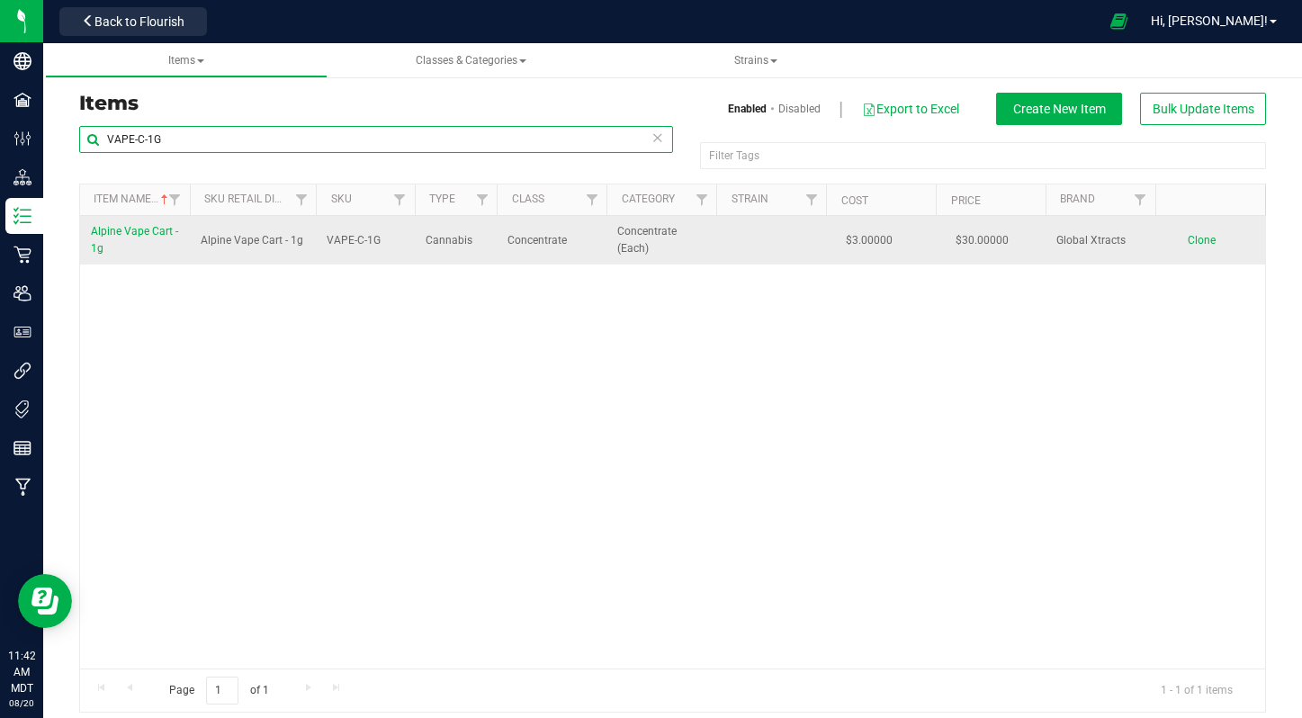
type input "VAPE-C-1G"
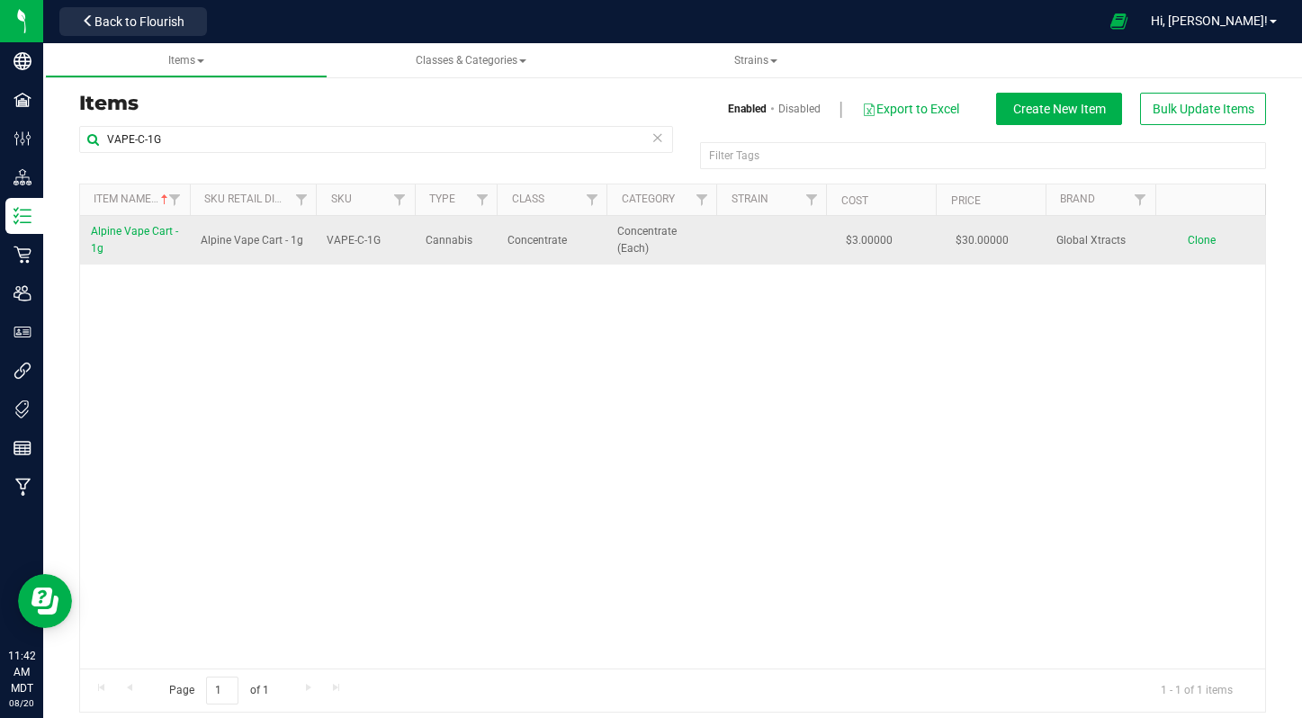
click at [105, 227] on span "Alpine Vape Cart - 1g" at bounding box center [134, 240] width 87 height 30
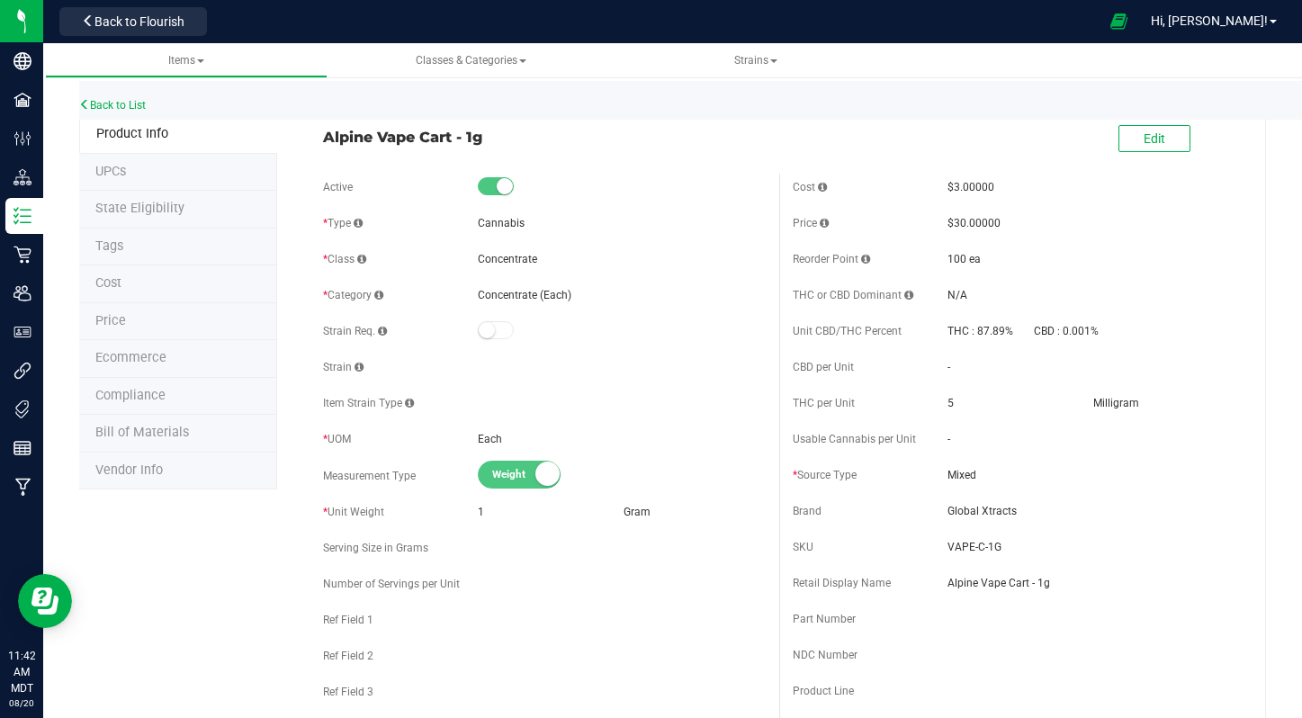
click at [124, 359] on span "Ecommerce" at bounding box center [130, 357] width 71 height 15
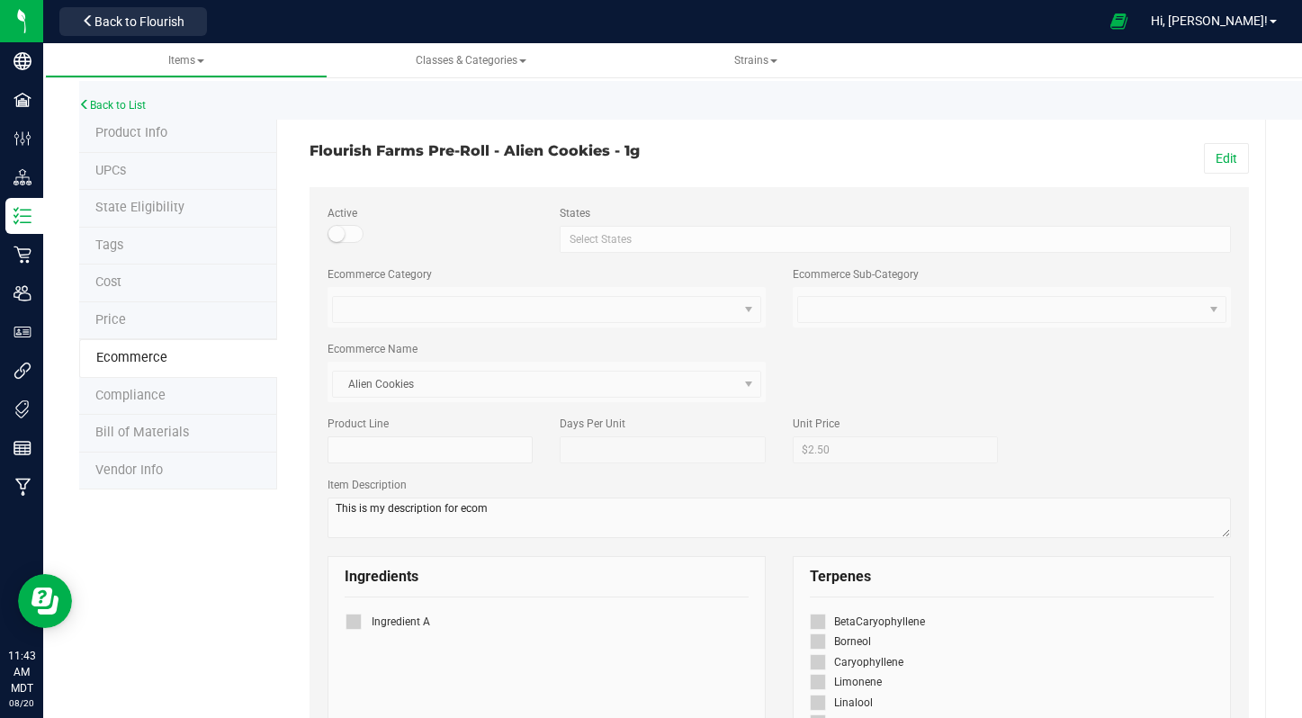
click at [552, 148] on h3 "Flourish Farms Pre-Roll - Alien Cookies - 1g" at bounding box center [538, 151] width 456 height 16
copy div "Flourish Farms Pre-Roll - Alien Cookies - 1g Edit"
click at [144, 361] on span "Ecommerce" at bounding box center [131, 357] width 71 height 15
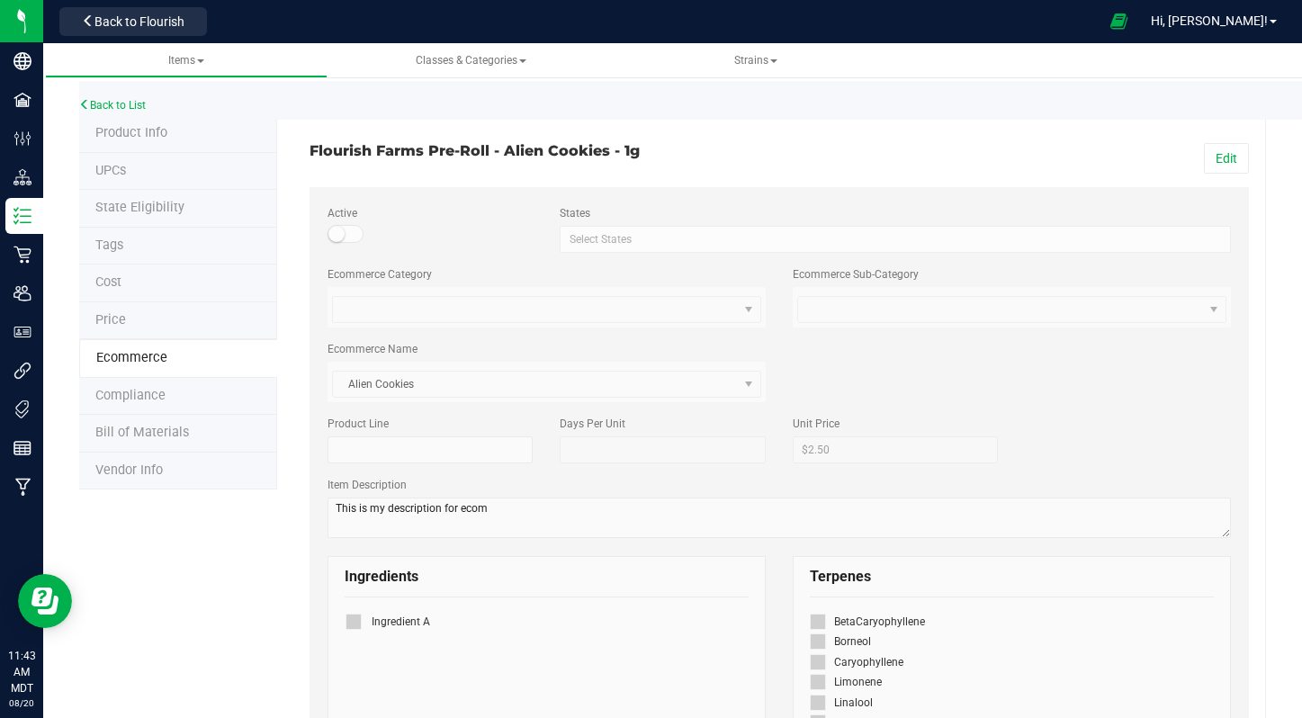
click at [144, 361] on span "Ecommerce" at bounding box center [131, 357] width 71 height 15
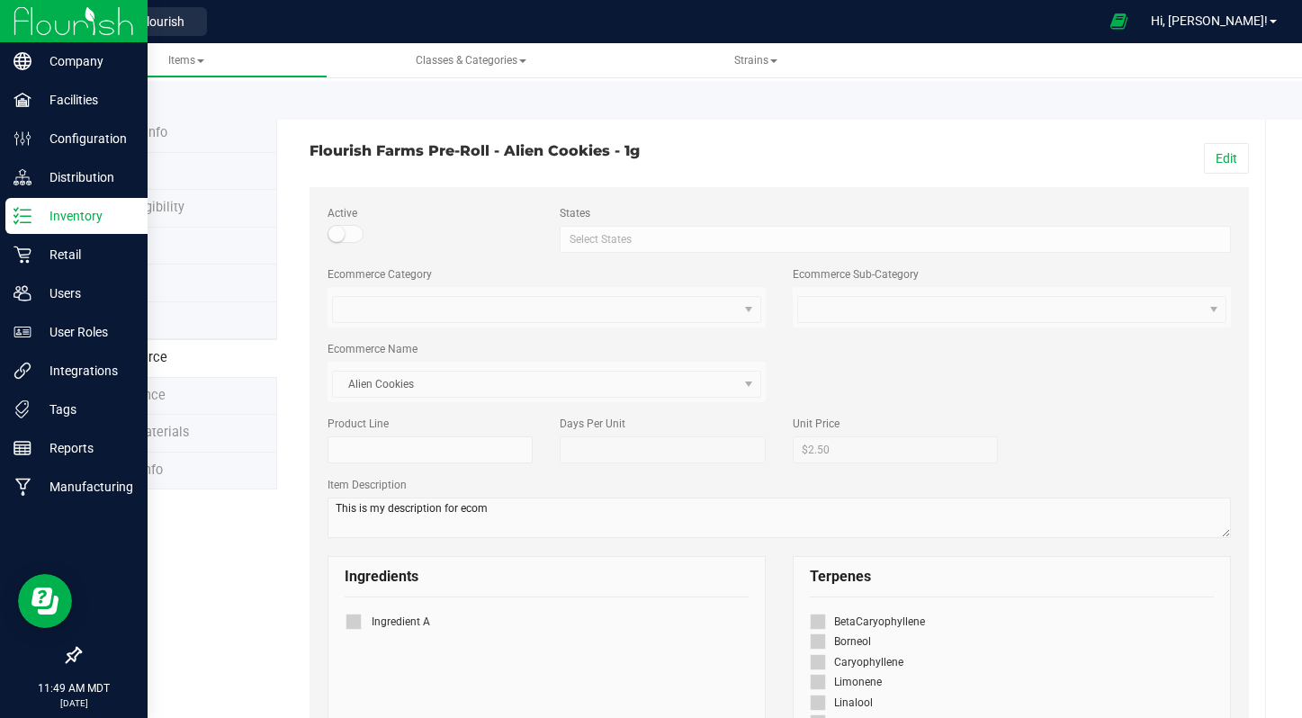
click at [107, 223] on p "Inventory" at bounding box center [85, 216] width 108 height 22
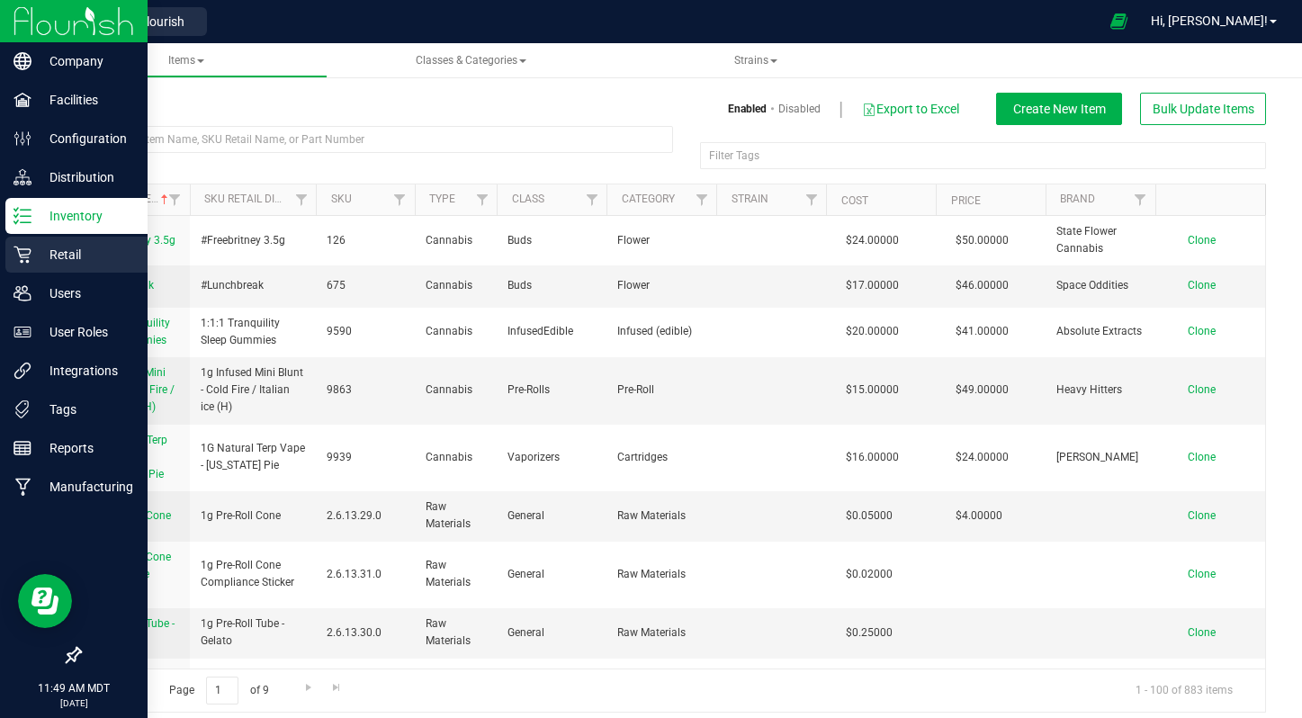
click at [42, 265] on p "Retail" at bounding box center [85, 255] width 108 height 22
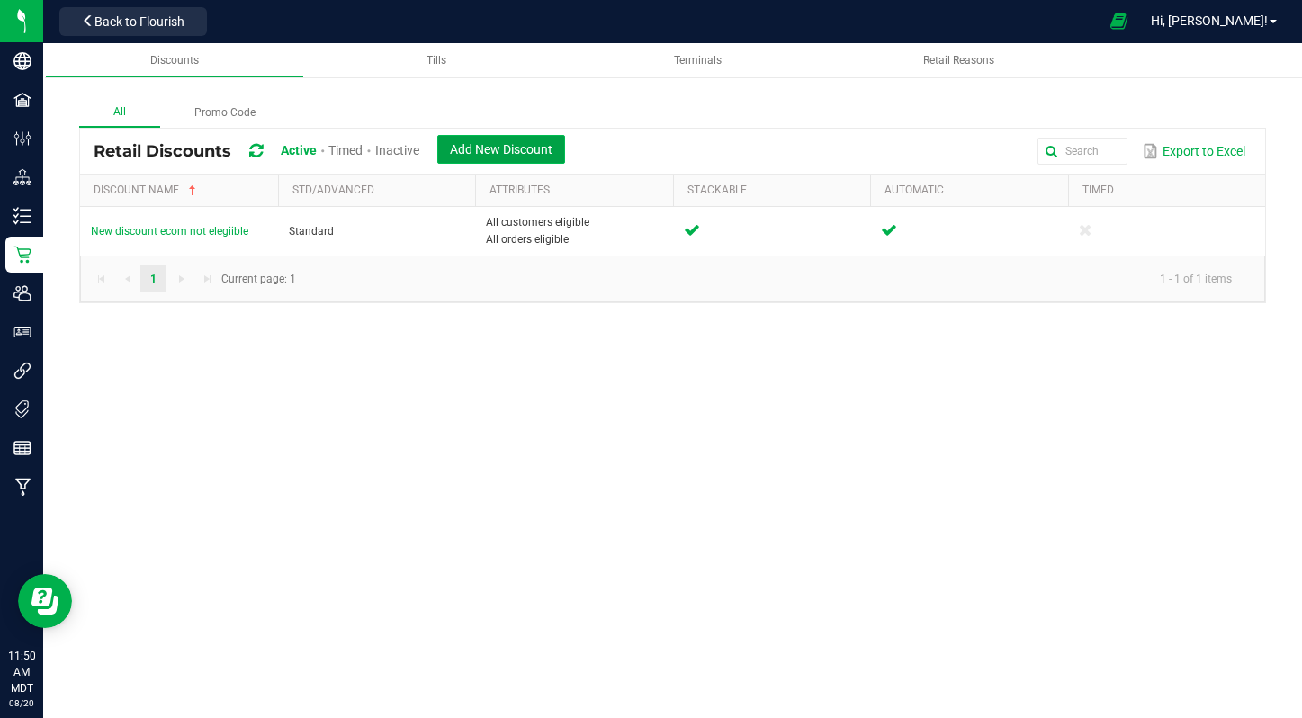
click at [488, 150] on span "Add New Discount" at bounding box center [501, 149] width 103 height 14
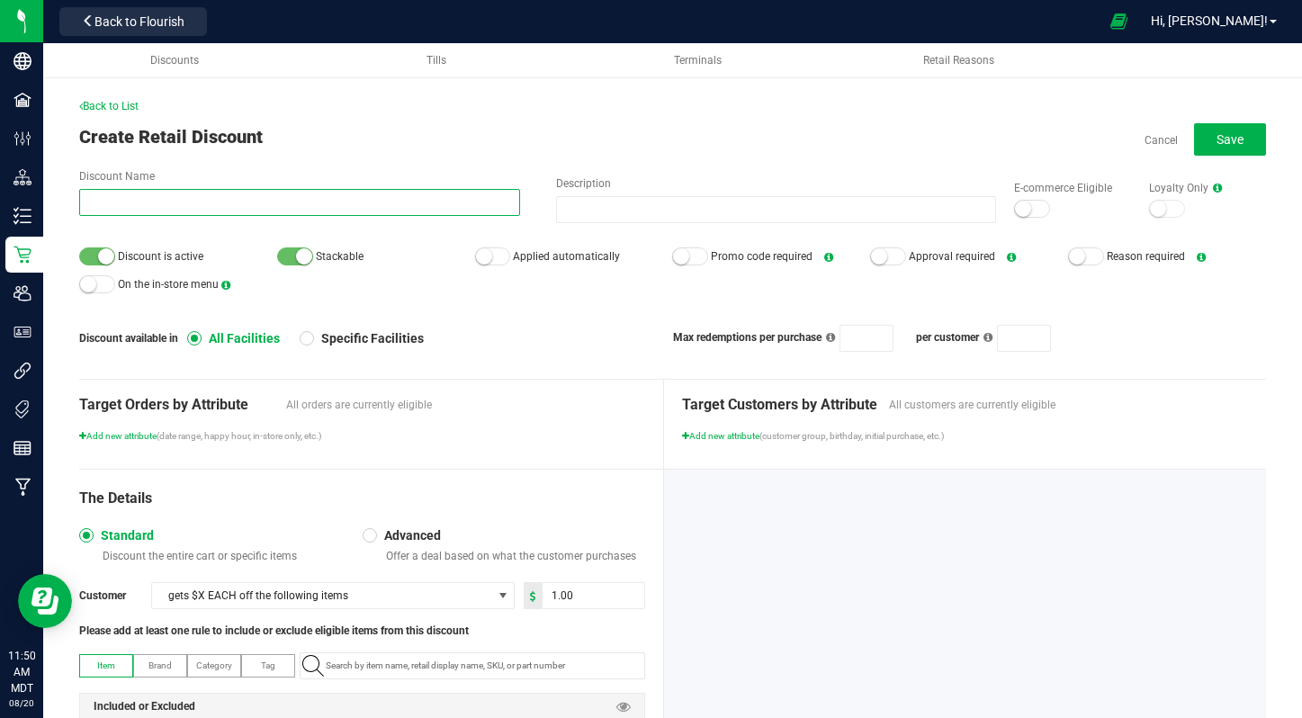
click at [178, 205] on input "Discount Name" at bounding box center [299, 202] width 441 height 27
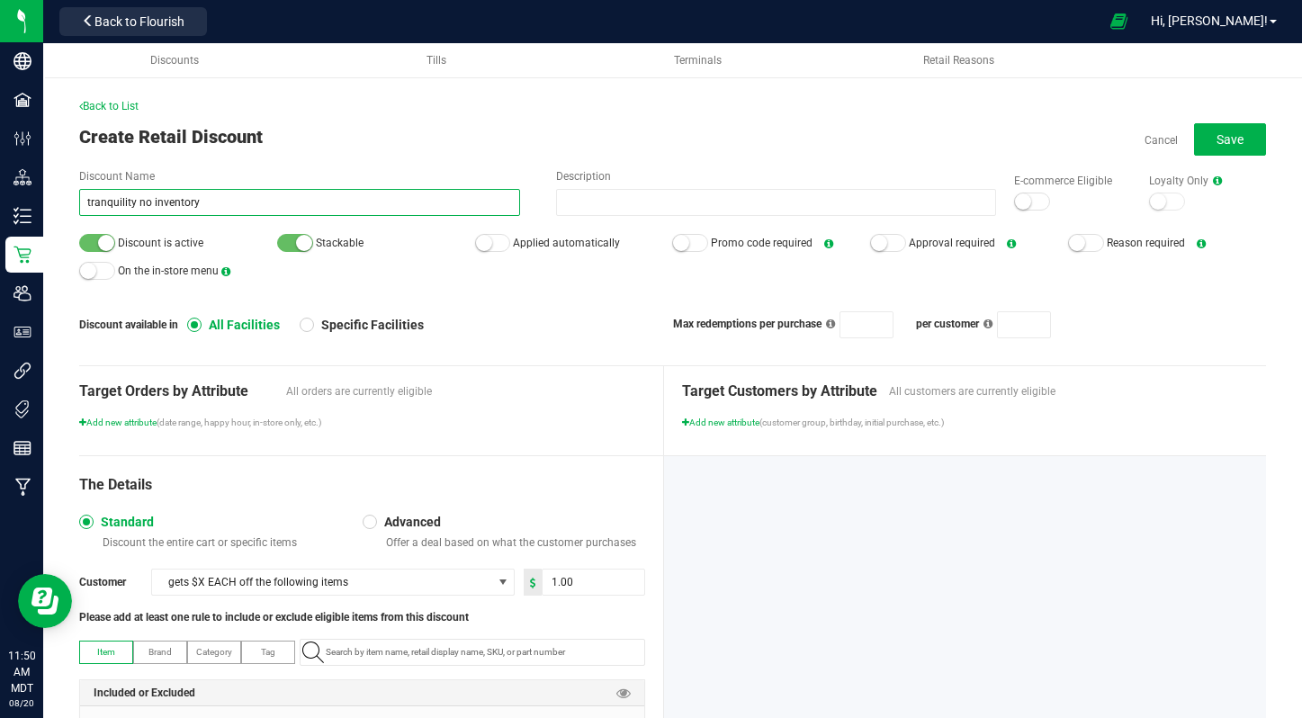
type input "tranquility no inventory"
click at [1027, 192] on div "E-commerce Eligible" at bounding box center [1063, 192] width 135 height 39
click at [1027, 204] on small at bounding box center [1023, 201] width 16 height 16
click at [490, 236] on div at bounding box center [493, 243] width 36 height 18
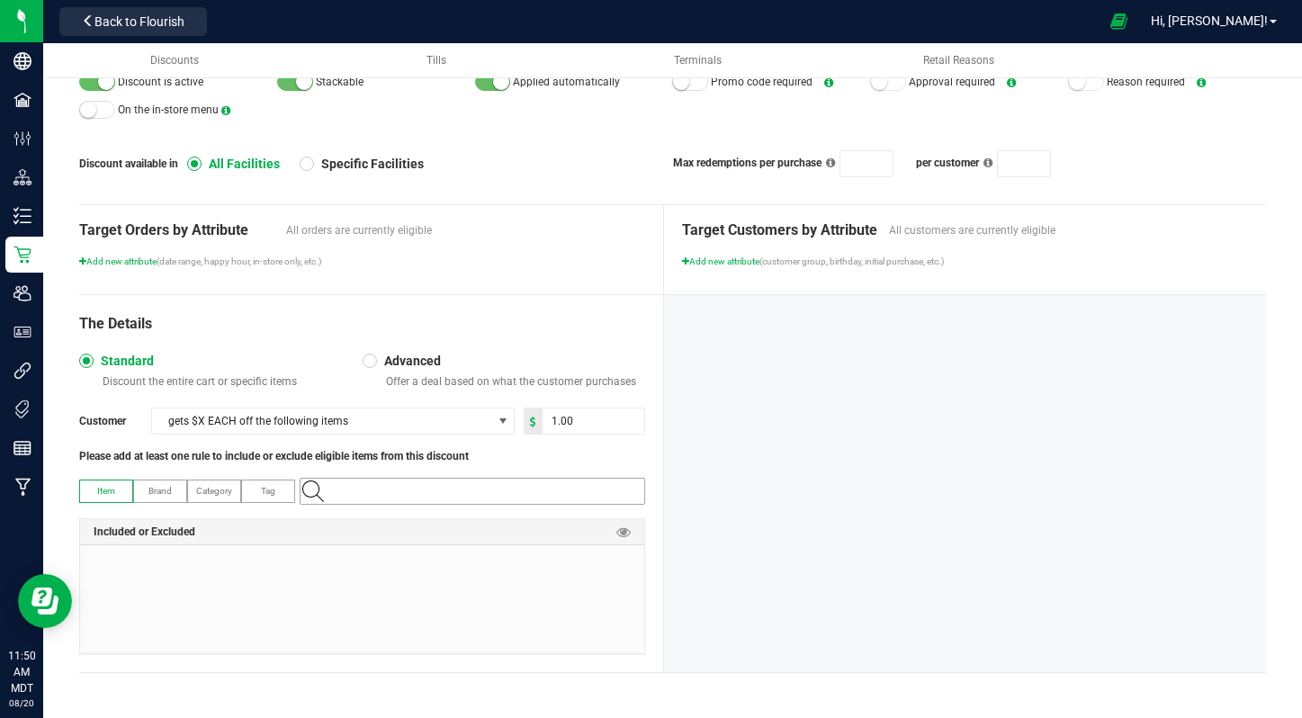
click at [368, 492] on input "NO DATA FOUND" at bounding box center [482, 491] width 326 height 25
type input "tranquility"
click at [526, 523] on Gummies "1:1:1 Tranquility Sleep Gummies" at bounding box center [473, 521] width 344 height 27
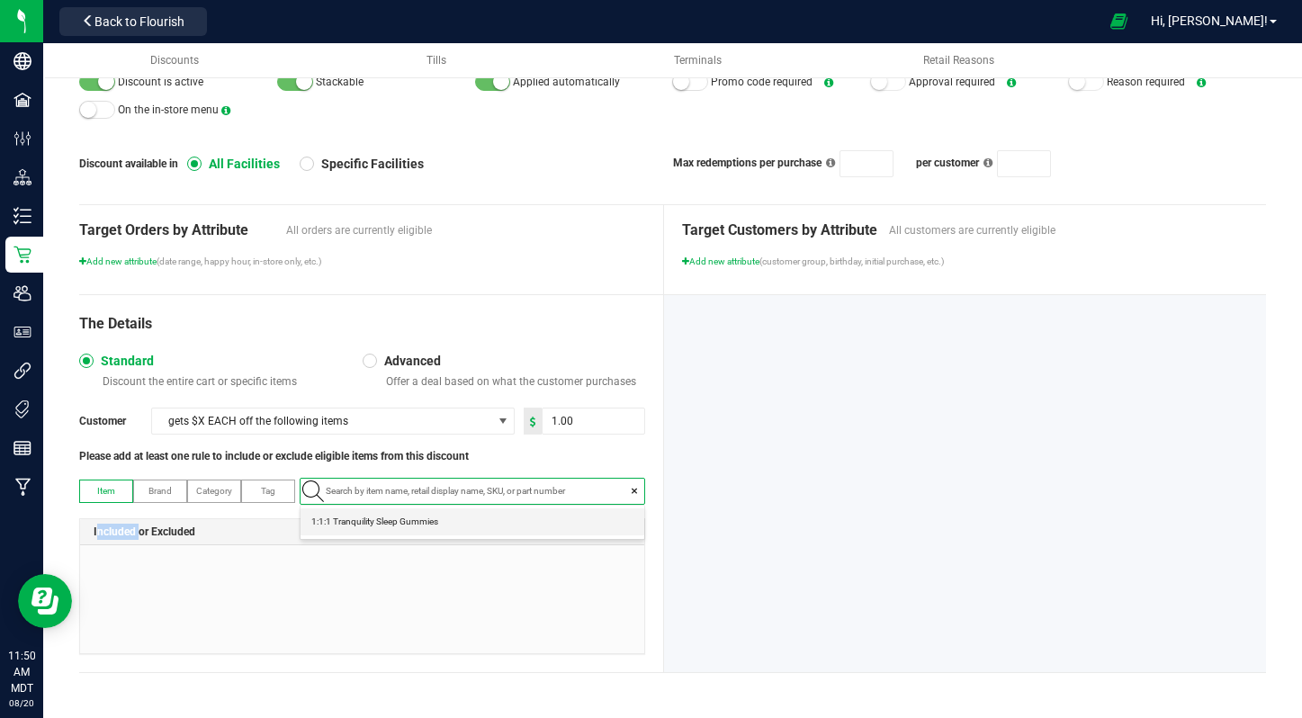
click at [526, 523] on div "Included or Excluded" at bounding box center [362, 532] width 564 height 26
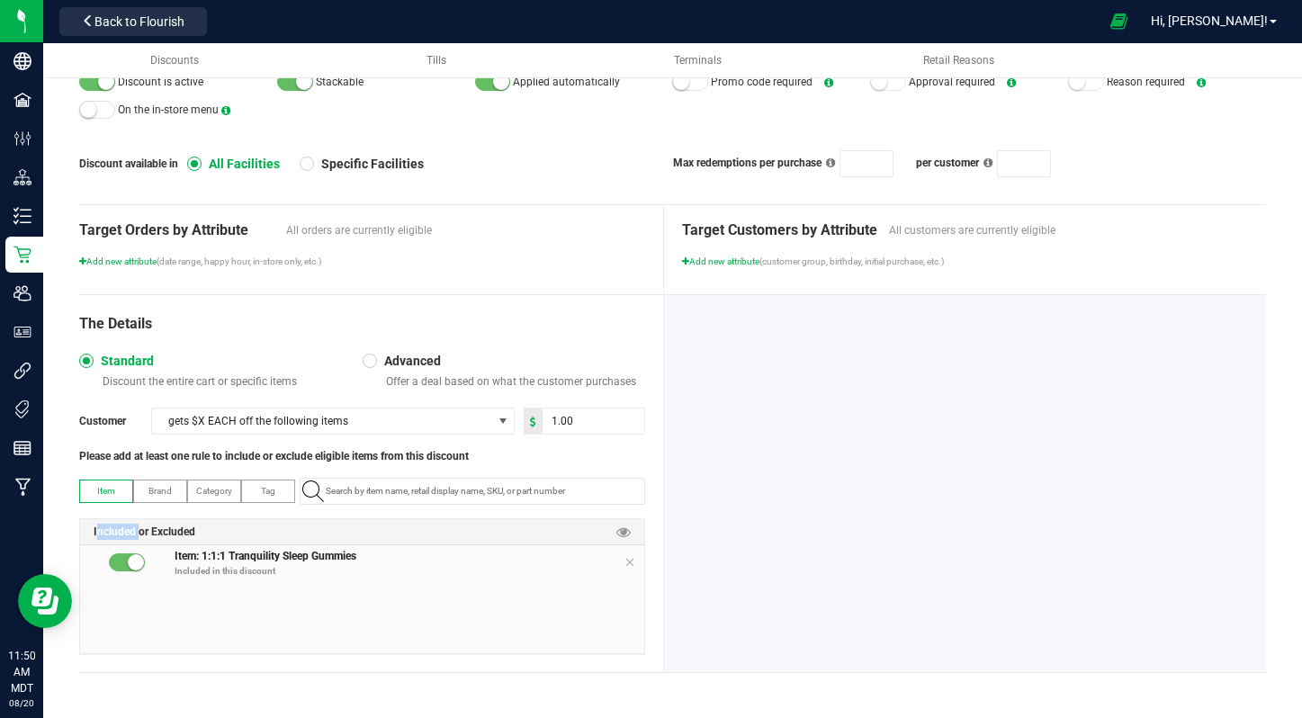
scroll to position [0, 0]
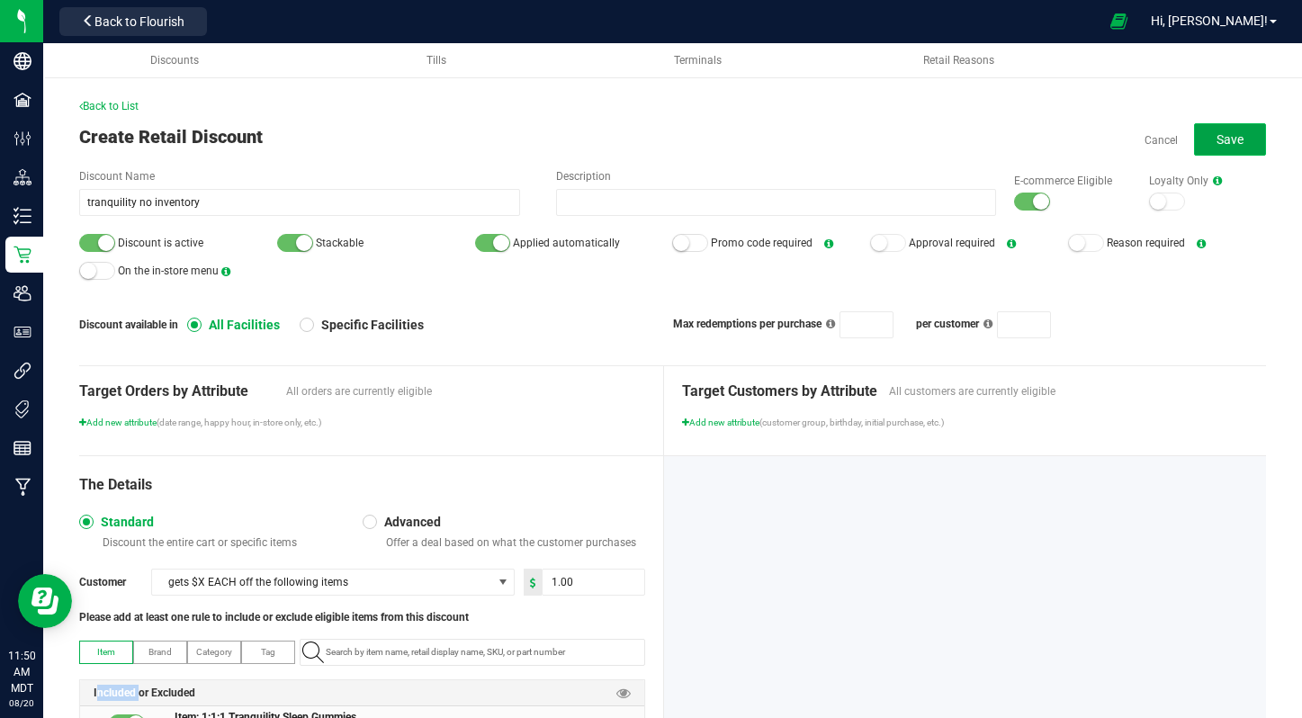
click at [1244, 138] on button "Save" at bounding box center [1230, 139] width 72 height 32
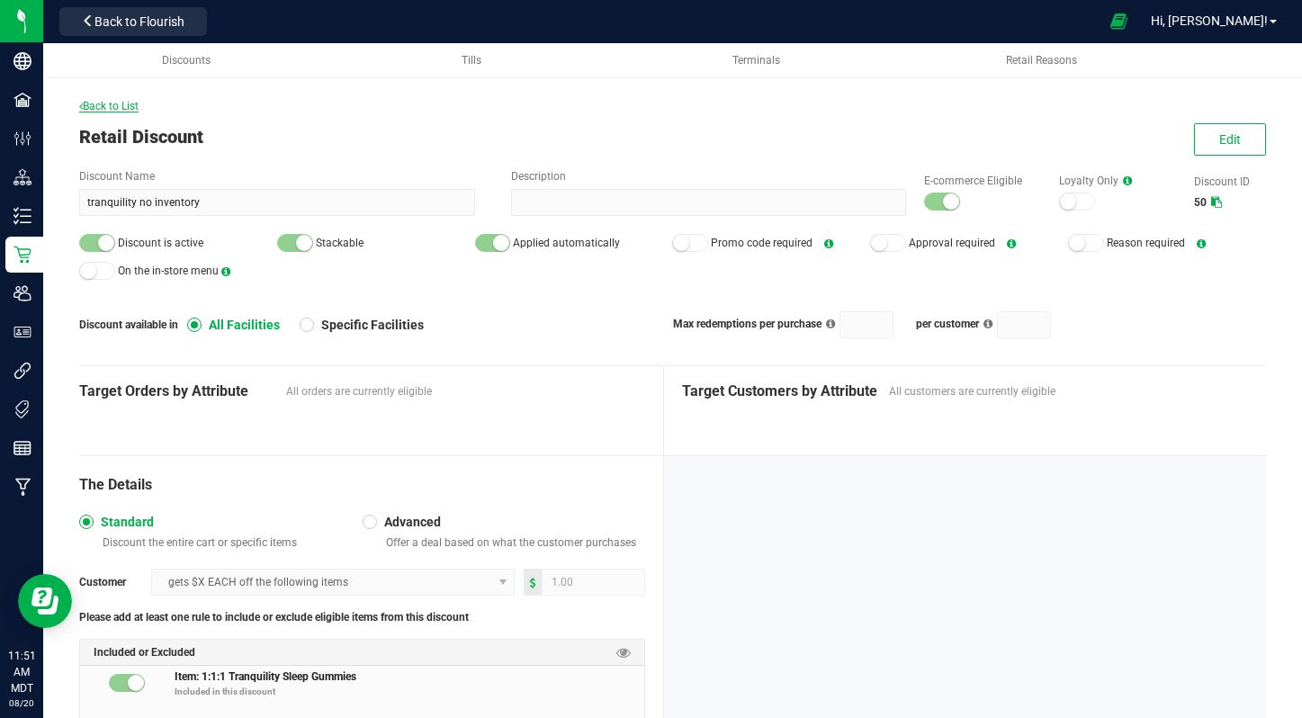
click at [88, 106] on span "Back to List" at bounding box center [108, 106] width 59 height 13
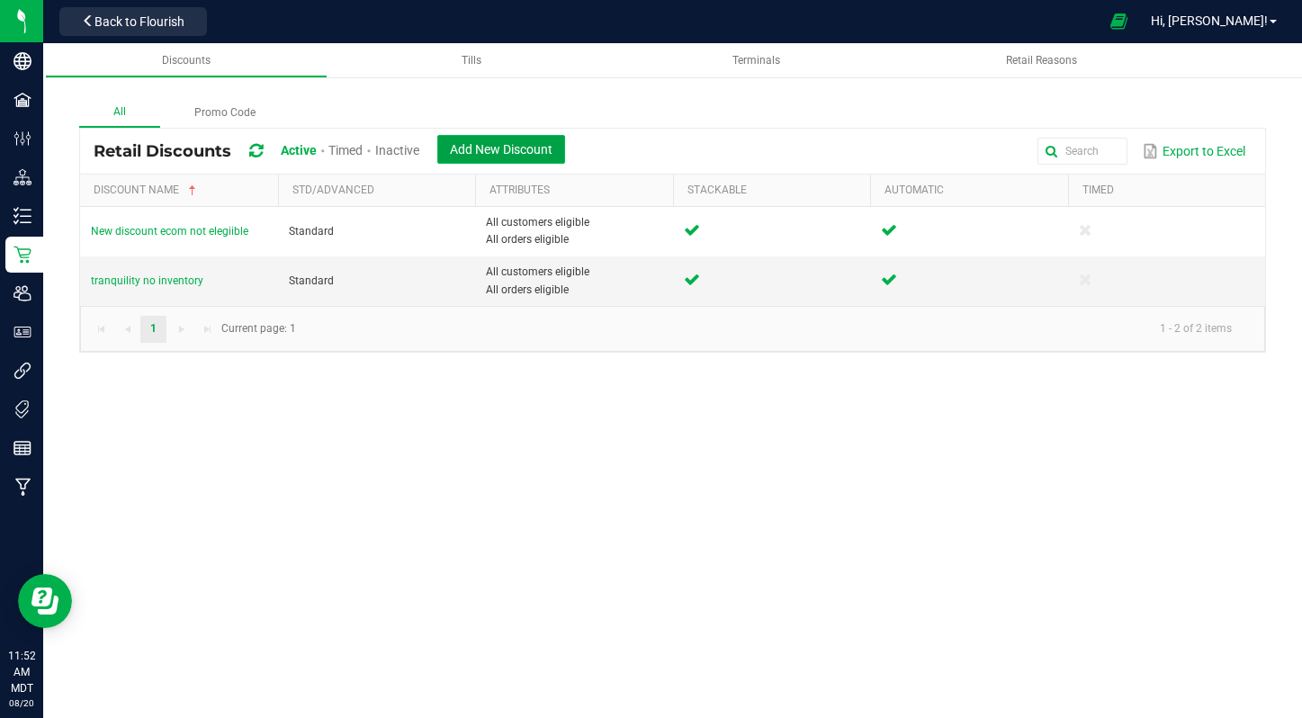
click at [528, 148] on span "Add New Discount" at bounding box center [501, 149] width 103 height 14
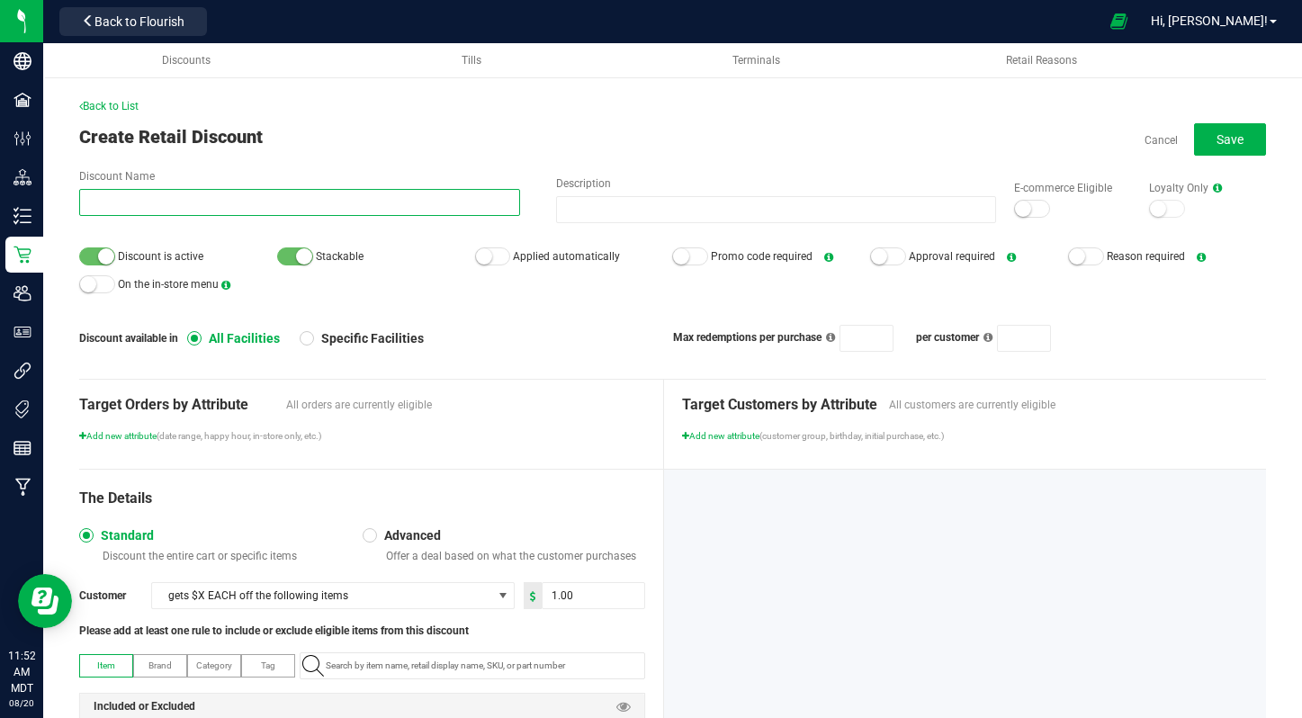
click at [160, 208] on input "Discount Name" at bounding box center [299, 202] width 441 height 27
type input "N"
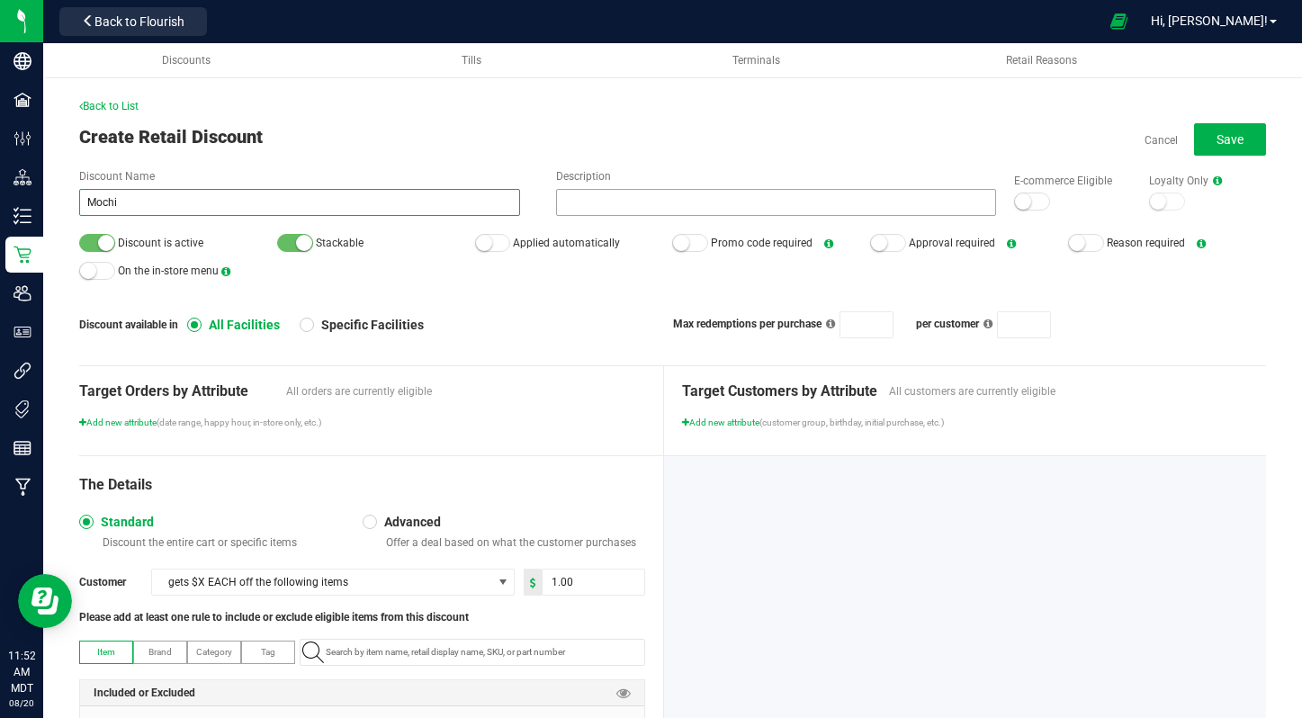
type input "Mochi"
click at [751, 202] on input "Description" at bounding box center [776, 202] width 441 height 27
type input "hller"
click at [1042, 210] on div at bounding box center [1032, 202] width 36 height 18
click at [491, 247] on div at bounding box center [493, 243] width 36 height 18
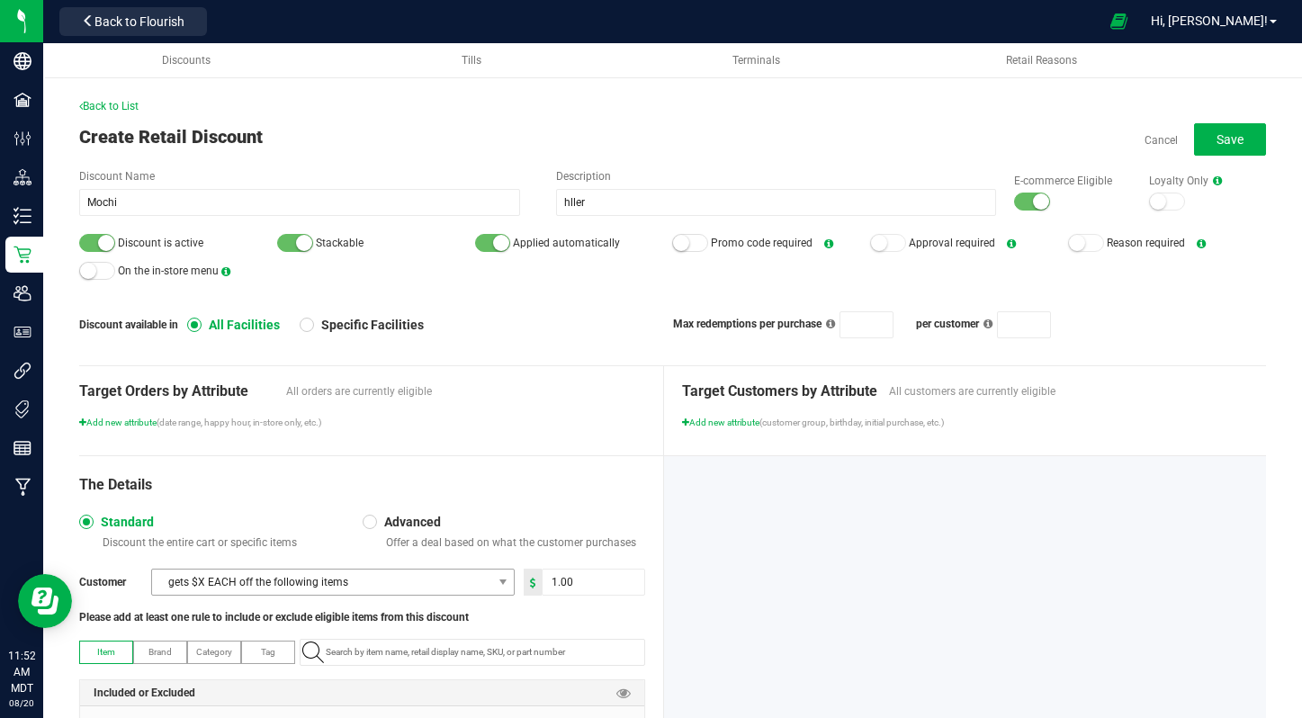
scroll to position [161, 0]
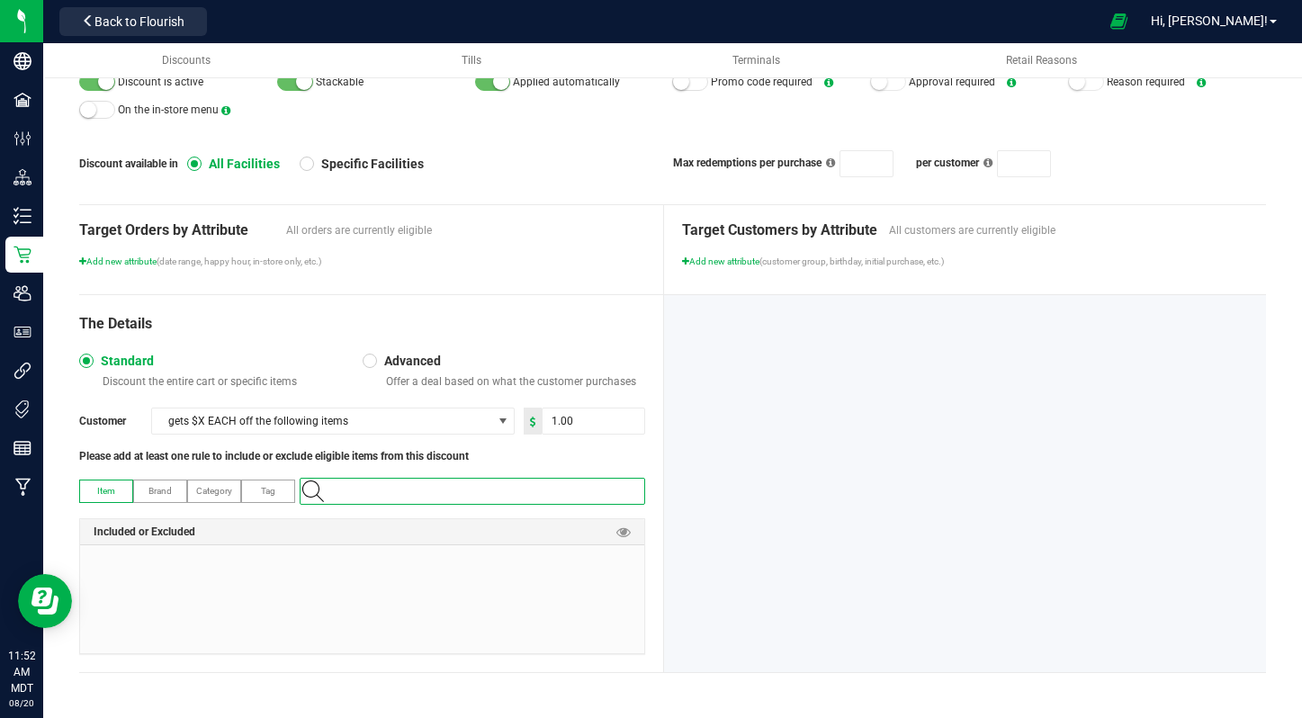
click at [426, 484] on input "NO DATA FOUND" at bounding box center [482, 491] width 326 height 25
paste input "9956"
type input "9956"
click at [439, 521] on Mochi "3.5 Gram Jar - Mochi" at bounding box center [473, 521] width 344 height 27
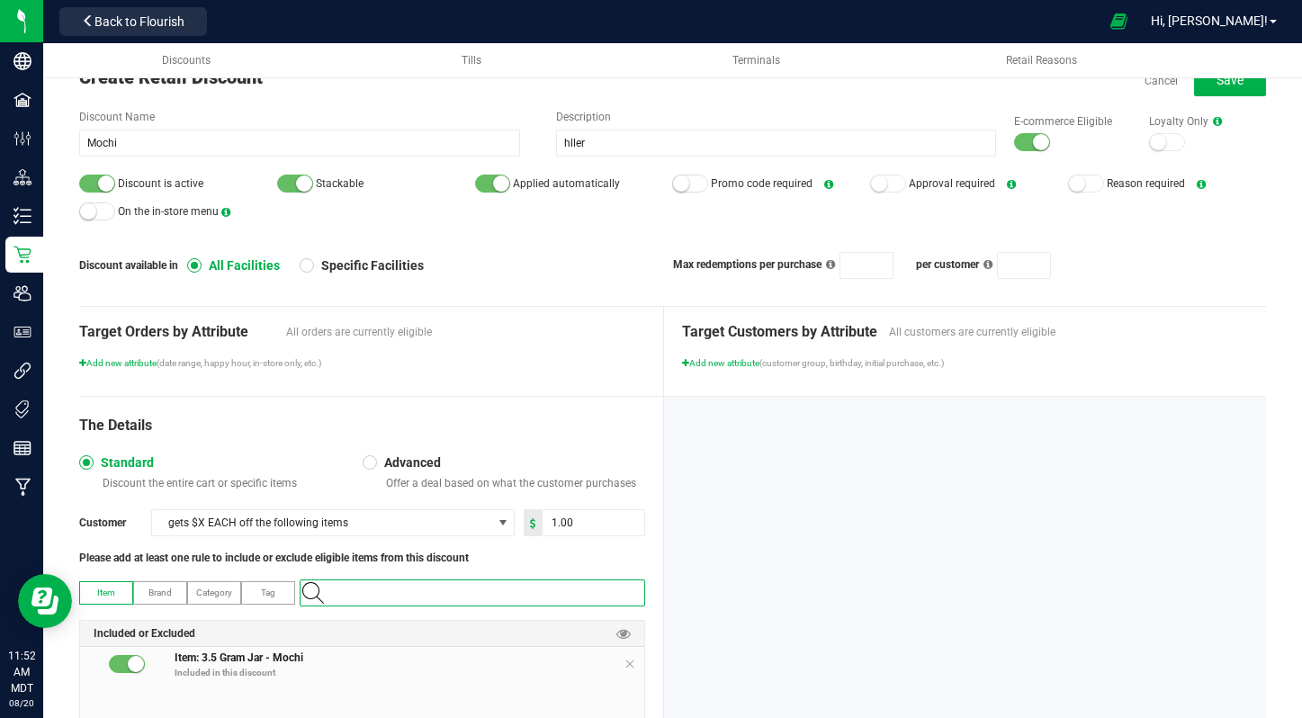
scroll to position [0, 0]
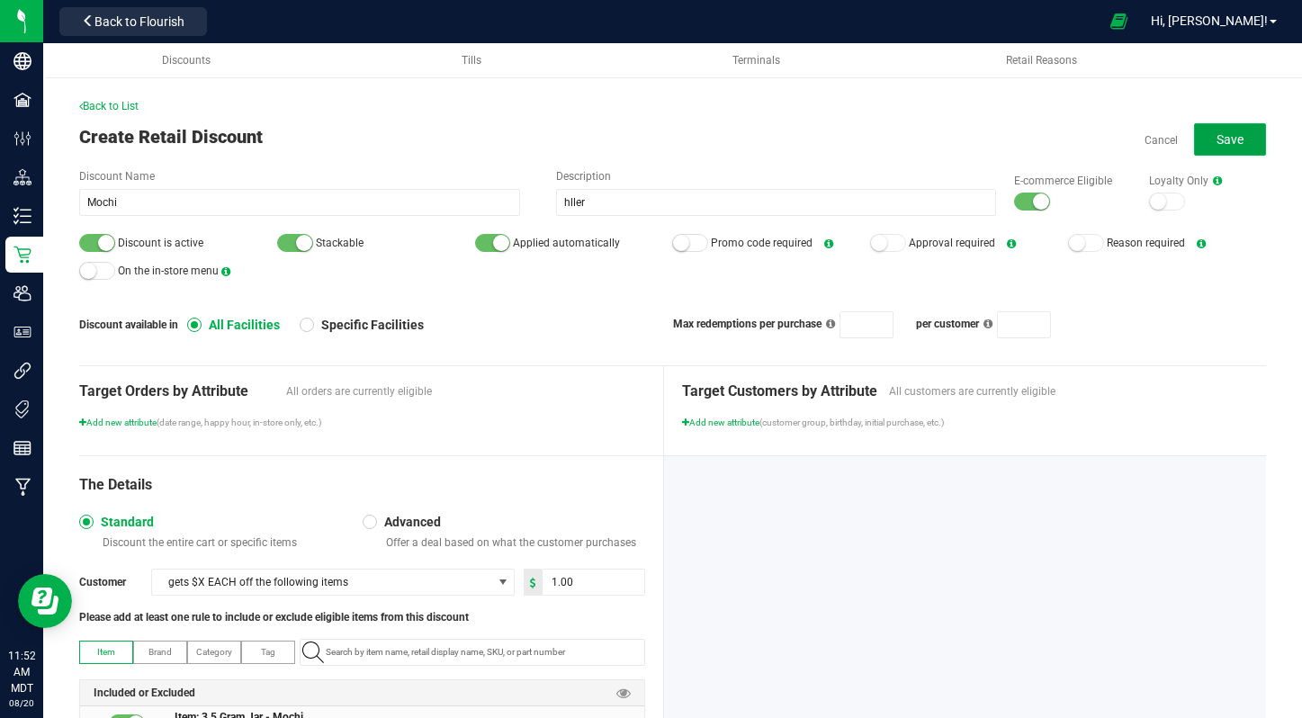
click at [1225, 145] on span "Save" at bounding box center [1230, 139] width 27 height 14
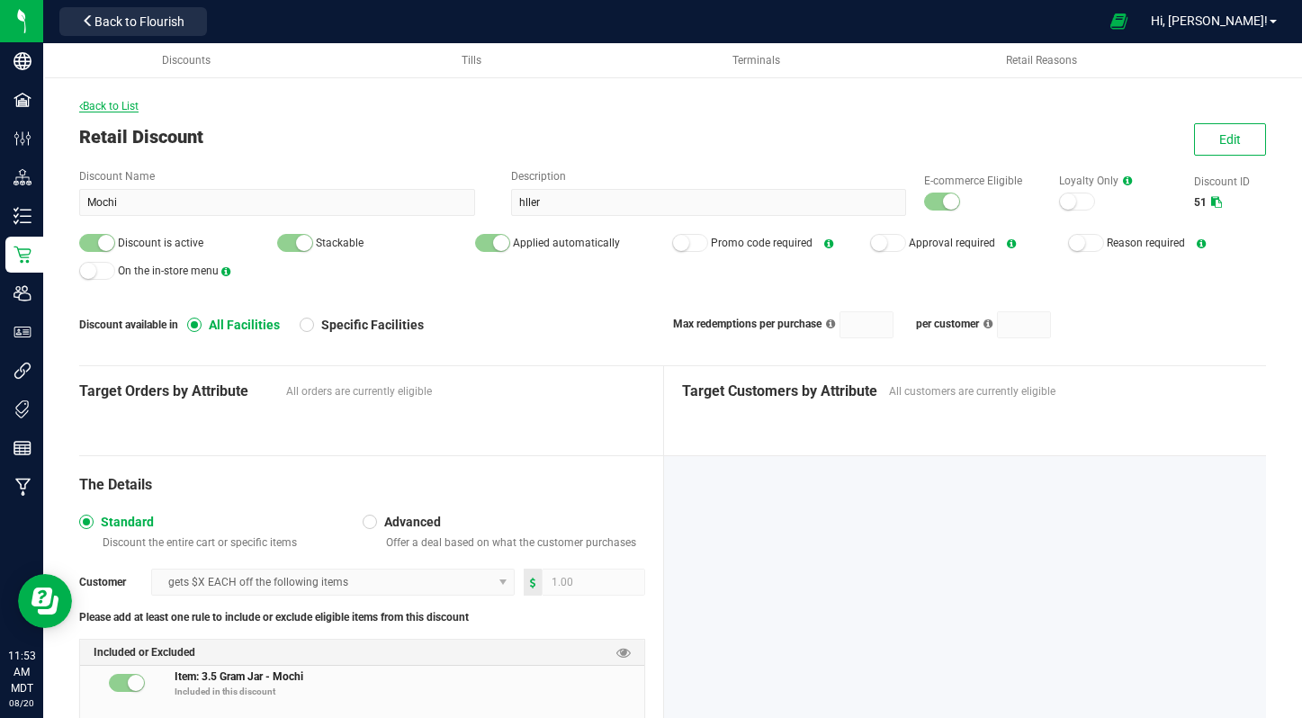
click at [80, 103] on icon at bounding box center [81, 106] width 4 height 11
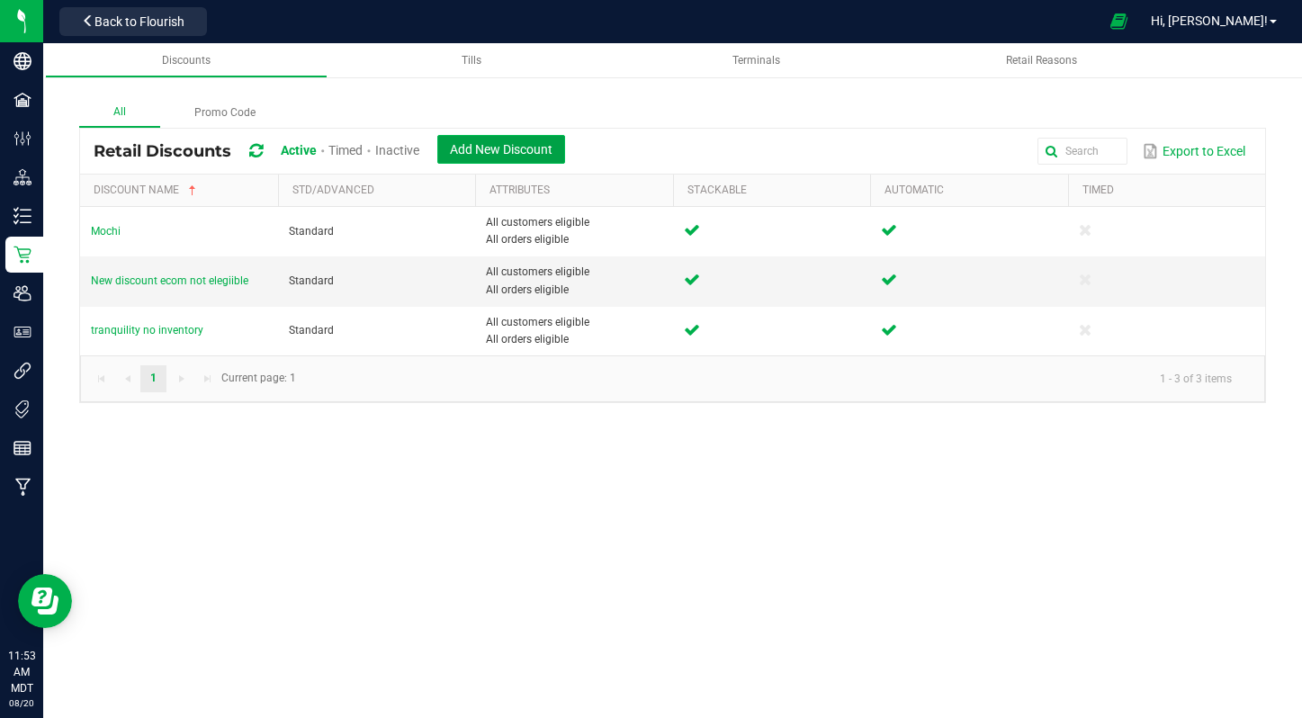
click at [513, 144] on span "Add New Discount" at bounding box center [501, 149] width 103 height 14
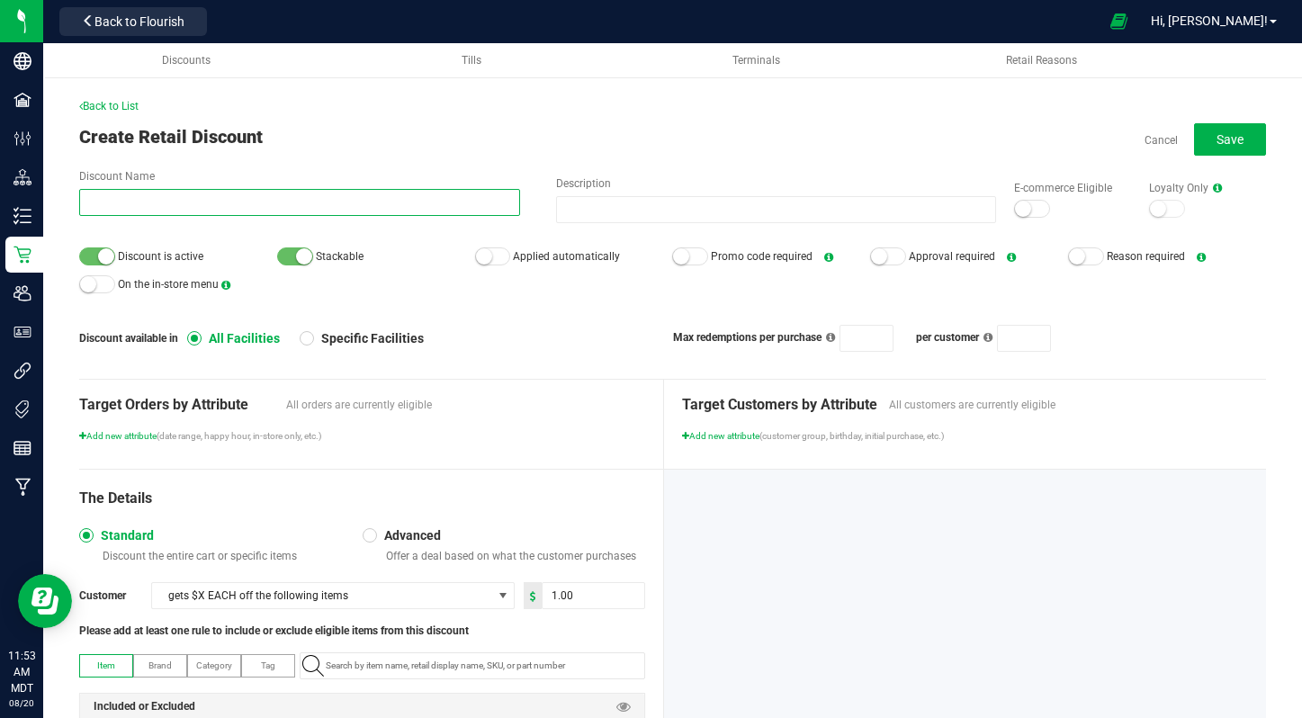
click at [391, 199] on input "Discount Name" at bounding box center [299, 202] width 441 height 27
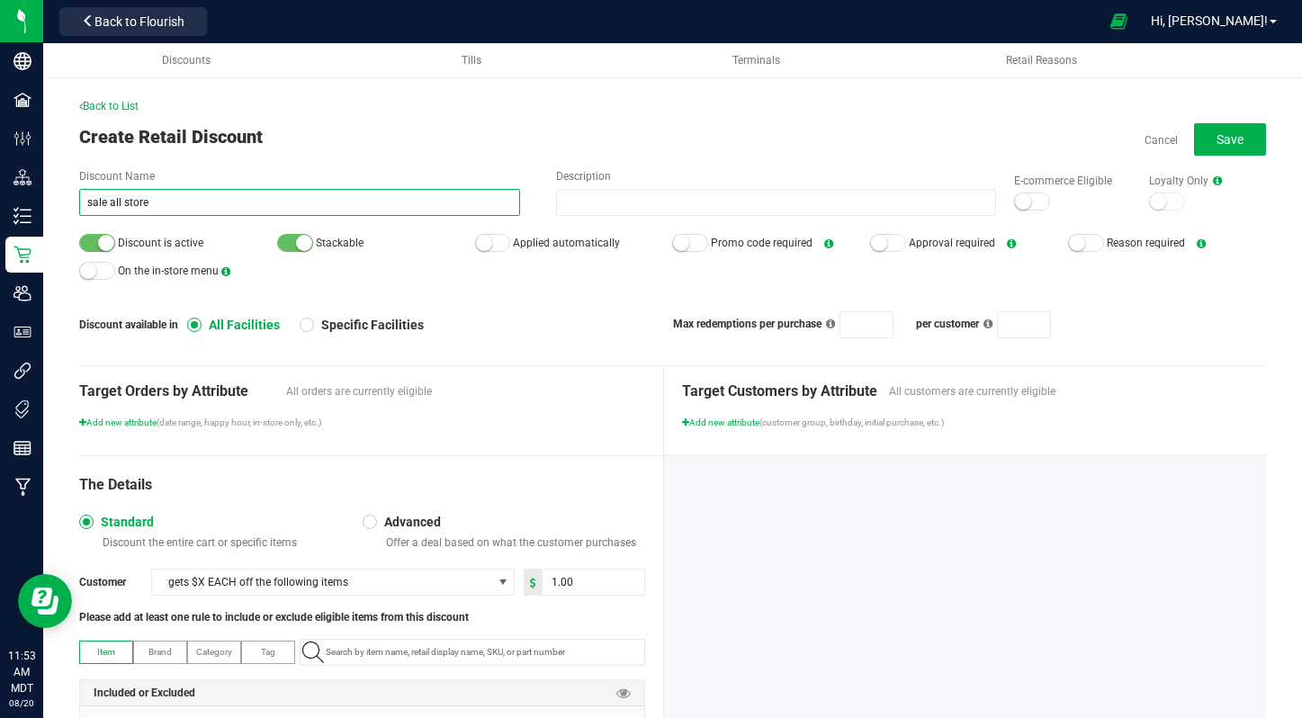
type input "sale all store"
click at [1023, 196] on small at bounding box center [1023, 201] width 16 height 16
click at [508, 246] on form-toggle at bounding box center [493, 243] width 36 height 13
click at [490, 241] on small at bounding box center [484, 243] width 16 height 16
click at [1270, 126] on div "Back to List Create Retail Discount Cancel Save Discount Name sale all store De…" at bounding box center [672, 461] width 1259 height 835
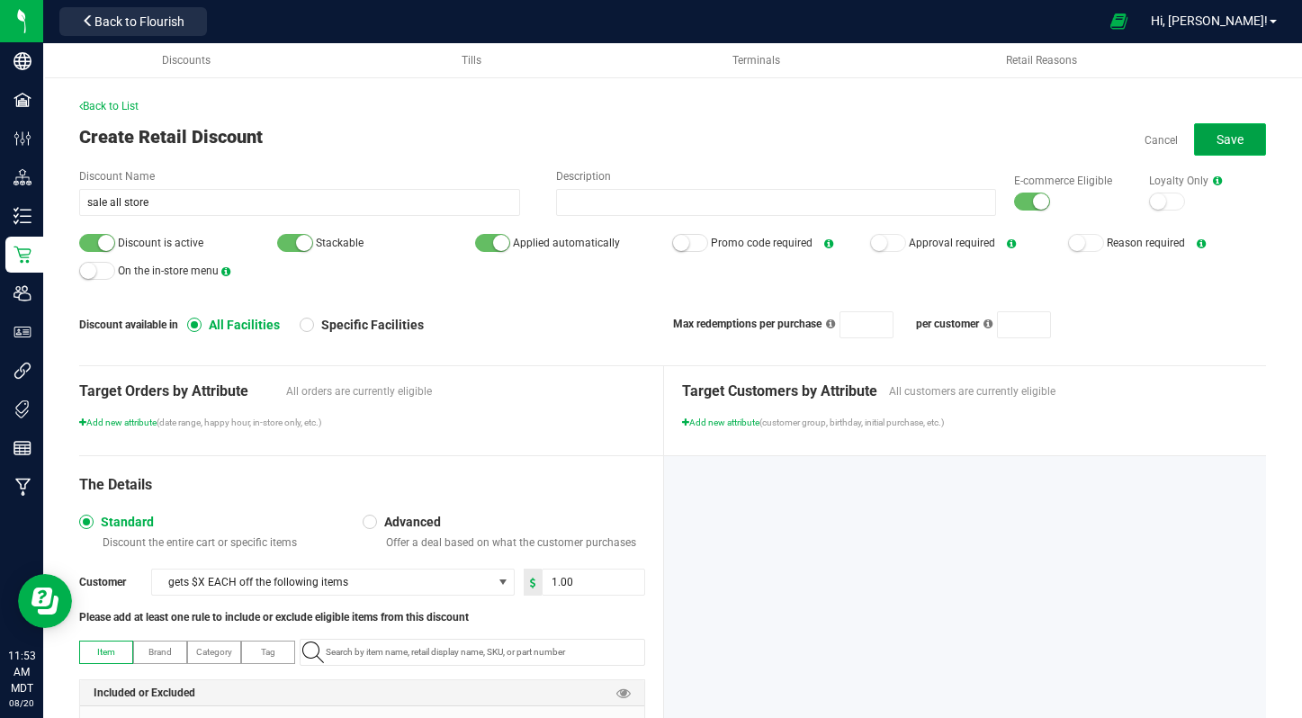
click at [1245, 131] on button "Save" at bounding box center [1230, 139] width 72 height 32
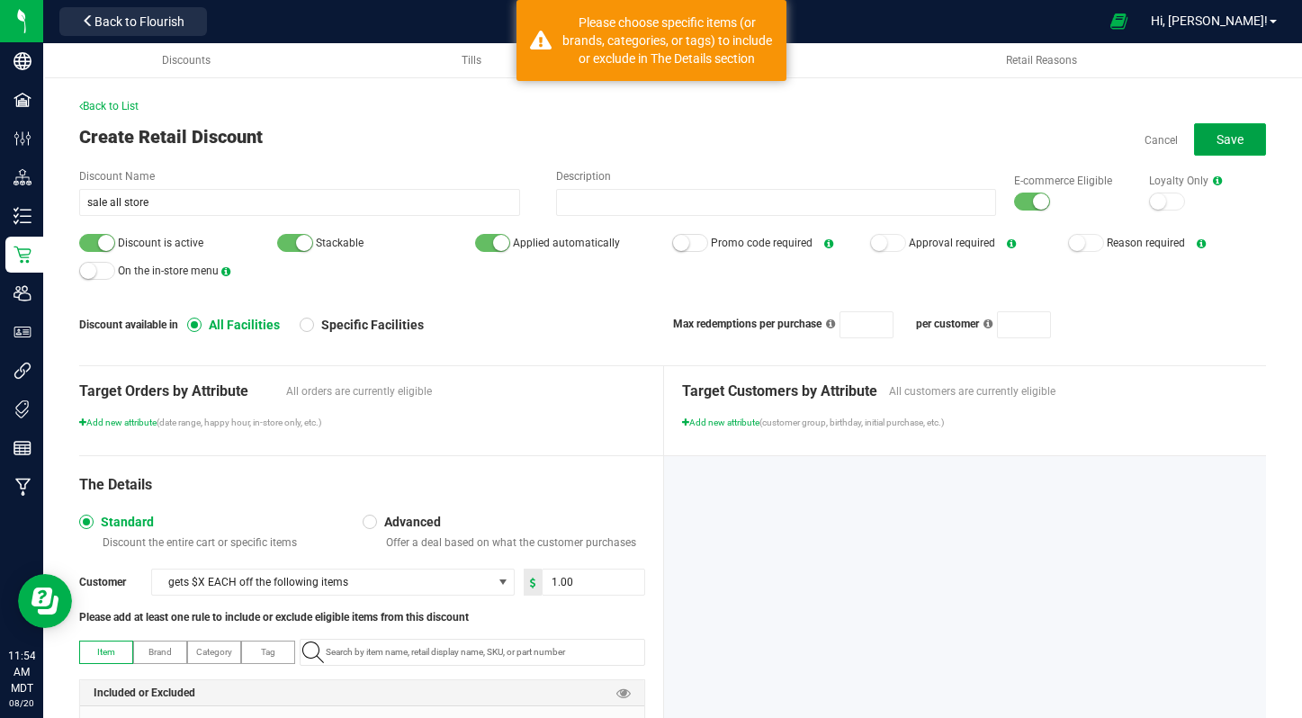
scroll to position [161, 0]
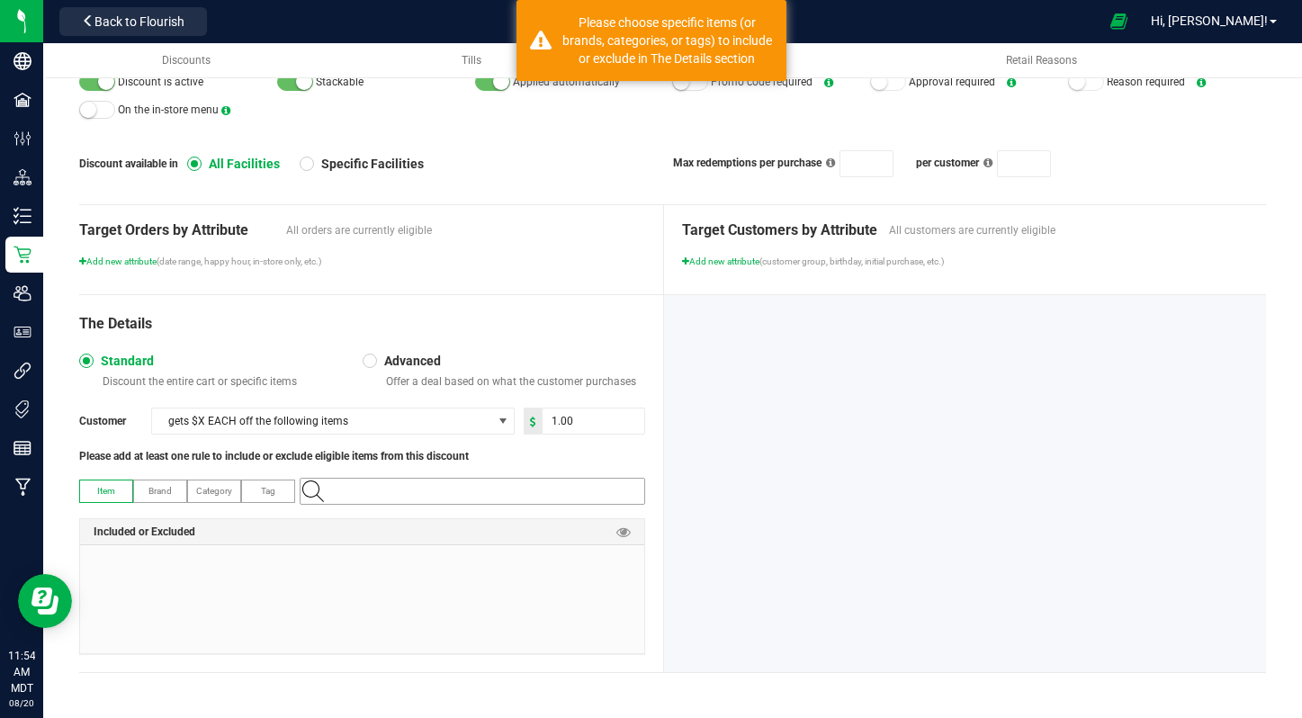
click at [418, 497] on input "NO DATA FOUND" at bounding box center [482, 491] width 326 height 25
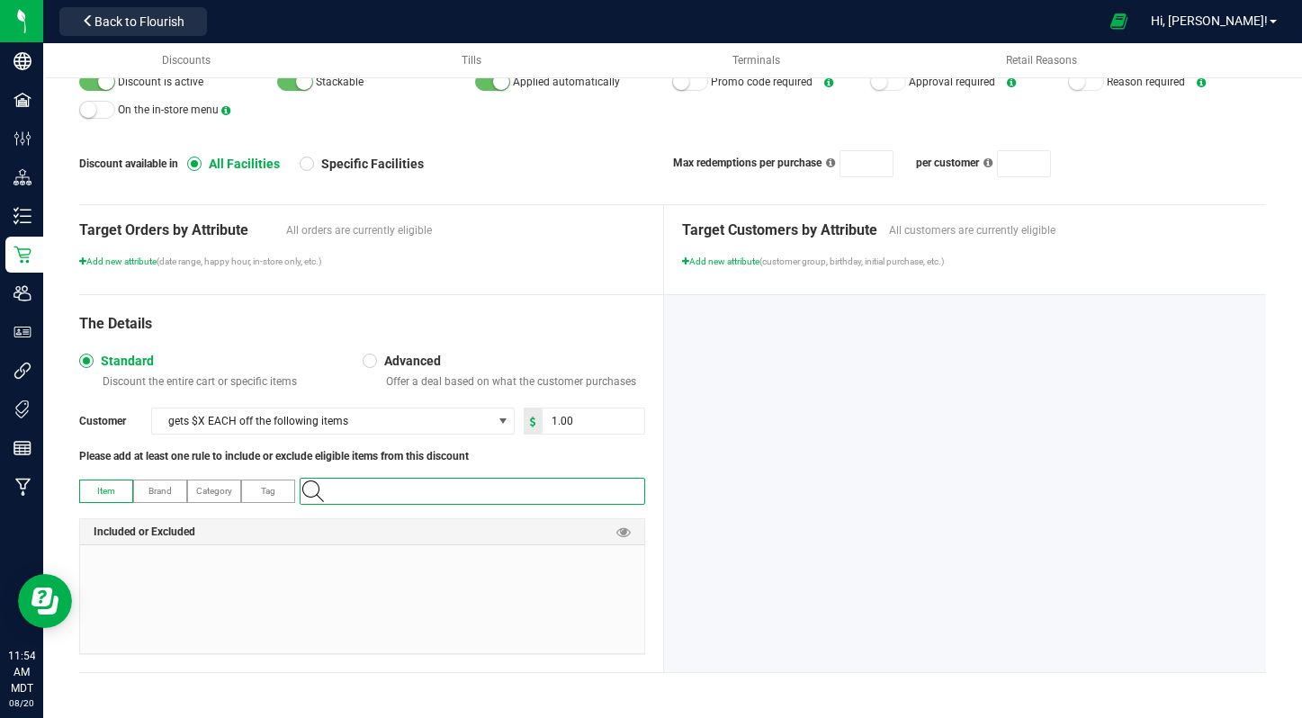
click at [331, 488] on input "NO DATA FOUND" at bounding box center [482, 491] width 326 height 25
type input "a"
click at [676, 441] on div at bounding box center [965, 483] width 602 height 377
click at [551, 489] on input at bounding box center [482, 491] width 326 height 25
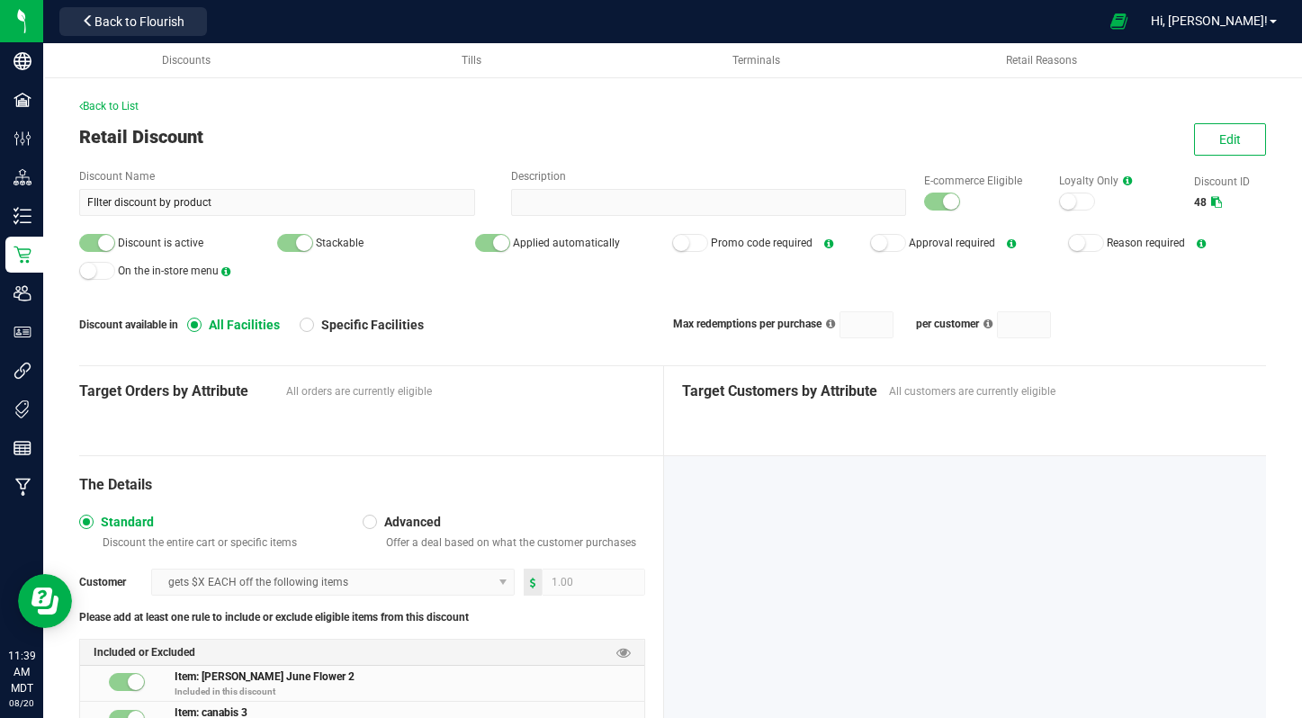
click at [85, 83] on div "Back to List Retail Discount Edit Discount Name FIlter discount by product Desc…" at bounding box center [672, 441] width 1259 height 795
click at [87, 118] on div "Back to List Retail Discount Edit Discount Name FIlter discount by product Desc…" at bounding box center [672, 459] width 1187 height 723
click at [88, 112] on div "Back to List" at bounding box center [672, 106] width 1187 height 16
click at [94, 108] on span "Back to List" at bounding box center [108, 106] width 59 height 13
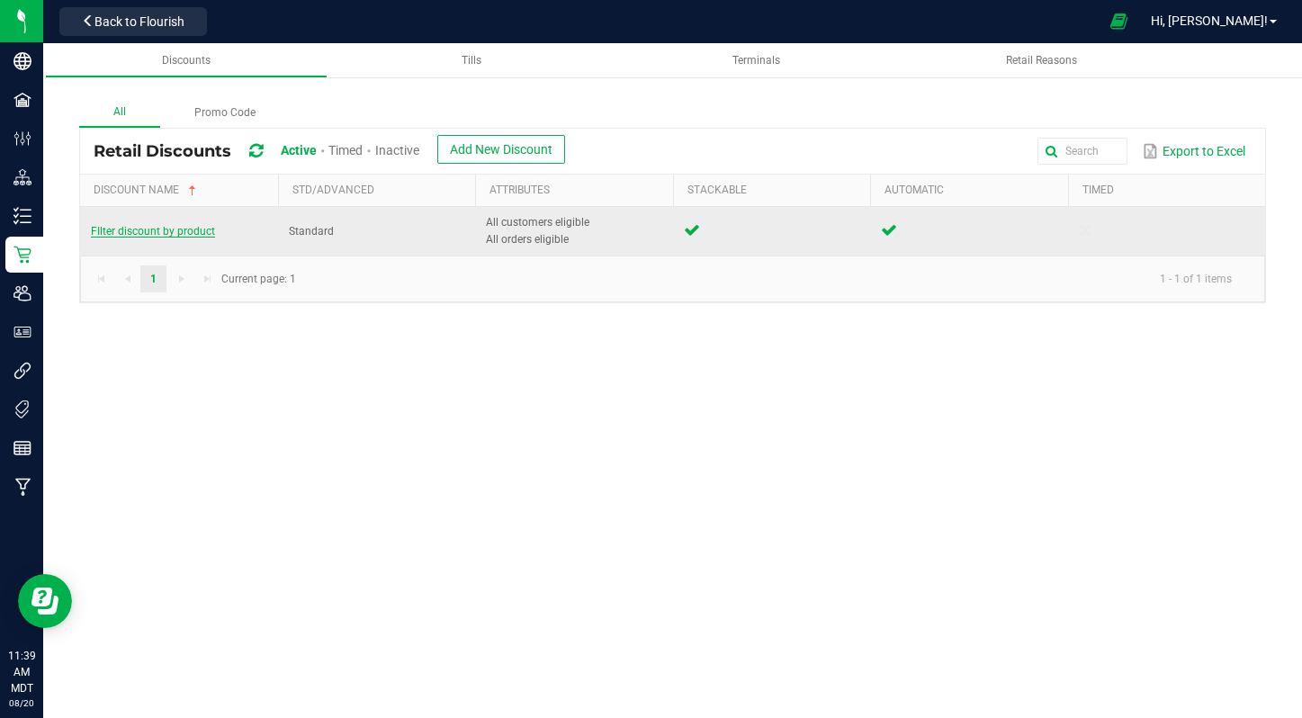
click at [148, 229] on span "FIlter discount by product" at bounding box center [153, 231] width 124 height 13
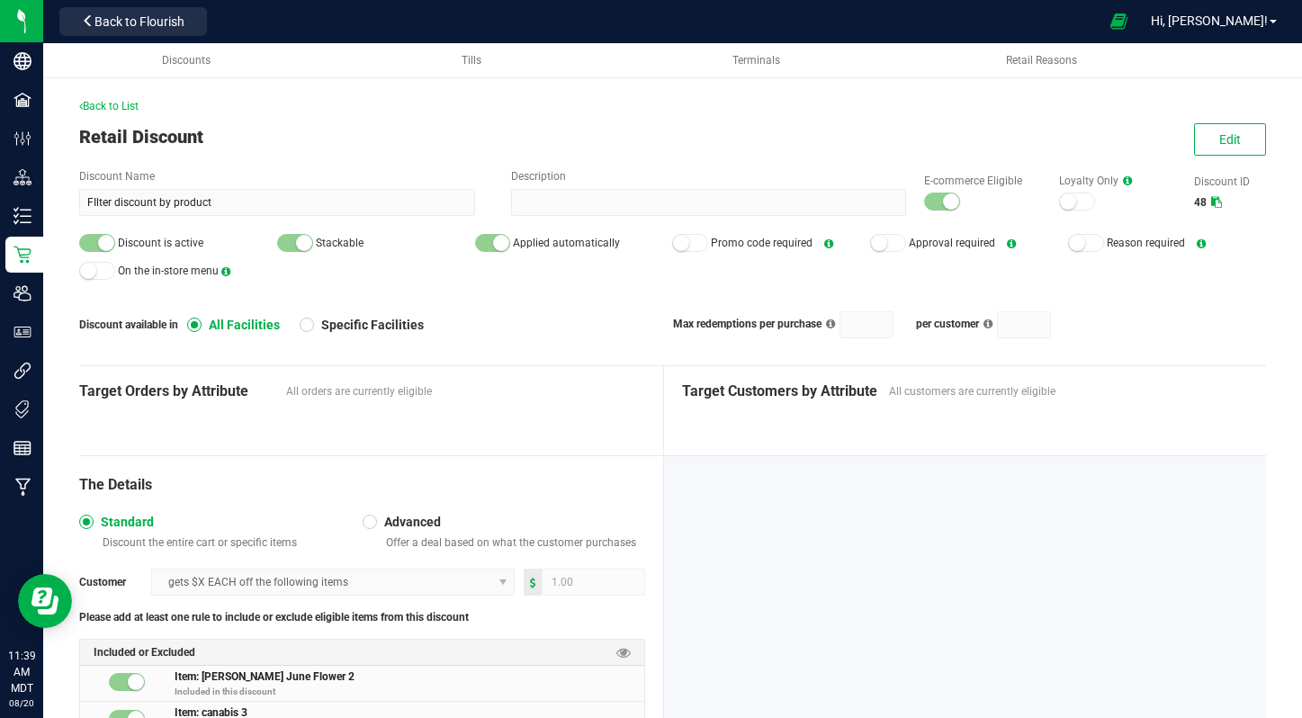
click at [110, 244] on small at bounding box center [106, 243] width 16 height 16
click at [1256, 133] on button "Edit" at bounding box center [1230, 139] width 72 height 32
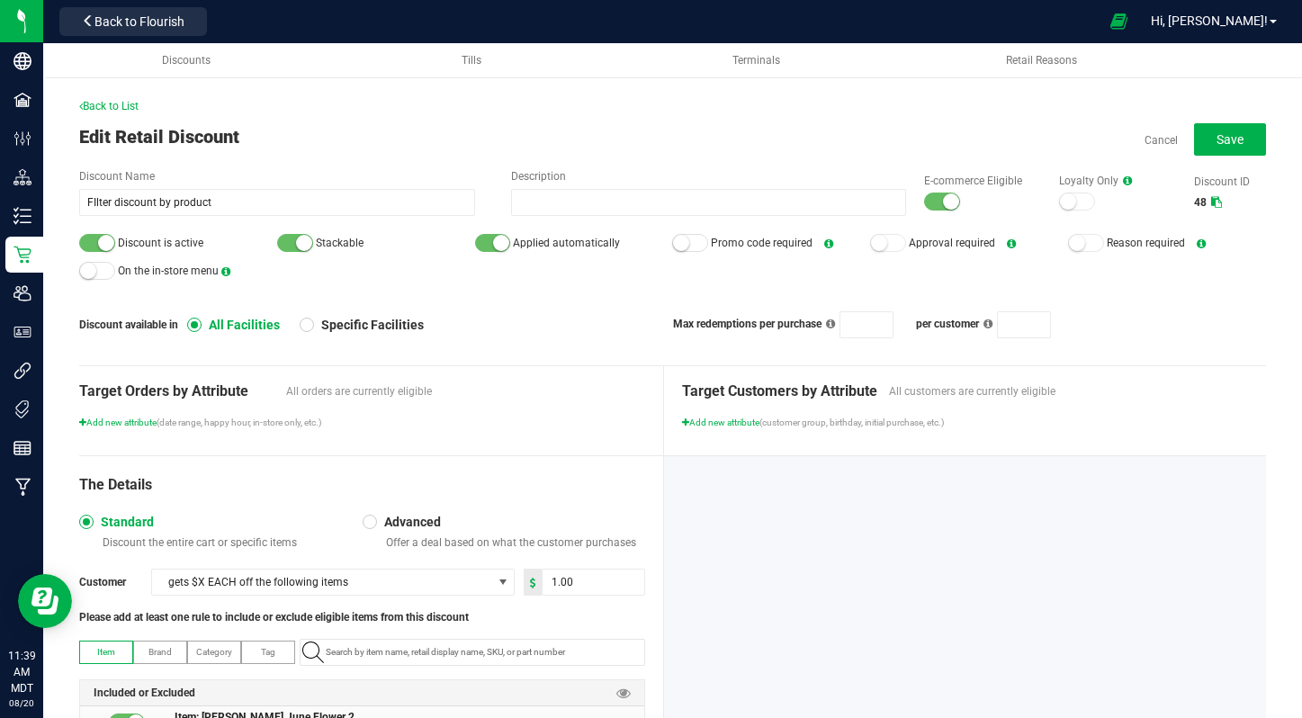
click at [89, 241] on div at bounding box center [97, 243] width 36 height 18
click at [971, 206] on div "E-commerce Eligible" at bounding box center [973, 192] width 135 height 39
click at [948, 202] on small at bounding box center [951, 201] width 16 height 16
click at [1249, 130] on button "Save" at bounding box center [1230, 139] width 72 height 32
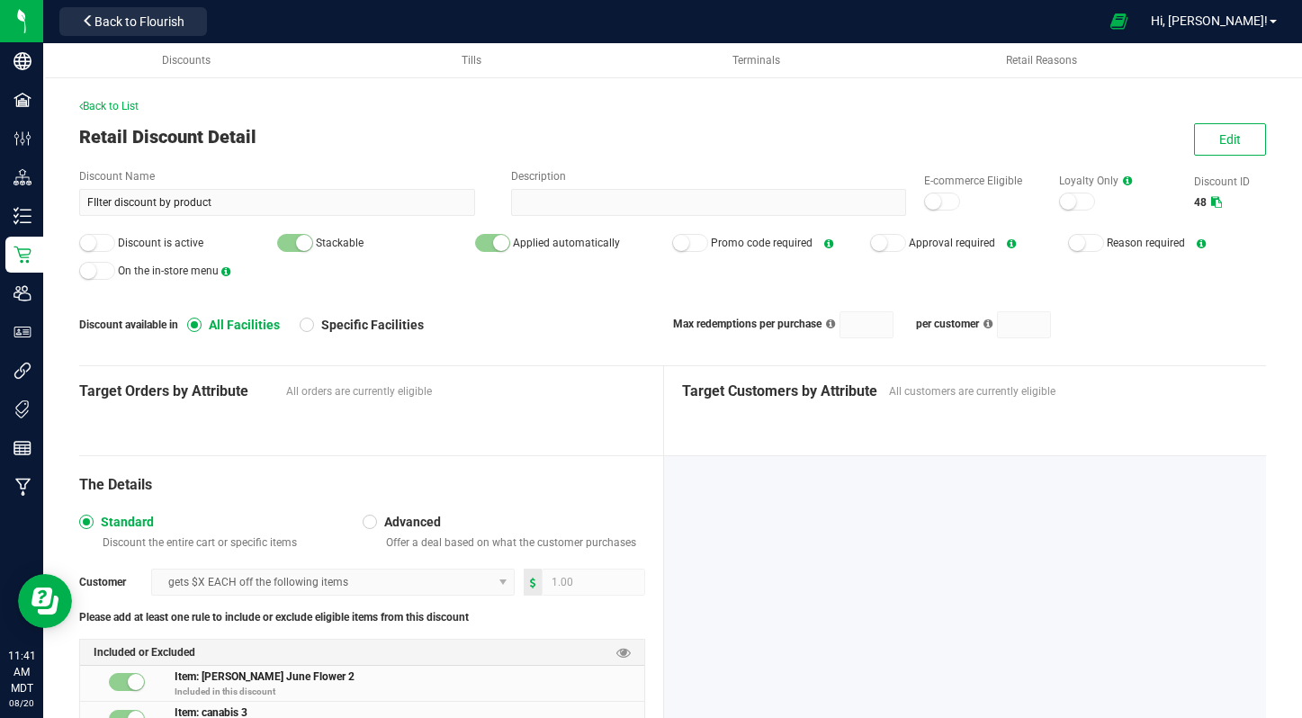
click at [113, 126] on span "Retail Discount Detail" at bounding box center [167, 137] width 177 height 22
click at [102, 105] on span "Back to List" at bounding box center [108, 106] width 59 height 13
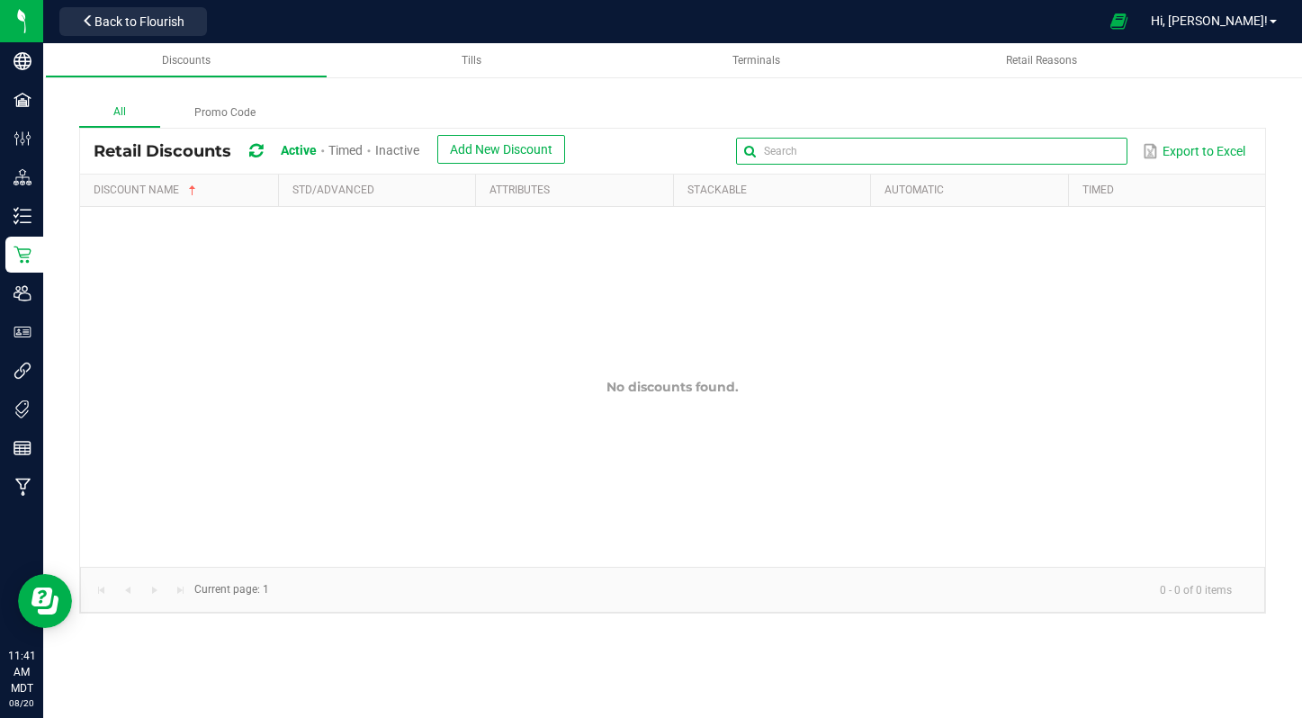
click at [1092, 155] on input "text" at bounding box center [931, 151] width 391 height 27
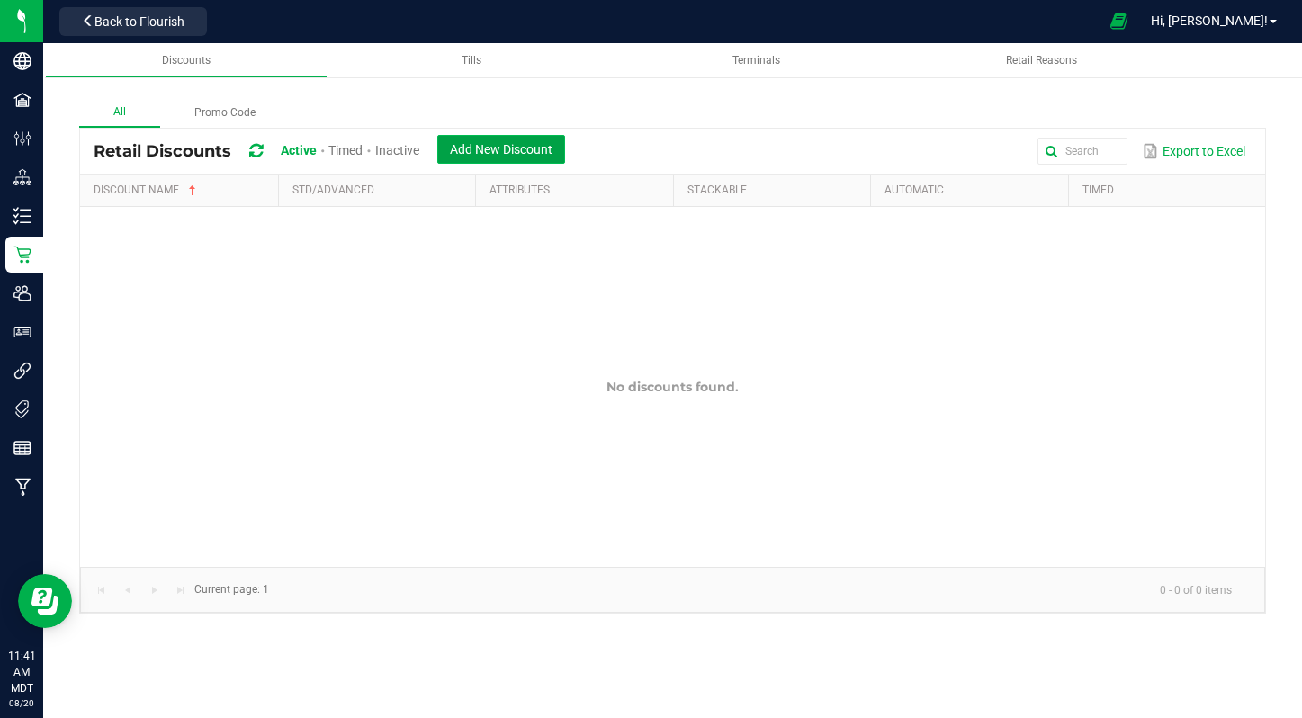
click at [528, 148] on span "Add New Discount" at bounding box center [501, 149] width 103 height 14
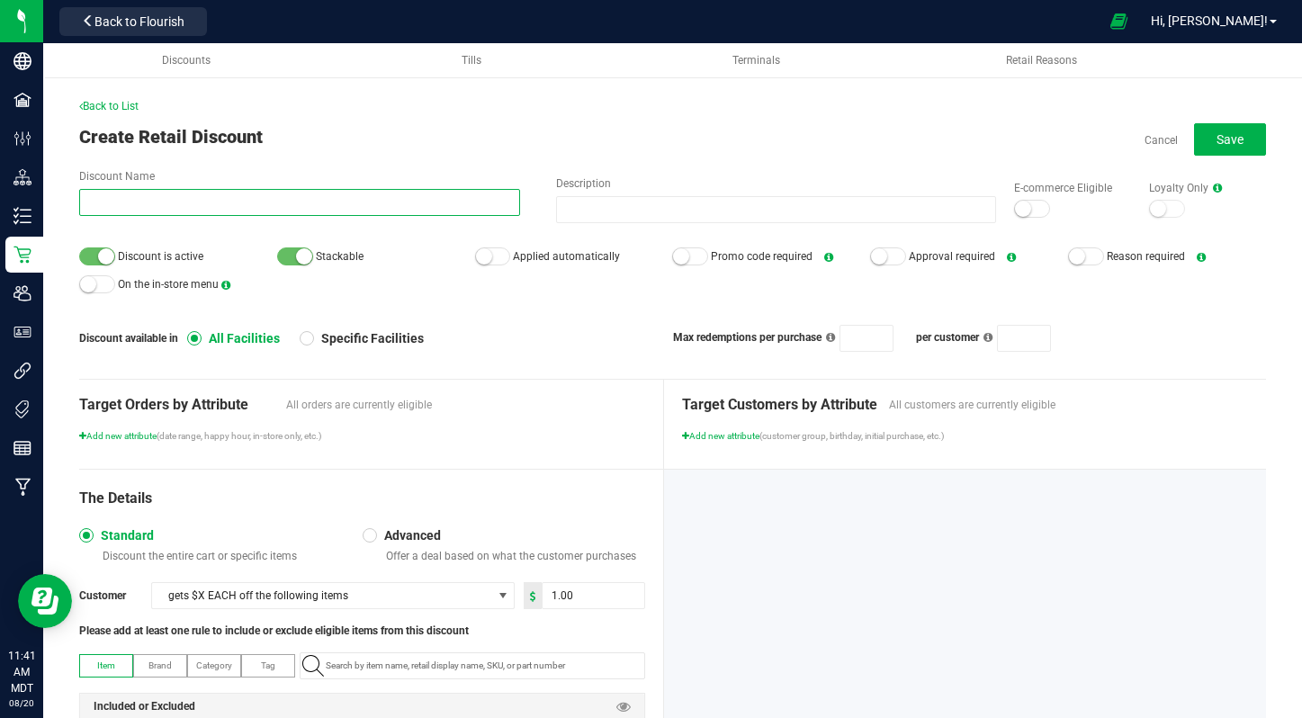
click at [354, 209] on input "Discount Name" at bounding box center [299, 202] width 441 height 27
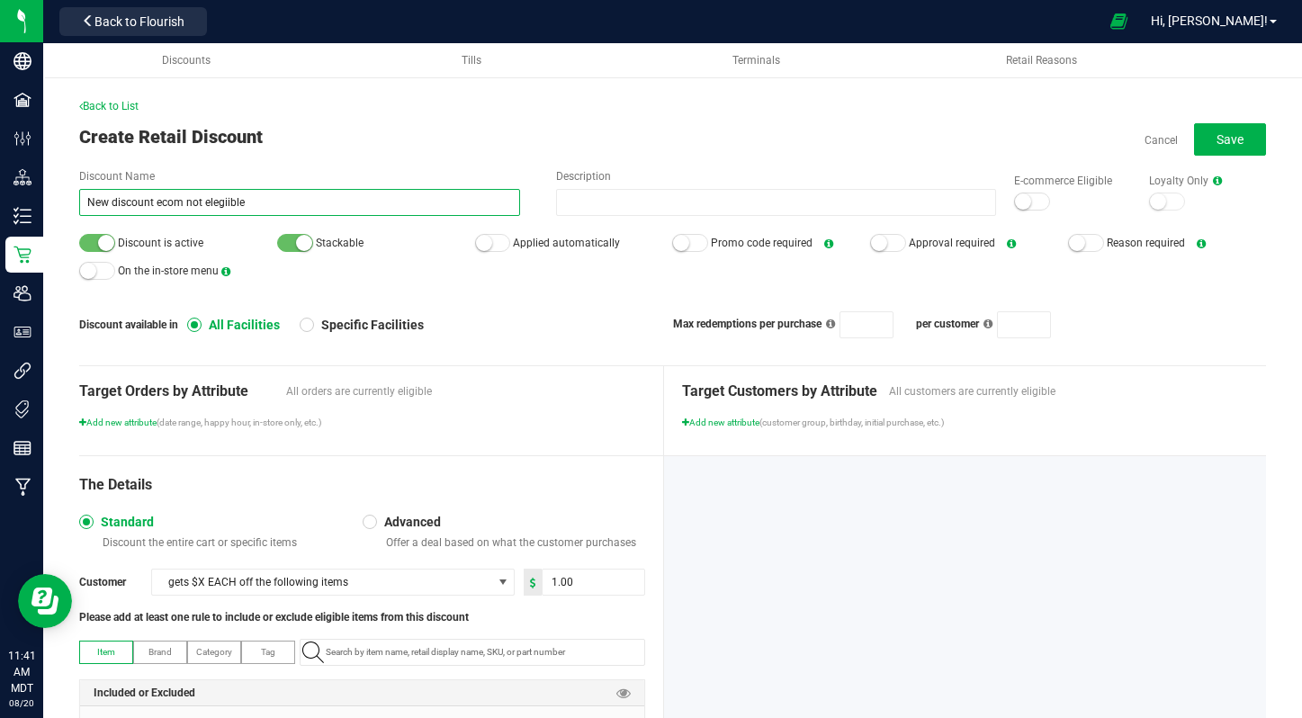
type input "New discount ecom not elegiible"
click at [695, 201] on input "Description" at bounding box center [776, 202] width 441 height 27
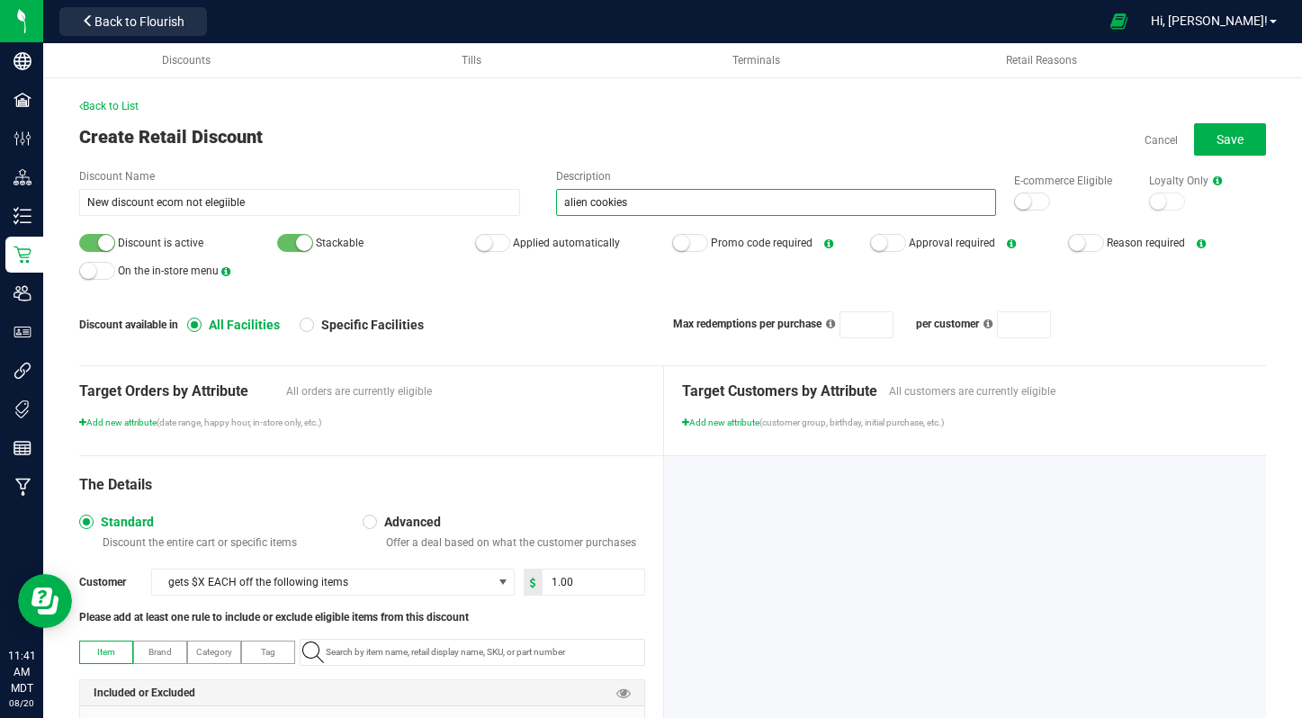
type input "alien cookies"
click at [1035, 199] on div at bounding box center [1032, 202] width 36 height 18
click at [525, 245] on span "Applied automatically" at bounding box center [566, 243] width 107 height 13
click at [485, 238] on small at bounding box center [484, 243] width 16 height 16
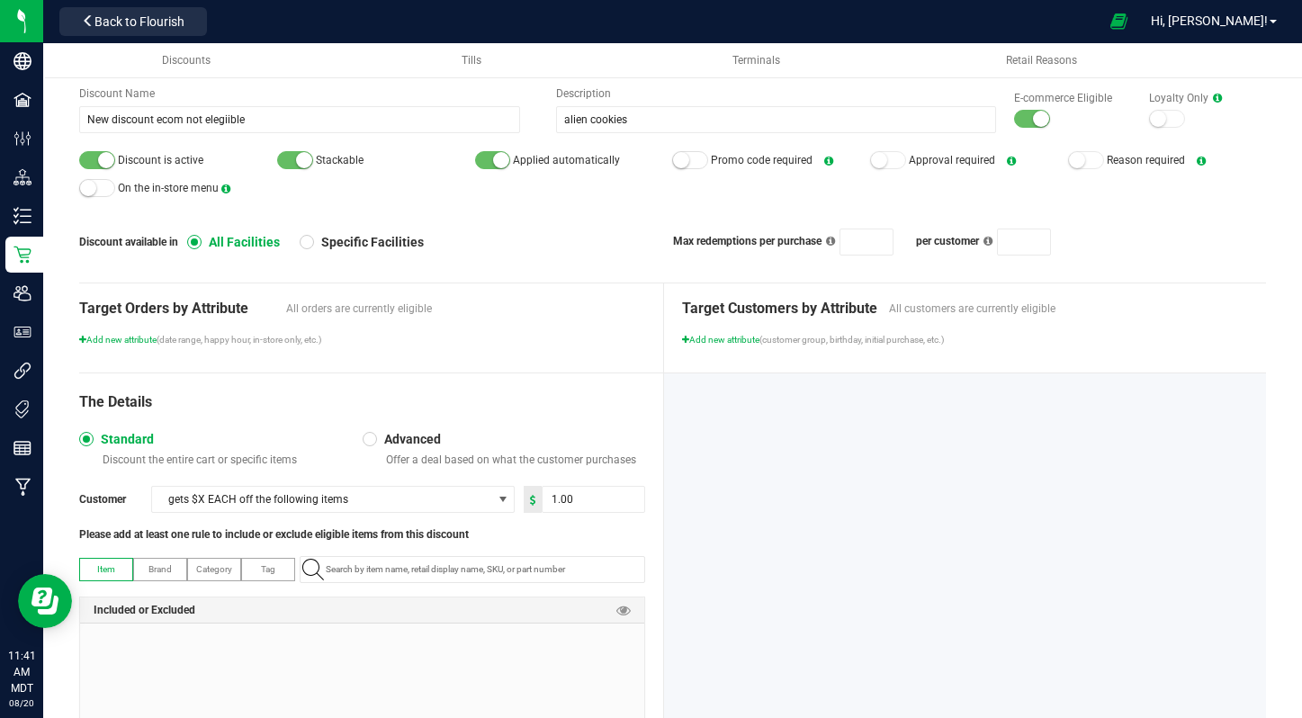
scroll to position [161, 0]
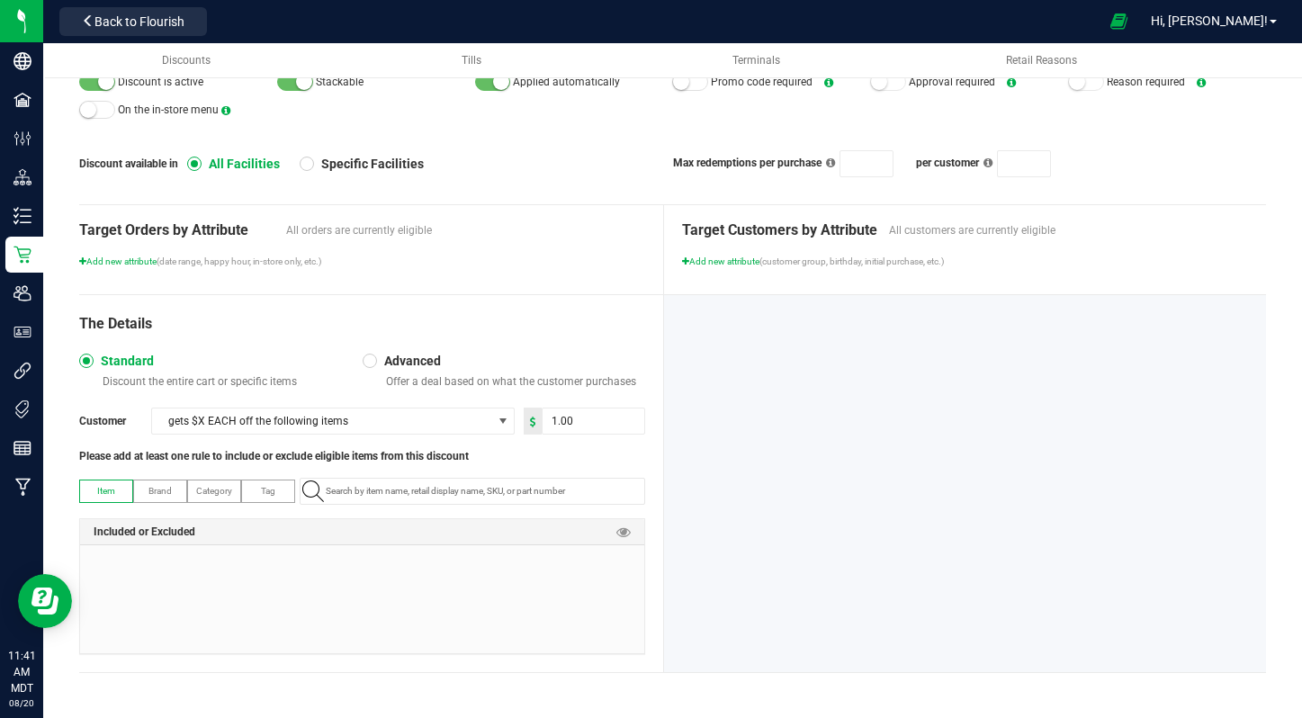
click at [412, 466] on div "The Details Standard Discount the entire cart or specific items Advanced Offer …" at bounding box center [371, 483] width 585 height 377
click at [412, 479] on input "NO DATA FOUND" at bounding box center [482, 491] width 326 height 25
paste input "FF-PR-AC-1G"
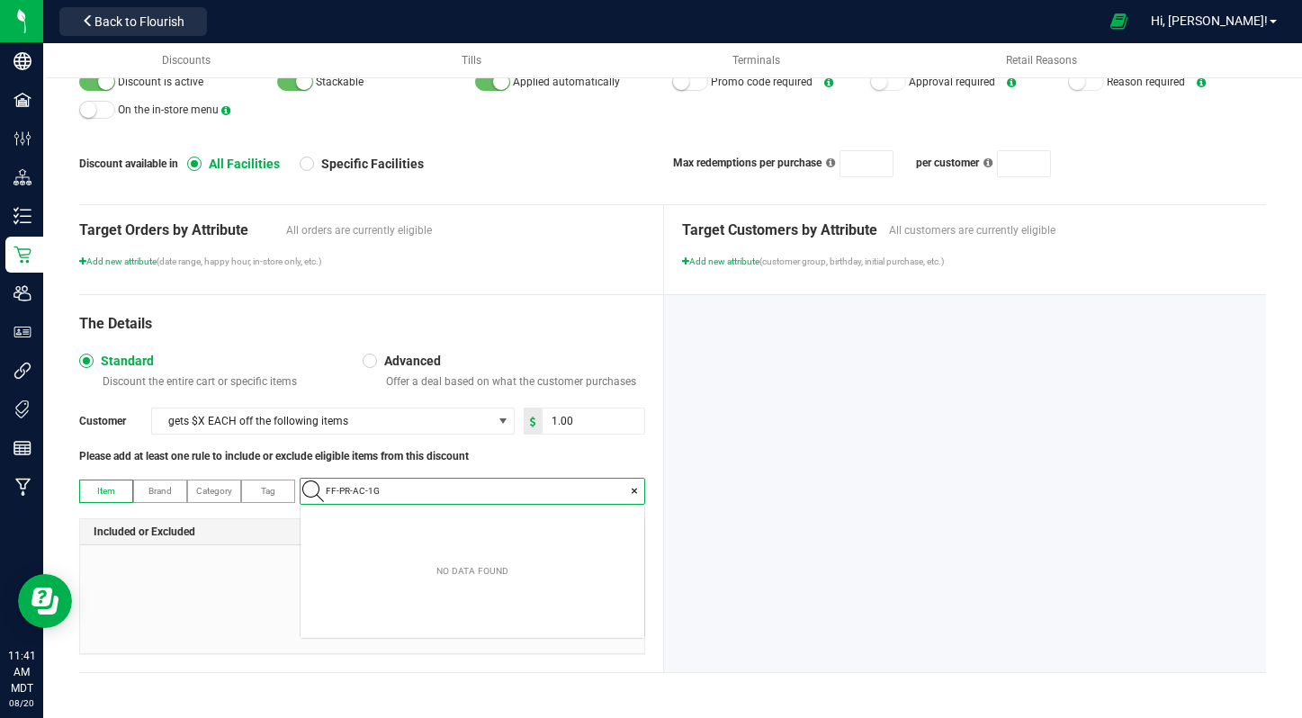
scroll to position [25, 344]
type input "FF-PR-AC-1G"
click at [528, 522] on 1g "Flourish Farms Pre-Roll - Alien Cookies - 1g" at bounding box center [473, 521] width 344 height 27
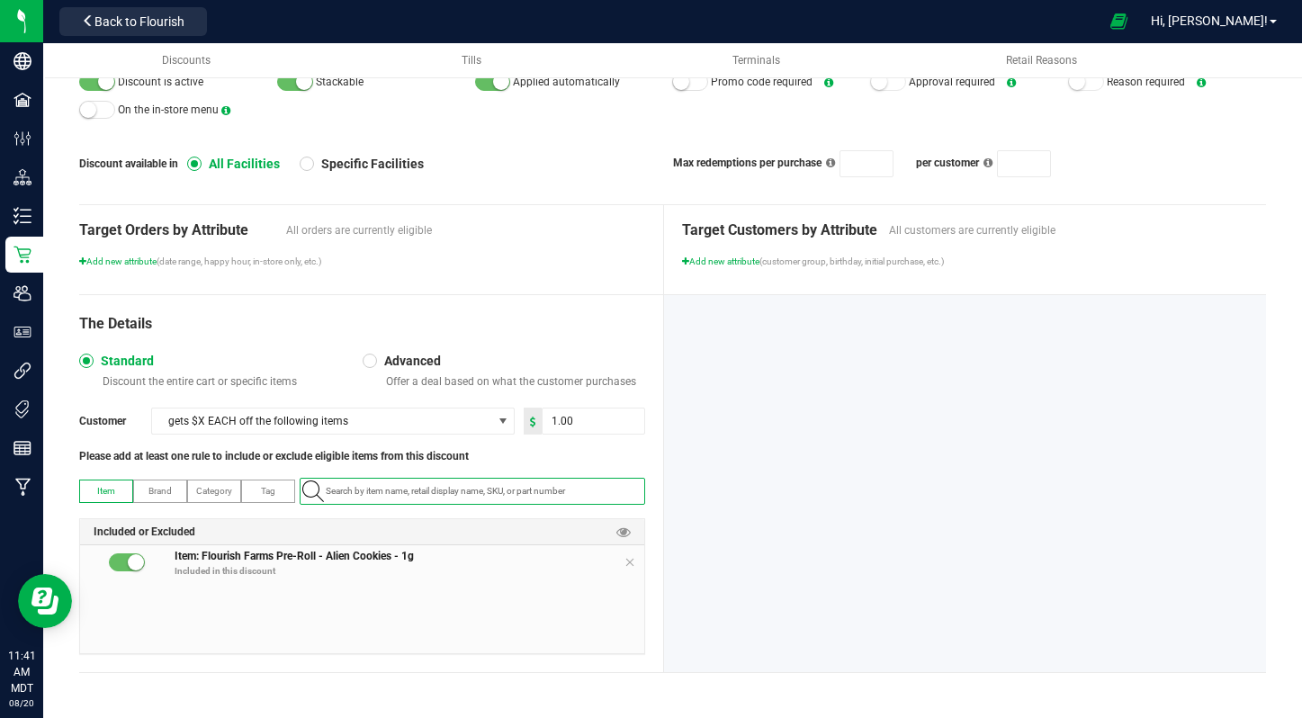
click at [856, 414] on div at bounding box center [965, 483] width 602 height 377
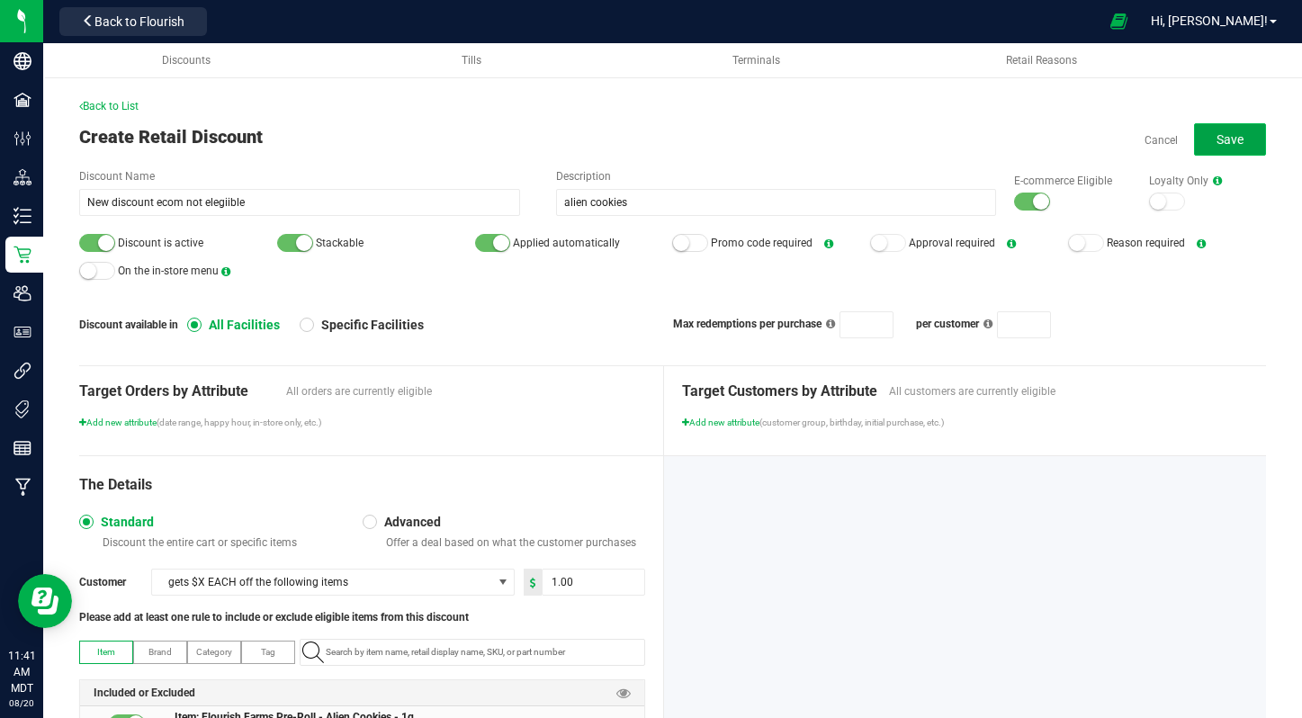
click at [1230, 134] on span "Save" at bounding box center [1230, 139] width 27 height 14
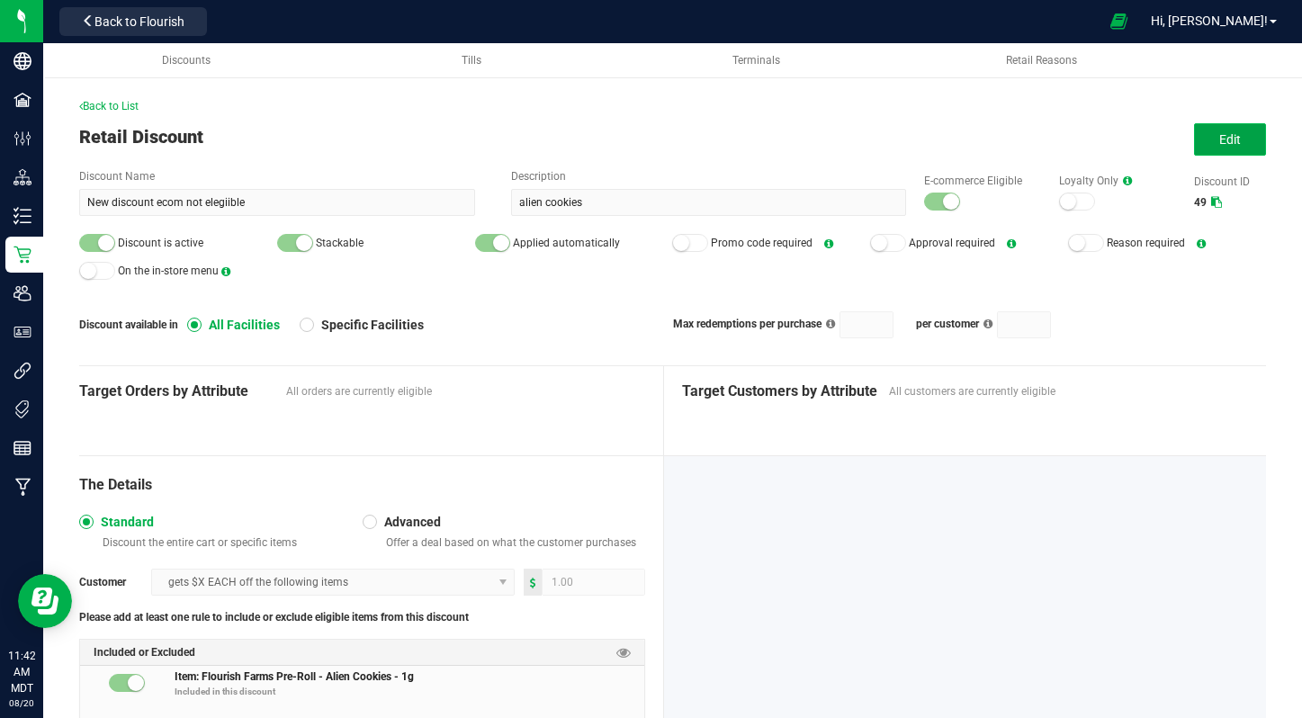
click at [1224, 140] on span "Edit" at bounding box center [1230, 139] width 22 height 14
click at [1253, 137] on button "Edit" at bounding box center [1230, 139] width 72 height 32
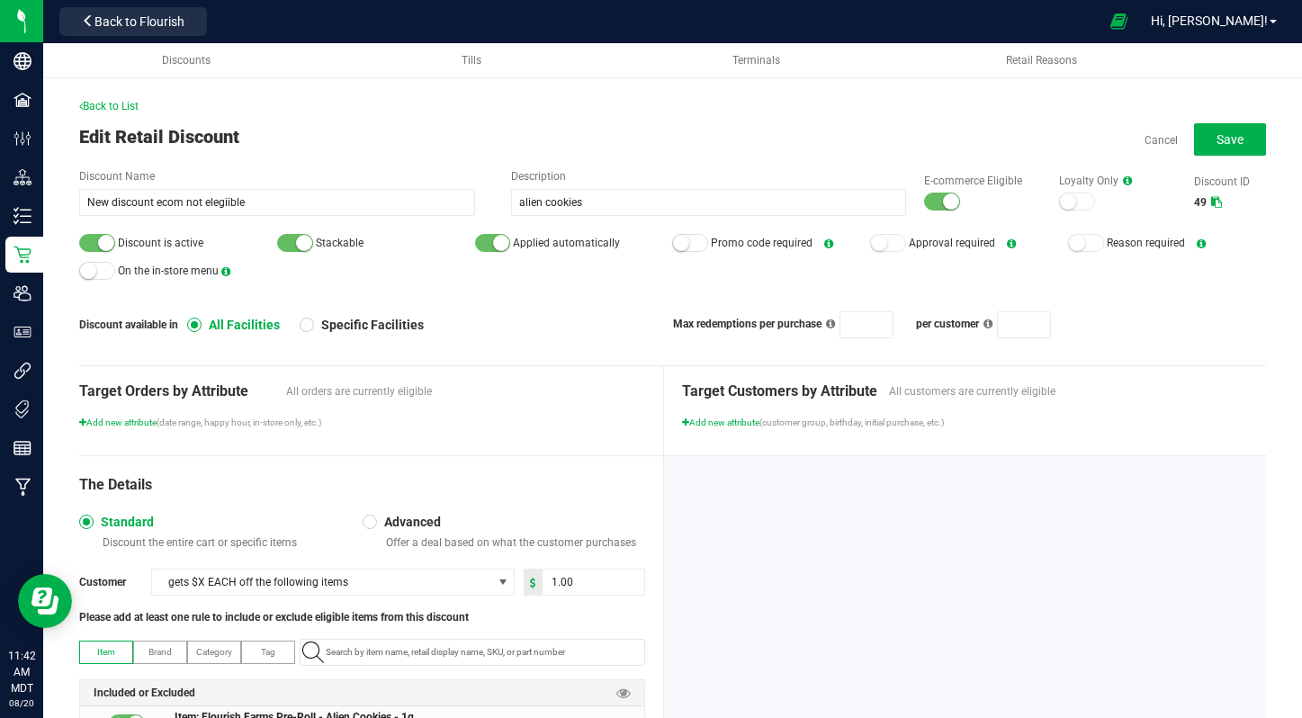
scroll to position [161, 0]
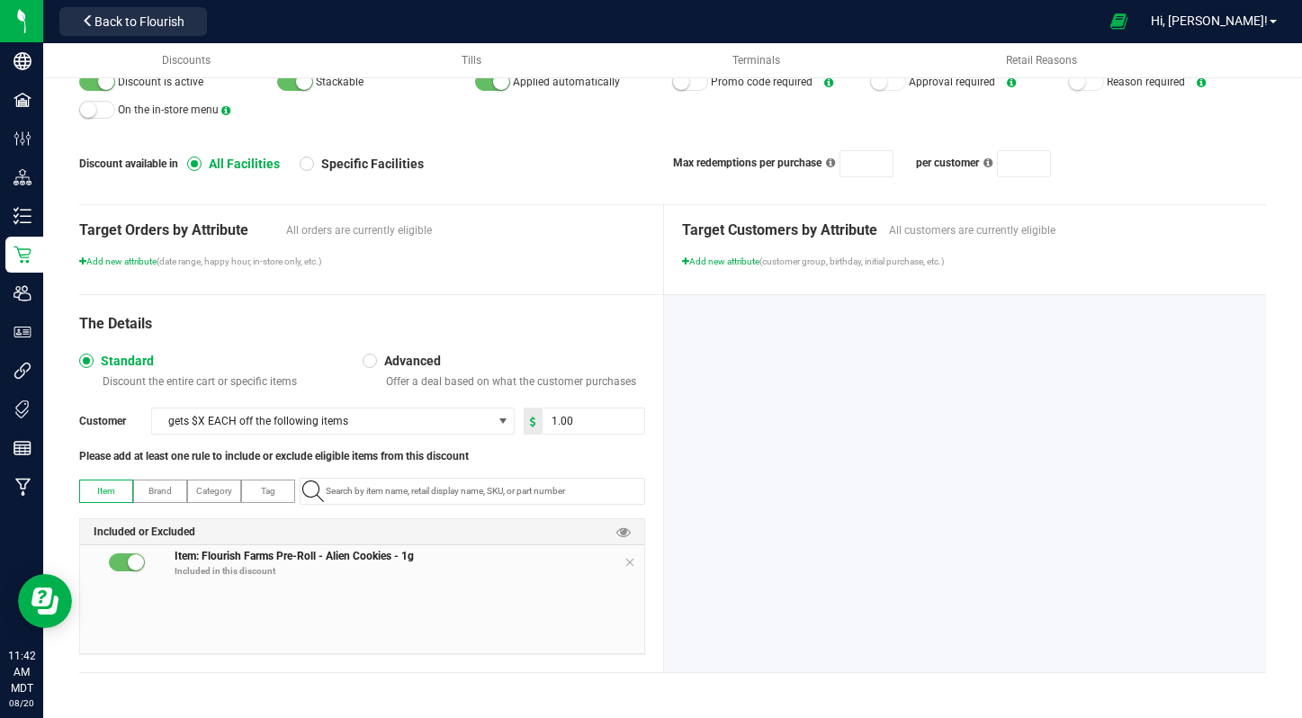
click at [635, 566] on p "Included in this discount" at bounding box center [410, 570] width 471 height 13
click at [637, 562] on span "Item: Flourish Farms Pre-Roll - Alien Cookies - 1g Included in this discount" at bounding box center [410, 566] width 471 height 36
click at [636, 562] on span "Item: Flourish Farms Pre-Roll - Alien Cookies - 1g Included in this discount" at bounding box center [410, 566] width 471 height 36
click at [628, 562] on icon at bounding box center [629, 562] width 11 height 14
click at [489, 494] on input "NO DATA FOUND" at bounding box center [482, 491] width 326 height 25
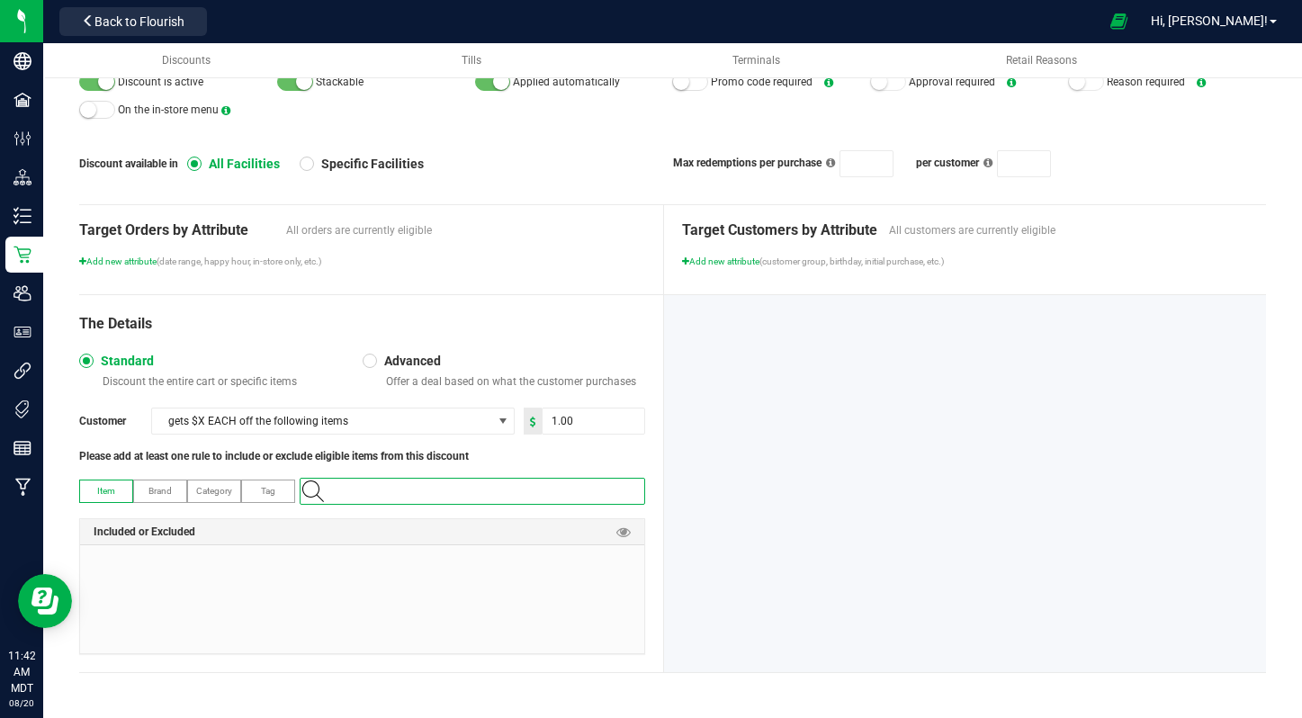
paste input "VAPE-C-1G"
type input "VAPE-C-1G"
click at [380, 519] on span "Alpine Vape Cart - 1g" at bounding box center [352, 522] width 82 height 18
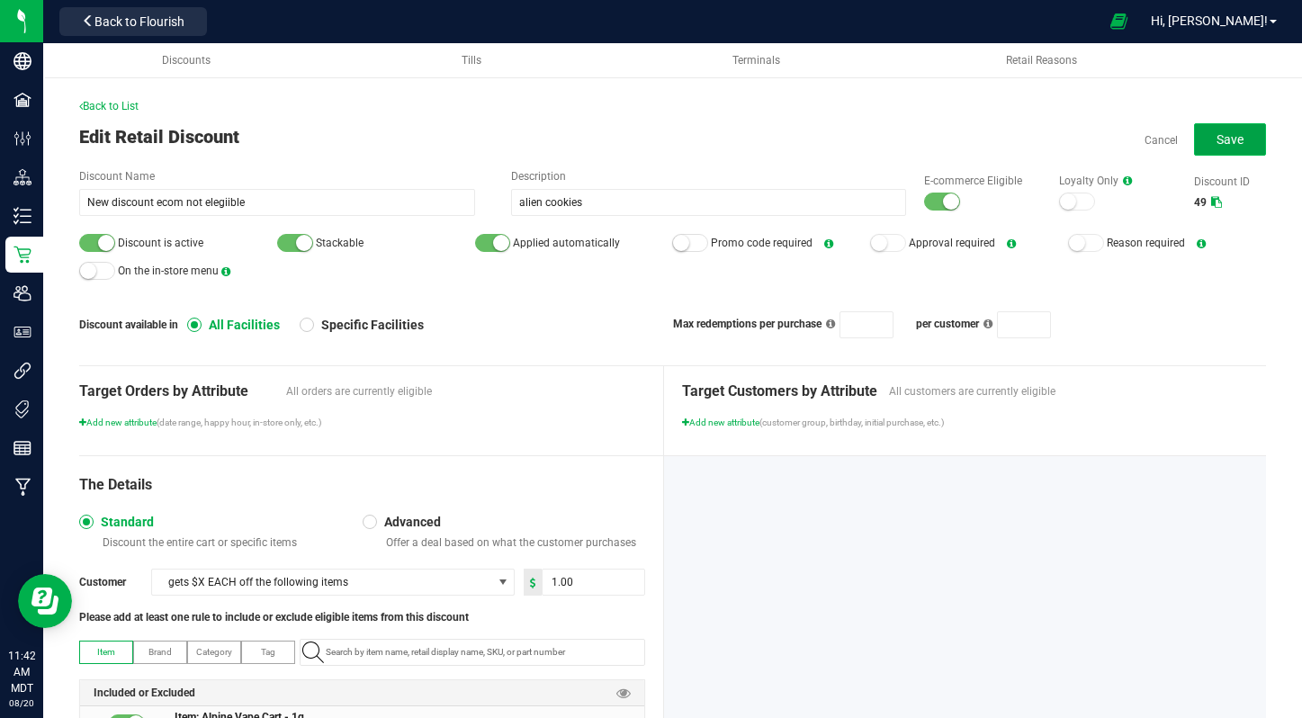
click at [1264, 138] on button "Save" at bounding box center [1230, 139] width 72 height 32
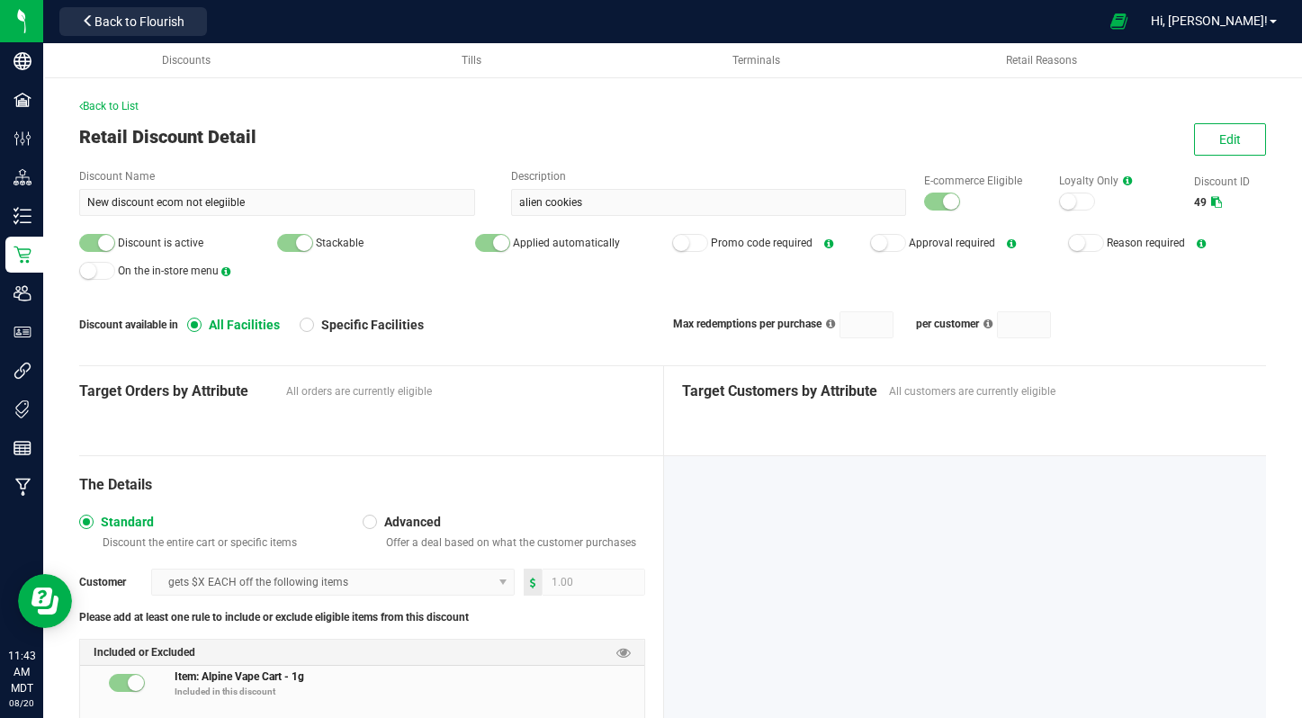
scroll to position [121, 0]
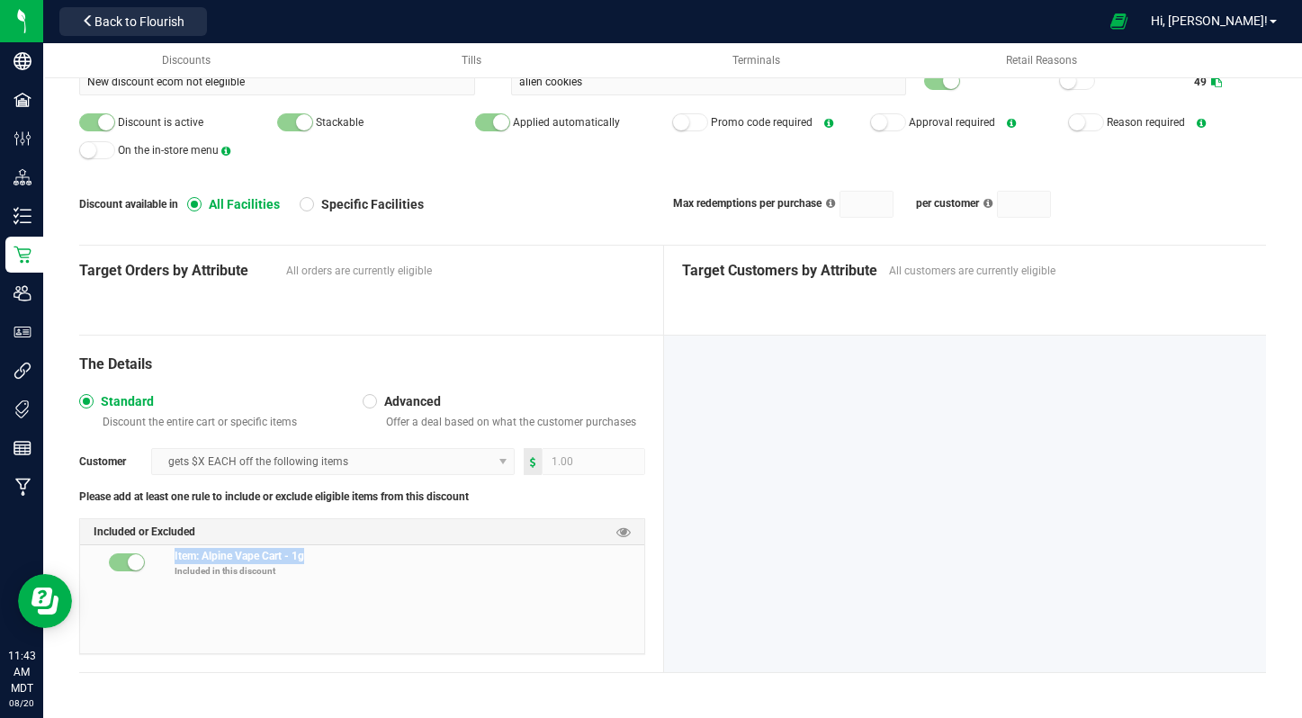
drag, startPoint x: 299, startPoint y: 551, endPoint x: 103, endPoint y: 537, distance: 196.6
click at [103, 537] on div "Included or Excluded Item: Alpine Vape Cart - 1g Included in this discount" at bounding box center [362, 586] width 566 height 136
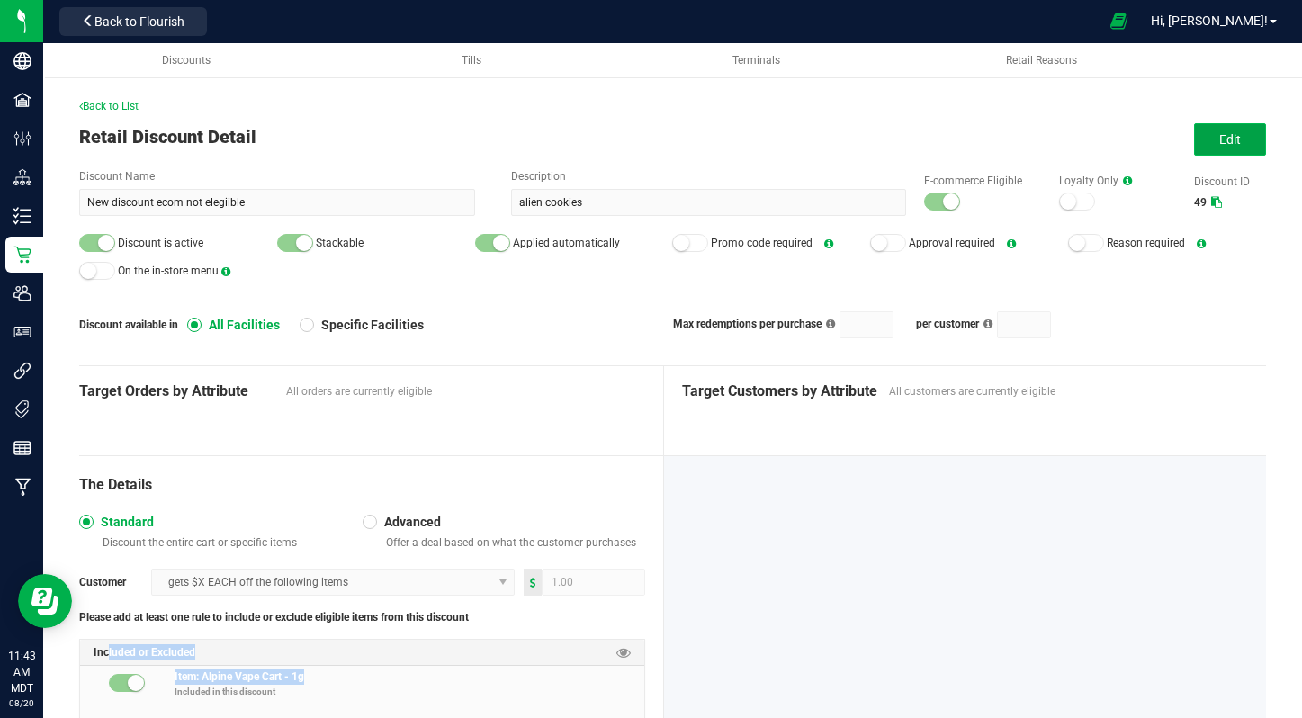
click at [1216, 146] on button "Edit" at bounding box center [1230, 139] width 72 height 32
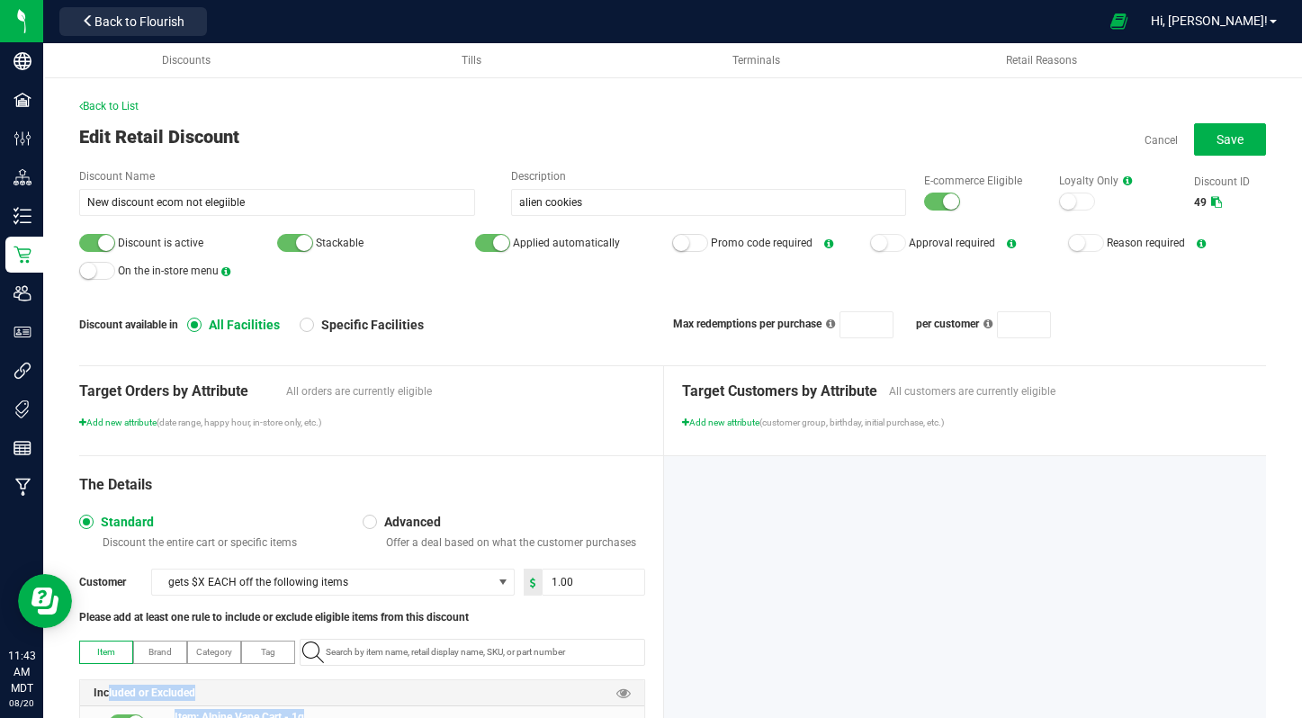
scroll to position [161, 0]
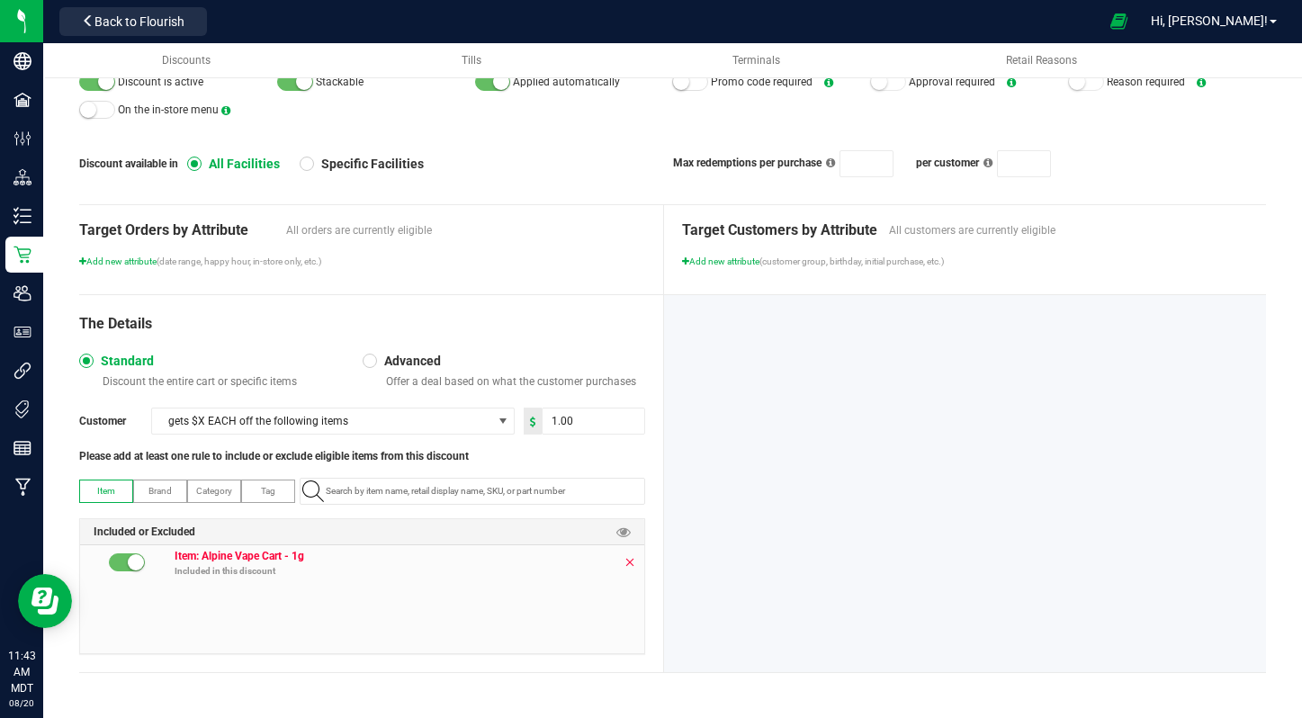
click at [624, 566] on icon at bounding box center [629, 562] width 11 height 14
click at [433, 476] on div "The Details Standard Discount the entire cart or specific items Advanced Offer …" at bounding box center [371, 483] width 585 height 377
click at [431, 508] on div "Item Brand Category Tag Included or Excluded" at bounding box center [362, 566] width 566 height 176
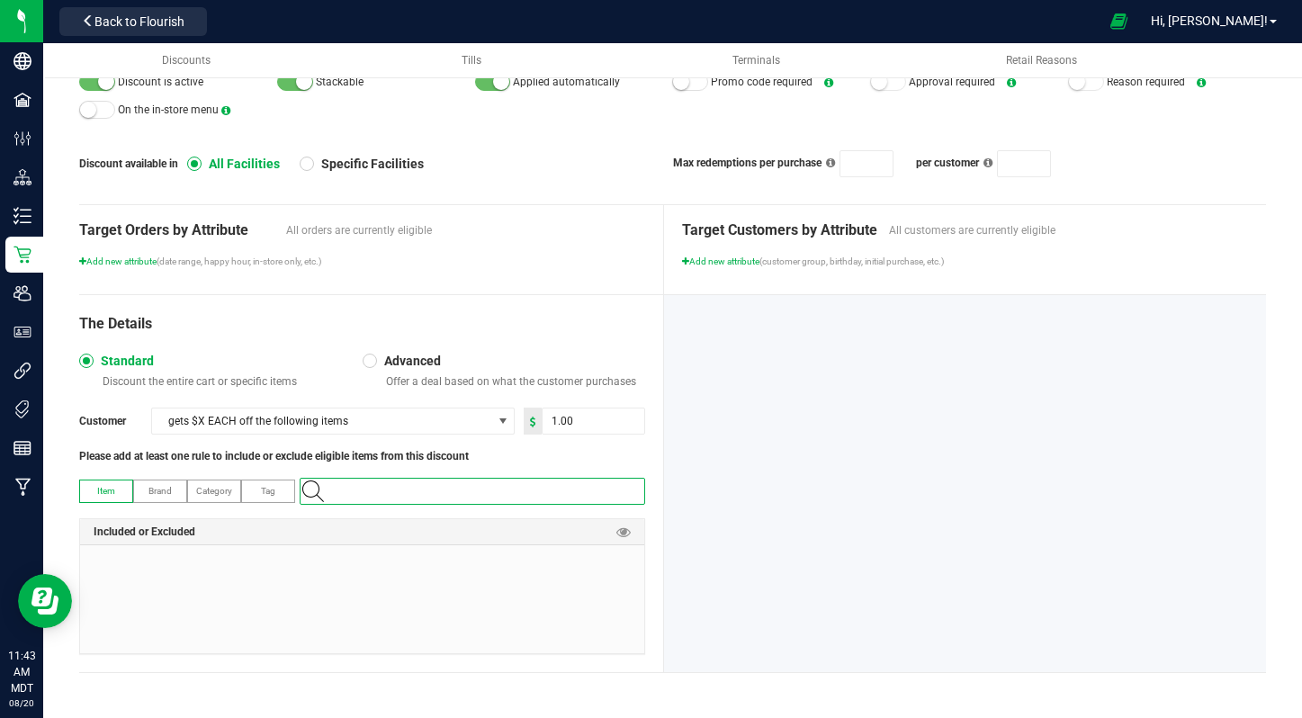
click at [431, 499] on input "NO DATA FOUND" at bounding box center [482, 491] width 326 height 25
paste input "Flourish Farms Pre-Roll - Alien Cookies - 1g"
type input "Flourish Farms Pre-Roll - Alien Cookies - 1g"
click at [428, 520] on span "Flourish Farms Pre-Roll - Alien Cookies - 1g" at bounding box center [395, 522] width 168 height 18
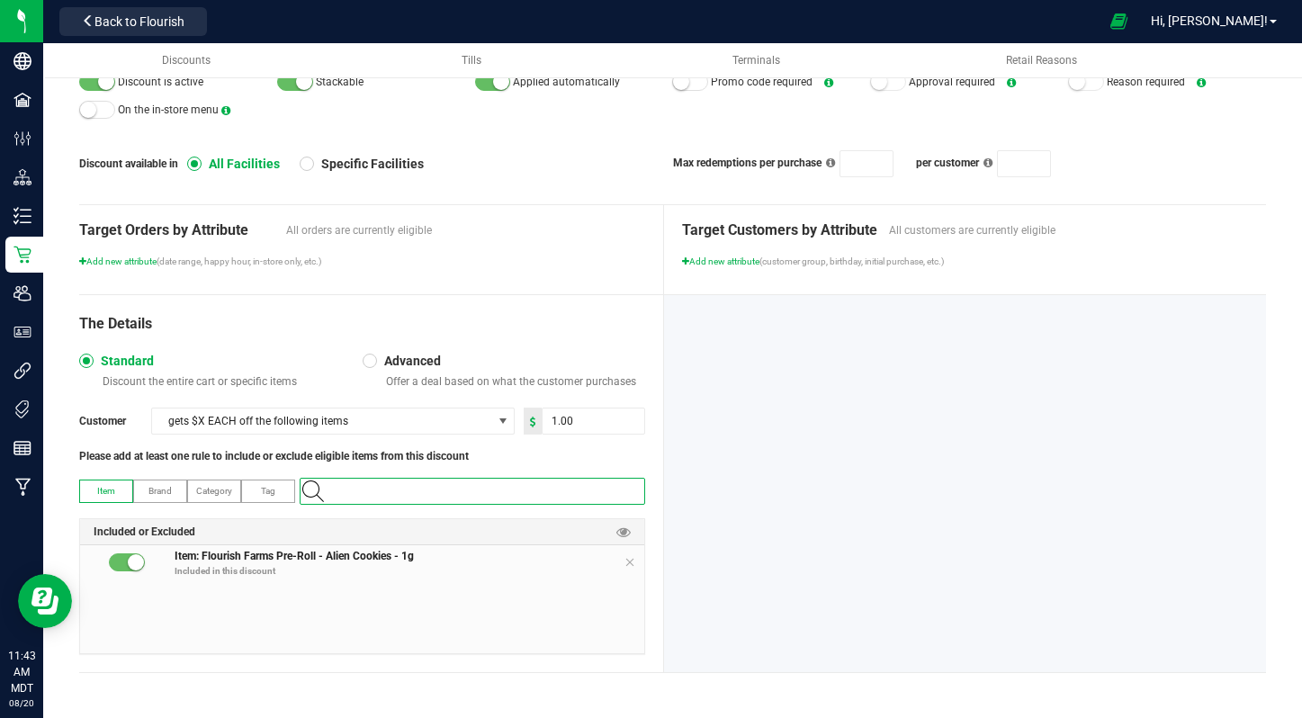
scroll to position [0, 0]
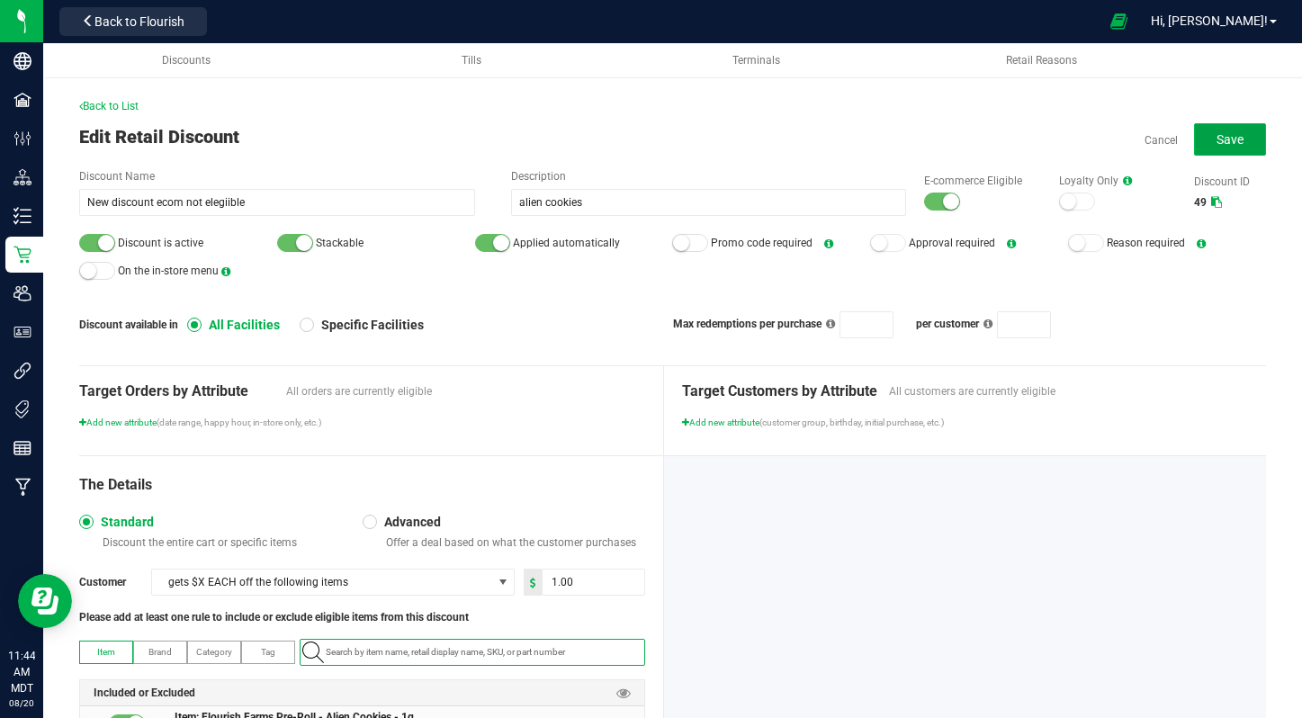
click at [1230, 138] on span "Save" at bounding box center [1230, 139] width 27 height 14
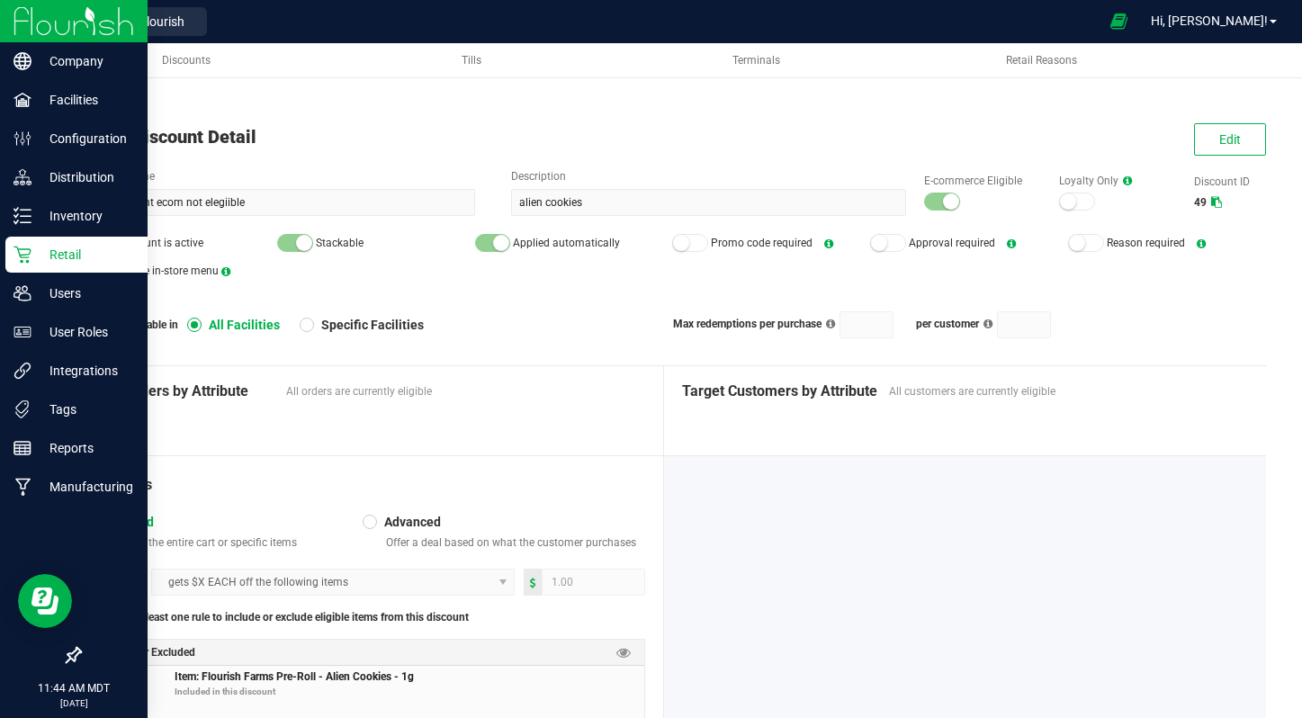
scroll to position [121, 0]
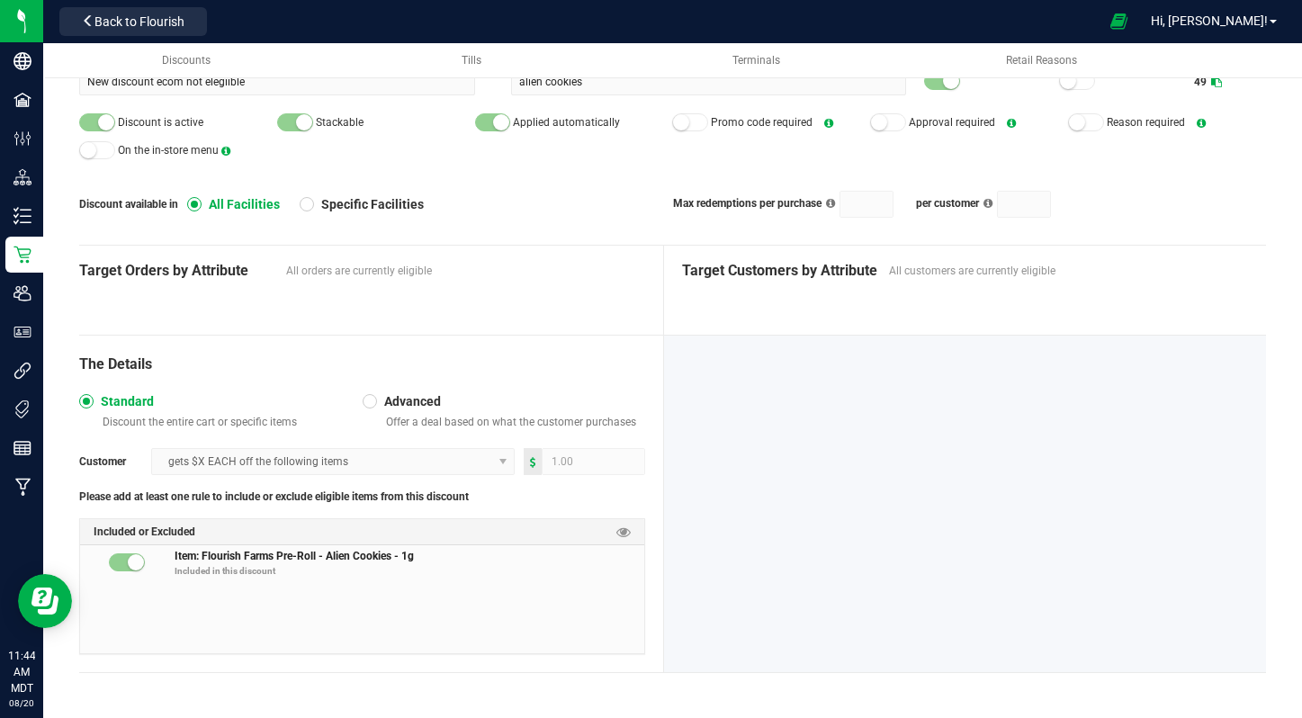
click at [191, 557] on span "Item: Flourish Farms Pre-Roll - Alien Cookies - 1g" at bounding box center [294, 554] width 239 height 15
click at [217, 364] on div "The Details" at bounding box center [362, 365] width 566 height 22
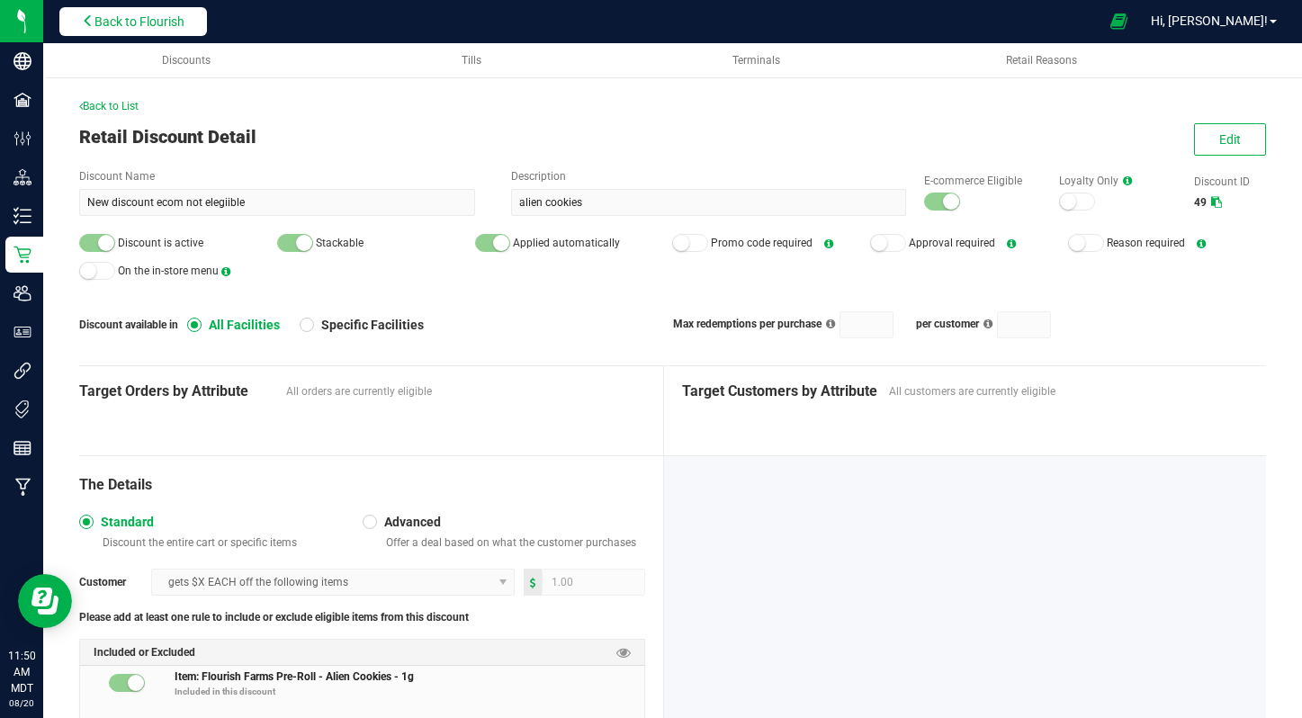
click at [94, 7] on button "Back to Flourish" at bounding box center [133, 21] width 148 height 29
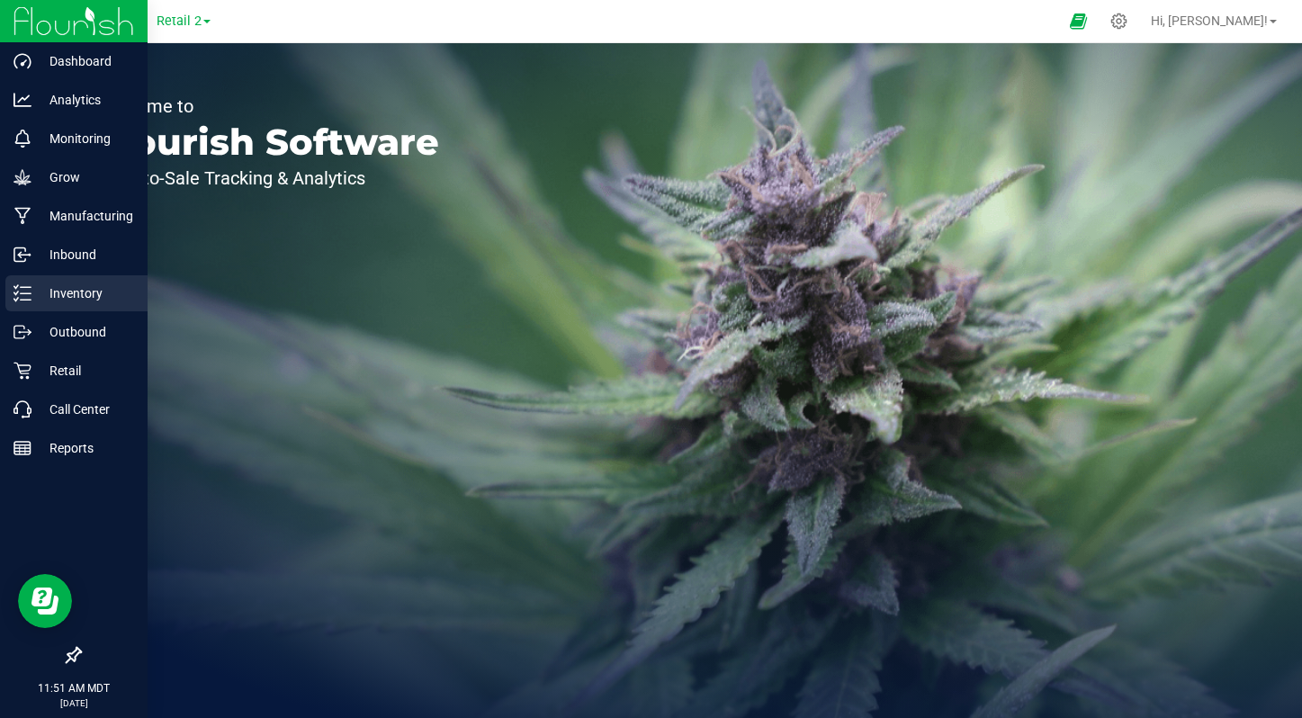
click at [67, 301] on p "Inventory" at bounding box center [85, 294] width 108 height 22
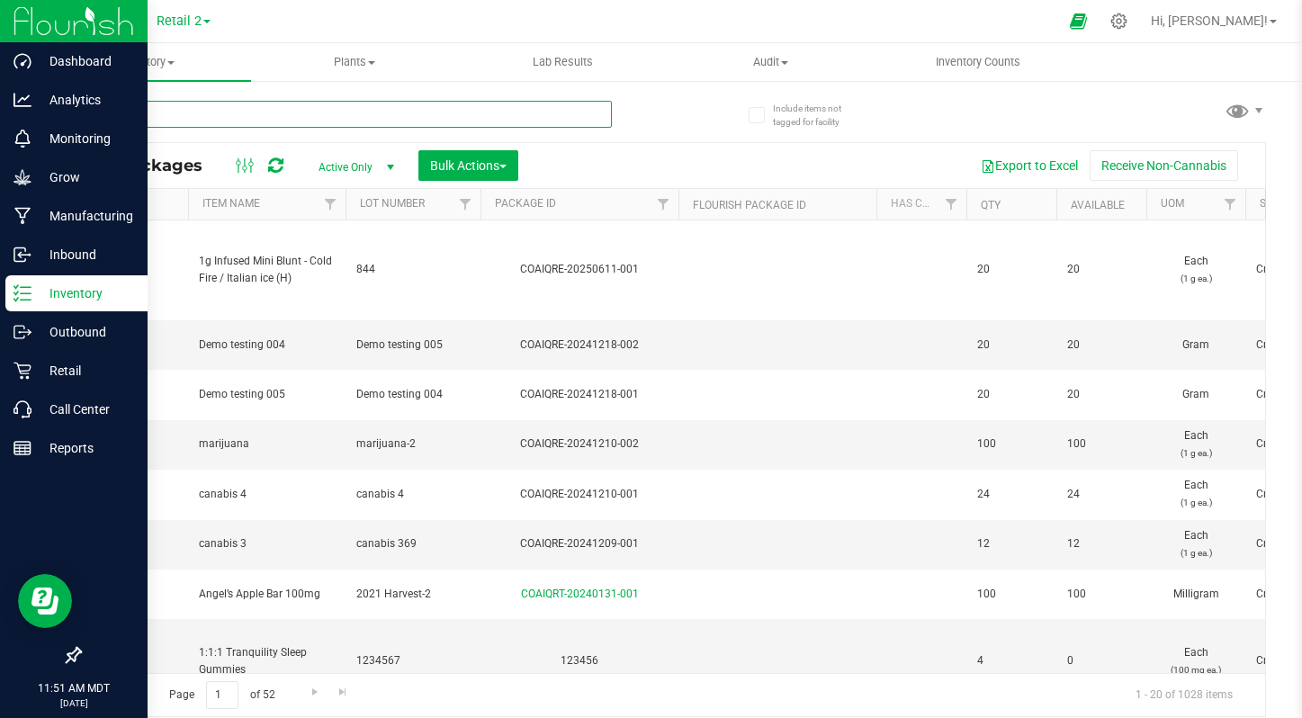
click at [193, 109] on input "text" at bounding box center [345, 114] width 533 height 27
paste input "9956"
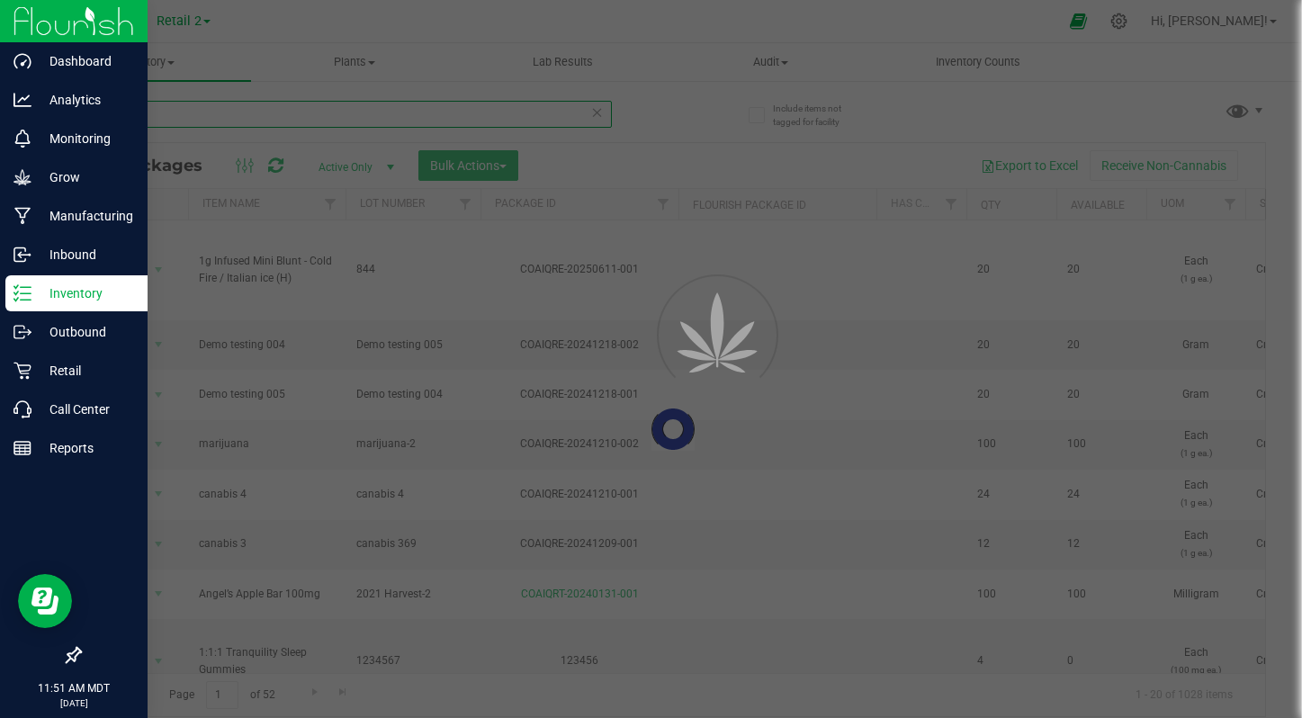
type input "9956"
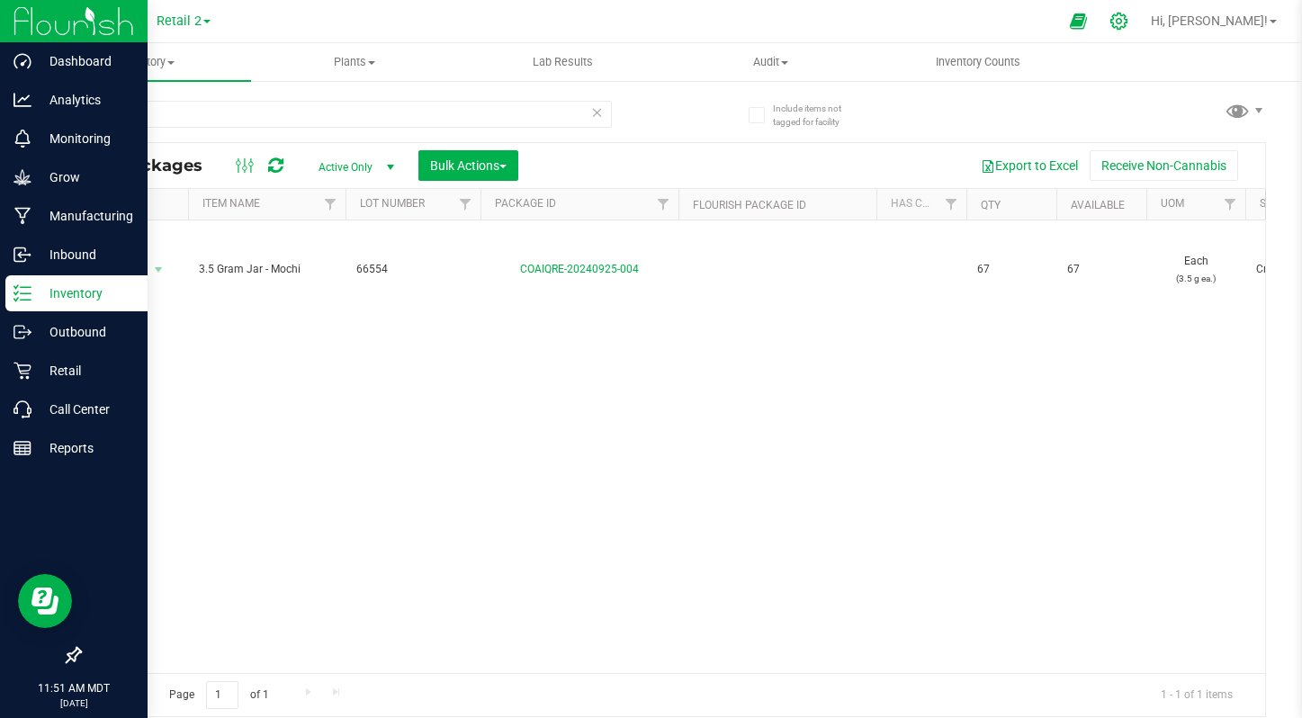
click at [1132, 19] on div at bounding box center [1119, 21] width 25 height 19
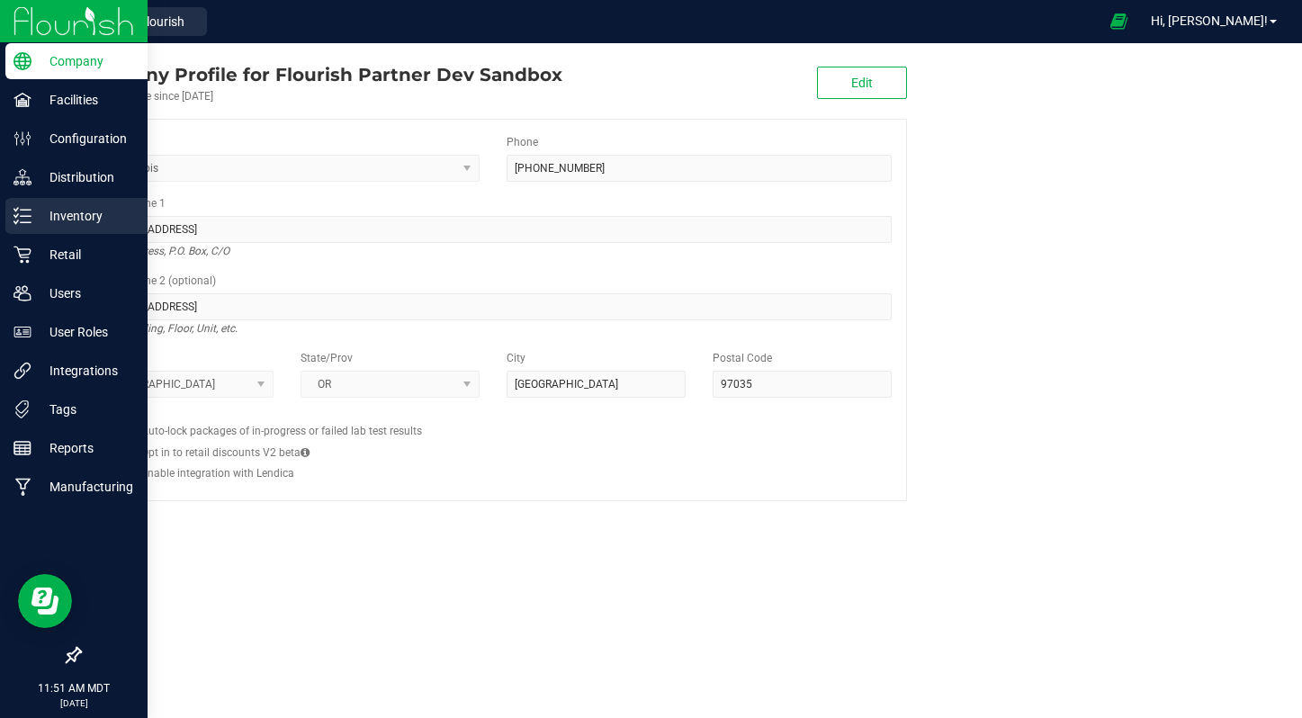
click at [41, 226] on p "Inventory" at bounding box center [85, 216] width 108 height 22
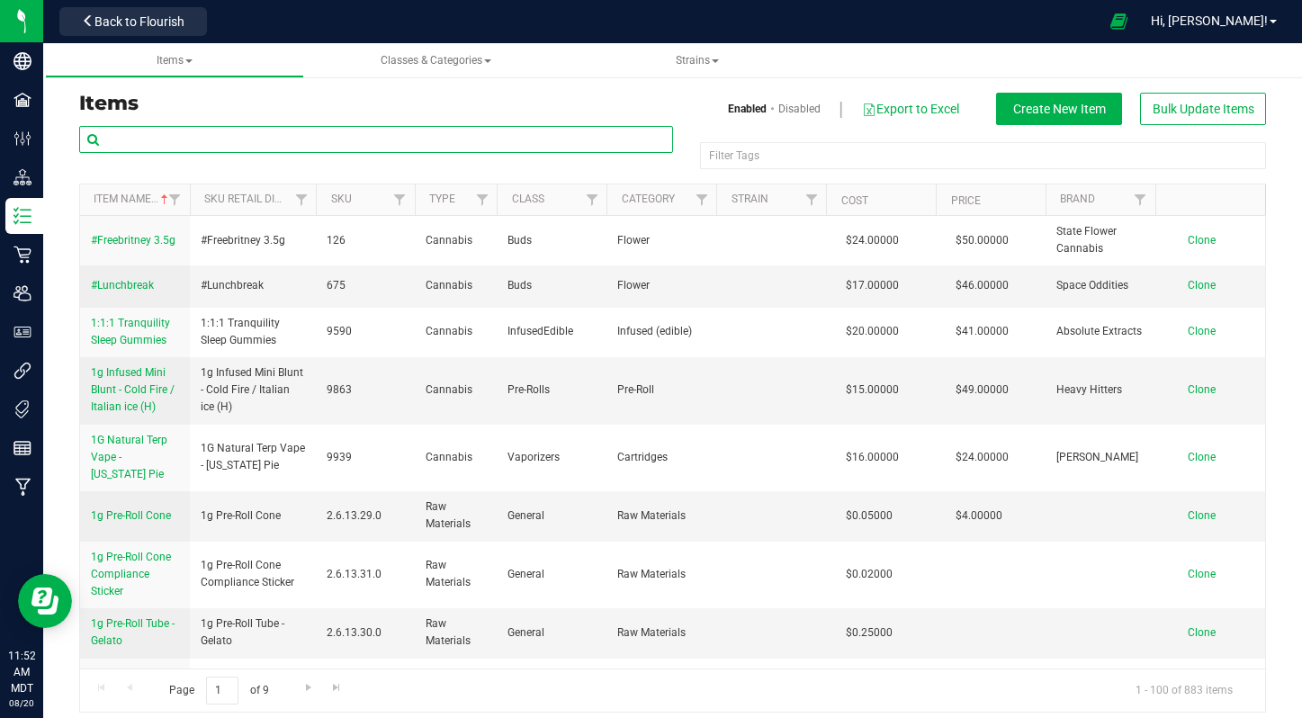
click at [205, 130] on input "text" at bounding box center [376, 139] width 594 height 27
paste input "9956"
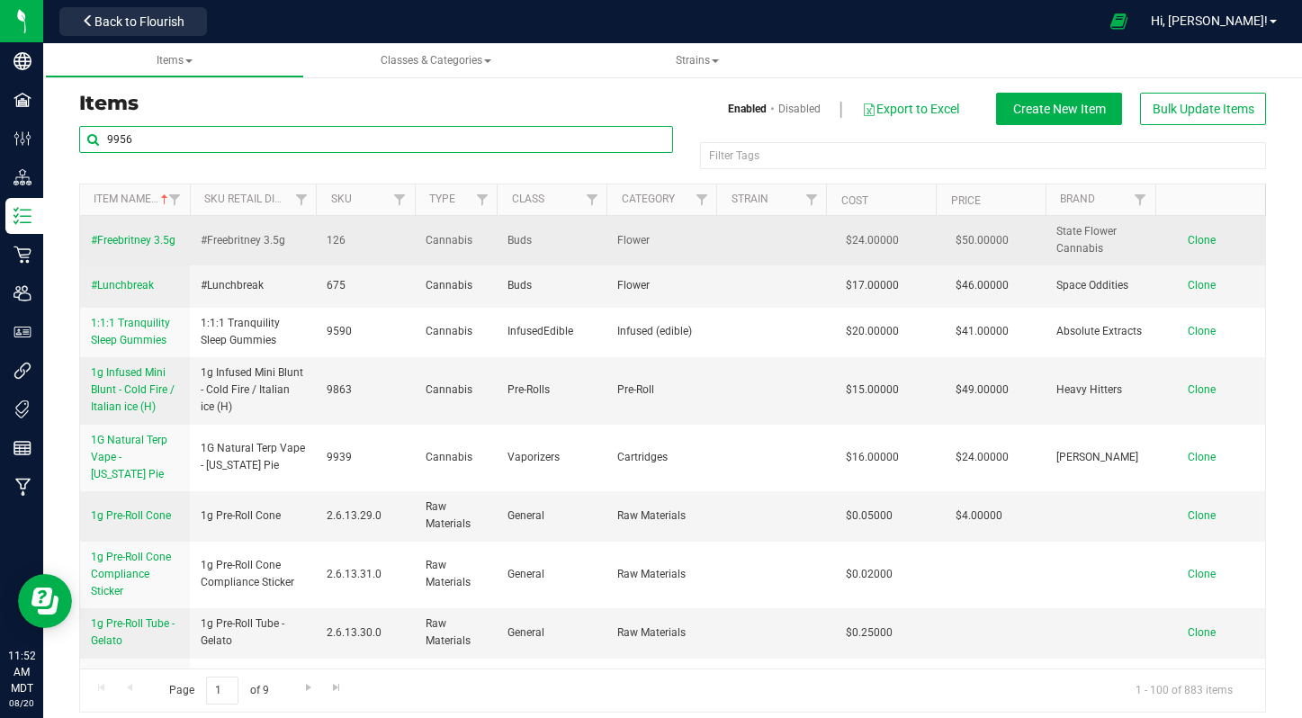
type input "9956"
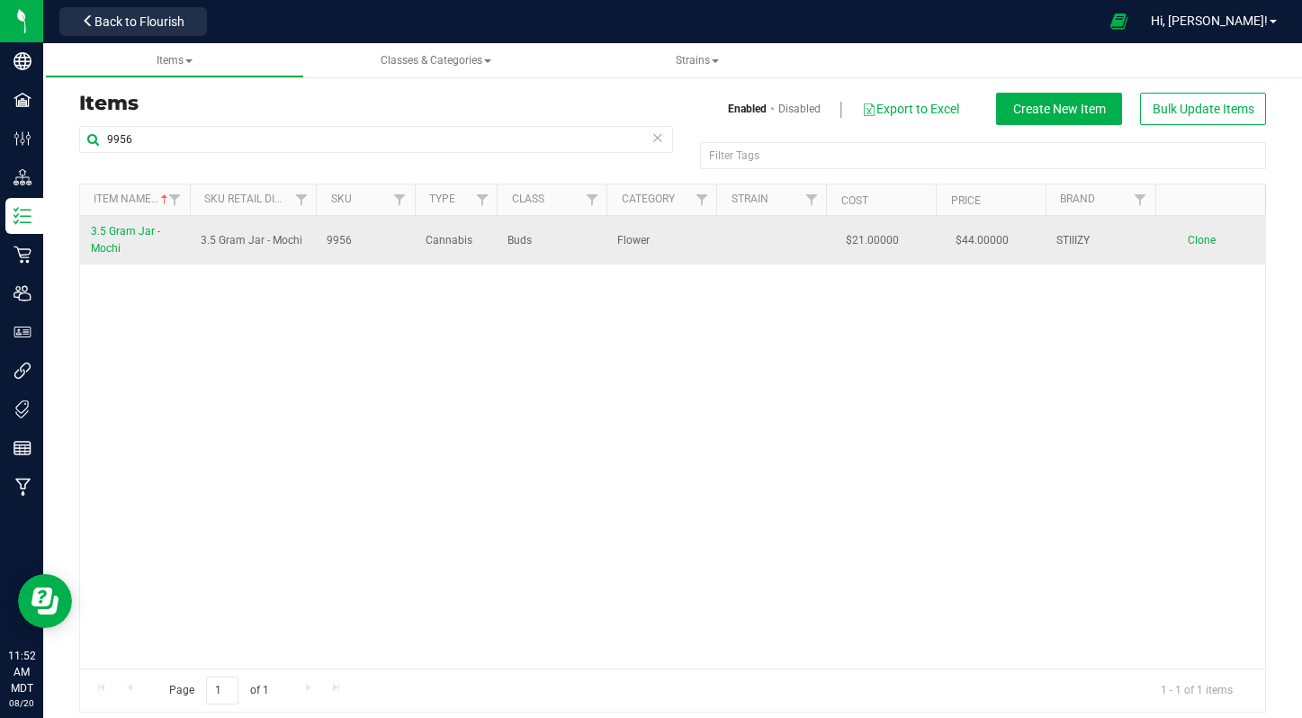
click at [131, 228] on span "3.5 Gram Jar - Mochi" at bounding box center [125, 240] width 69 height 30
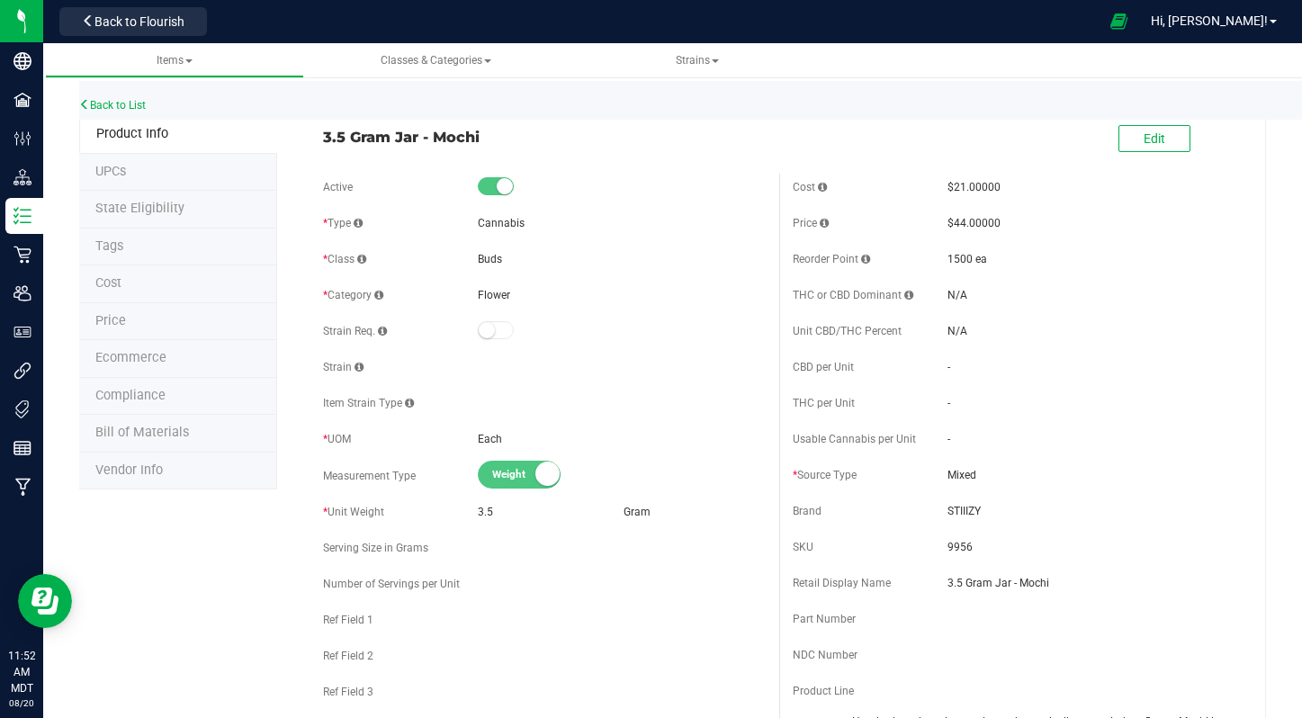
click at [143, 361] on span "Ecommerce" at bounding box center [130, 357] width 71 height 15
